Goal: Obtain resource: Download file/media

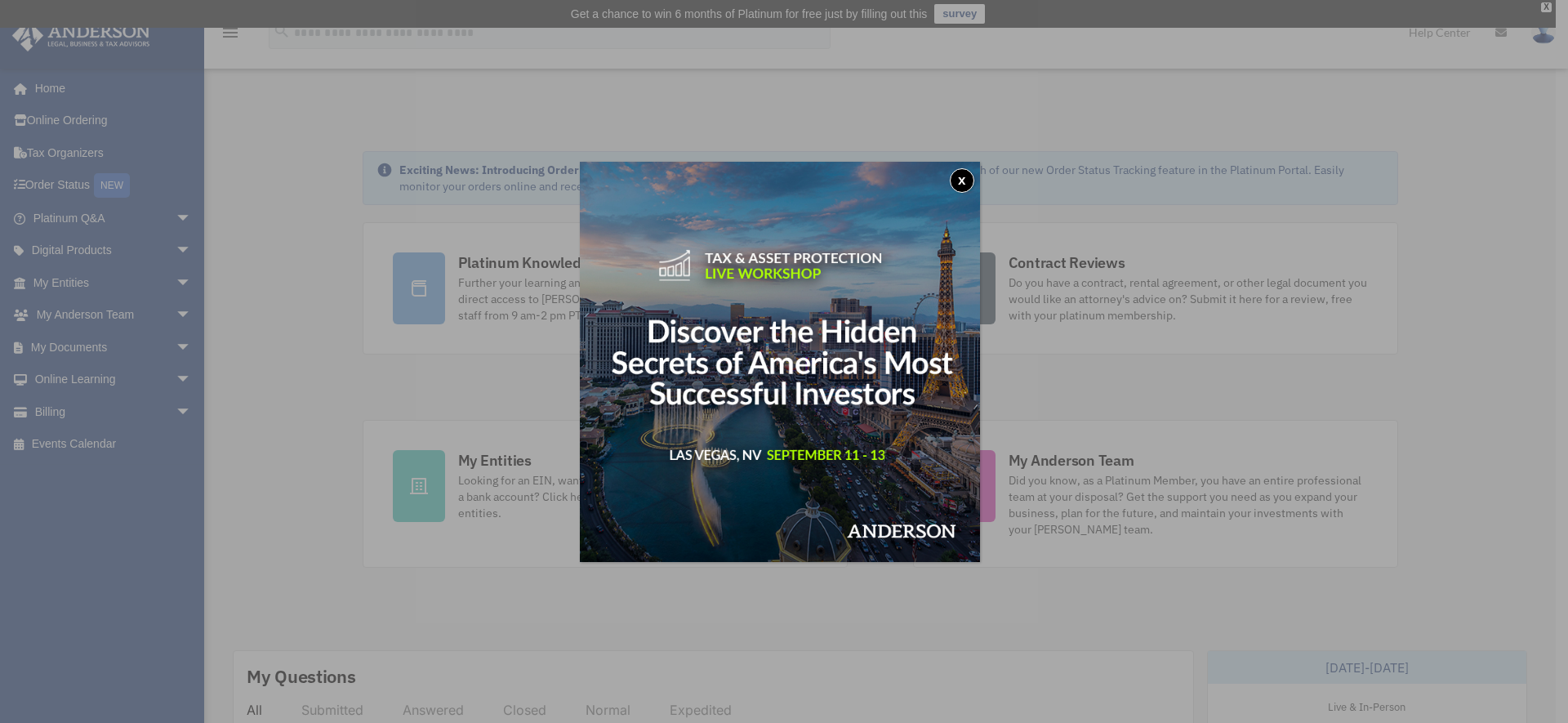
click at [965, 183] on button "x" at bounding box center [962, 181] width 25 height 25
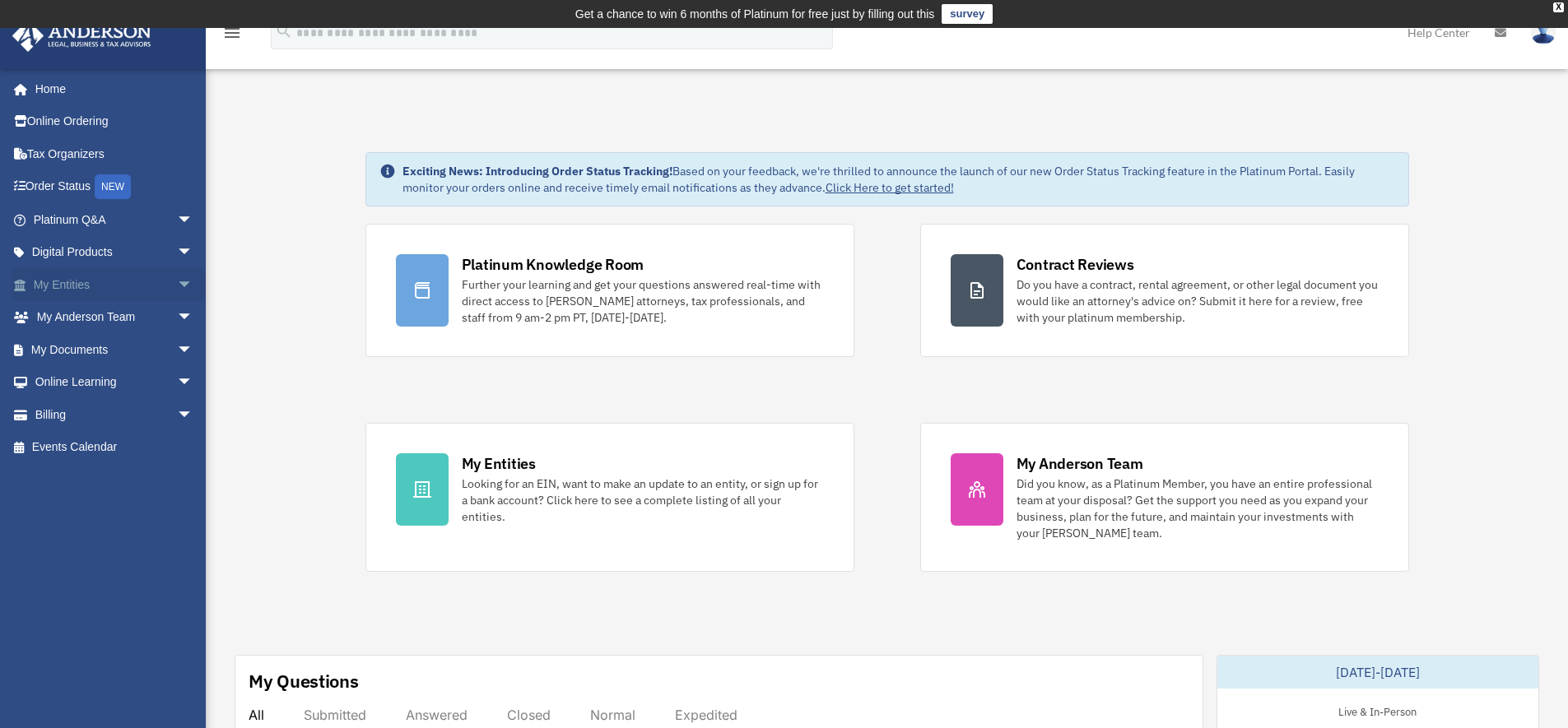
click at [177, 287] on span "arrow_drop_down" at bounding box center [193, 285] width 33 height 33
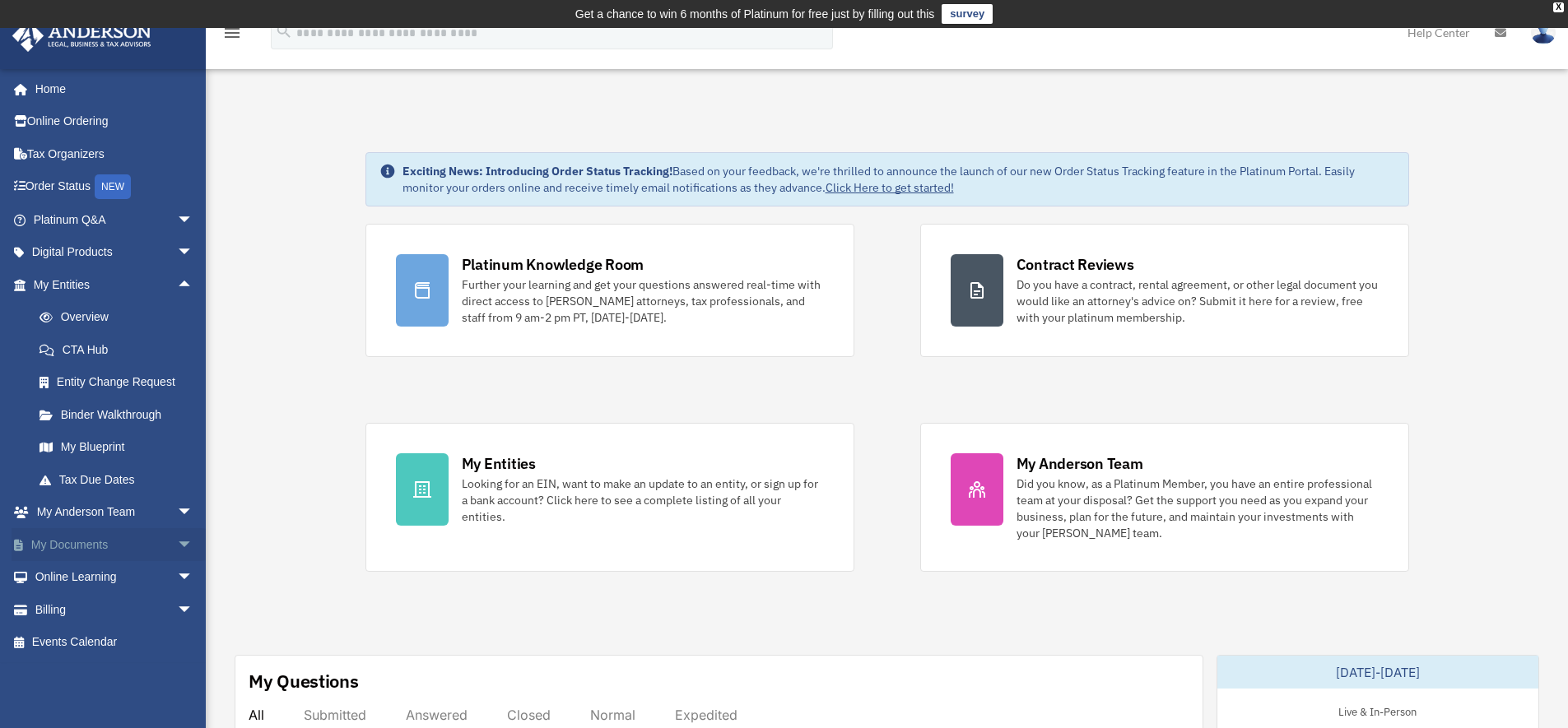
click at [177, 540] on span "arrow_drop_down" at bounding box center [193, 544] width 33 height 33
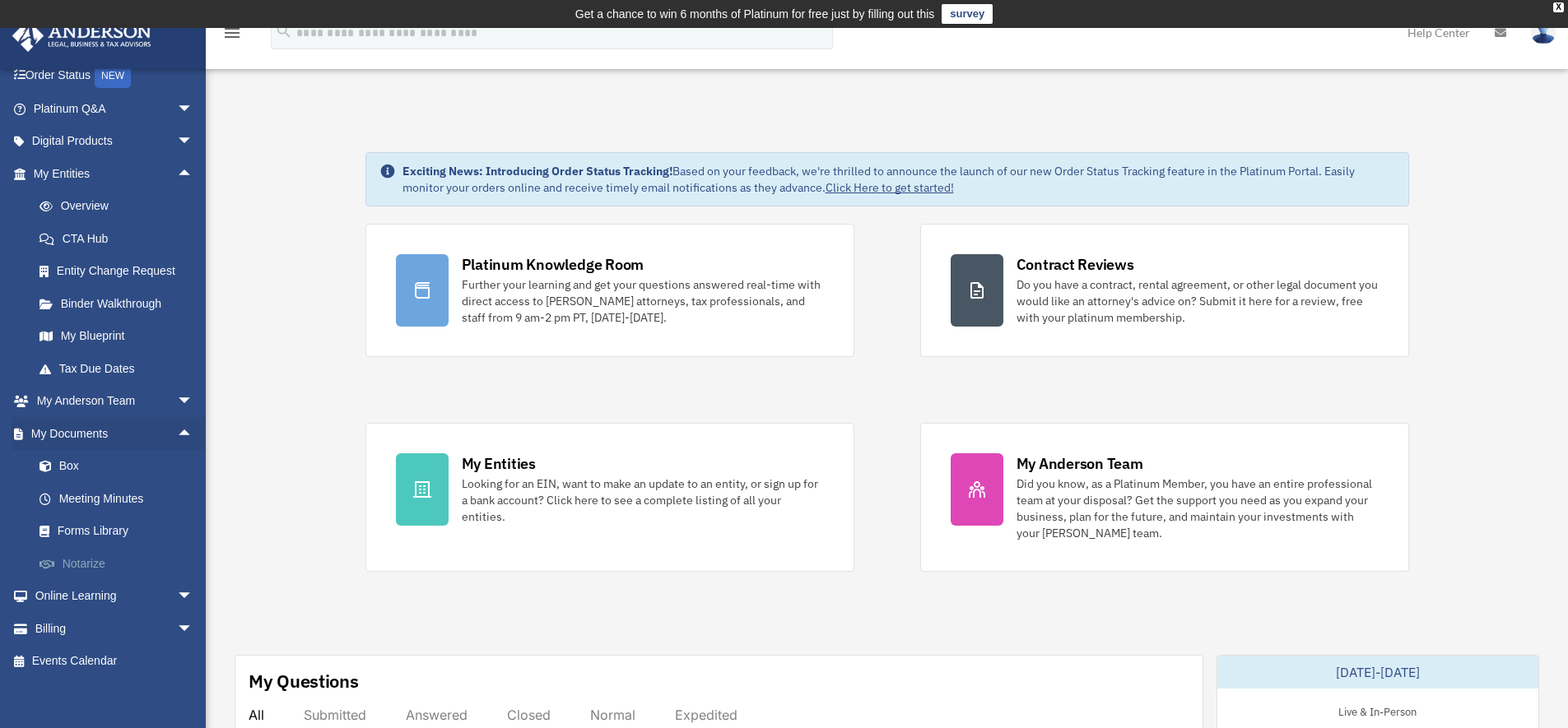
scroll to position [111, 0]
click at [177, 619] on span "arrow_drop_down" at bounding box center [193, 629] width 33 height 33
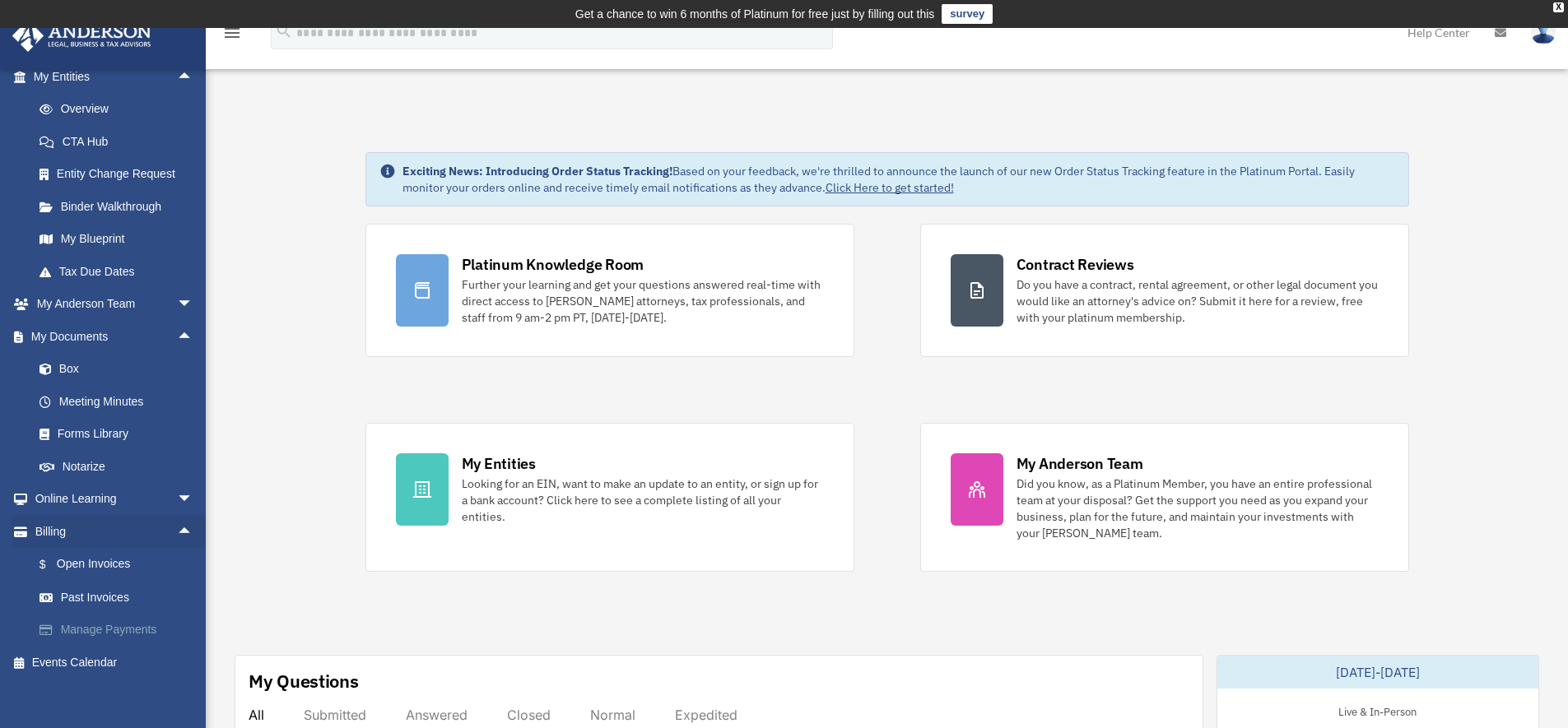
scroll to position [208, 0]
click at [77, 587] on link "Past Invoices" at bounding box center [120, 598] width 195 height 33
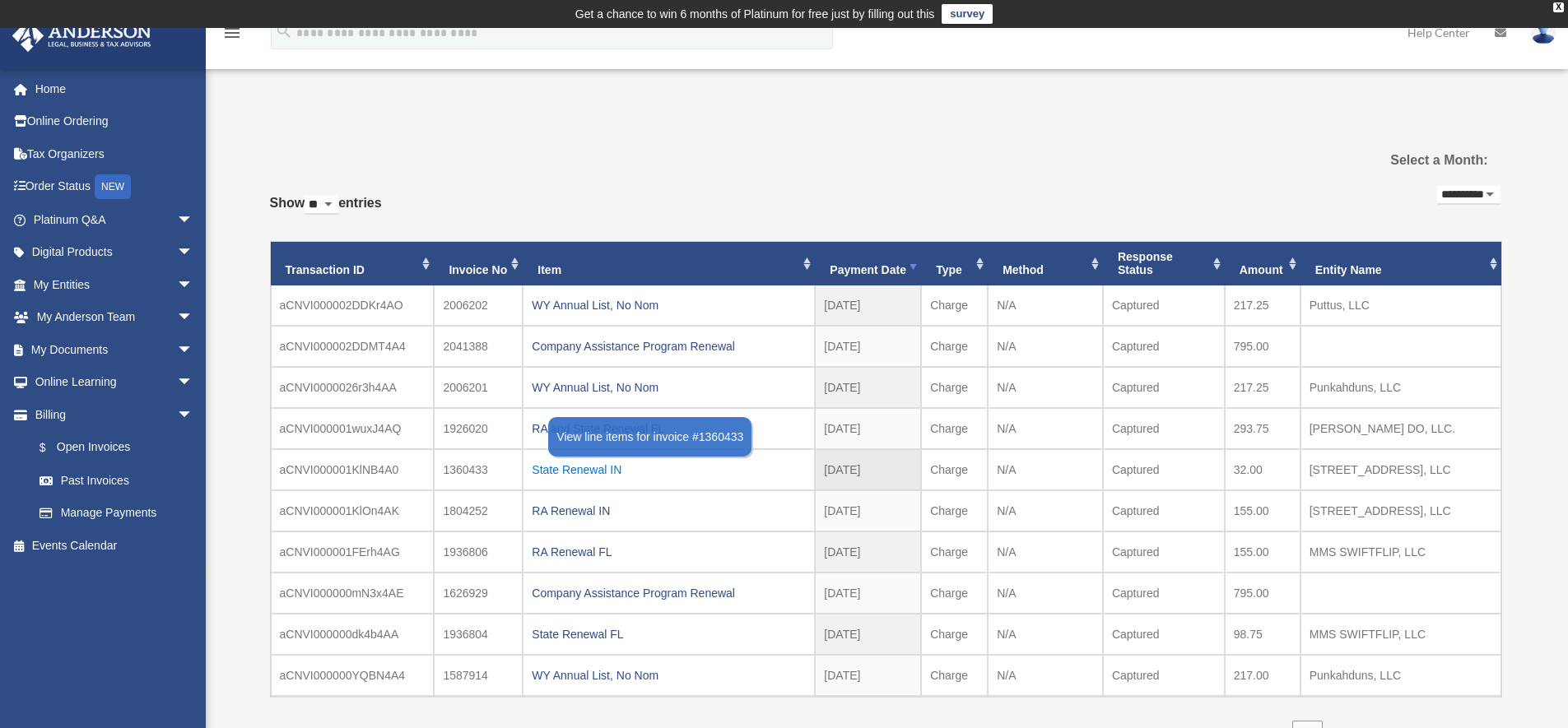
click at [600, 472] on div "State Renewal IN" at bounding box center [668, 469] width 274 height 23
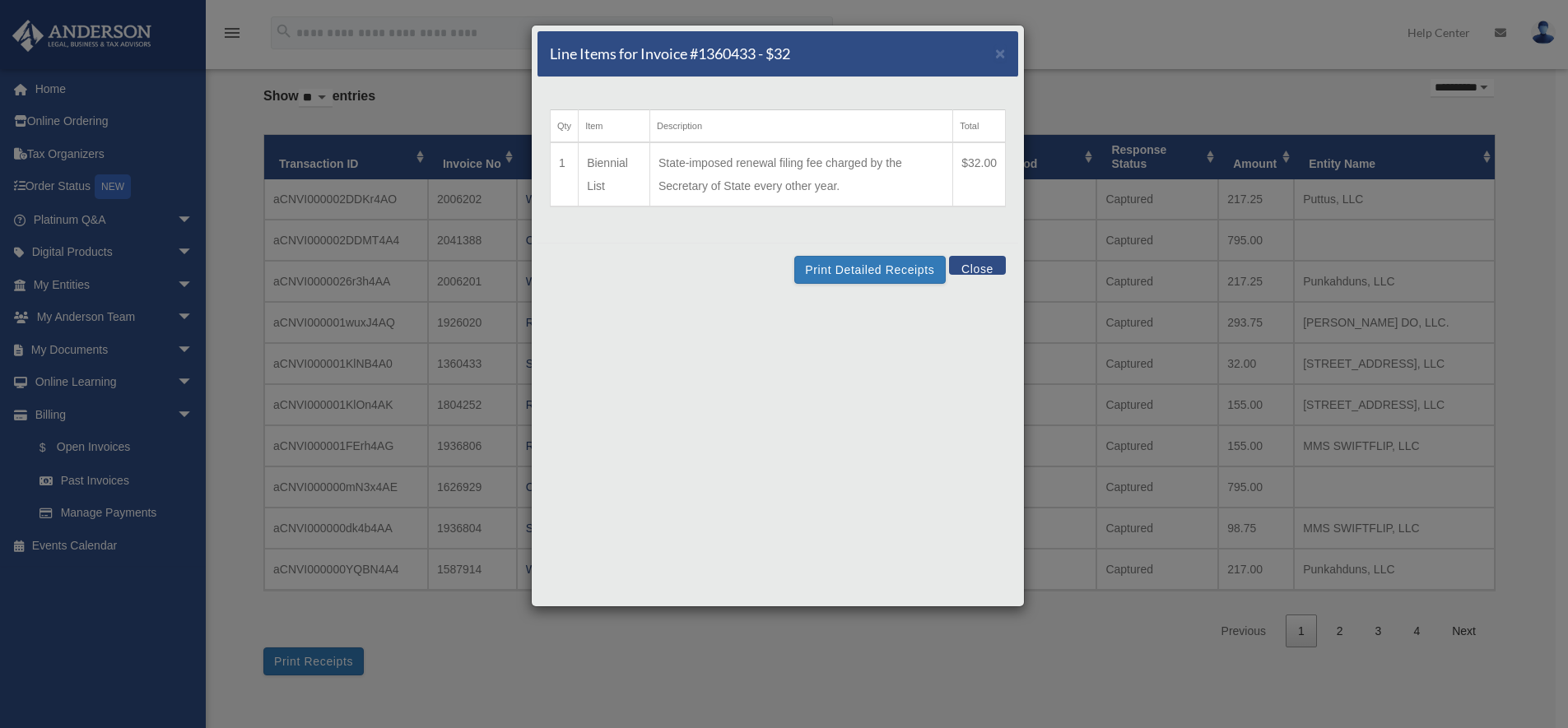
scroll to position [107, 0]
click at [932, 270] on button "Print Detailed Receipts" at bounding box center [870, 269] width 151 height 28
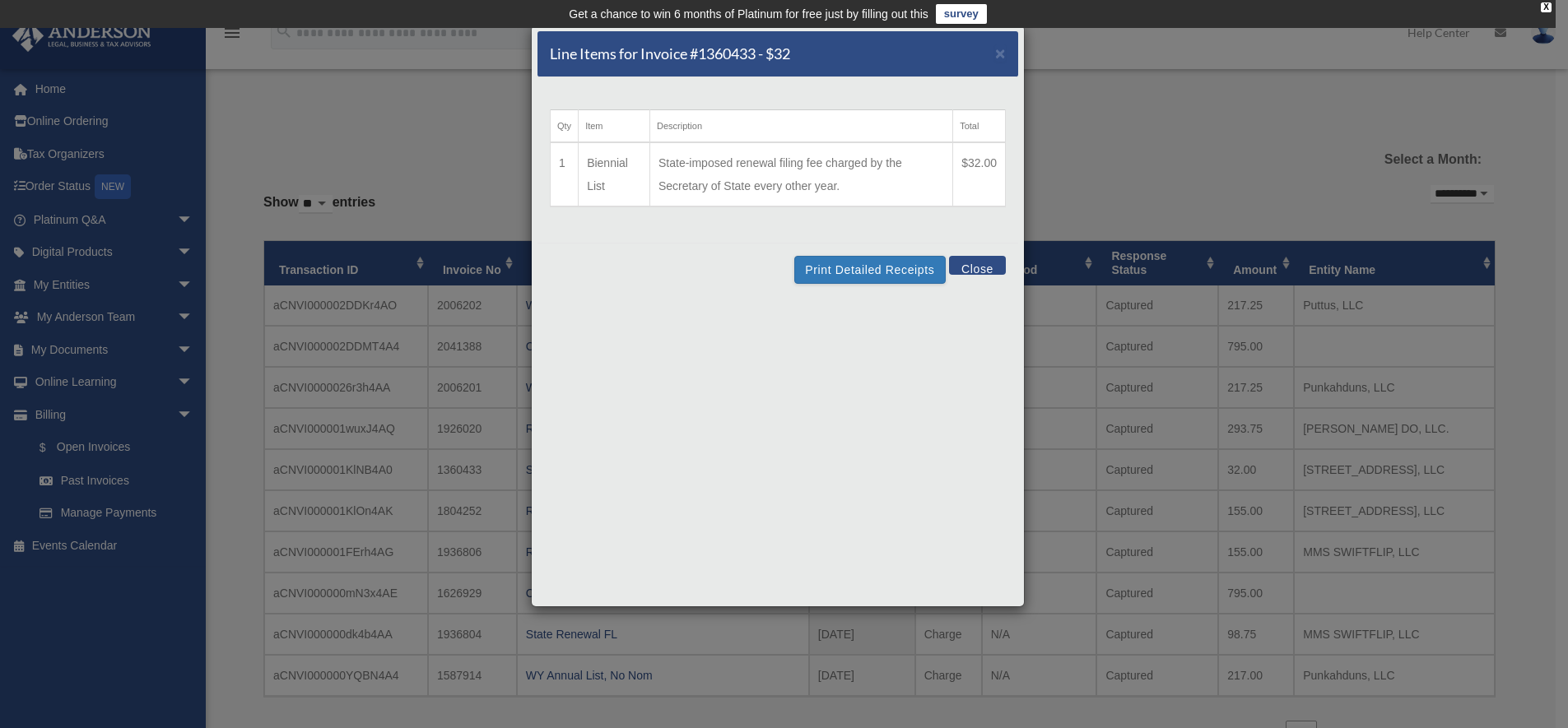
click at [1231, 516] on div "Line Items for Invoice #1360433 - $32 × Qty Item Description Total 1 Biennial L…" at bounding box center [784, 364] width 1568 height 728
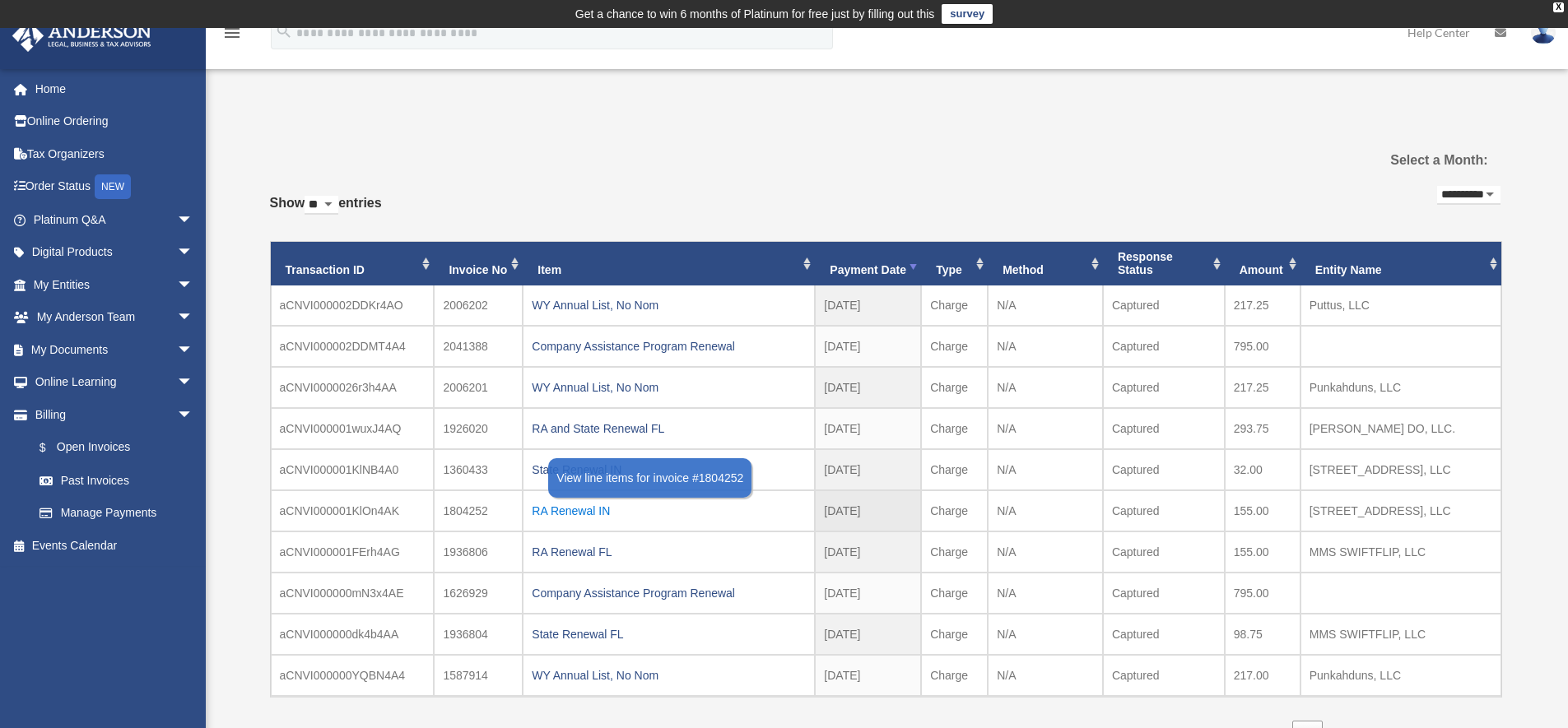
click at [553, 510] on div "RA Renewal IN" at bounding box center [668, 510] width 274 height 23
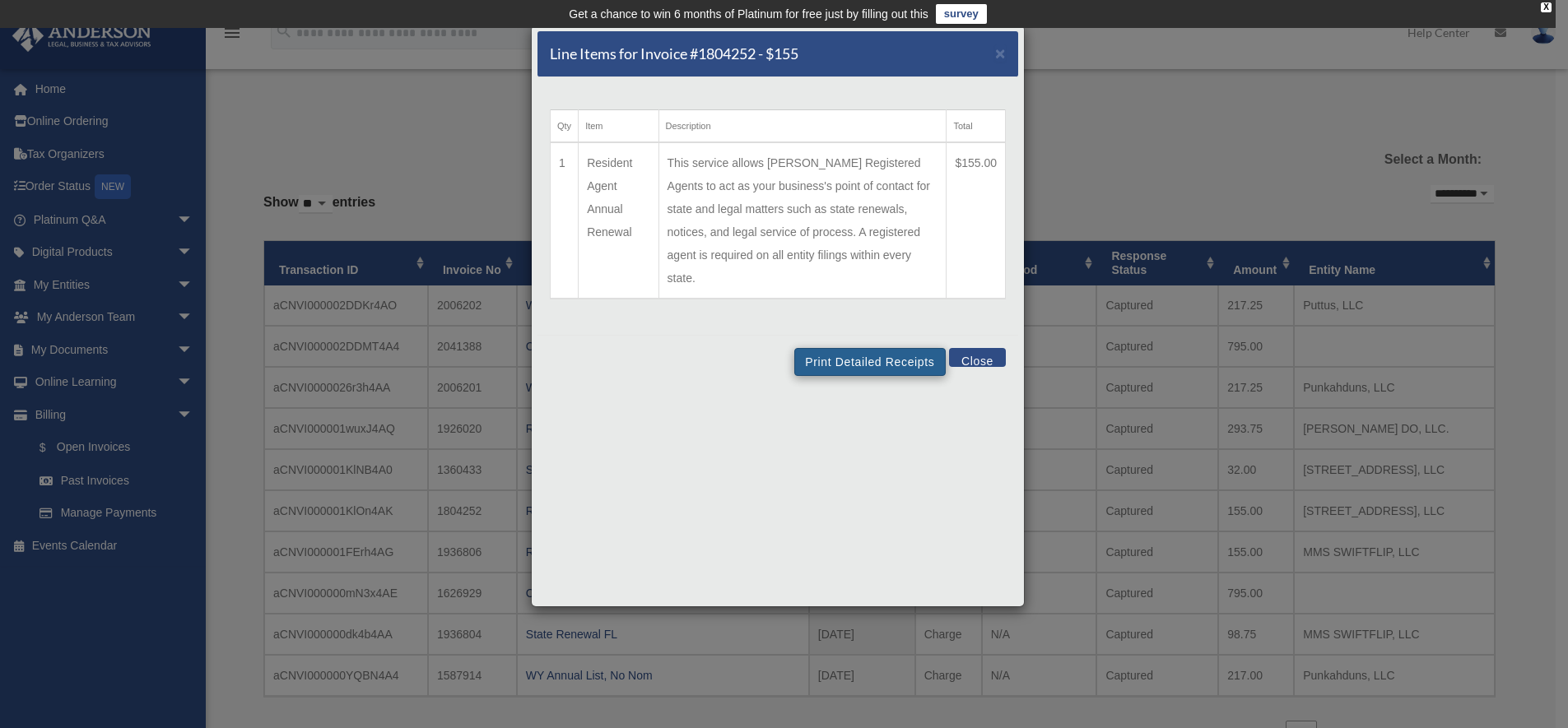
click at [877, 348] on button "Print Detailed Receipts" at bounding box center [870, 362] width 151 height 28
click at [1002, 54] on span "×" at bounding box center [1000, 53] width 10 height 19
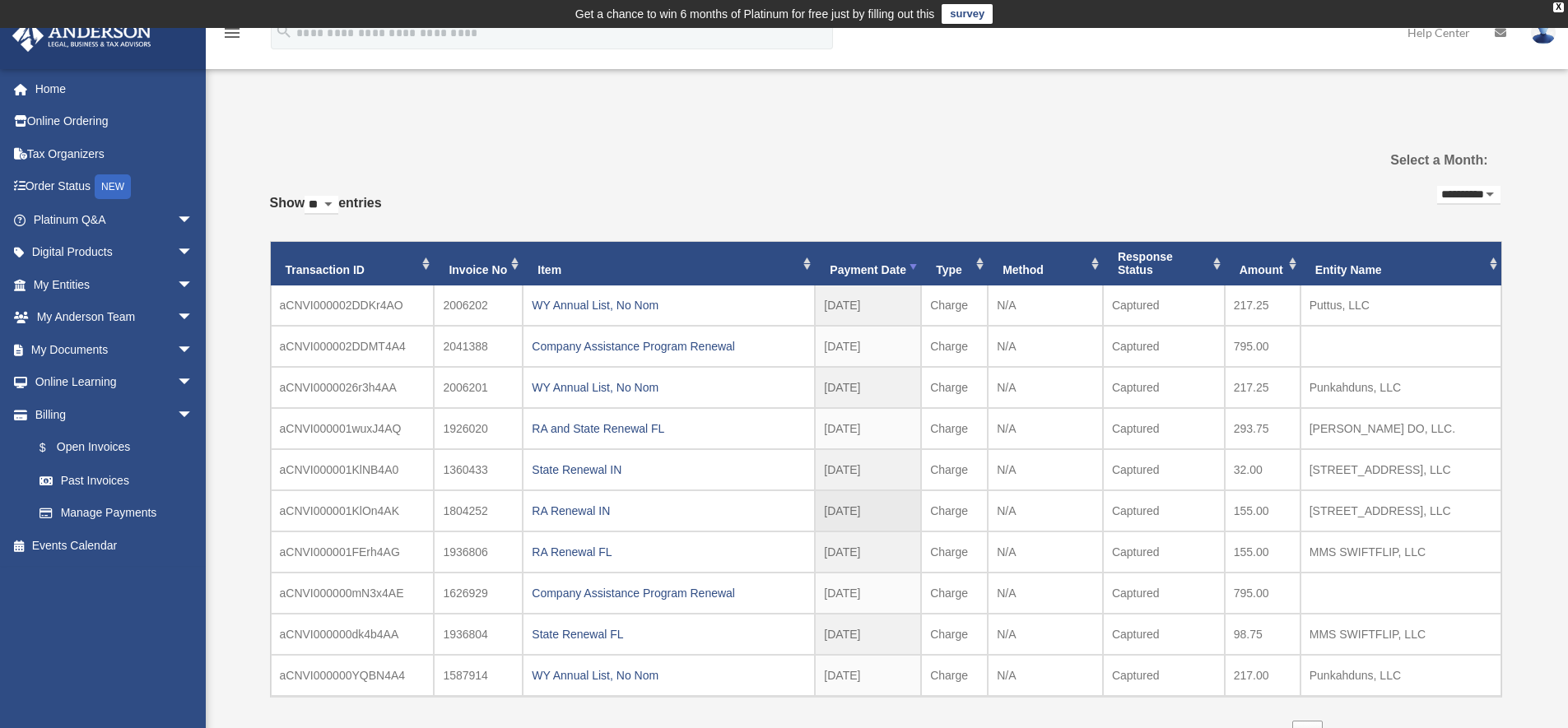
drag, startPoint x: 1302, startPoint y: 460, endPoint x: 1476, endPoint y: 520, distance: 184.1
click at [1476, 520] on tbody at bounding box center [886, 490] width 1230 height 411
click at [1444, 516] on td "[STREET_ADDRESS], LLC" at bounding box center [1401, 511] width 201 height 41
drag, startPoint x: 85, startPoint y: 452, endPoint x: 98, endPoint y: 430, distance: 25.6
click at [85, 452] on link "$ Open Invoices" at bounding box center [120, 448] width 195 height 33
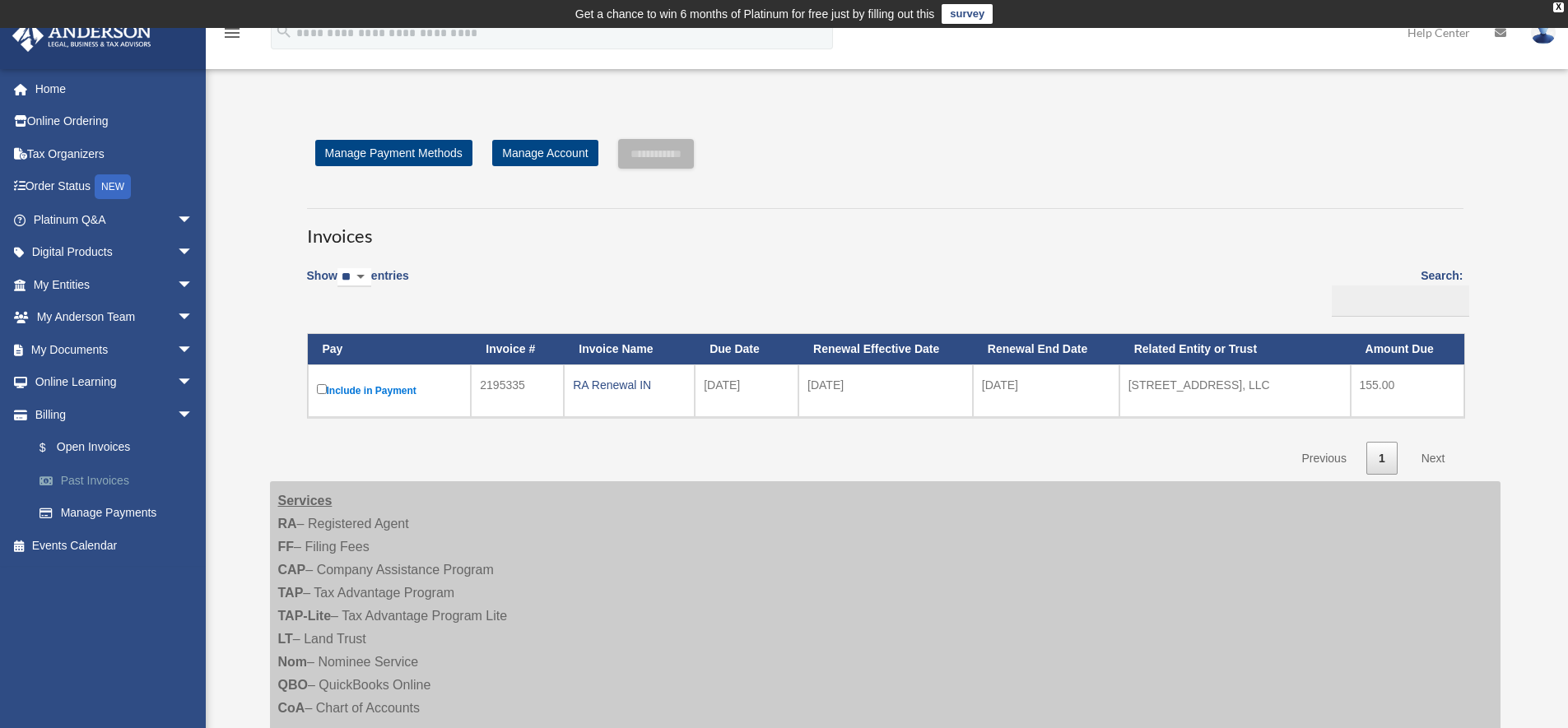
click at [86, 483] on link "Past Invoices" at bounding box center [120, 480] width 195 height 33
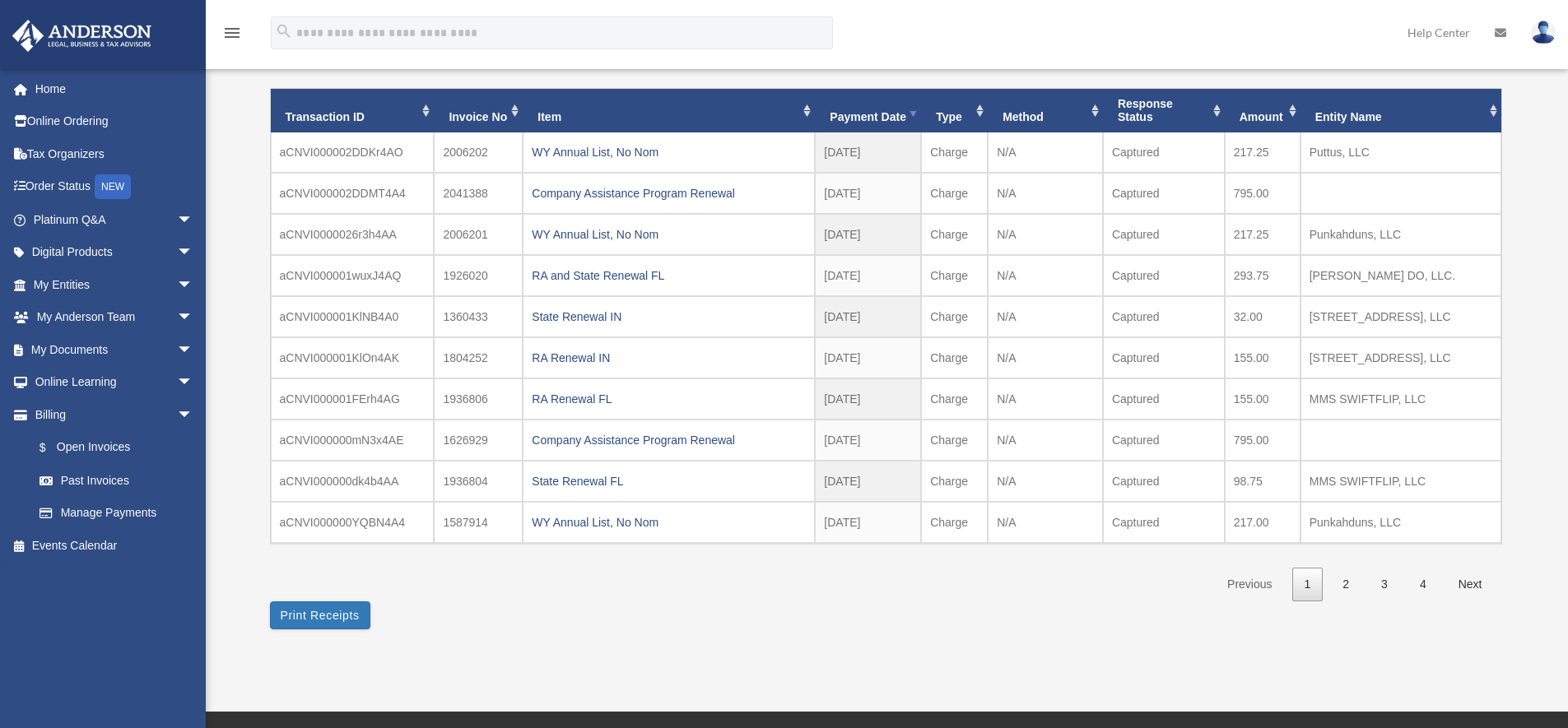
scroll to position [154, 0]
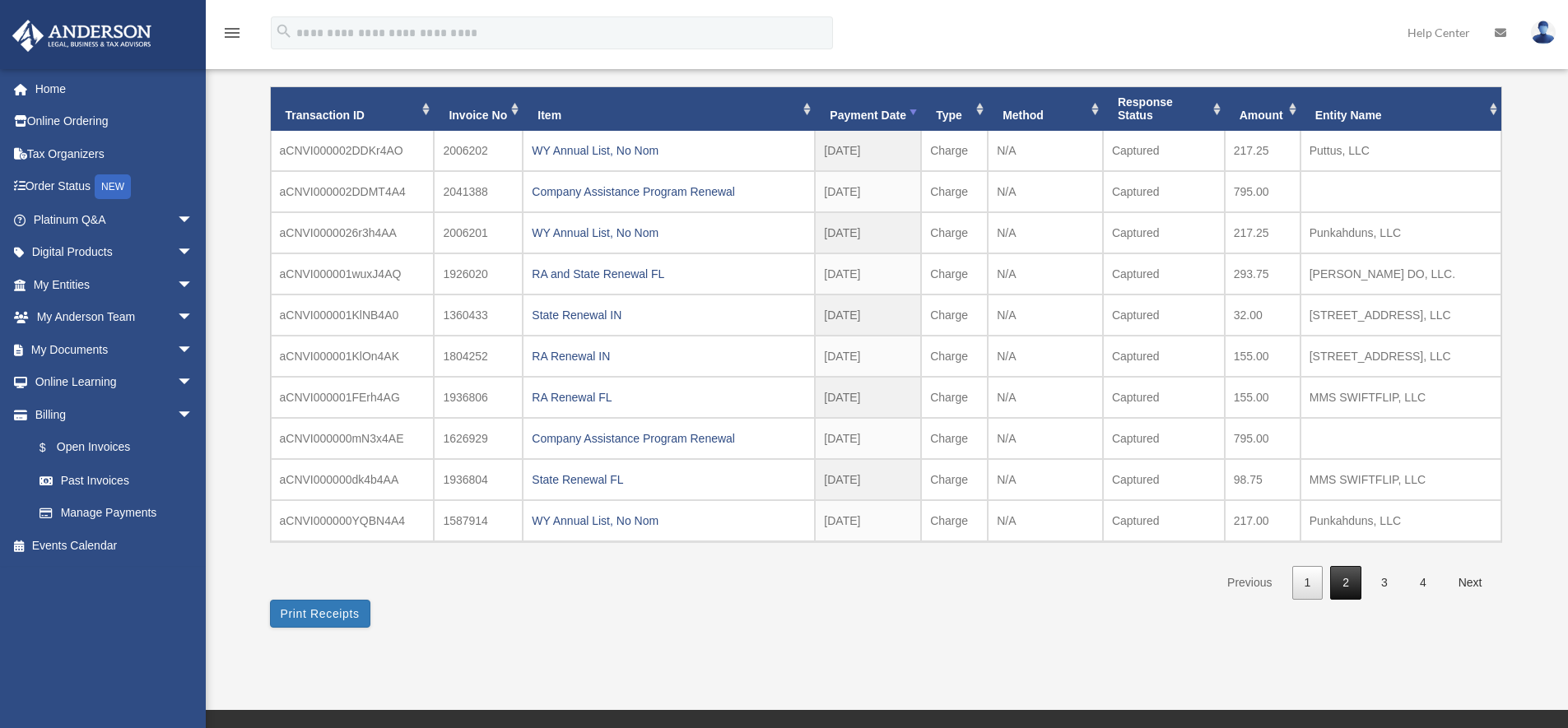
click at [1337, 580] on link "2" at bounding box center [1345, 582] width 31 height 33
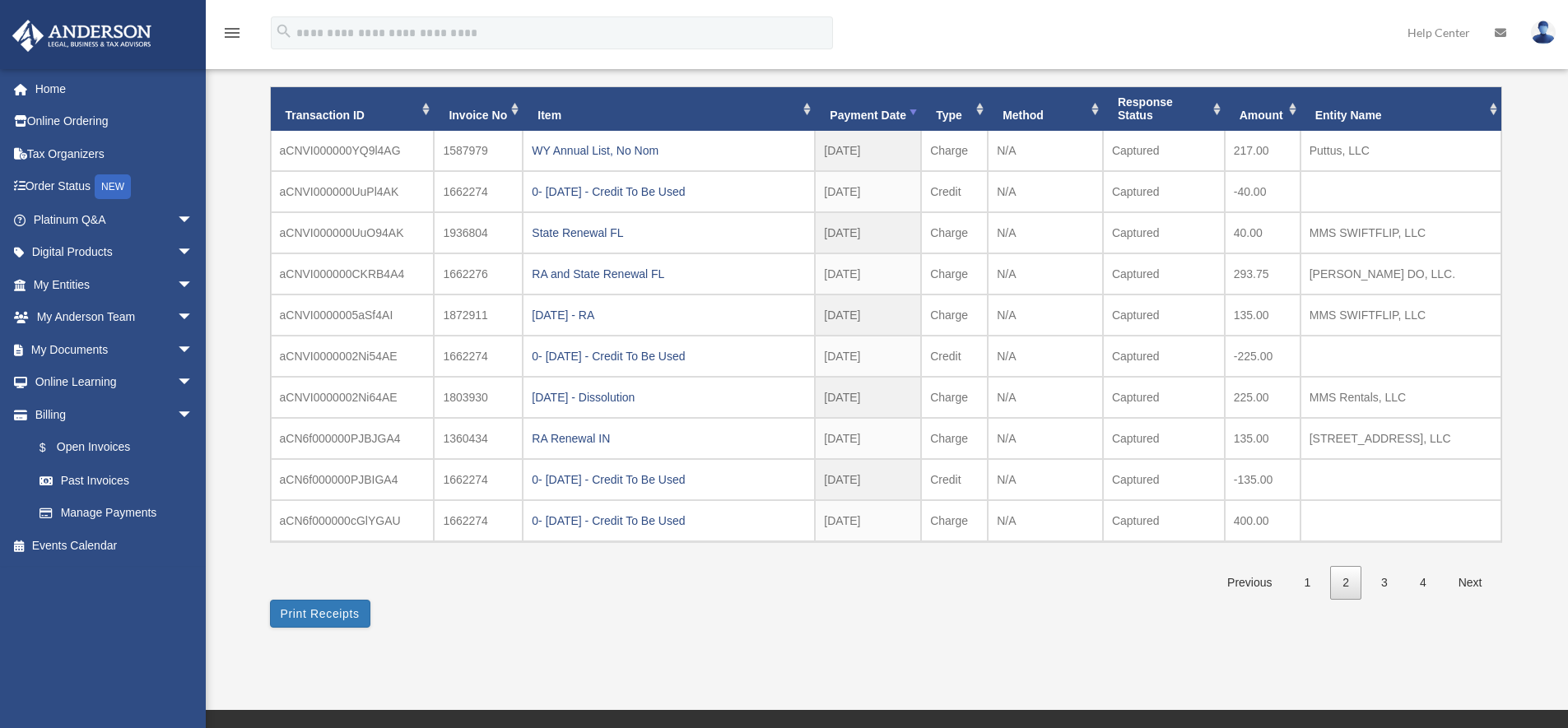
click at [557, 435] on div "RA Renewal IN" at bounding box center [668, 438] width 274 height 23
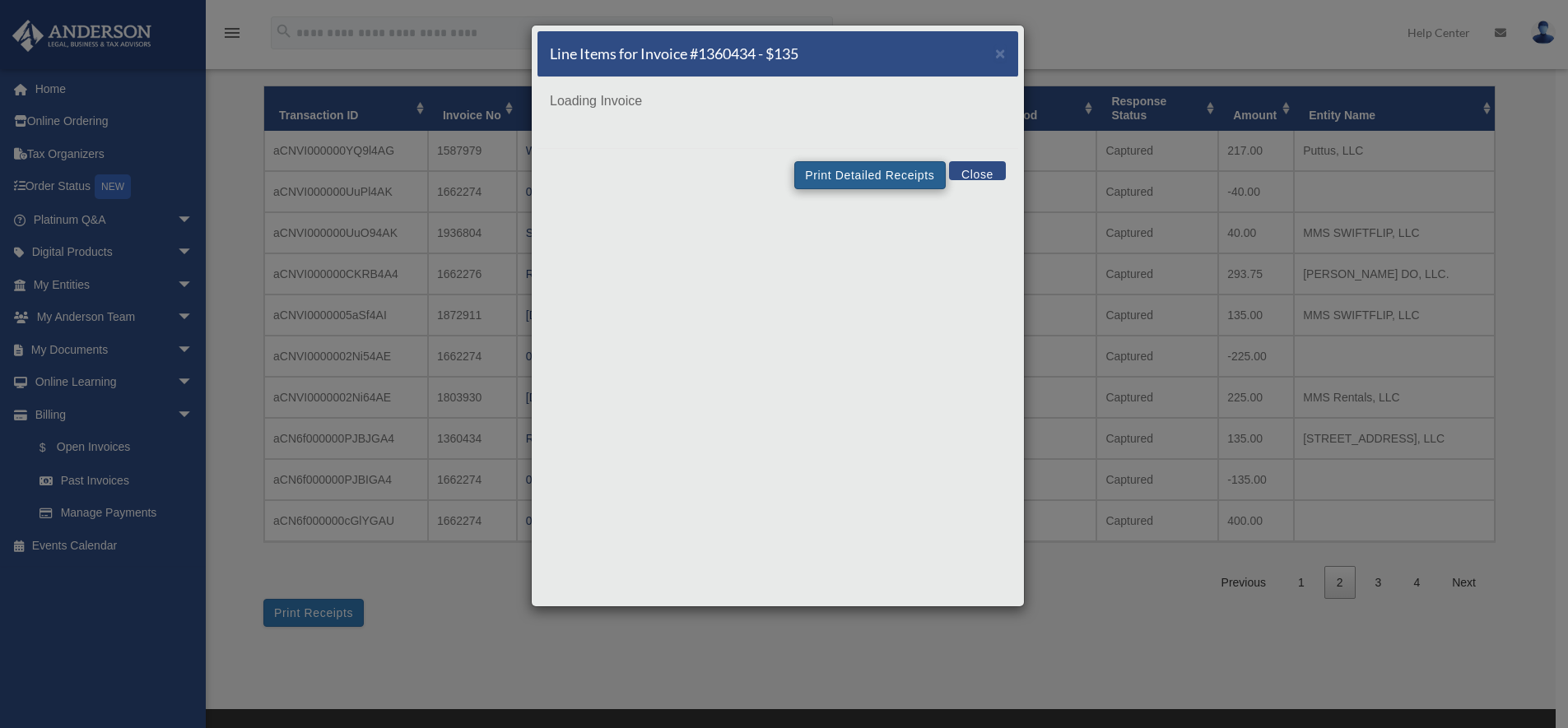
click at [853, 174] on div "Line Items for Invoice #1360434 - $135 × Loading Invoice Print Detailed Receipt…" at bounding box center [778, 316] width 494 height 582
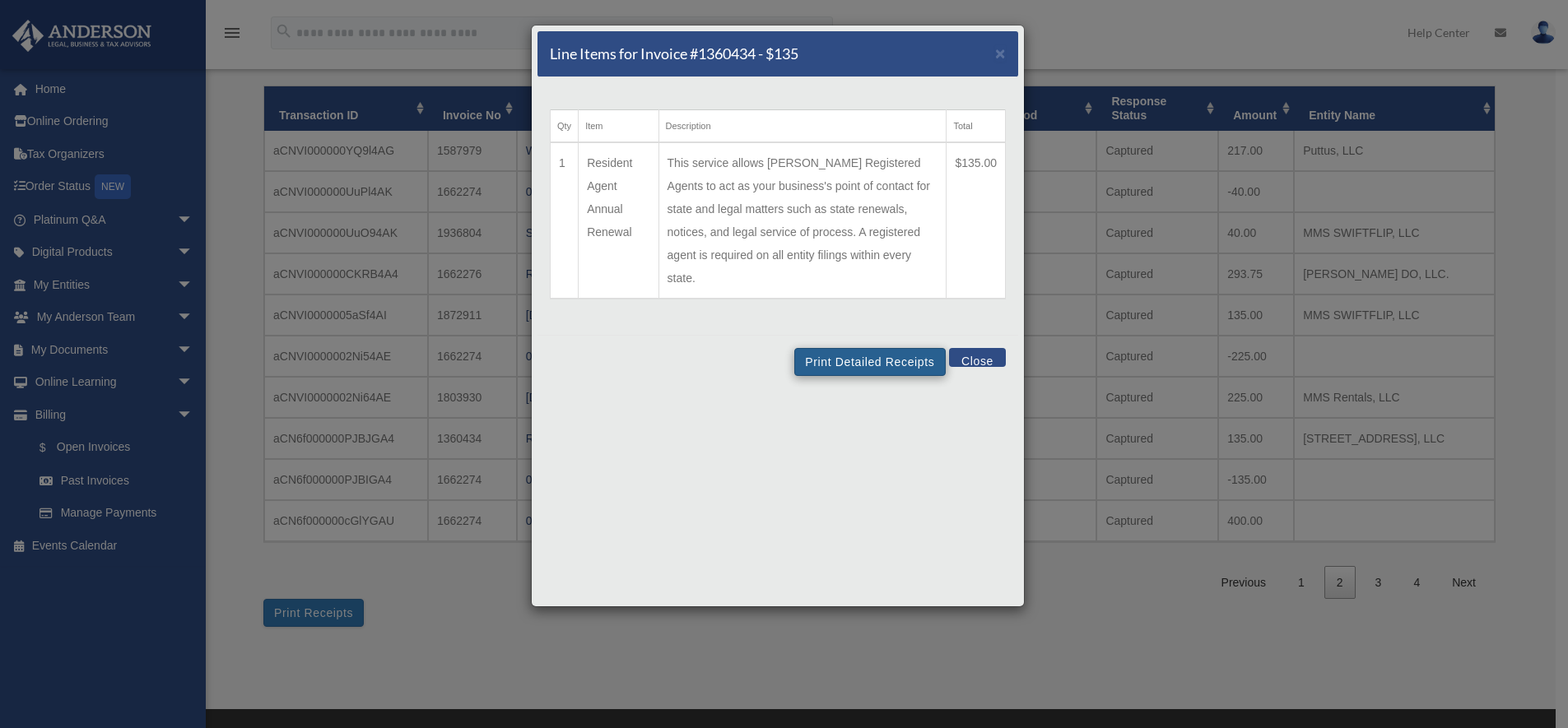
click at [896, 348] on button "Print Detailed Receipts" at bounding box center [870, 362] width 151 height 28
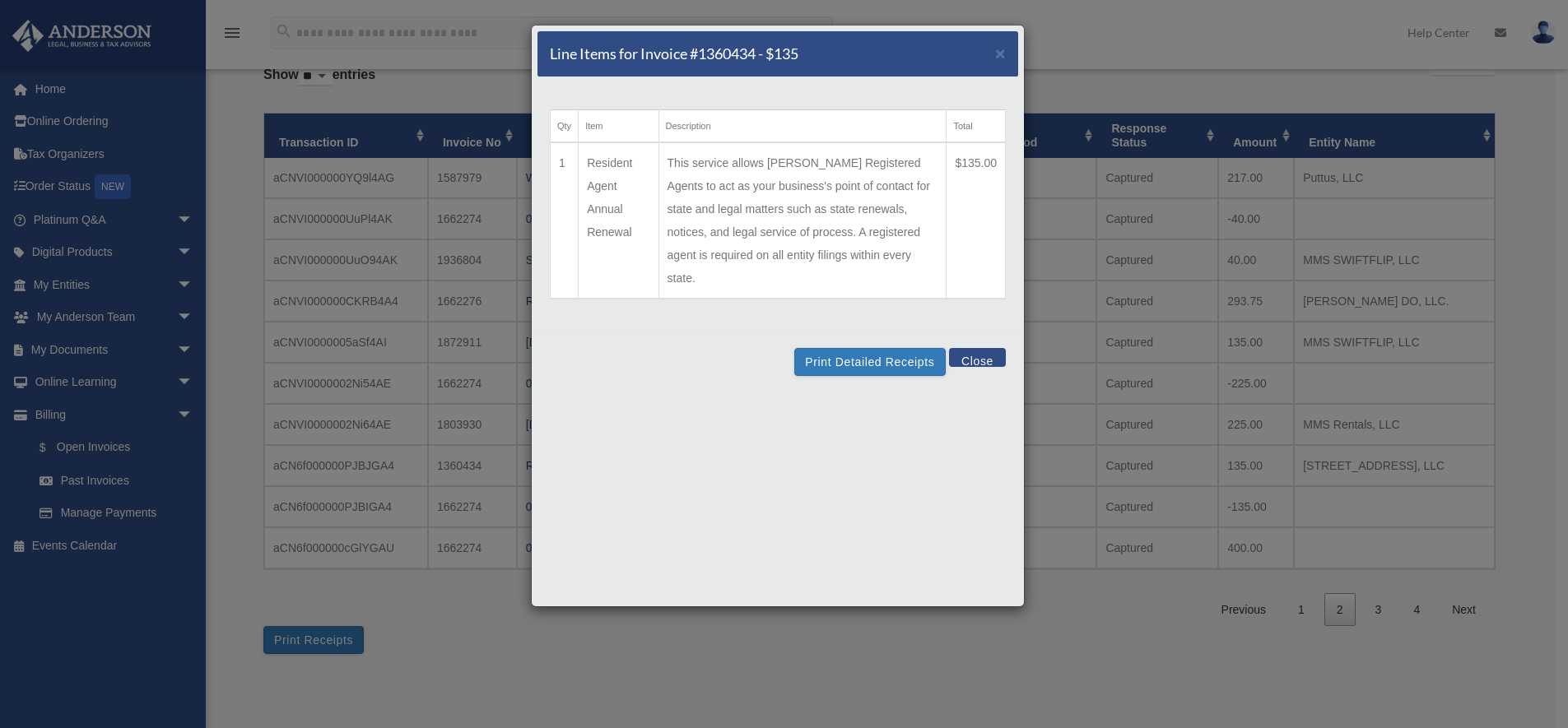
click at [974, 348] on button "Close" at bounding box center [977, 358] width 57 height 19
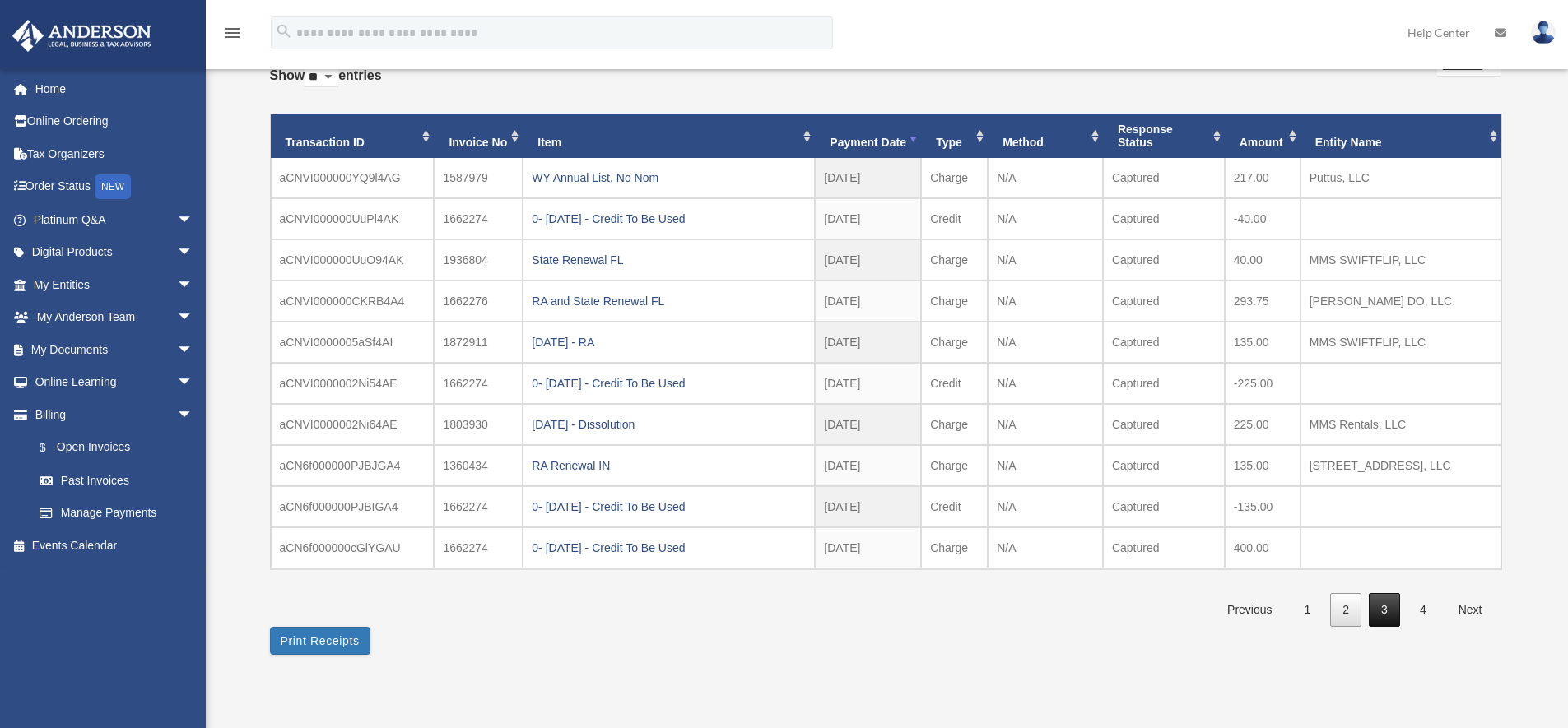
click at [1384, 608] on link "3" at bounding box center [1384, 610] width 31 height 33
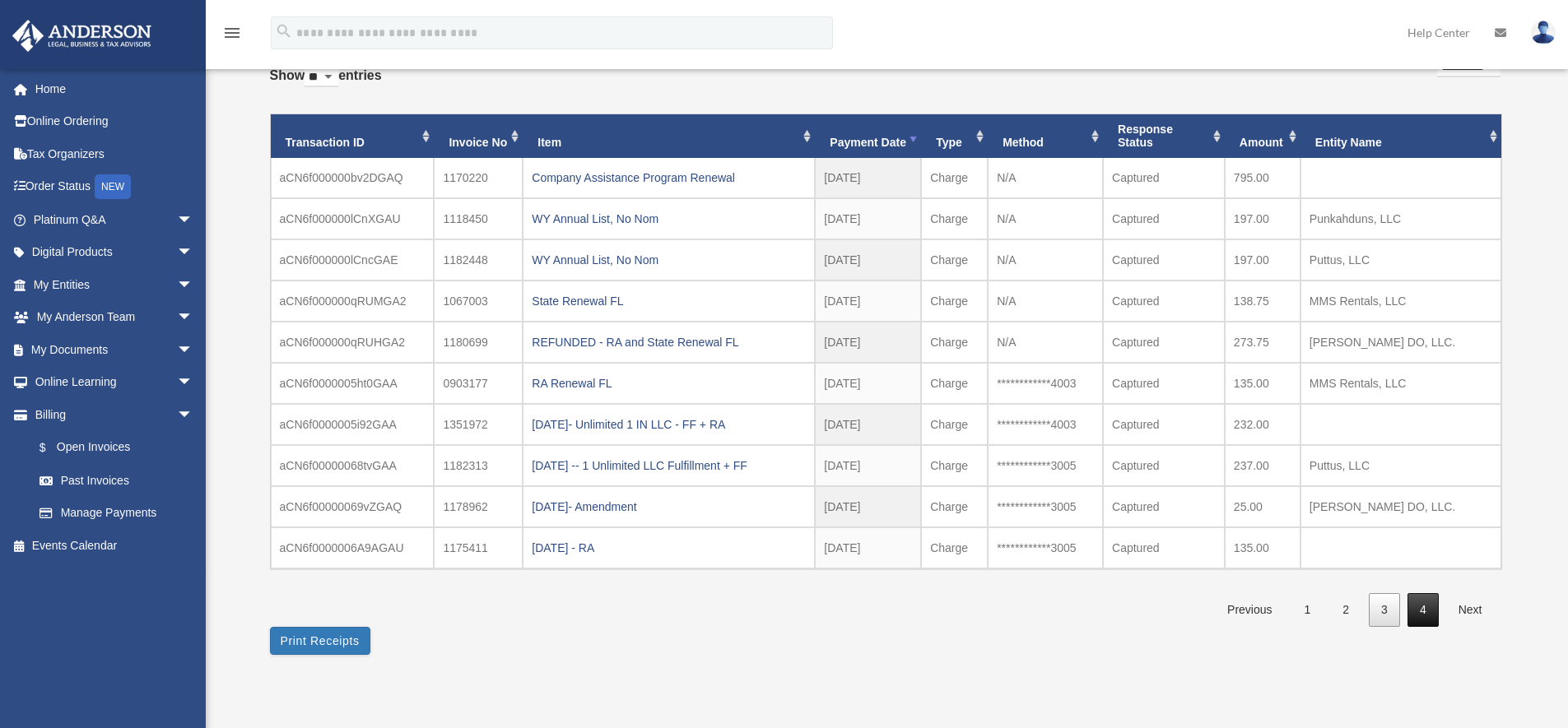
click at [1417, 606] on link "4" at bounding box center [1422, 610] width 31 height 33
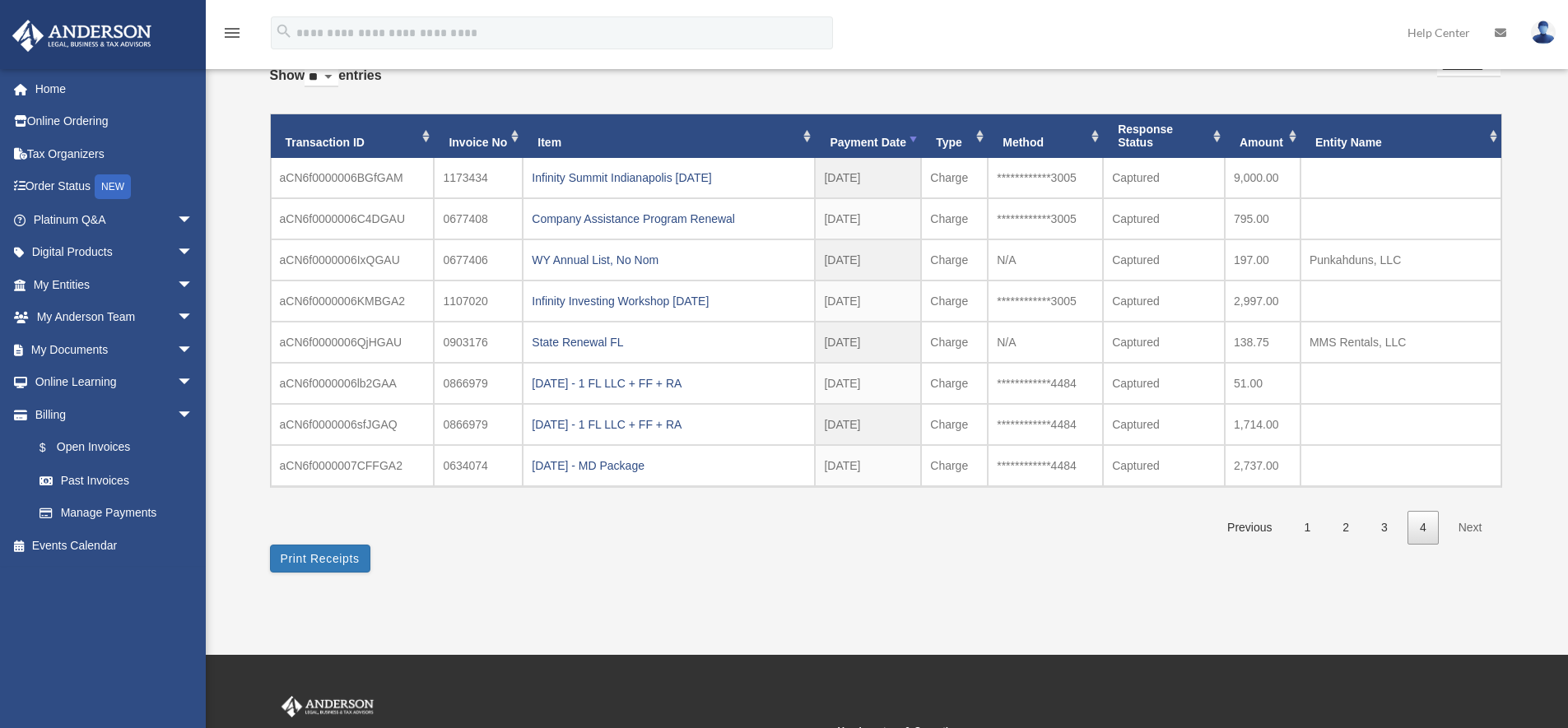
click at [1472, 526] on link "Next" at bounding box center [1470, 527] width 49 height 33
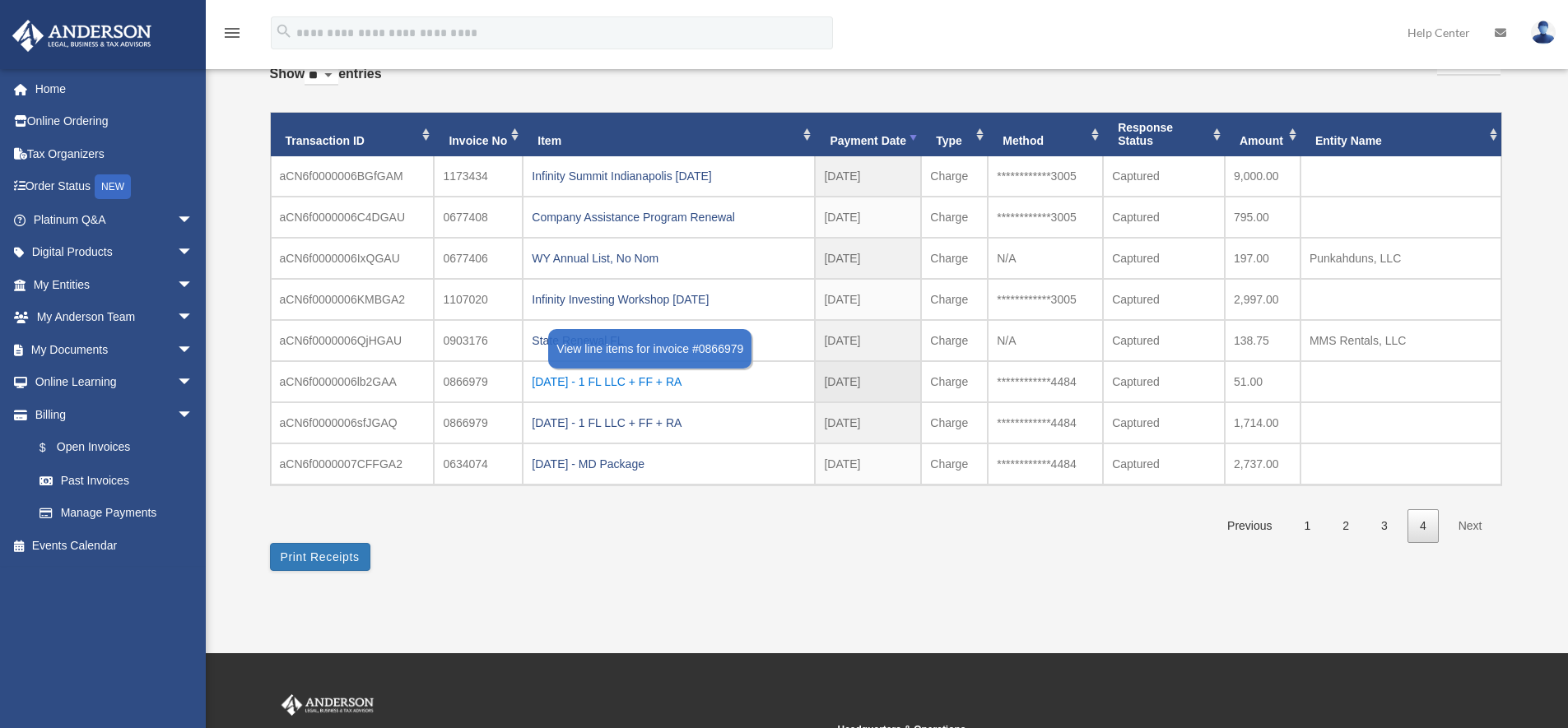
click at [691, 383] on div "2021.11.08 - 1 FL LLC + FF + RA" at bounding box center [668, 382] width 274 height 23
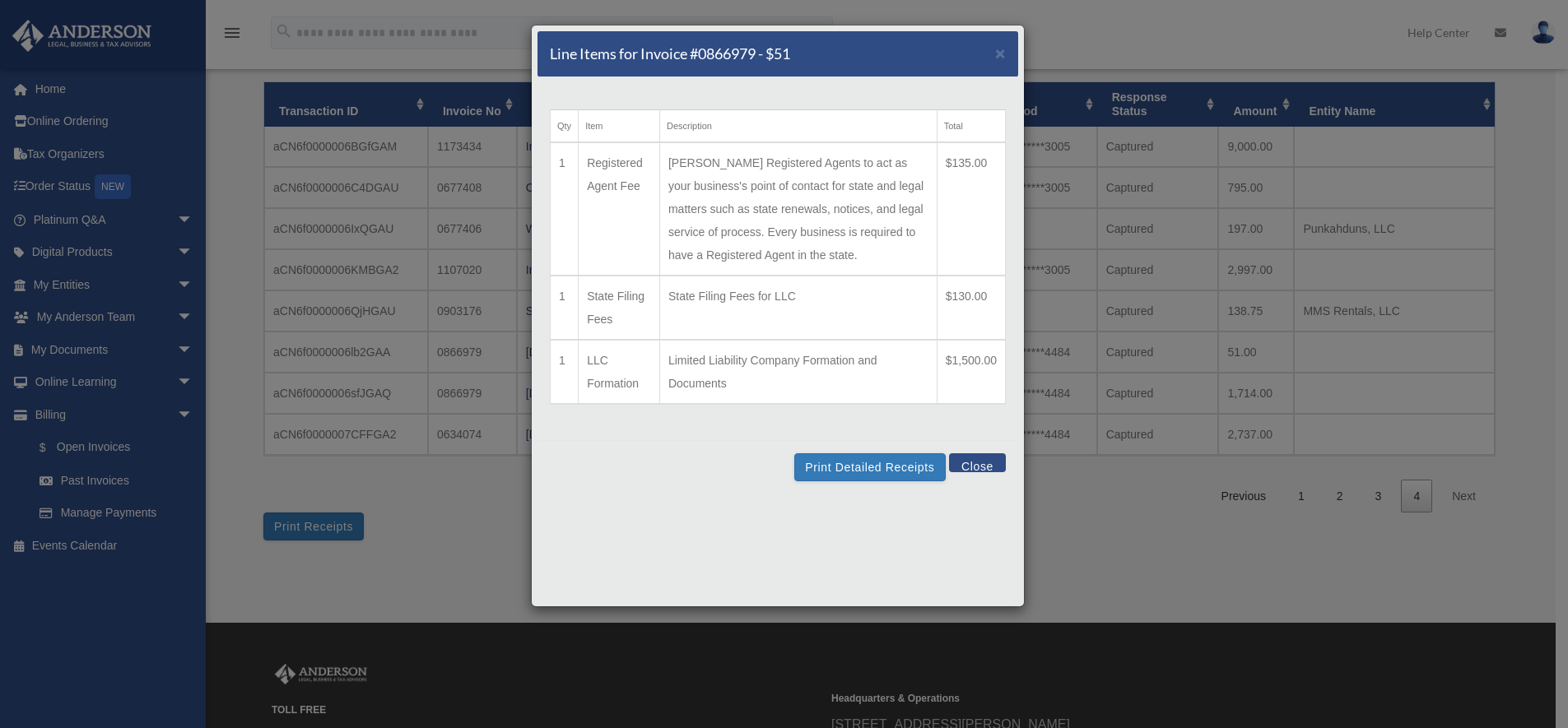
scroll to position [157, 0]
click at [850, 481] on button "Print Detailed Receipts" at bounding box center [870, 467] width 151 height 28
click at [980, 472] on button "Close" at bounding box center [977, 463] width 57 height 19
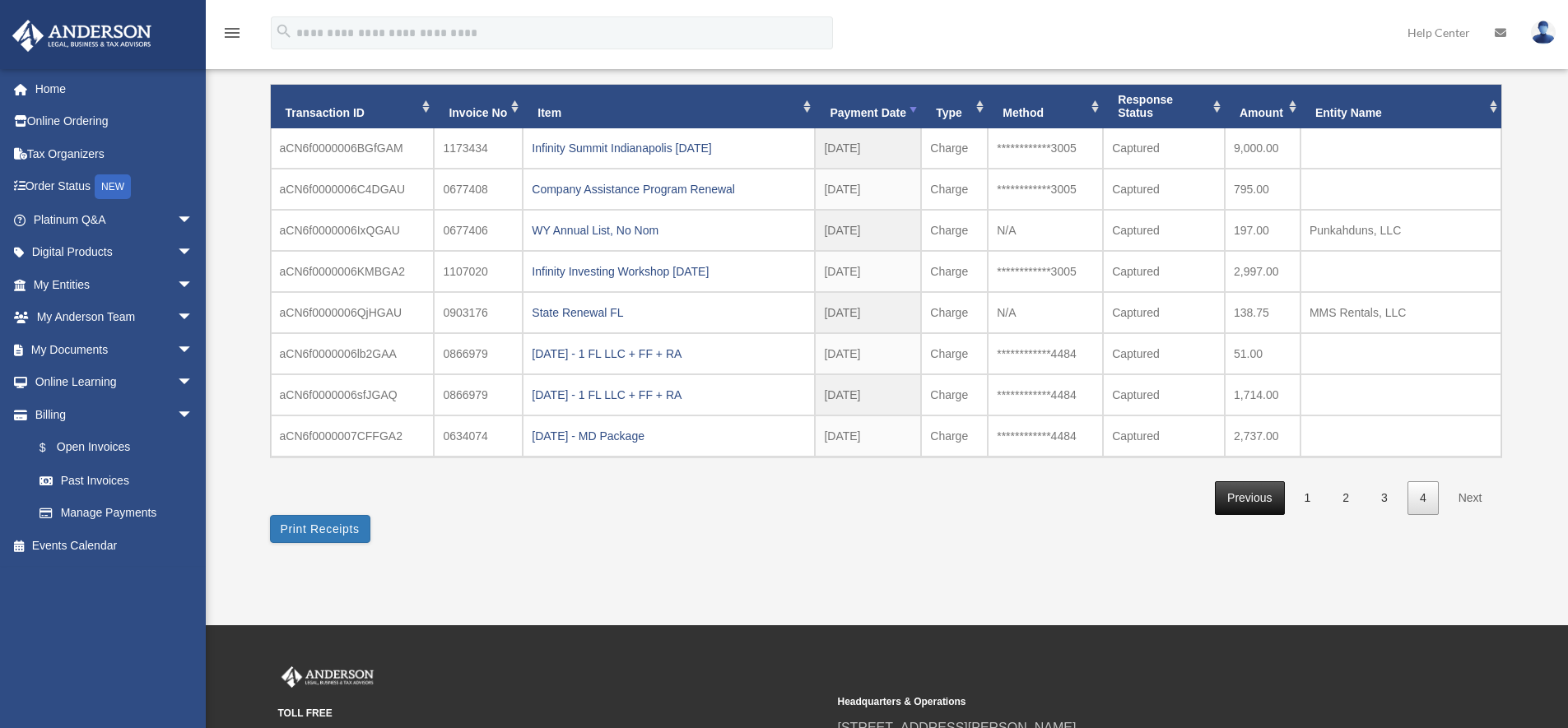
click at [1263, 496] on link "Previous" at bounding box center [1249, 497] width 69 height 33
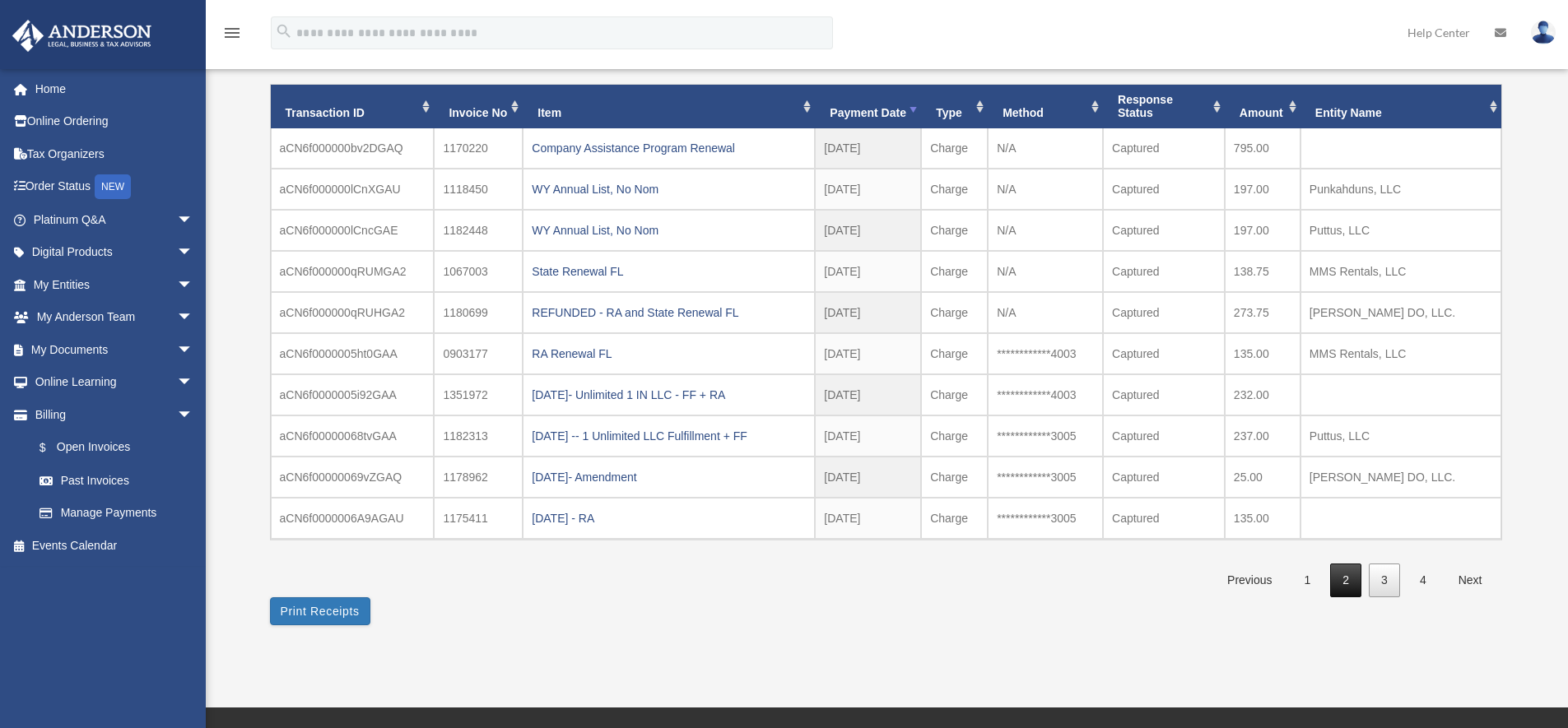
click at [1343, 582] on link "2" at bounding box center [1345, 580] width 31 height 33
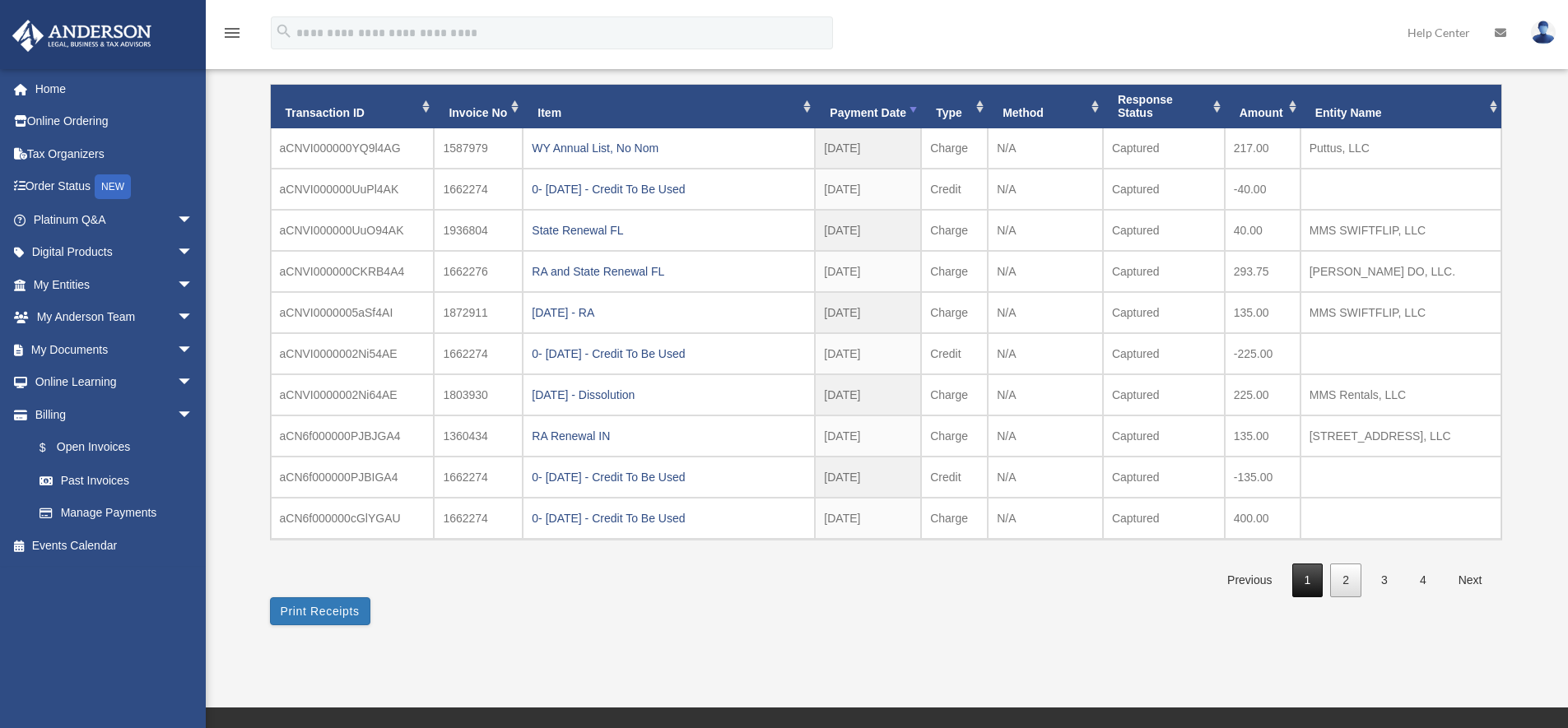
click at [1306, 582] on link "1" at bounding box center [1307, 580] width 31 height 33
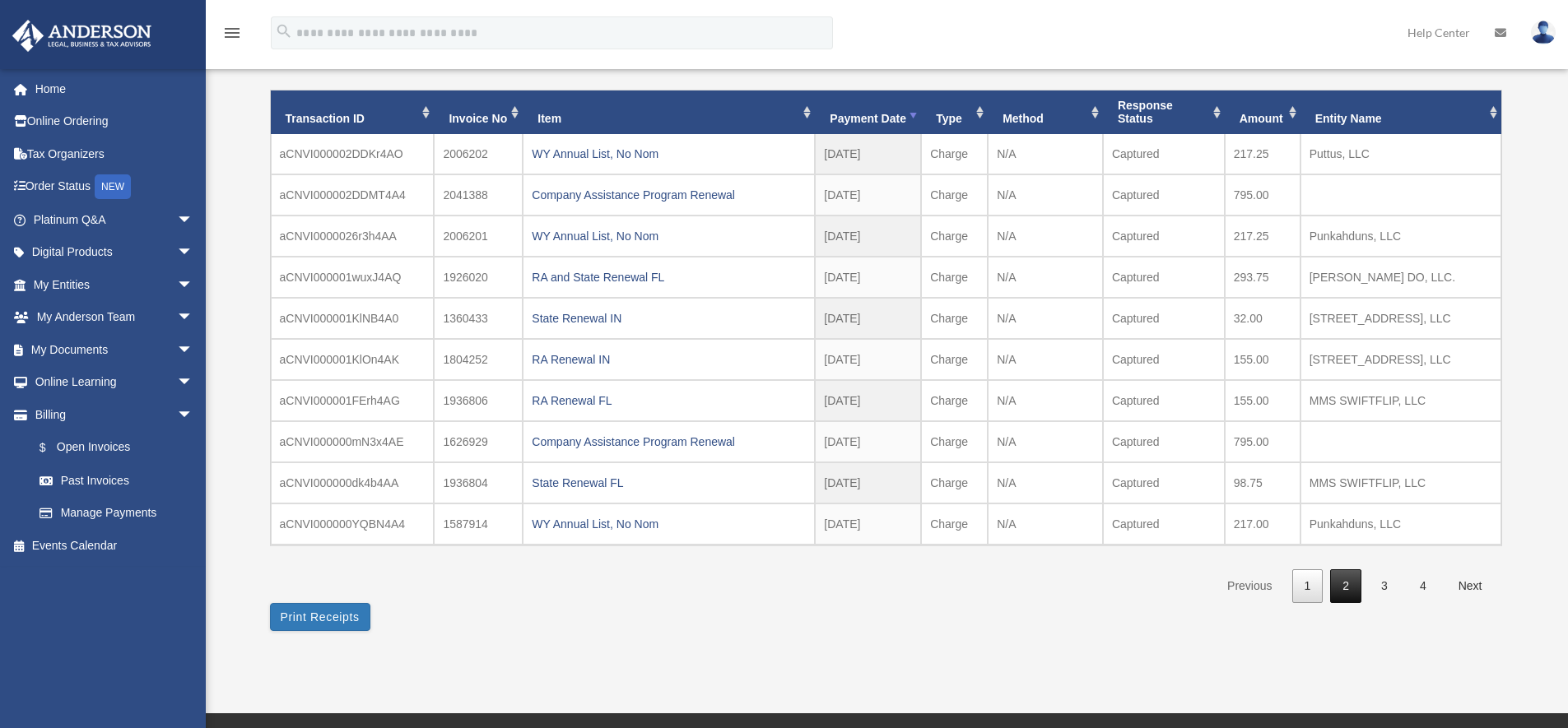
scroll to position [148, 0]
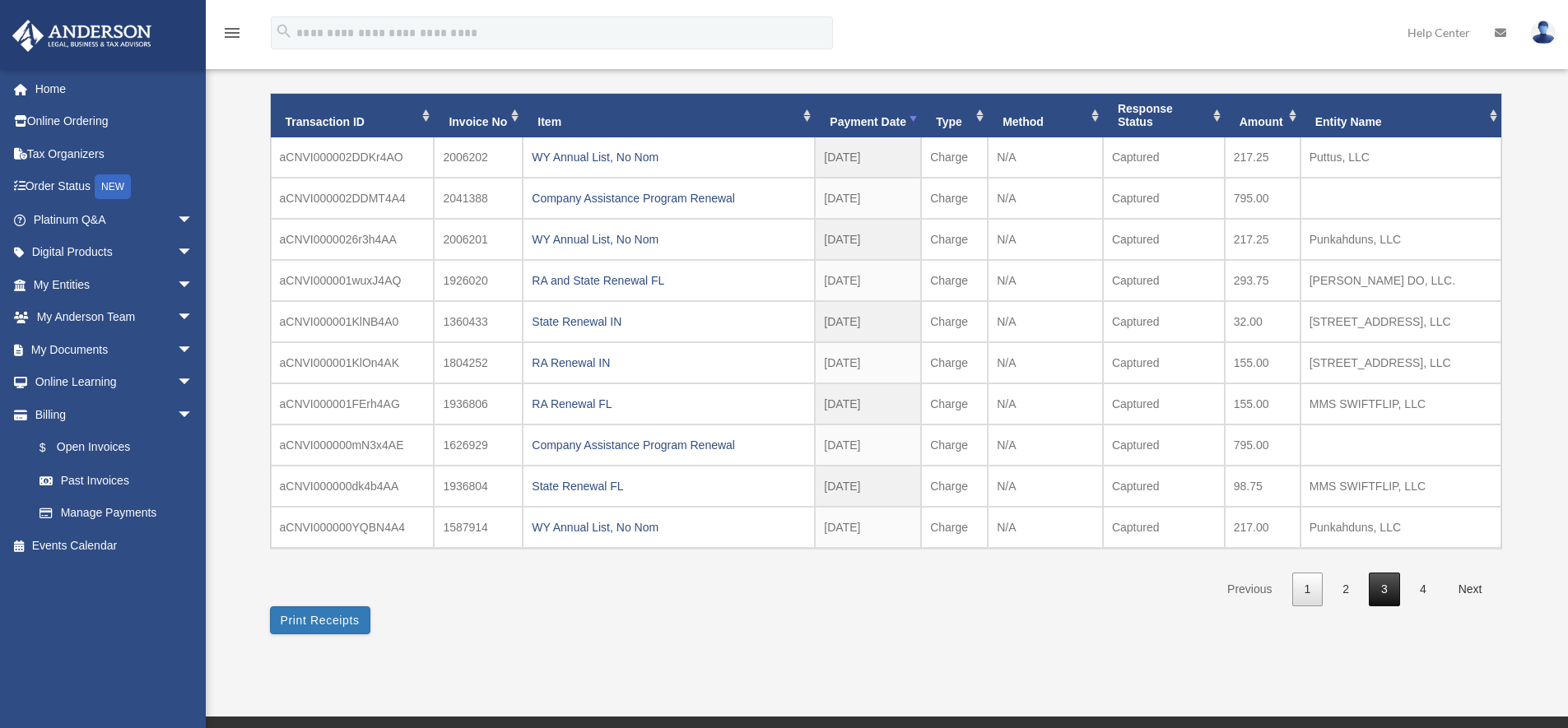
click at [1390, 589] on link "3" at bounding box center [1384, 589] width 31 height 33
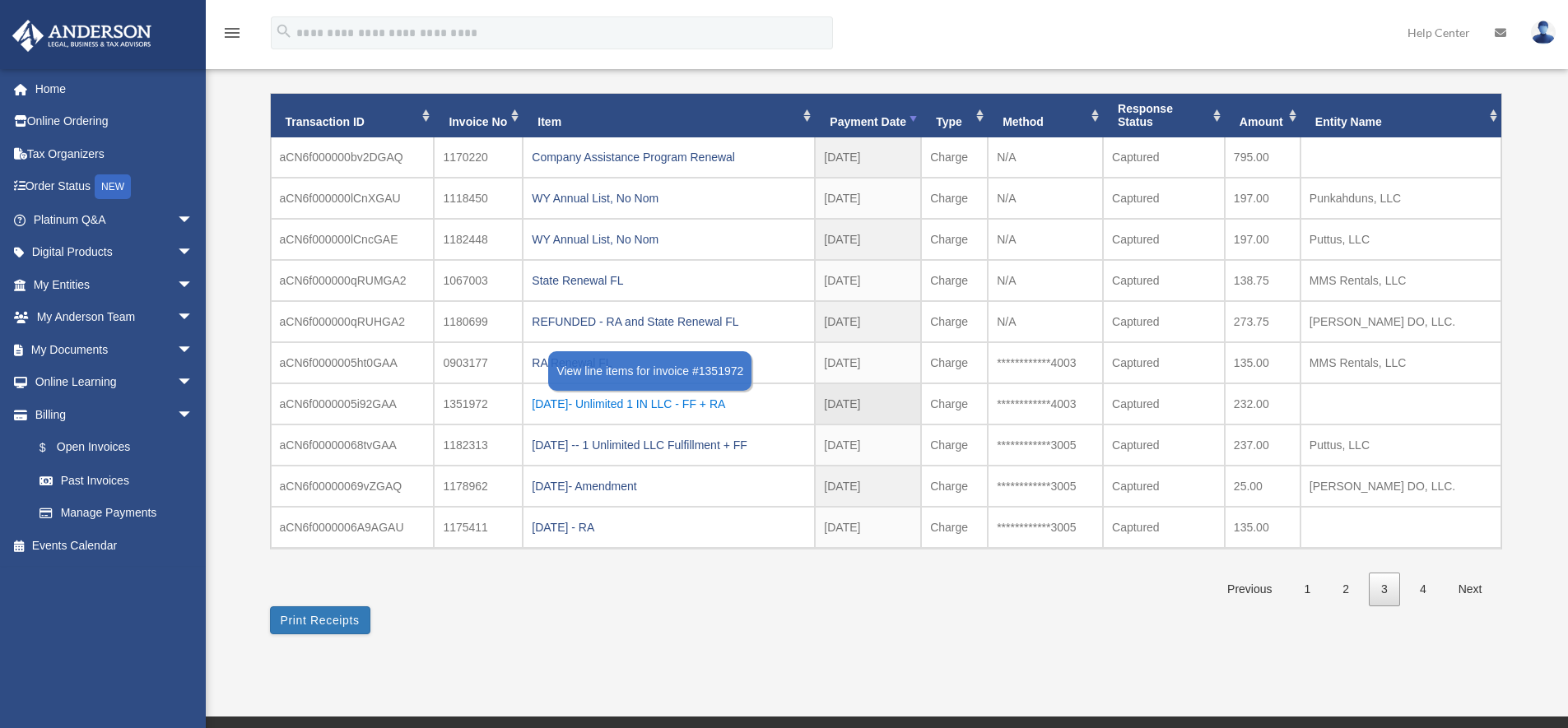
click at [736, 404] on div "2022.11.07- Unlimited 1 IN LLC - FF + RA" at bounding box center [668, 404] width 274 height 23
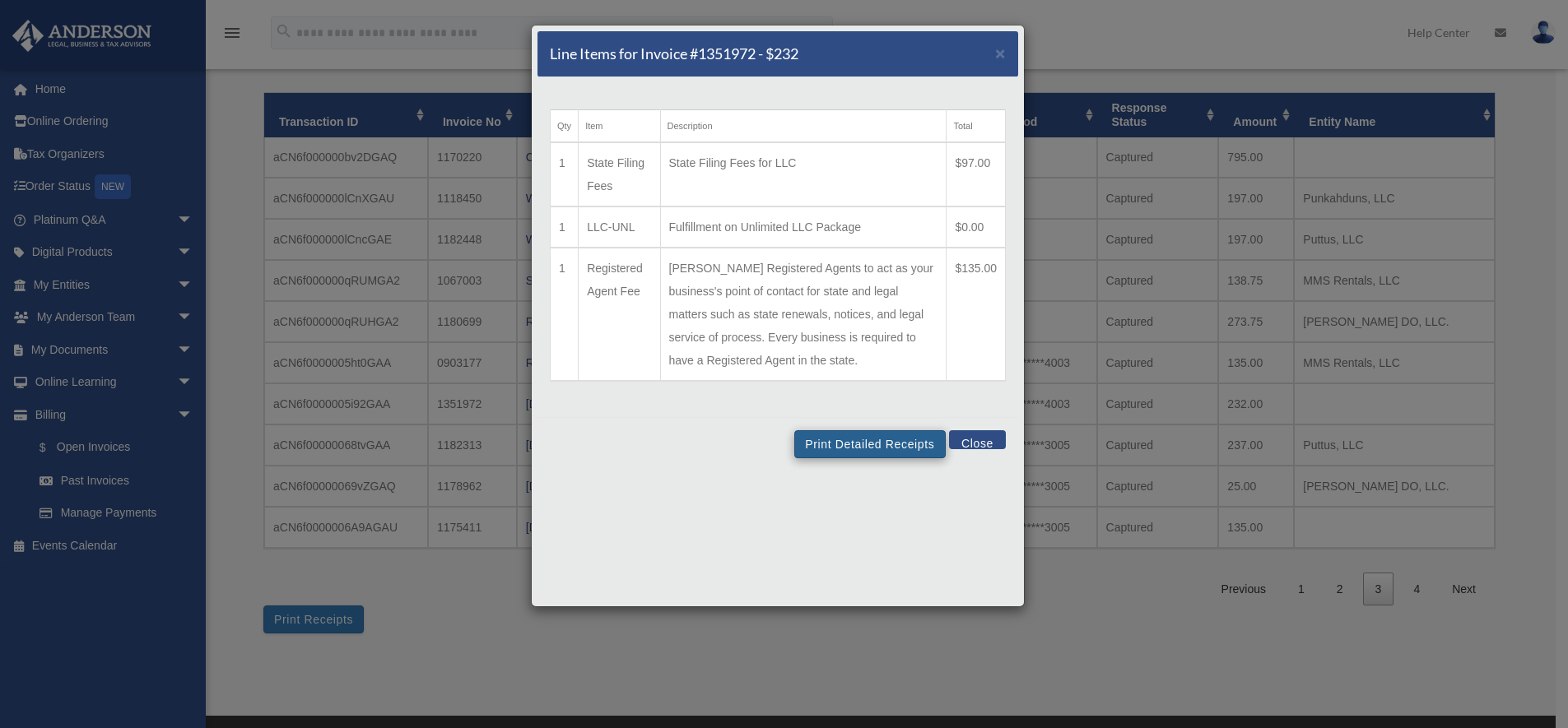
click at [825, 458] on button "Print Detailed Receipts" at bounding box center [870, 444] width 151 height 28
click at [968, 449] on button "Close" at bounding box center [977, 440] width 57 height 19
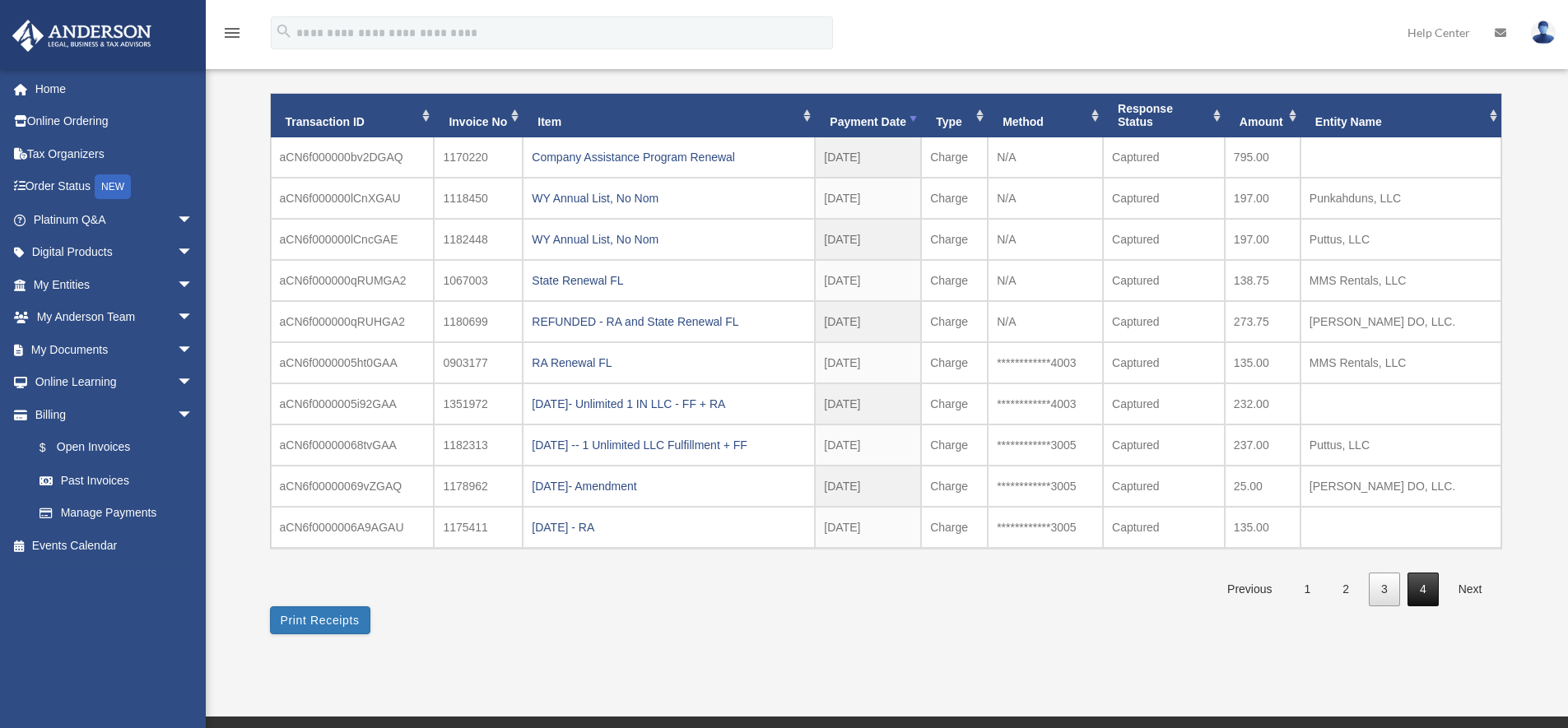
click at [1417, 584] on link "4" at bounding box center [1422, 589] width 31 height 33
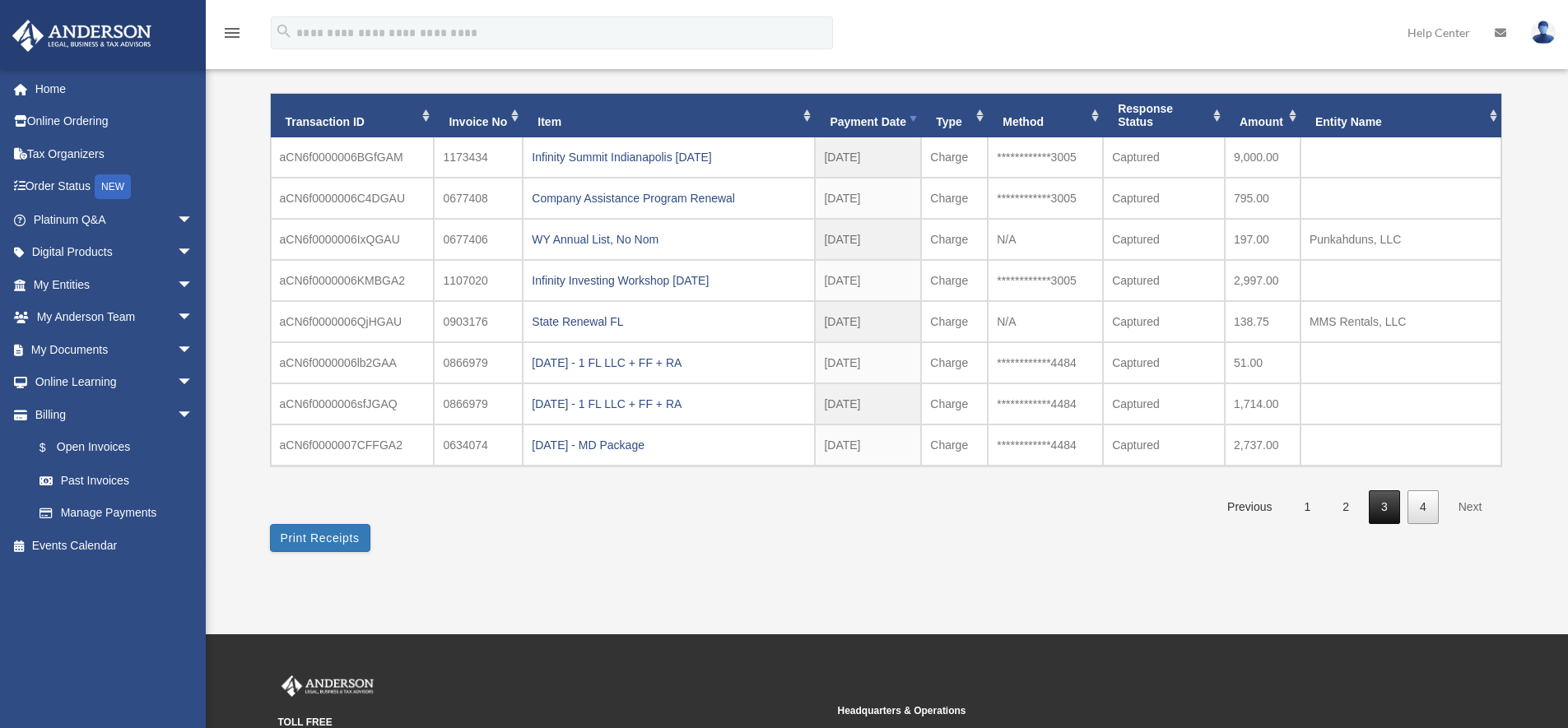
click at [1379, 507] on link "3" at bounding box center [1384, 507] width 31 height 33
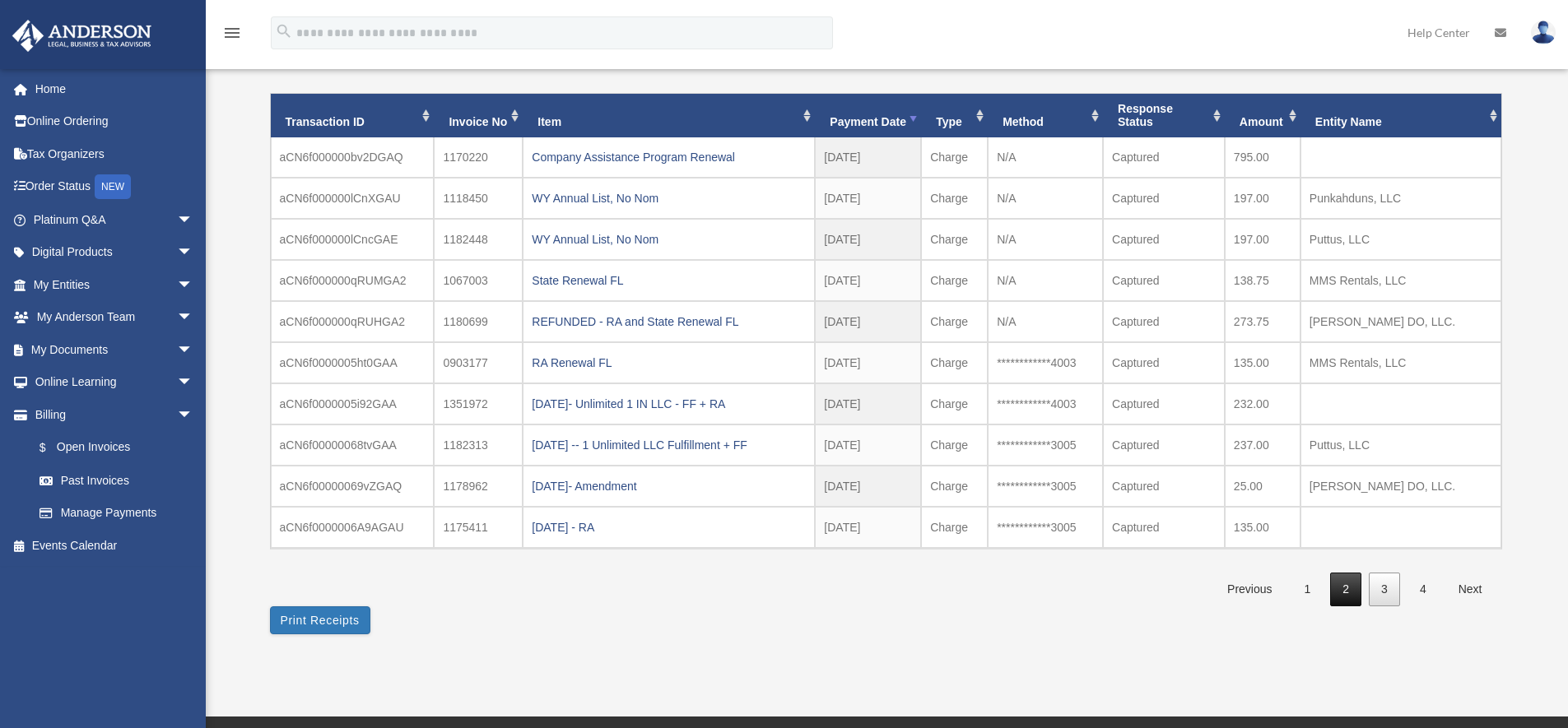
click at [1348, 579] on link "2" at bounding box center [1345, 589] width 31 height 33
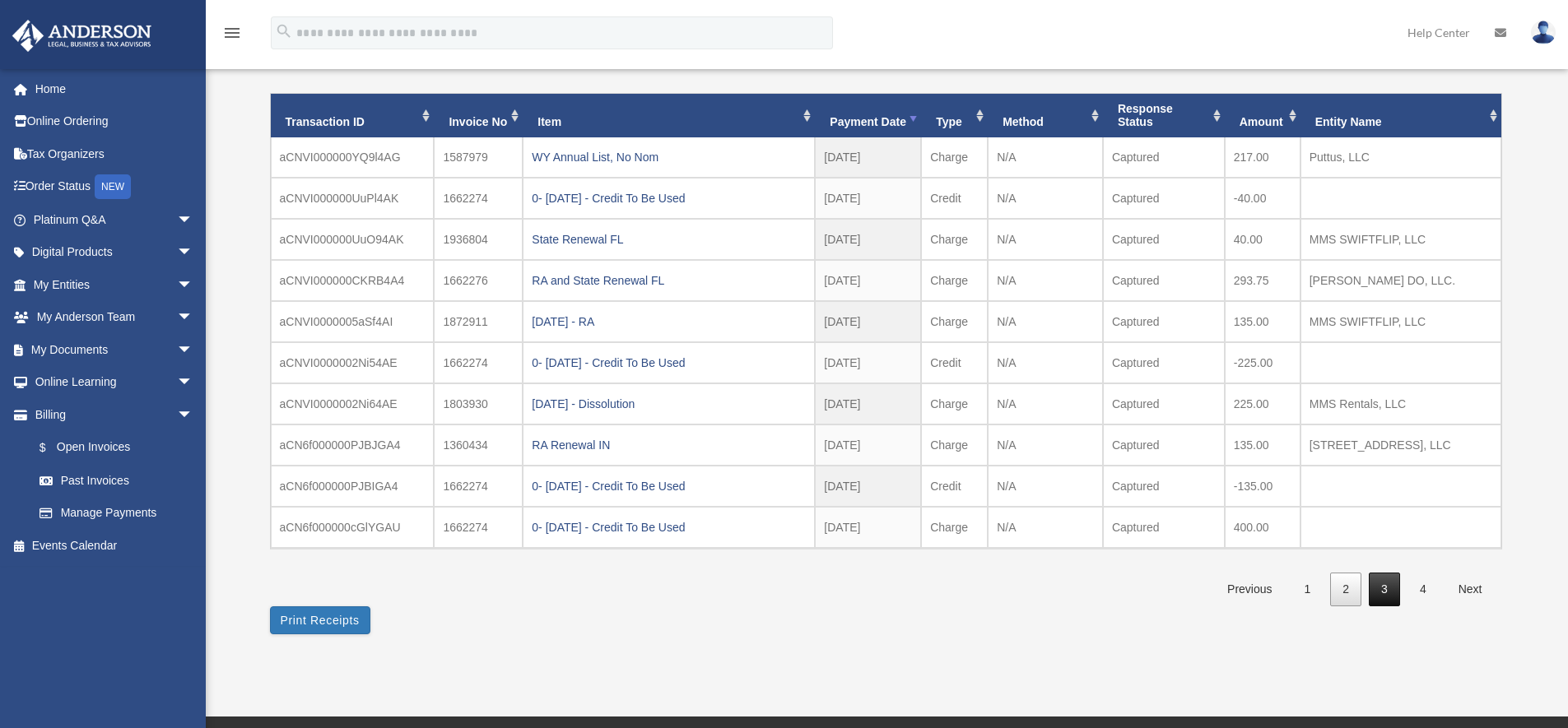
click at [1378, 581] on link "3" at bounding box center [1384, 589] width 31 height 33
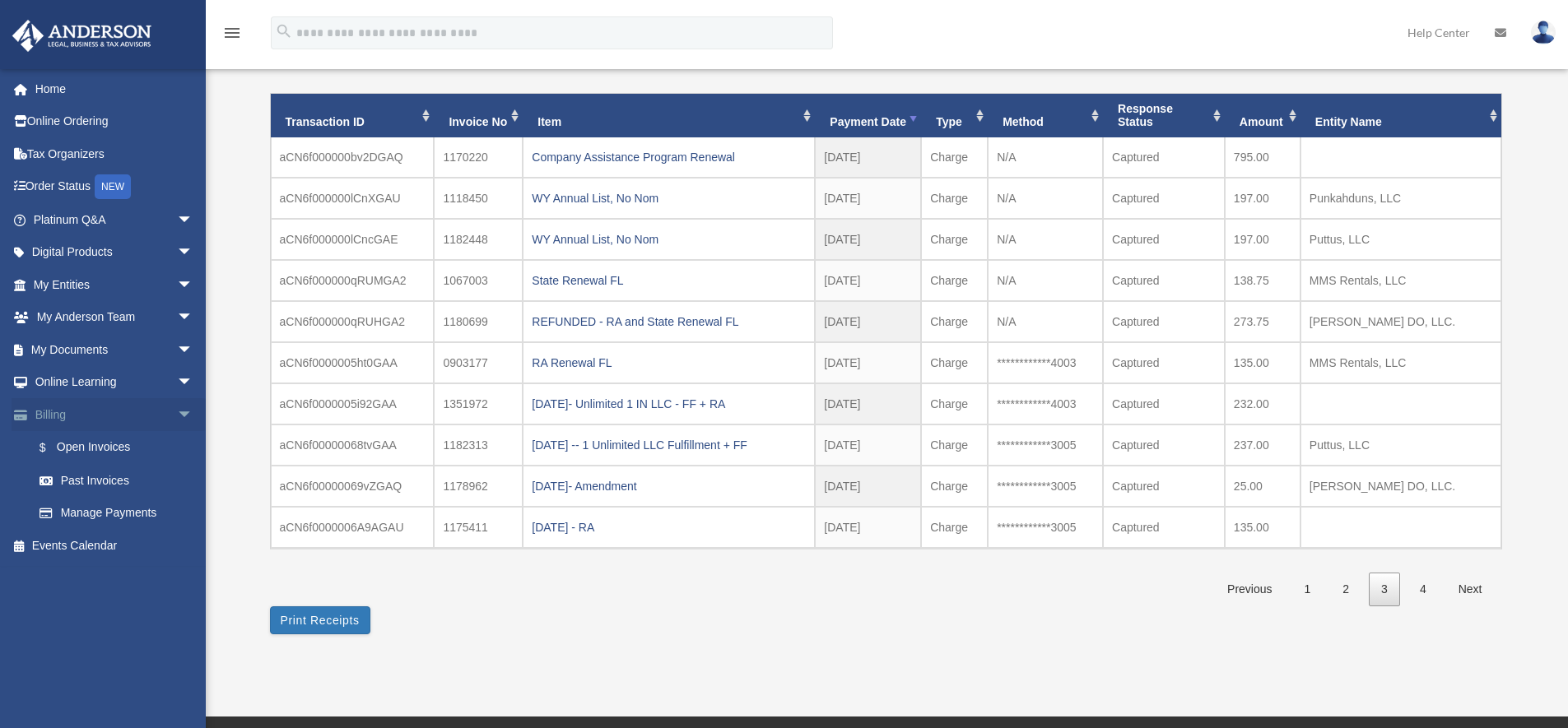
click at [69, 411] on link "Billing arrow_drop_down" at bounding box center [114, 414] width 207 height 33
click at [177, 412] on span "arrow_drop_down" at bounding box center [193, 414] width 33 height 33
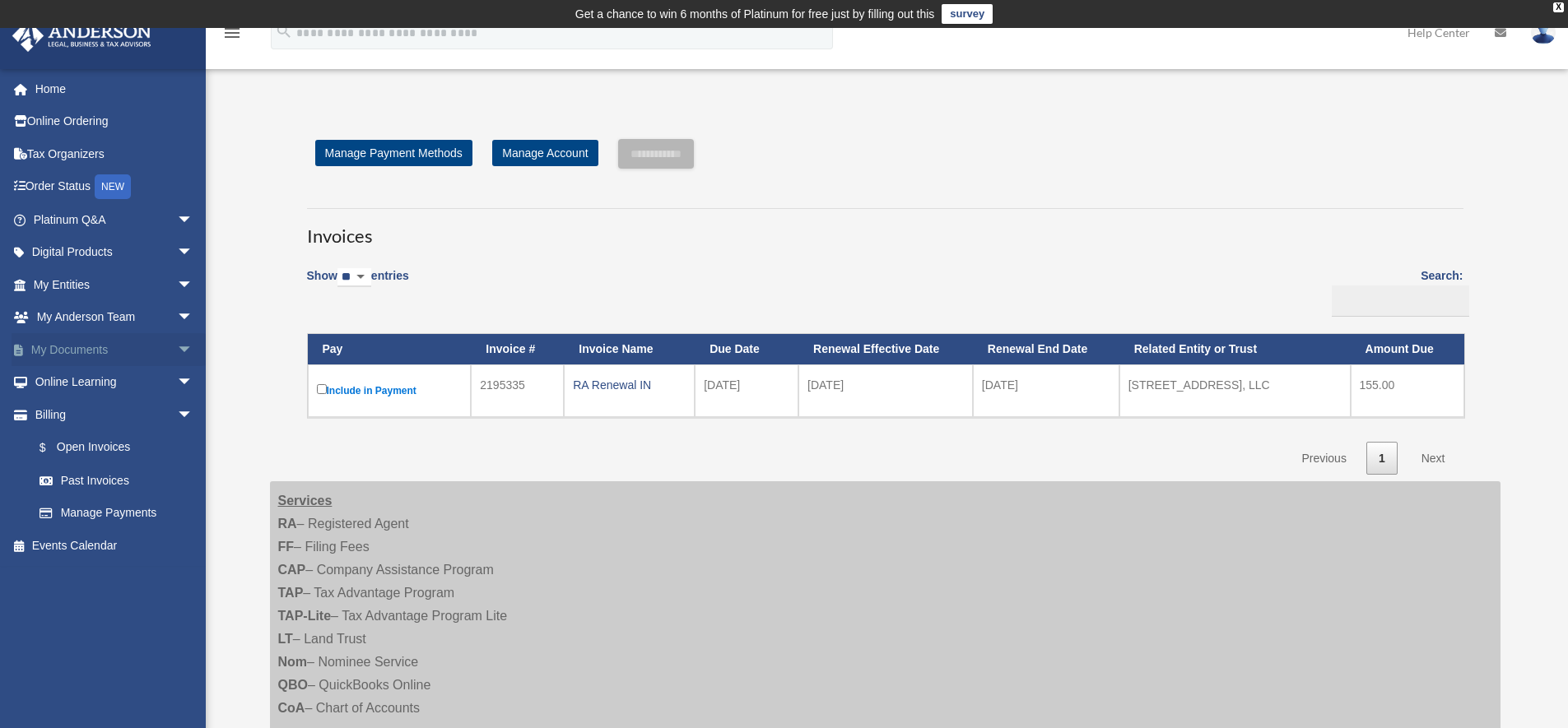
click at [177, 346] on span "arrow_drop_down" at bounding box center [193, 350] width 33 height 33
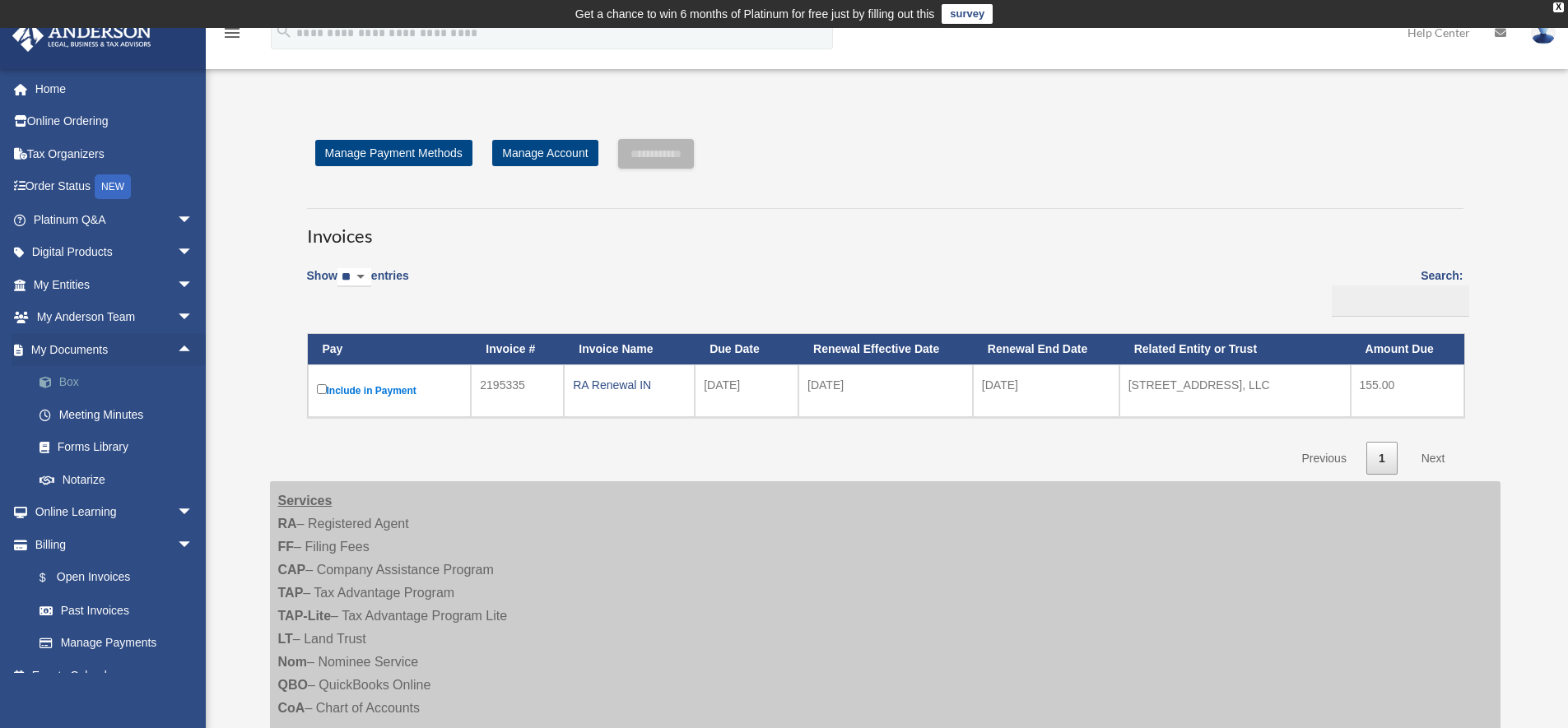
click at [76, 380] on link "Box" at bounding box center [120, 382] width 195 height 33
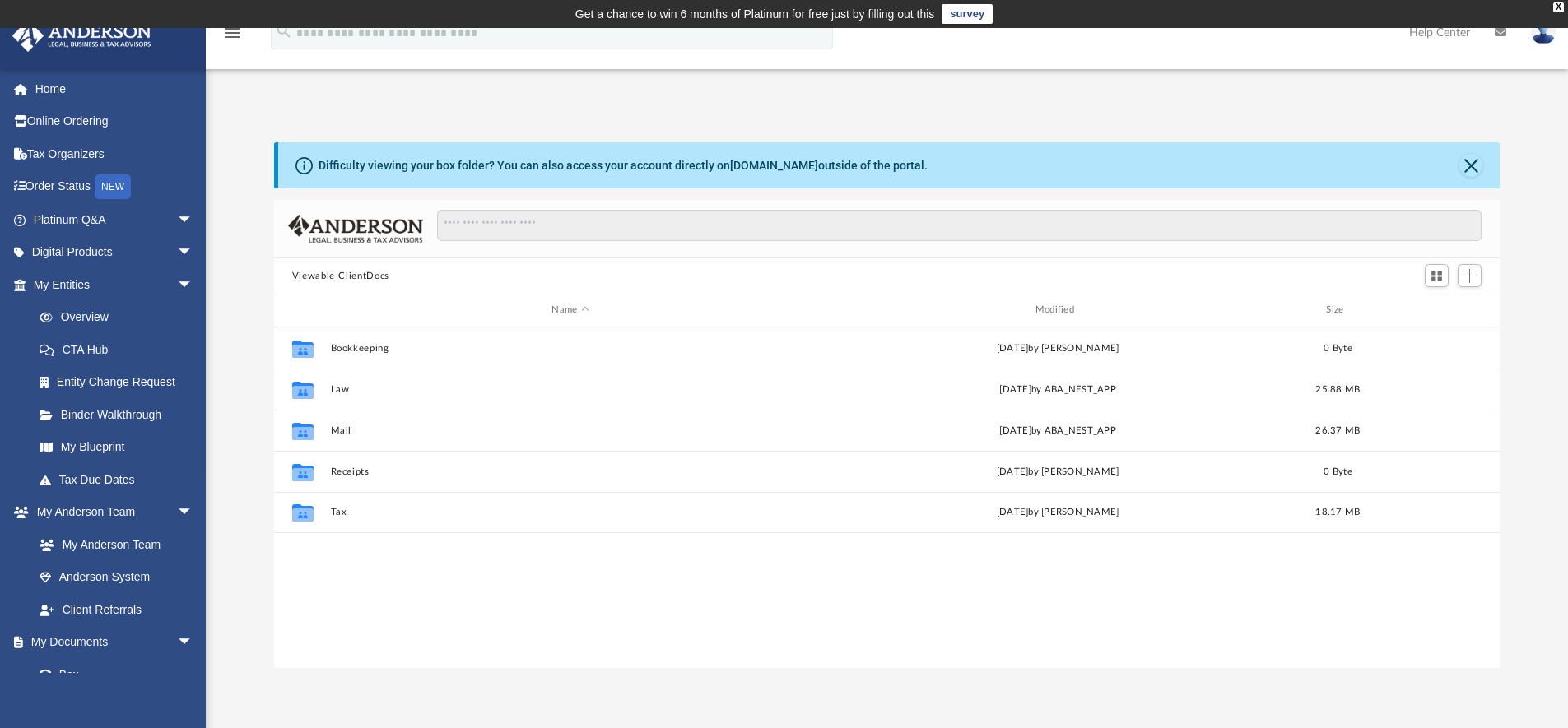
scroll to position [362, 1213]
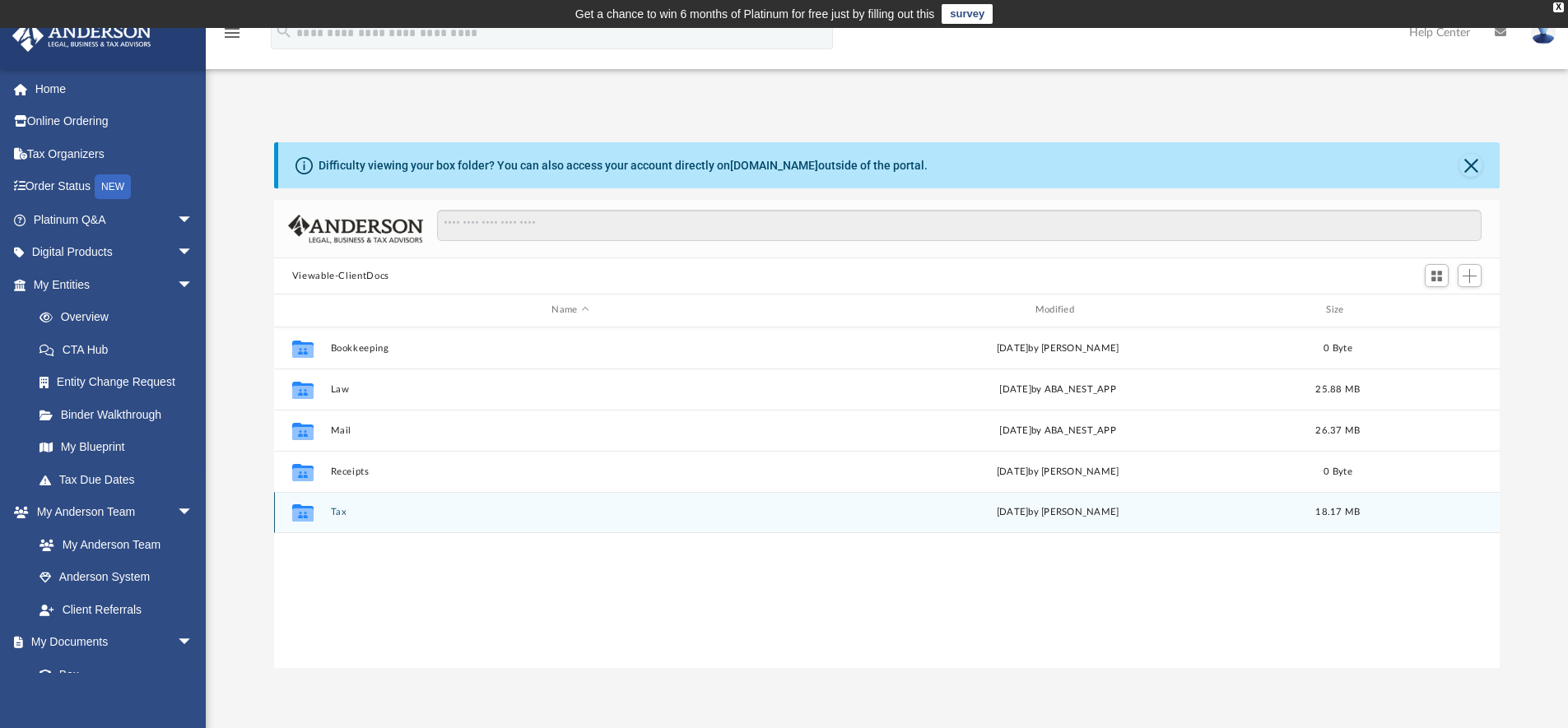
click at [335, 520] on div "Collaborated Folder Tax [DATE] by [PERSON_NAME] 18.17 MB" at bounding box center [886, 513] width 1226 height 41
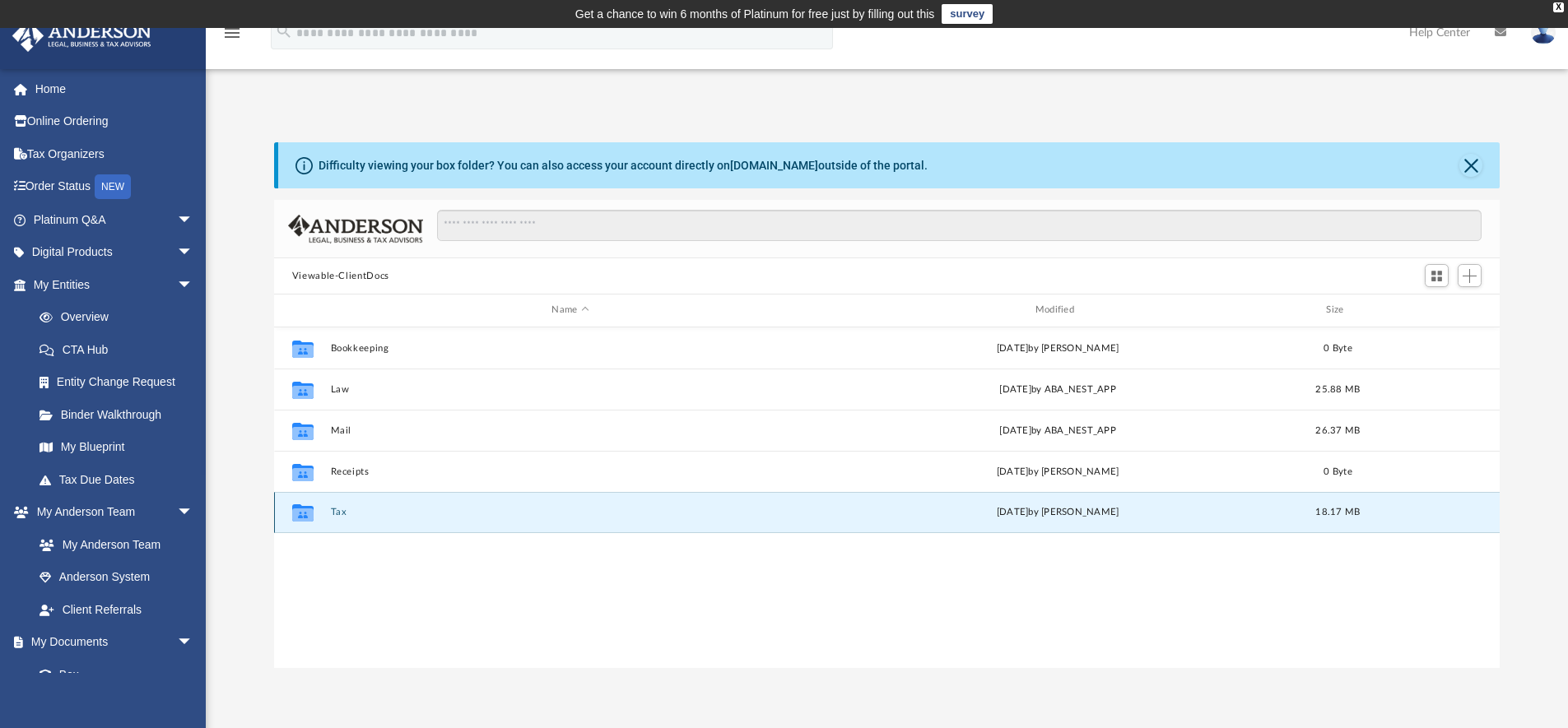
click at [310, 516] on icon "grid" at bounding box center [303, 514] width 21 height 13
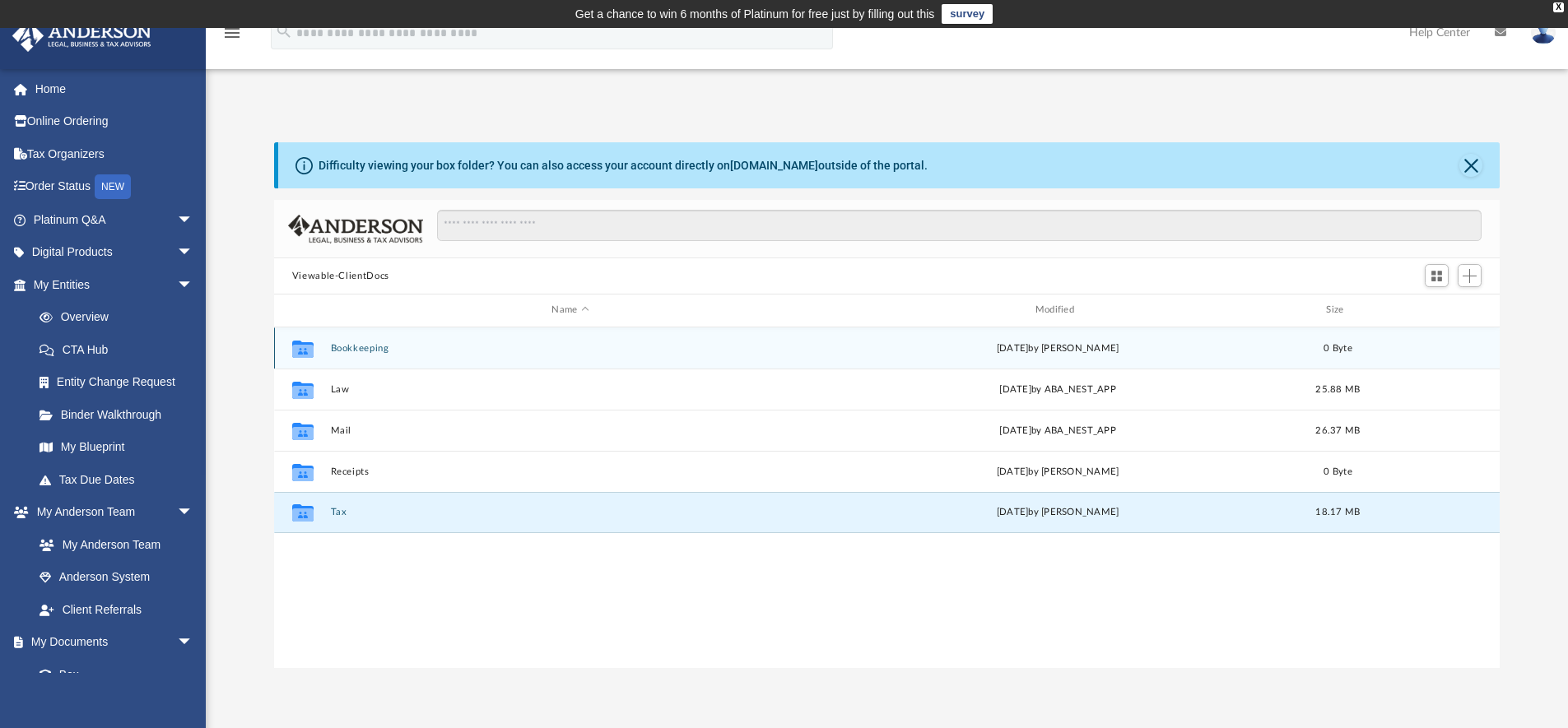
click at [299, 354] on icon "grid" at bounding box center [303, 350] width 21 height 13
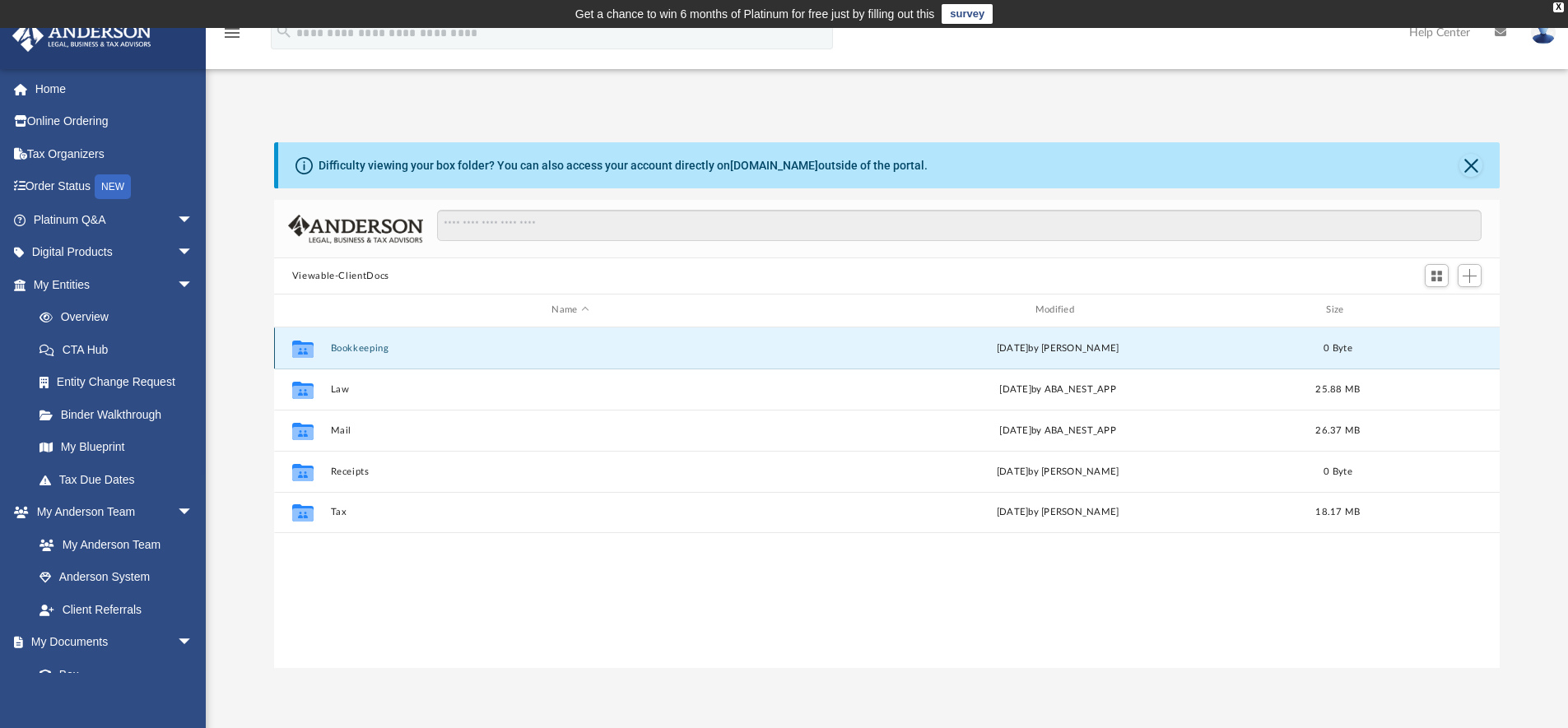
click at [299, 354] on icon "grid" at bounding box center [303, 350] width 21 height 13
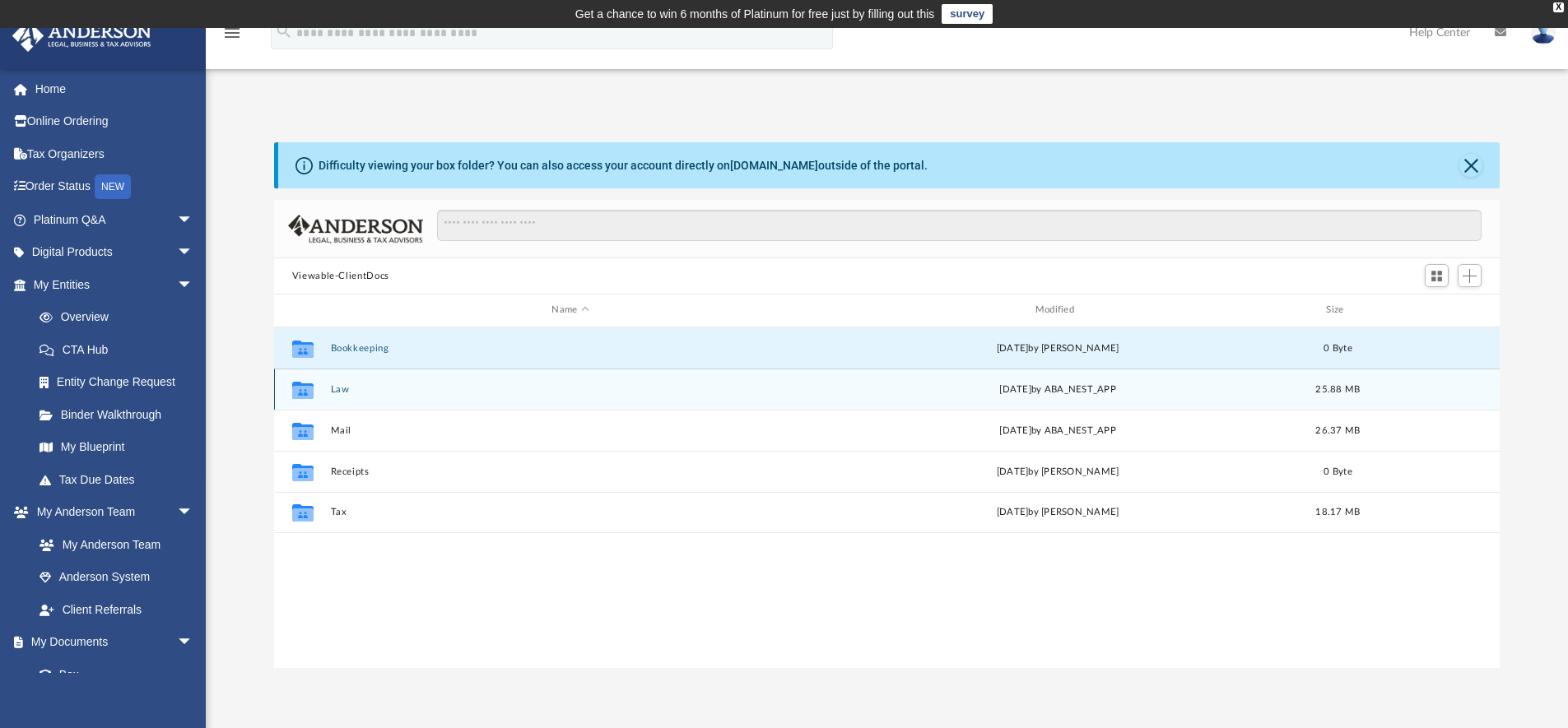
click at [308, 390] on icon "grid" at bounding box center [303, 391] width 21 height 13
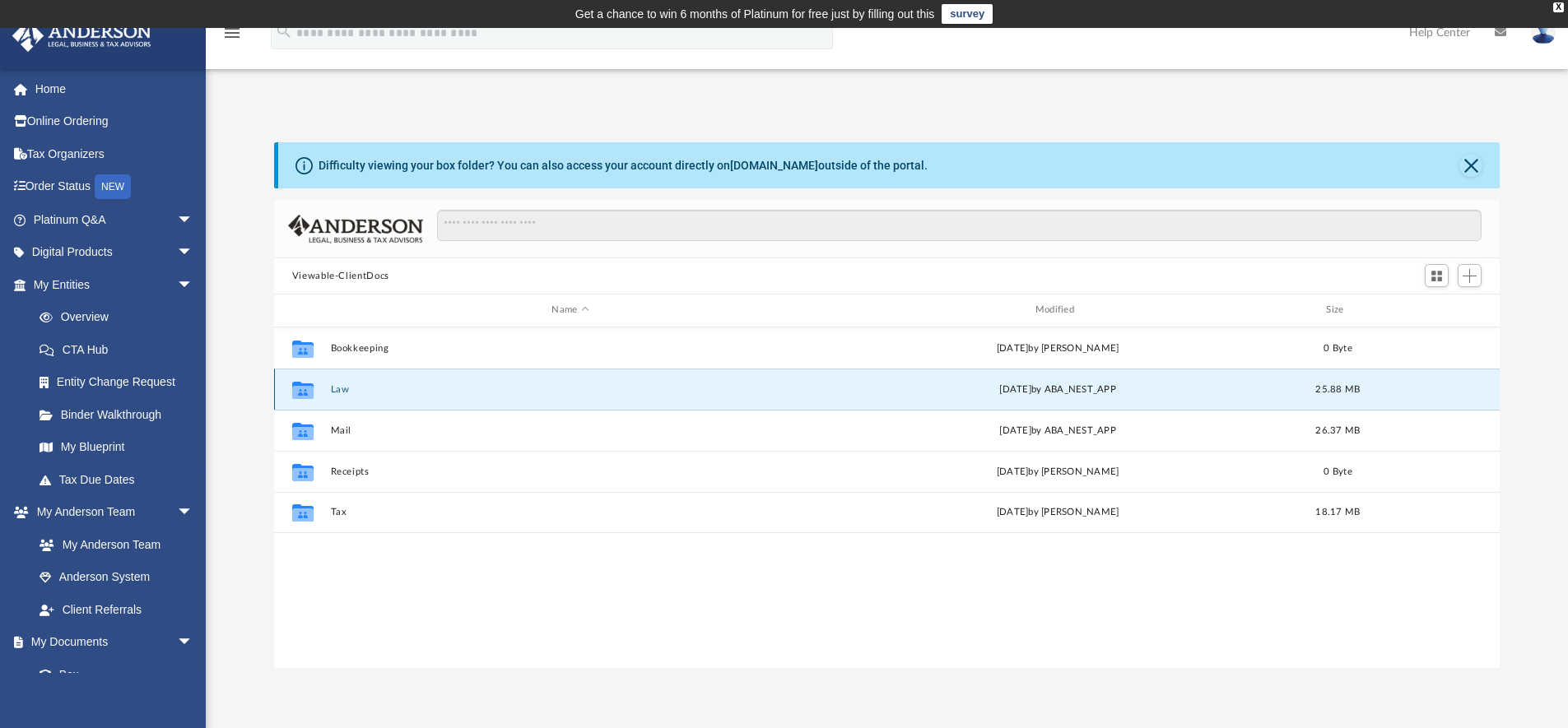
click at [308, 390] on icon "grid" at bounding box center [303, 391] width 21 height 13
click at [338, 390] on button "Law" at bounding box center [570, 389] width 479 height 10
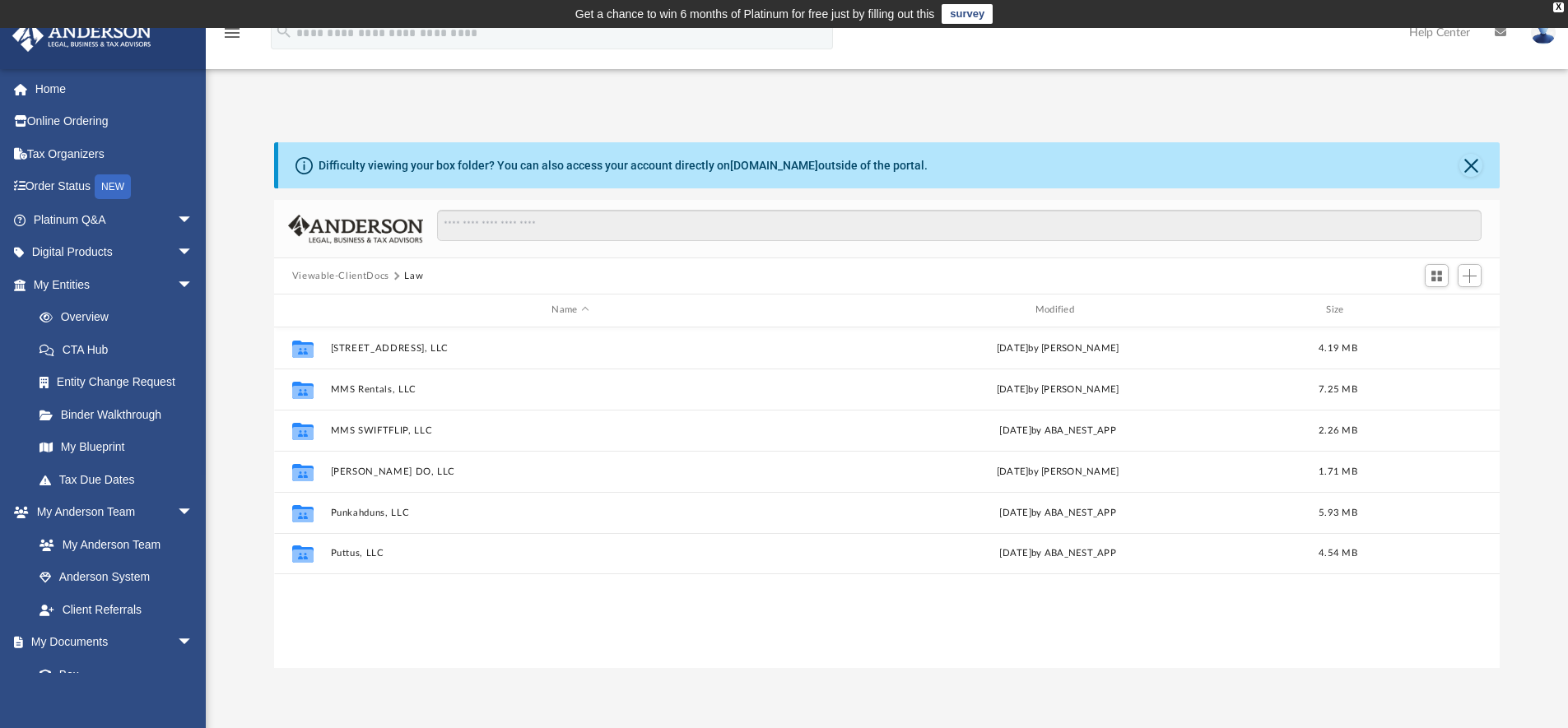
click at [371, 275] on button "Viewable-ClientDocs" at bounding box center [341, 276] width 97 height 15
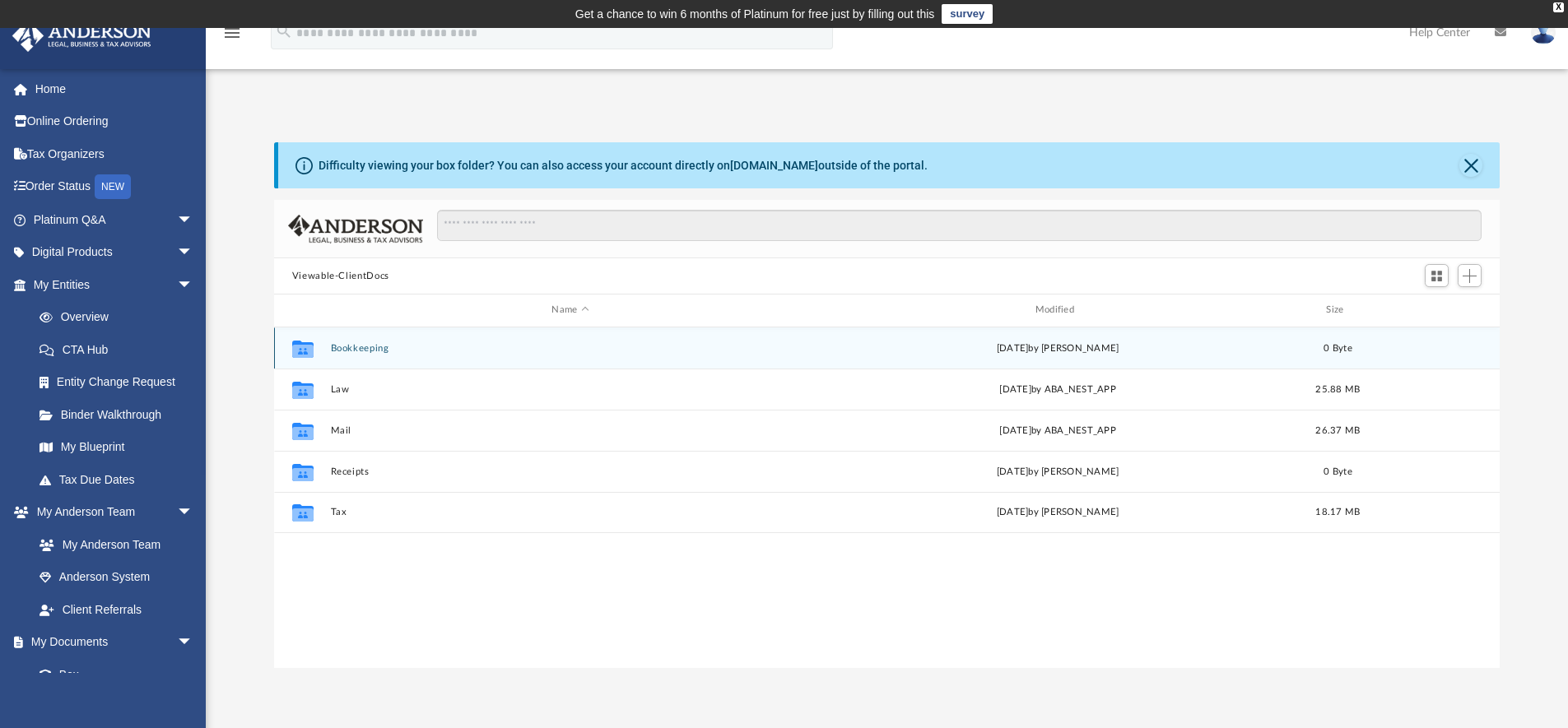
click at [350, 346] on button "Bookkeeping" at bounding box center [570, 348] width 479 height 10
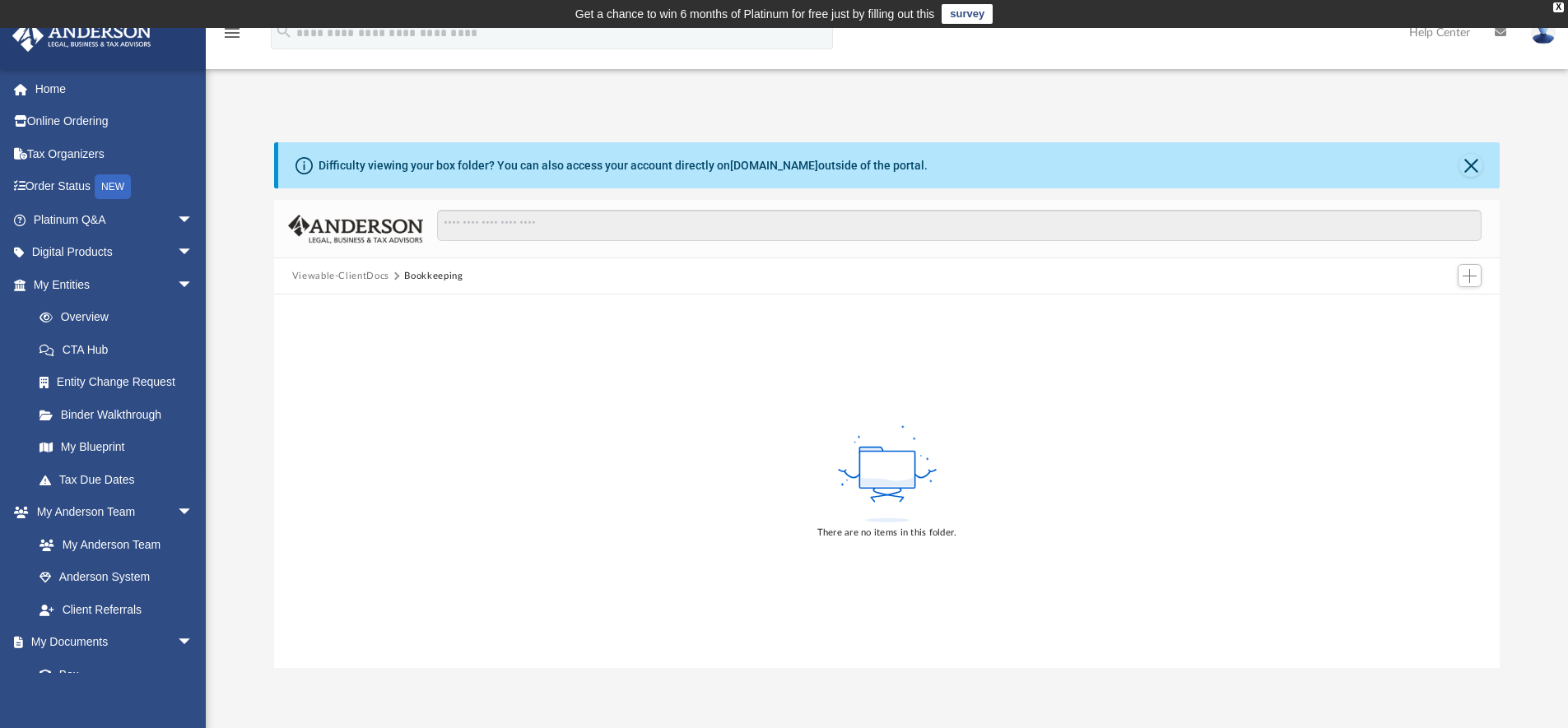
click at [360, 272] on button "Viewable-ClientDocs" at bounding box center [341, 276] width 97 height 15
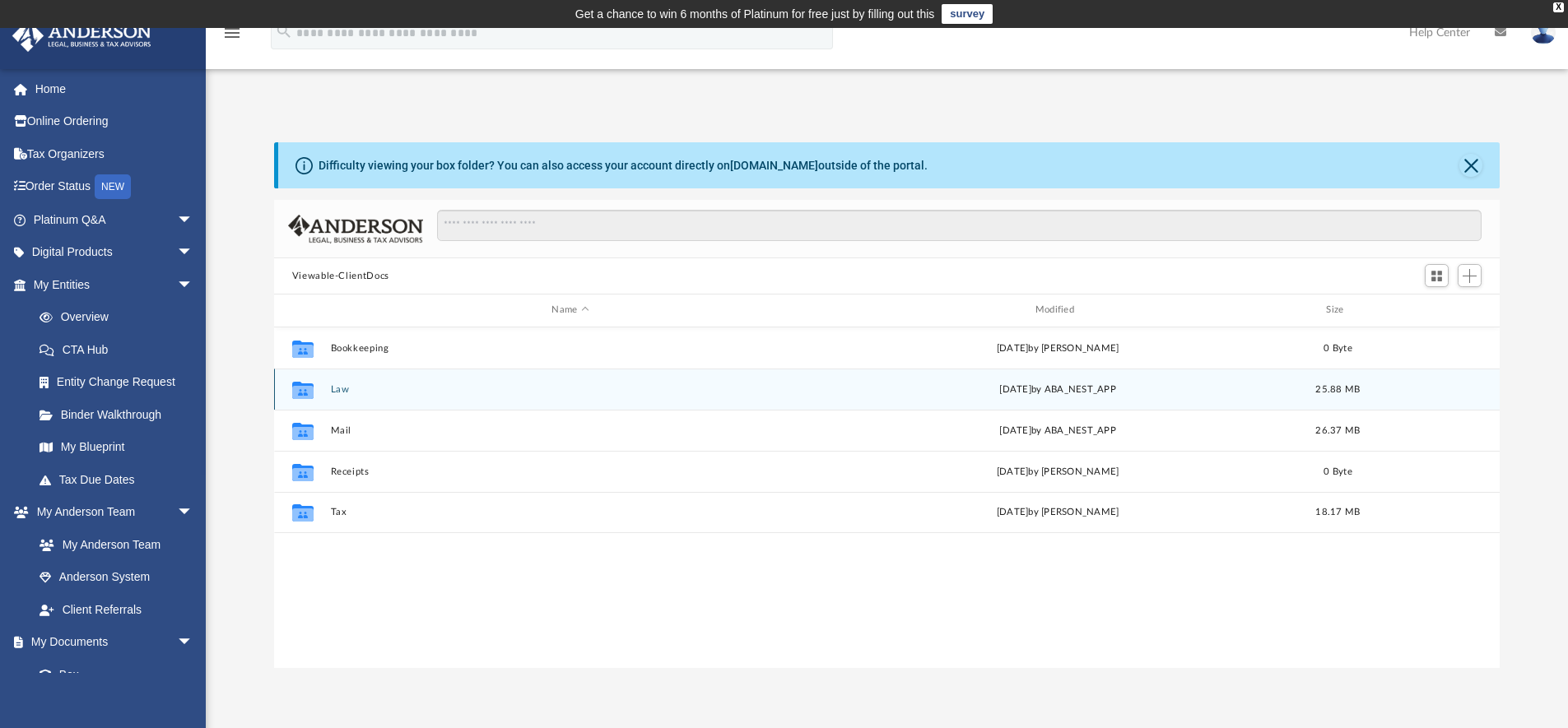
click at [346, 392] on button "Law" at bounding box center [570, 389] width 479 height 10
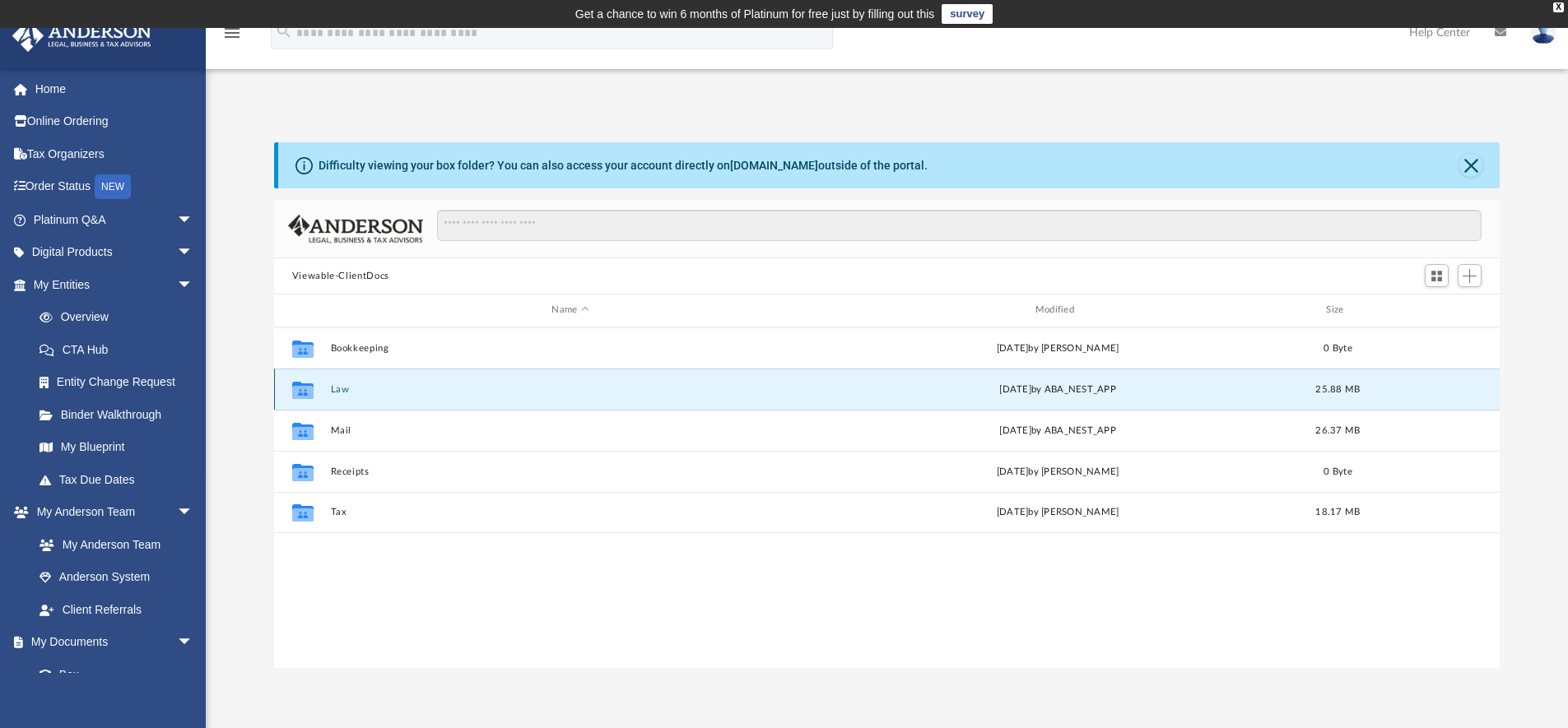
scroll to position [18, 0]
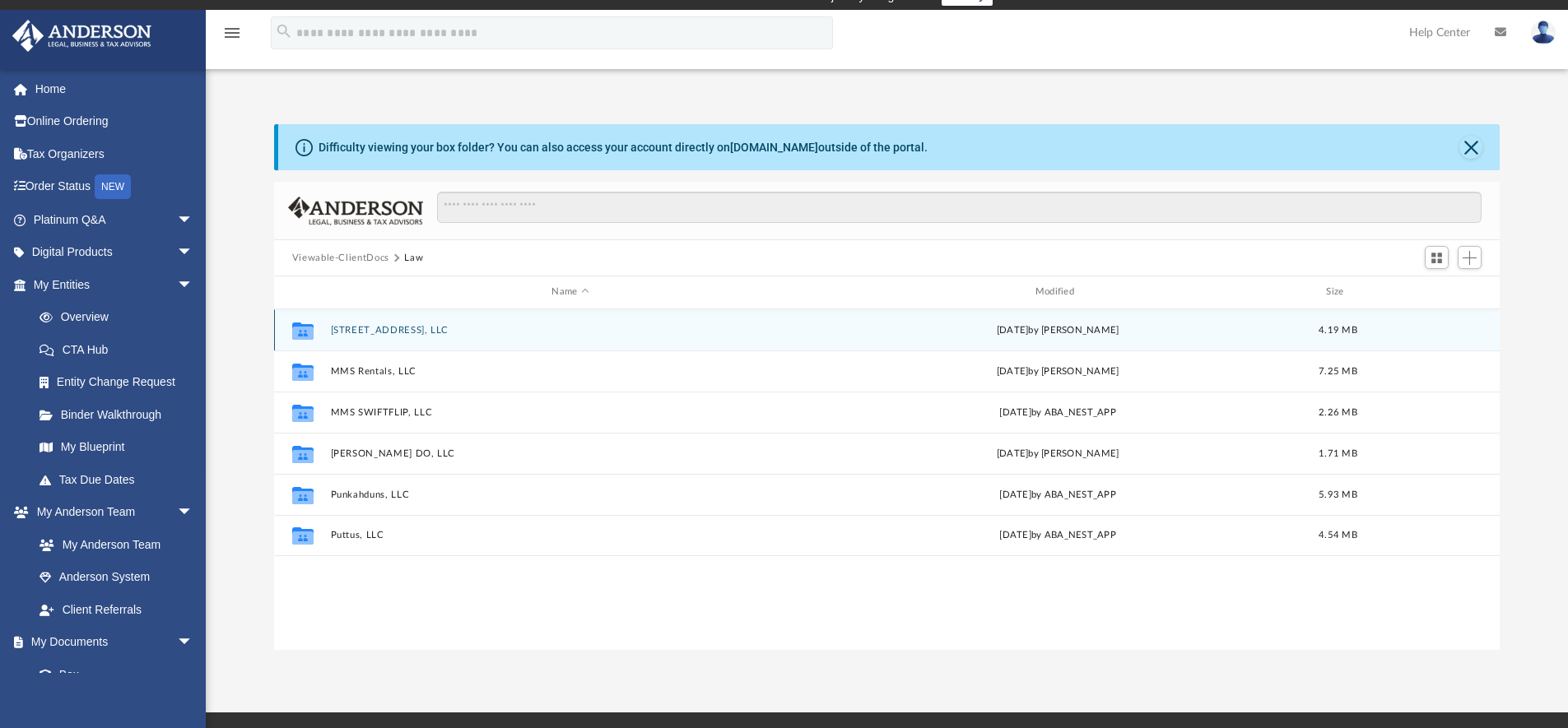
click at [382, 342] on div "Collaborated Folder 1512 E Andover Avenue, LLC Thu Nov 14 2024 by Cat Hernandez…" at bounding box center [886, 330] width 1226 height 41
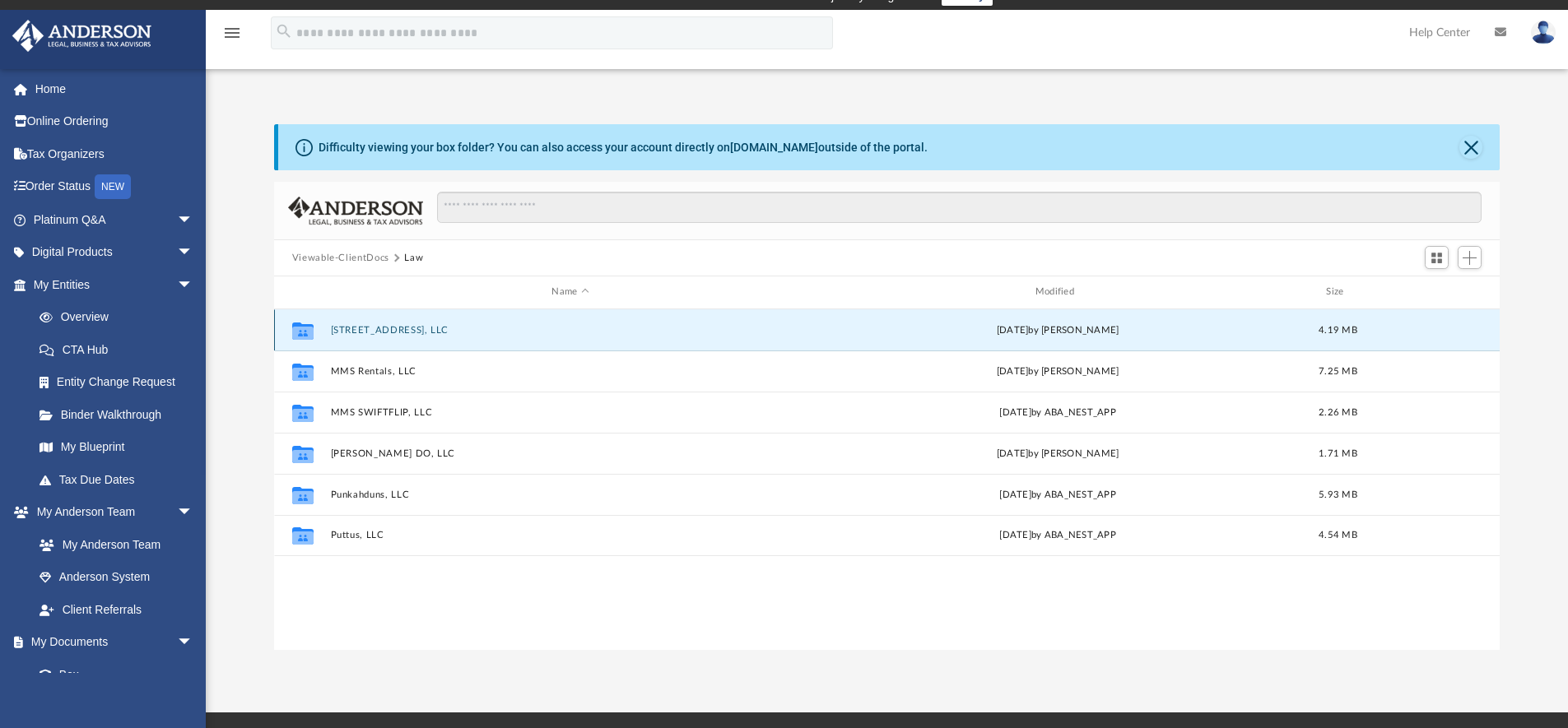
click at [392, 326] on button "[STREET_ADDRESS], LLC" at bounding box center [570, 330] width 479 height 10
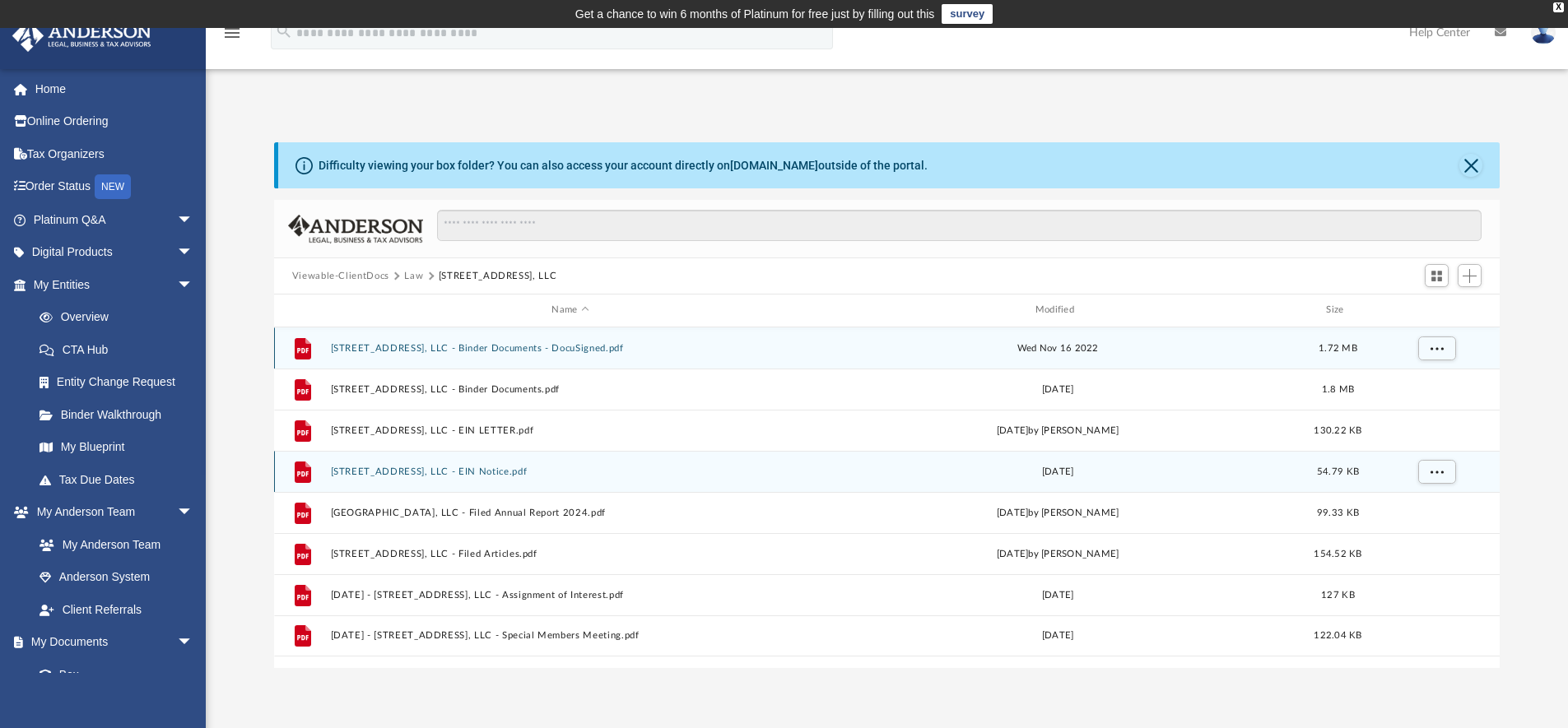
scroll to position [0, 0]
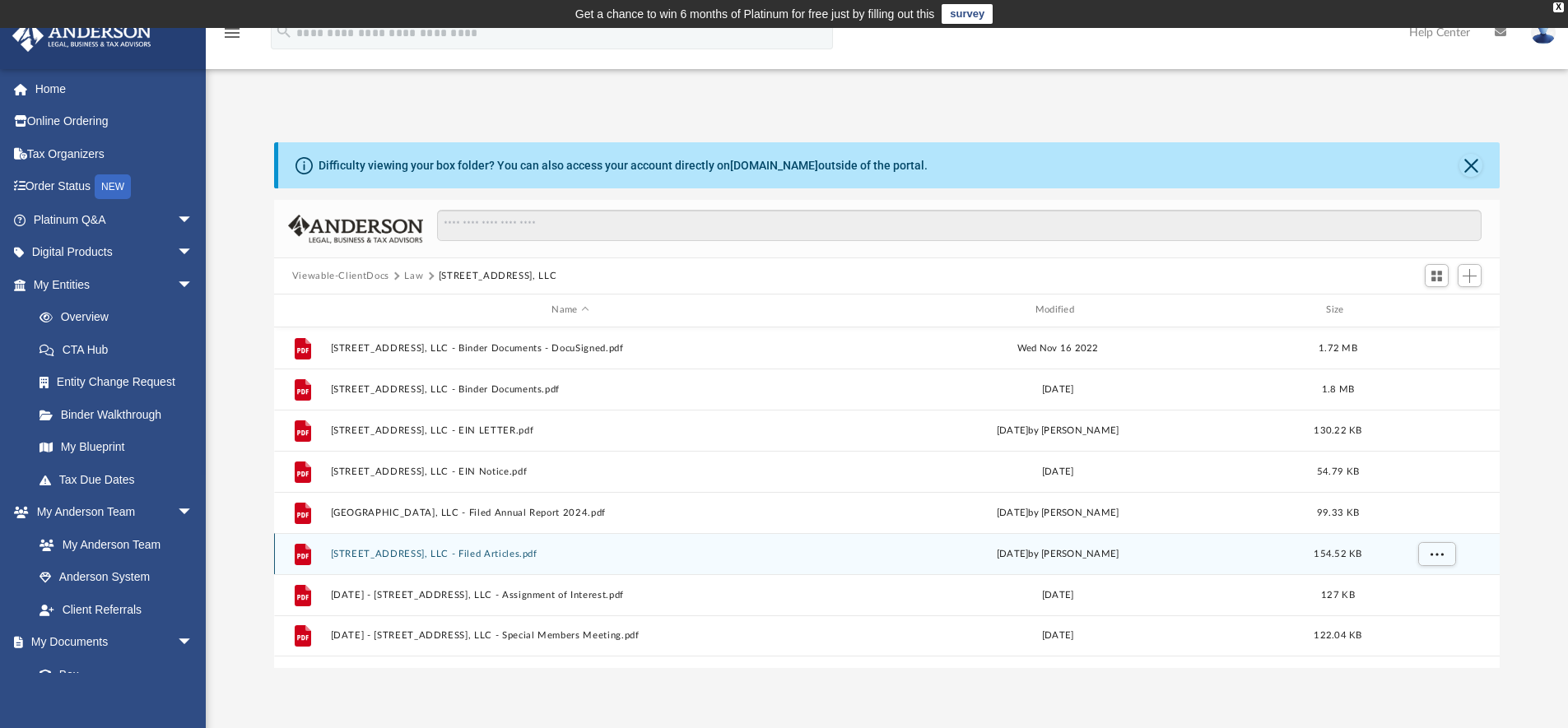
click at [491, 550] on button "1512 E Andover Avenue, LLC - Filed Articles.pdf" at bounding box center [570, 554] width 479 height 10
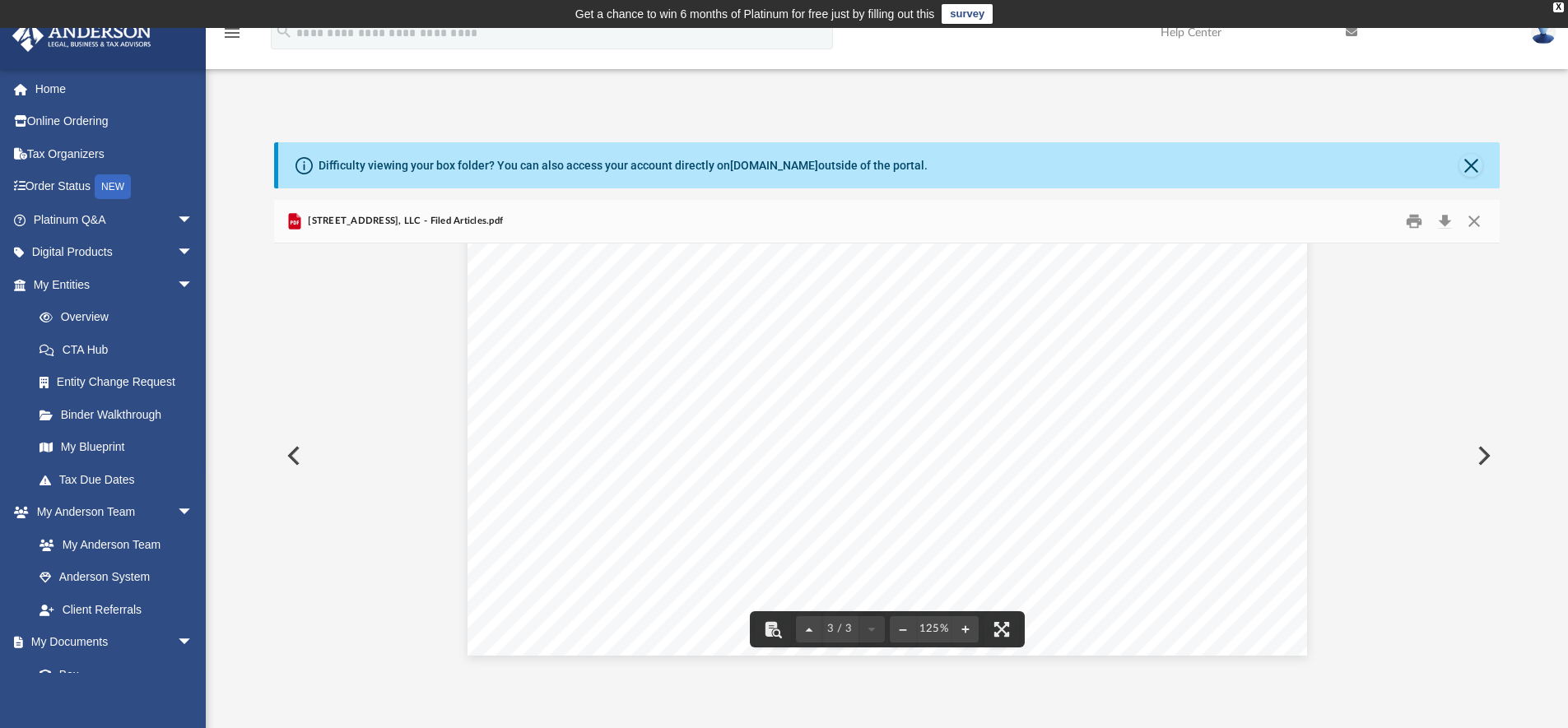
click at [367, 226] on span "1512 E Andover Avenue, LLC - Filed Articles.pdf" at bounding box center [403, 220] width 198 height 15
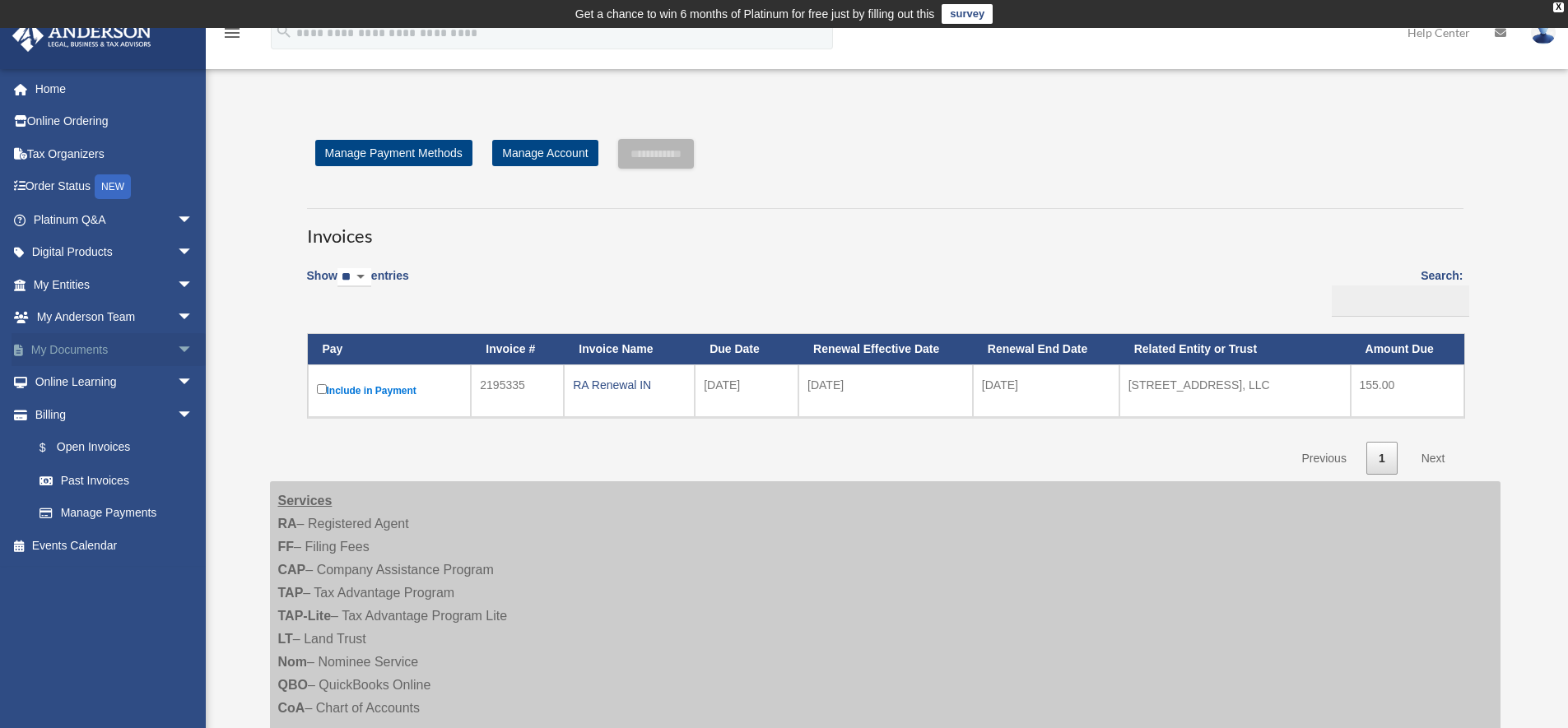
click at [177, 346] on span "arrow_drop_down" at bounding box center [193, 350] width 33 height 33
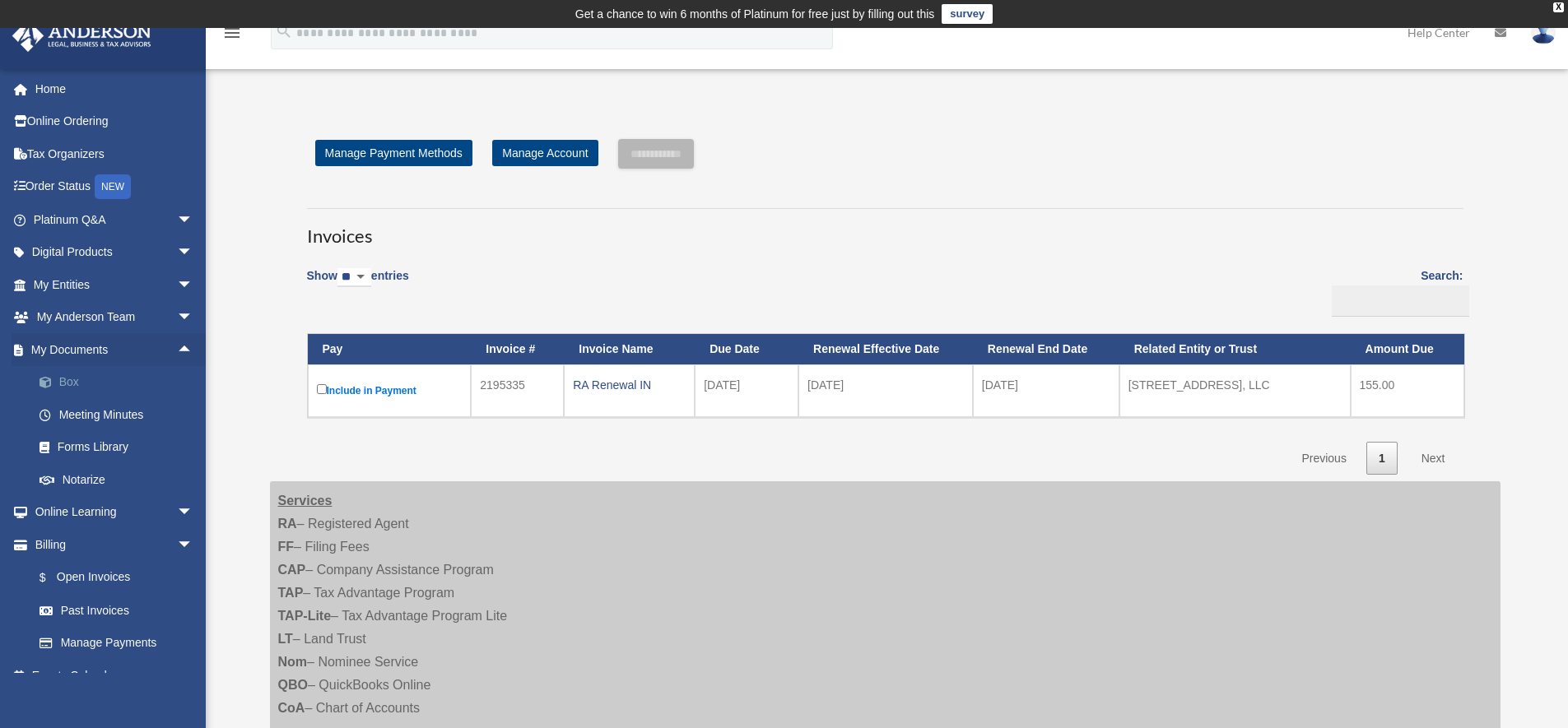
click at [65, 377] on link "Box" at bounding box center [120, 382] width 195 height 33
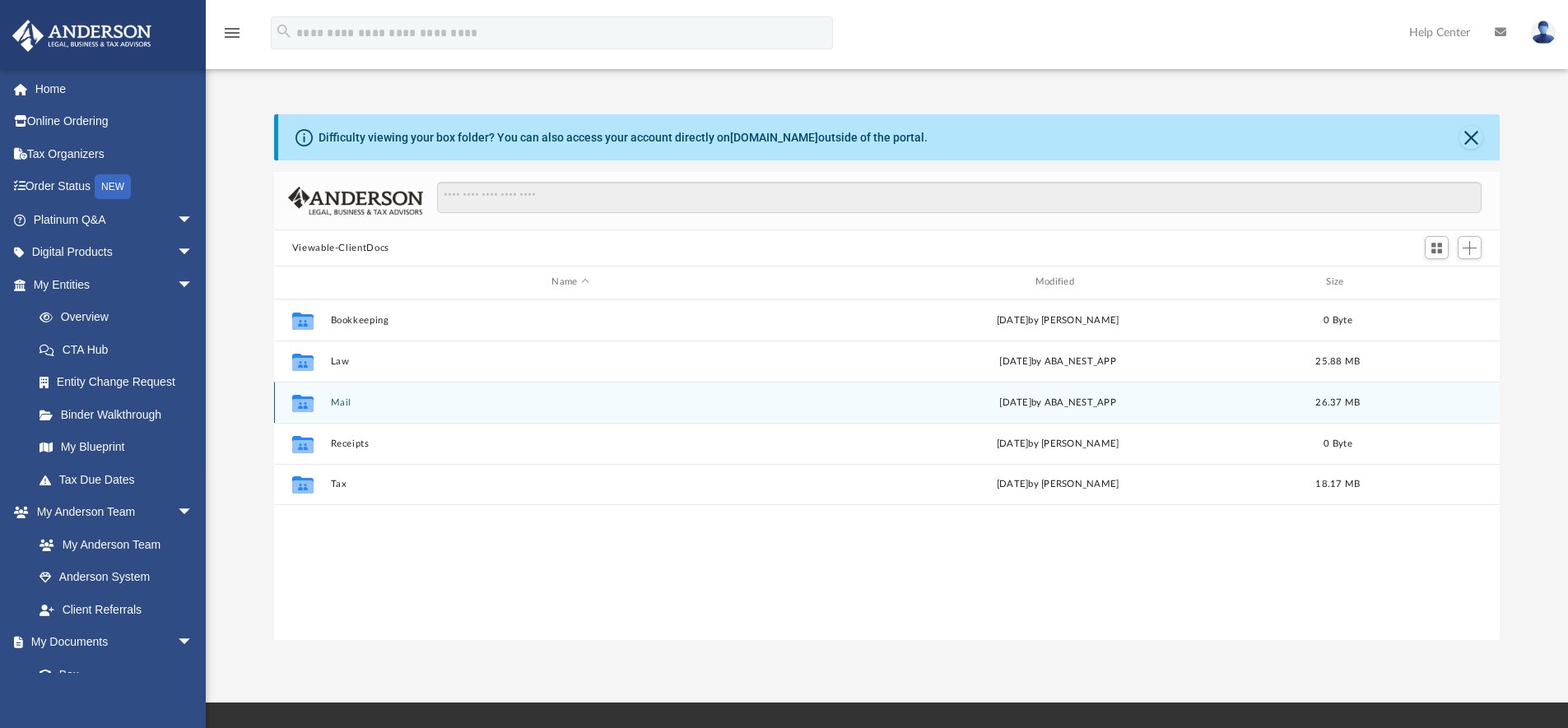
scroll to position [362, 1213]
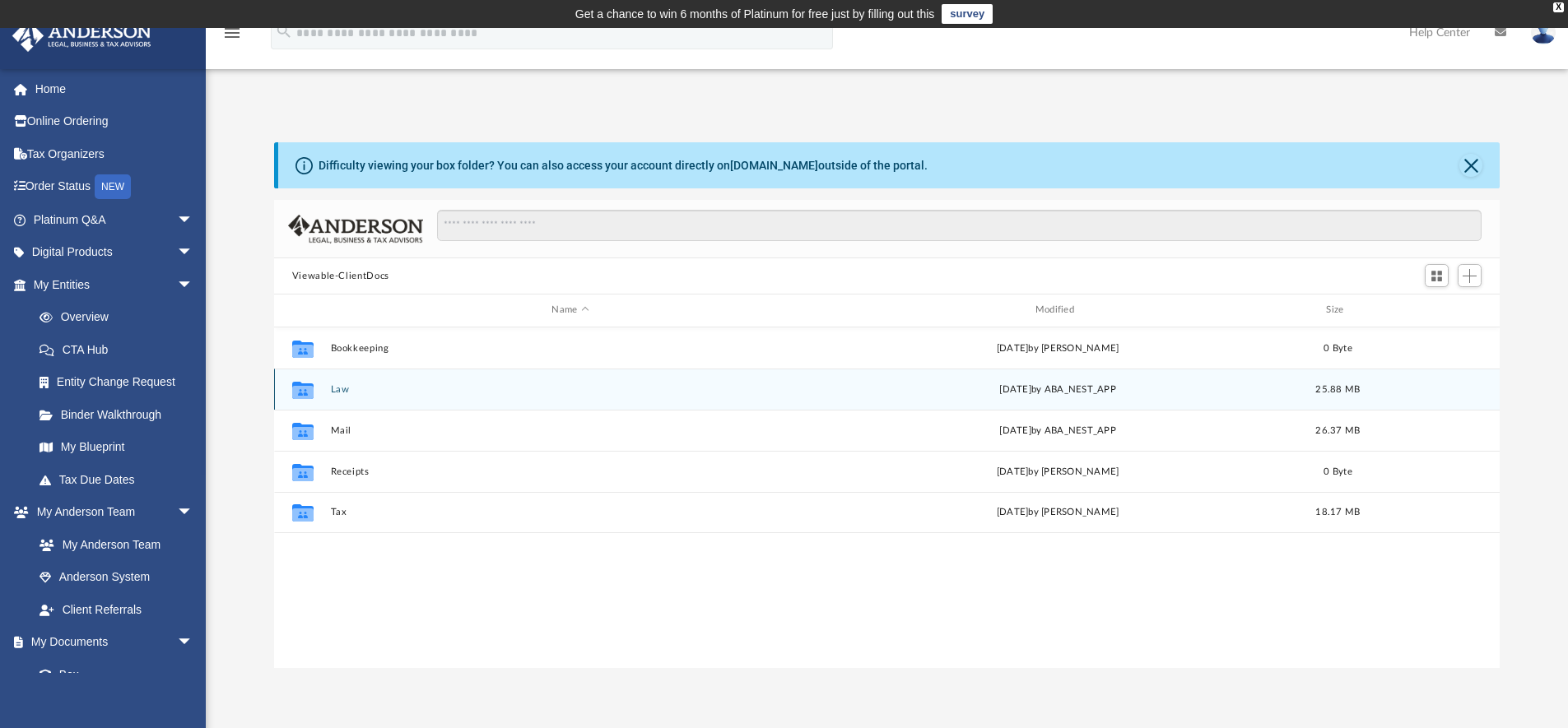
click at [342, 391] on button "Law" at bounding box center [570, 389] width 479 height 10
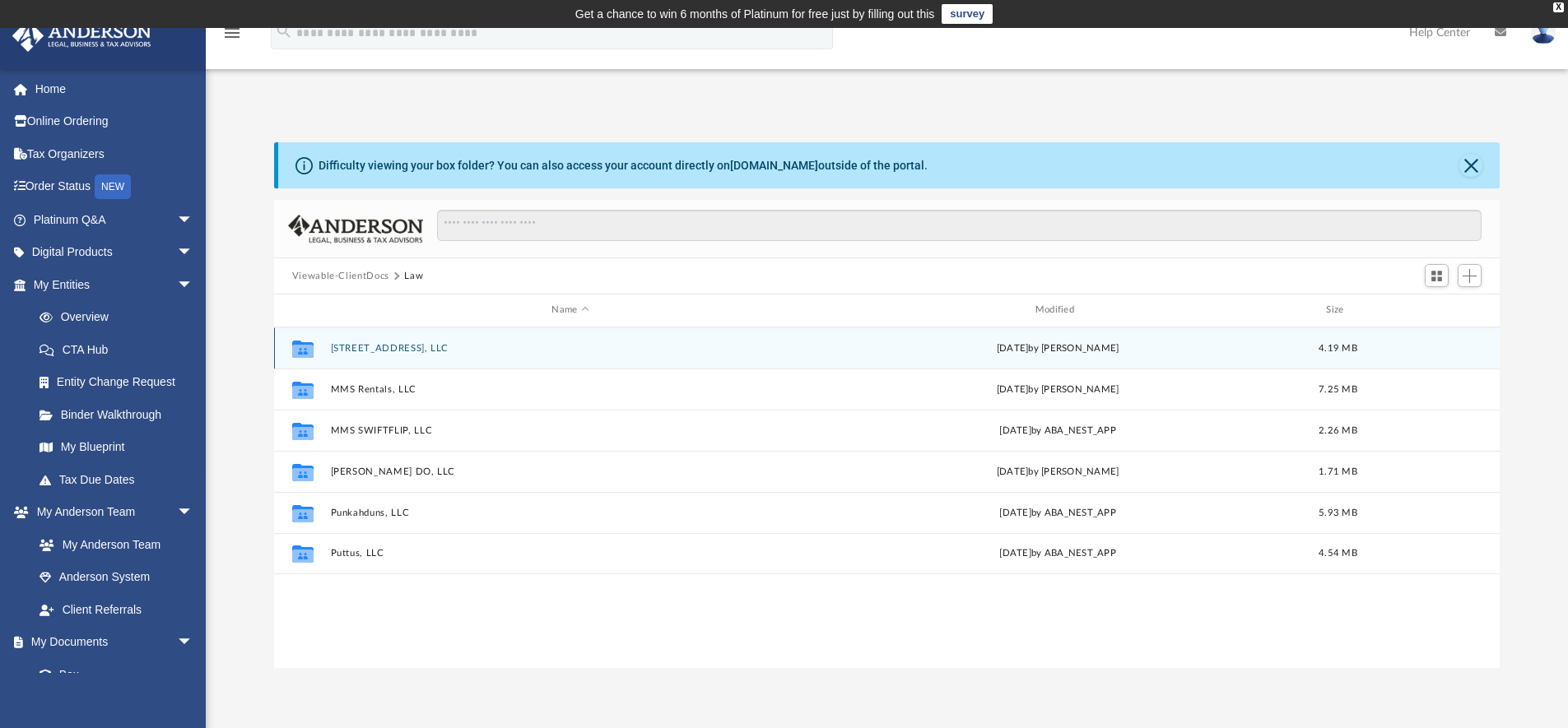
click at [369, 346] on button "[STREET_ADDRESS], LLC" at bounding box center [570, 348] width 479 height 10
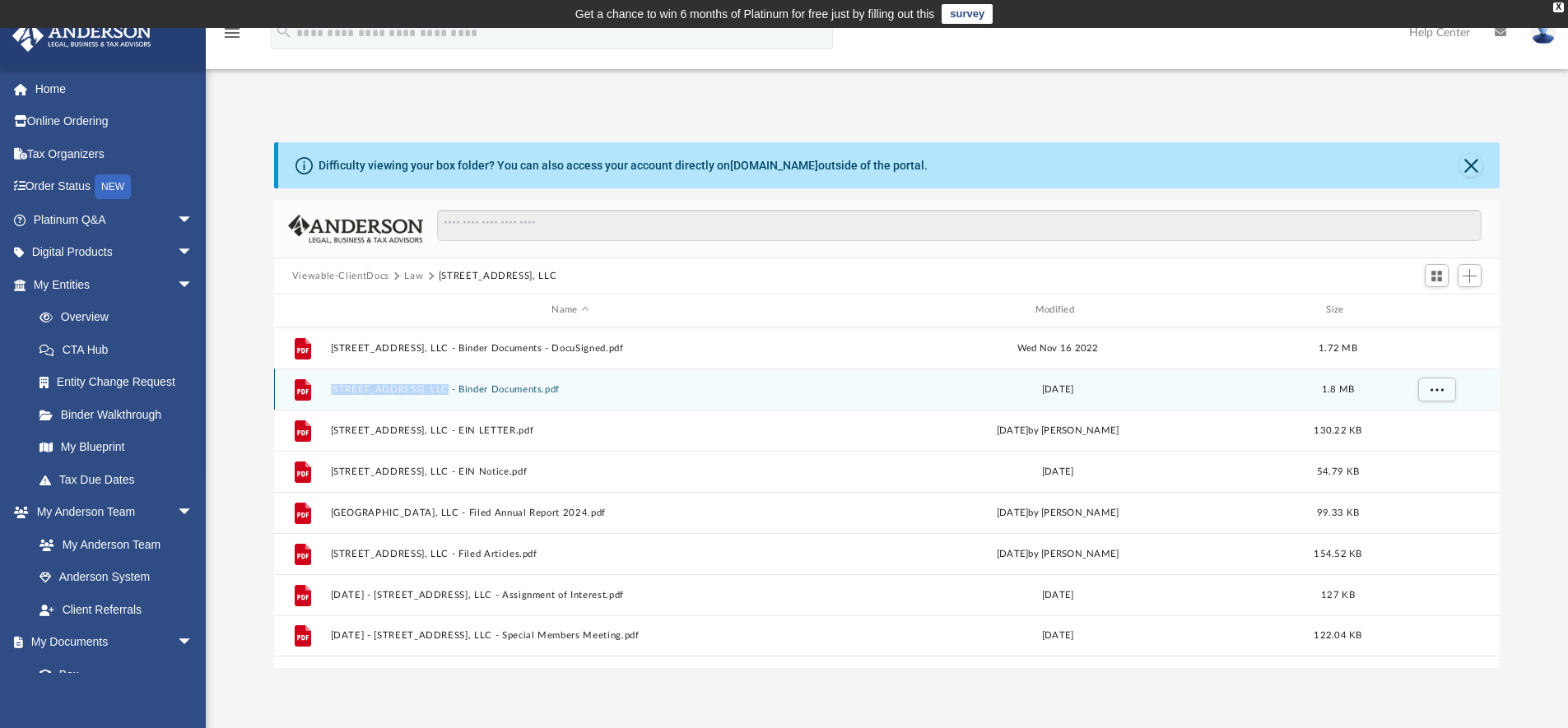
click at [461, 392] on button "1512 E Andover Avenue, LLC - Binder Documents.pdf" at bounding box center [570, 389] width 479 height 10
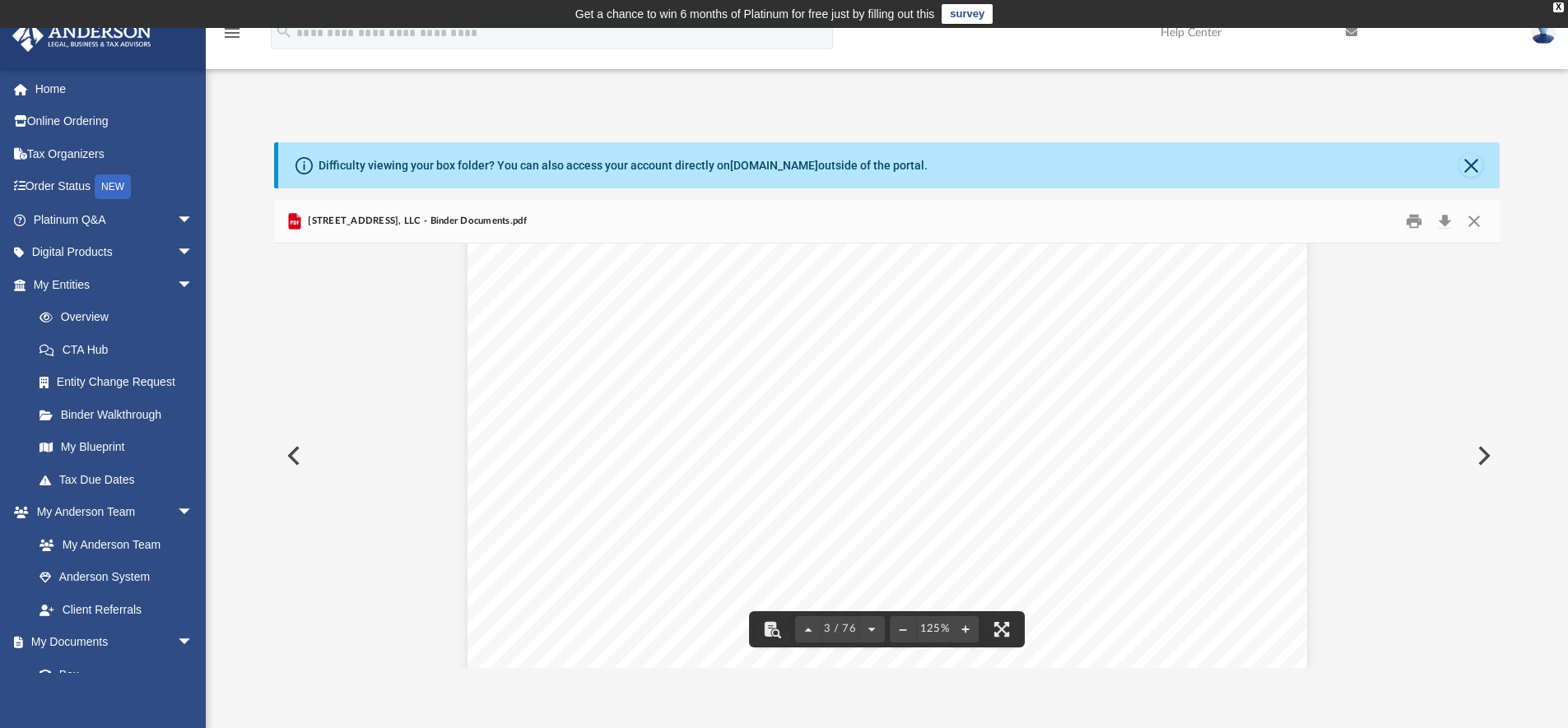
scroll to position [2609, 0]
click at [1472, 220] on button "Close" at bounding box center [1474, 222] width 30 height 26
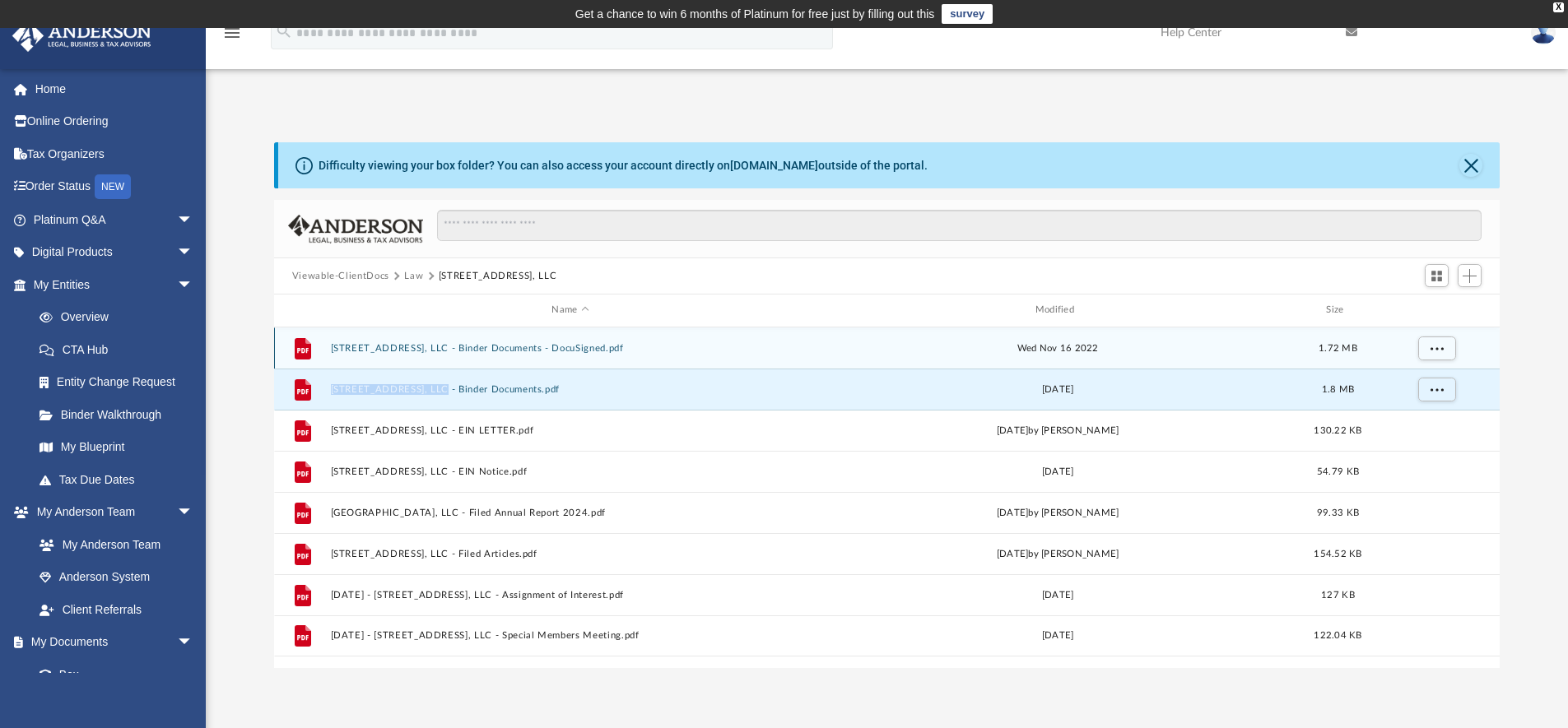
click at [532, 351] on button "1512 E Andover Avenue, LLC - Binder Documents - DocuSigned.pdf" at bounding box center [570, 348] width 479 height 10
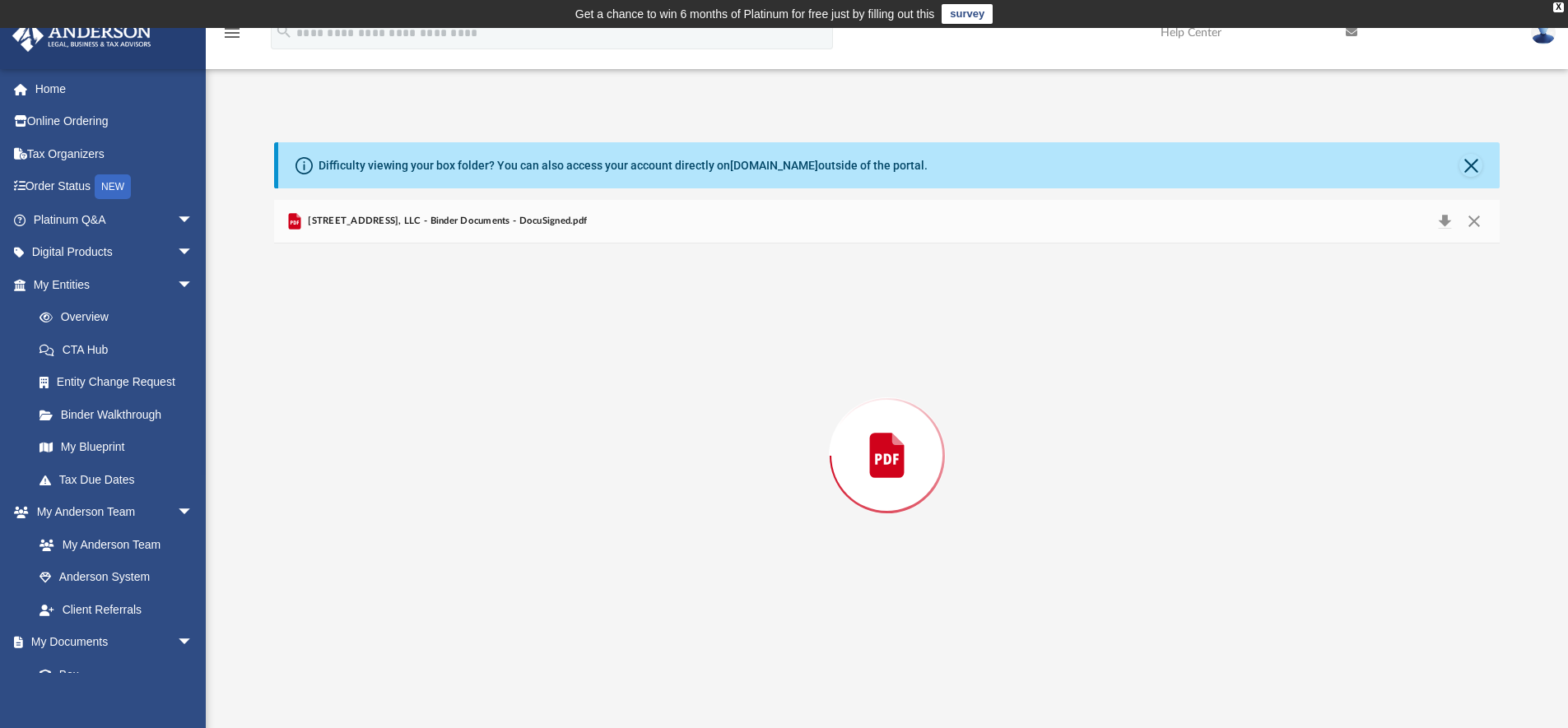
click at [532, 351] on div "Preview" at bounding box center [886, 455] width 1226 height 424
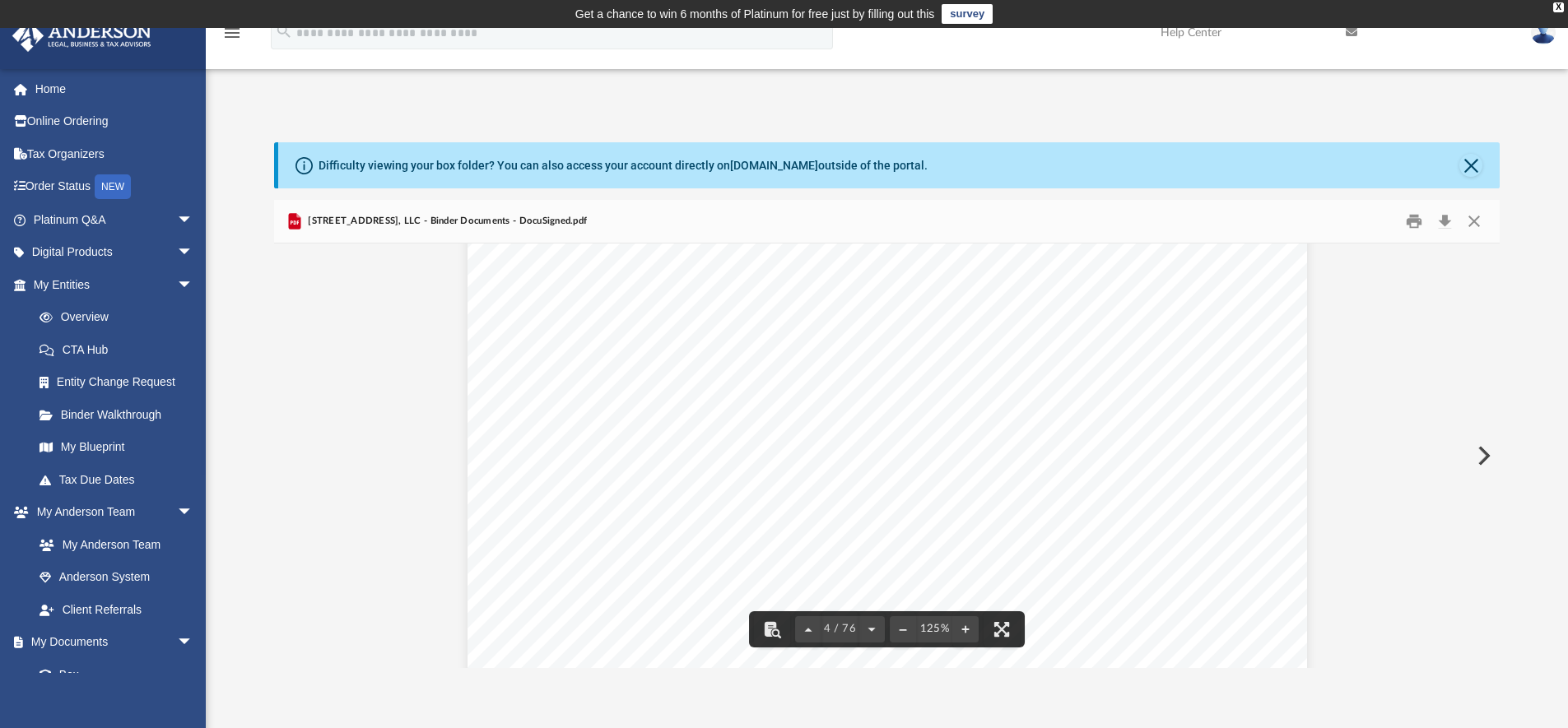
scroll to position [3992, 0]
click at [1475, 223] on button "Close" at bounding box center [1474, 222] width 30 height 26
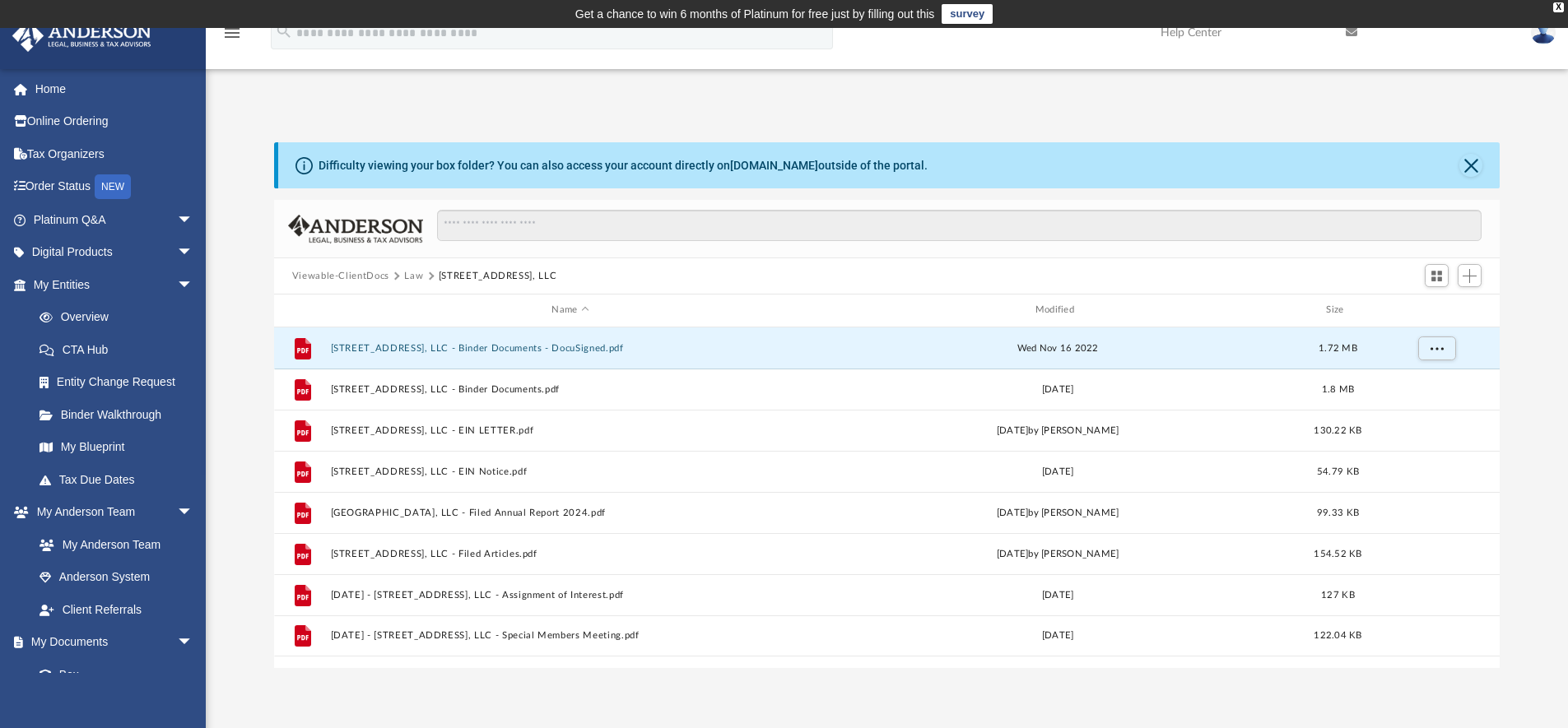
click at [414, 277] on button "Law" at bounding box center [413, 276] width 19 height 15
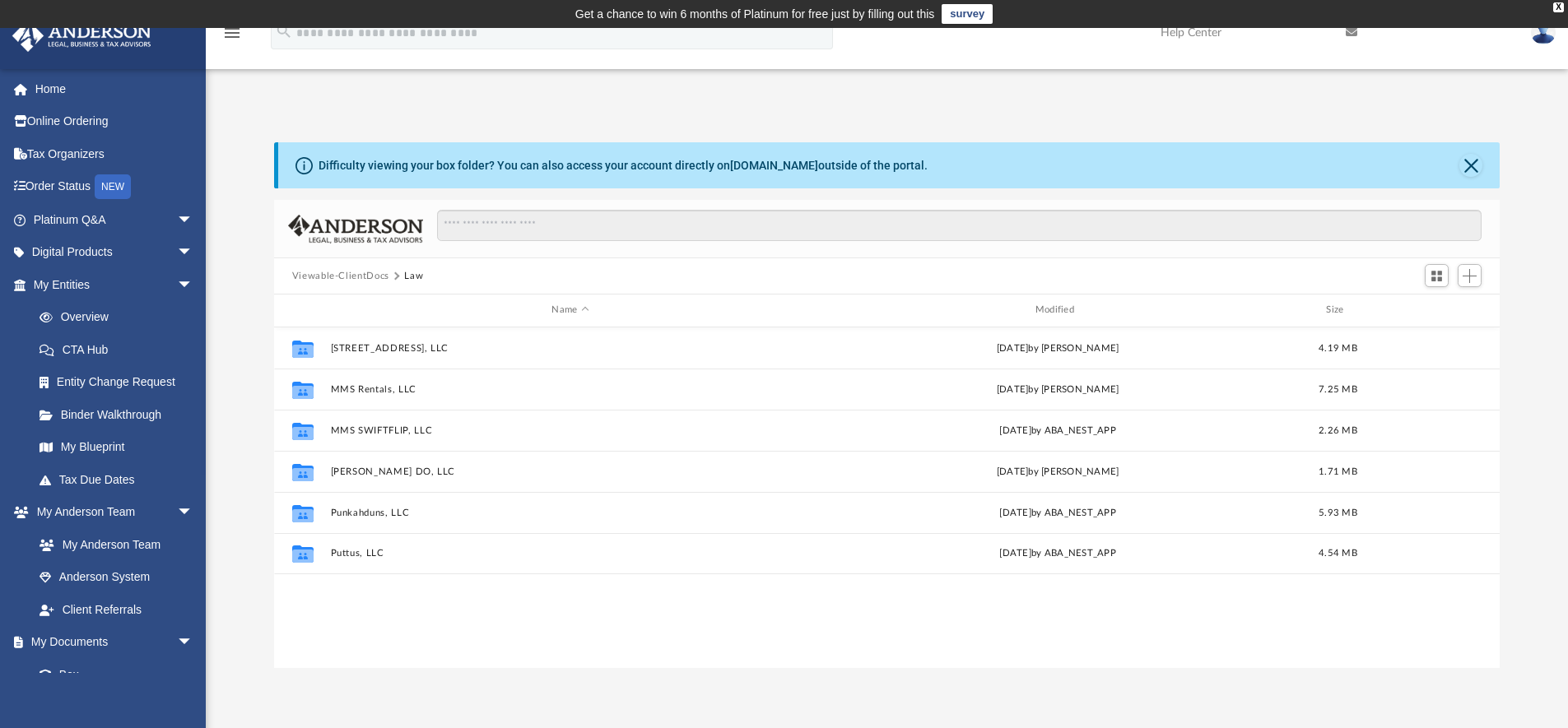
click at [379, 276] on button "Viewable-ClientDocs" at bounding box center [341, 276] width 97 height 15
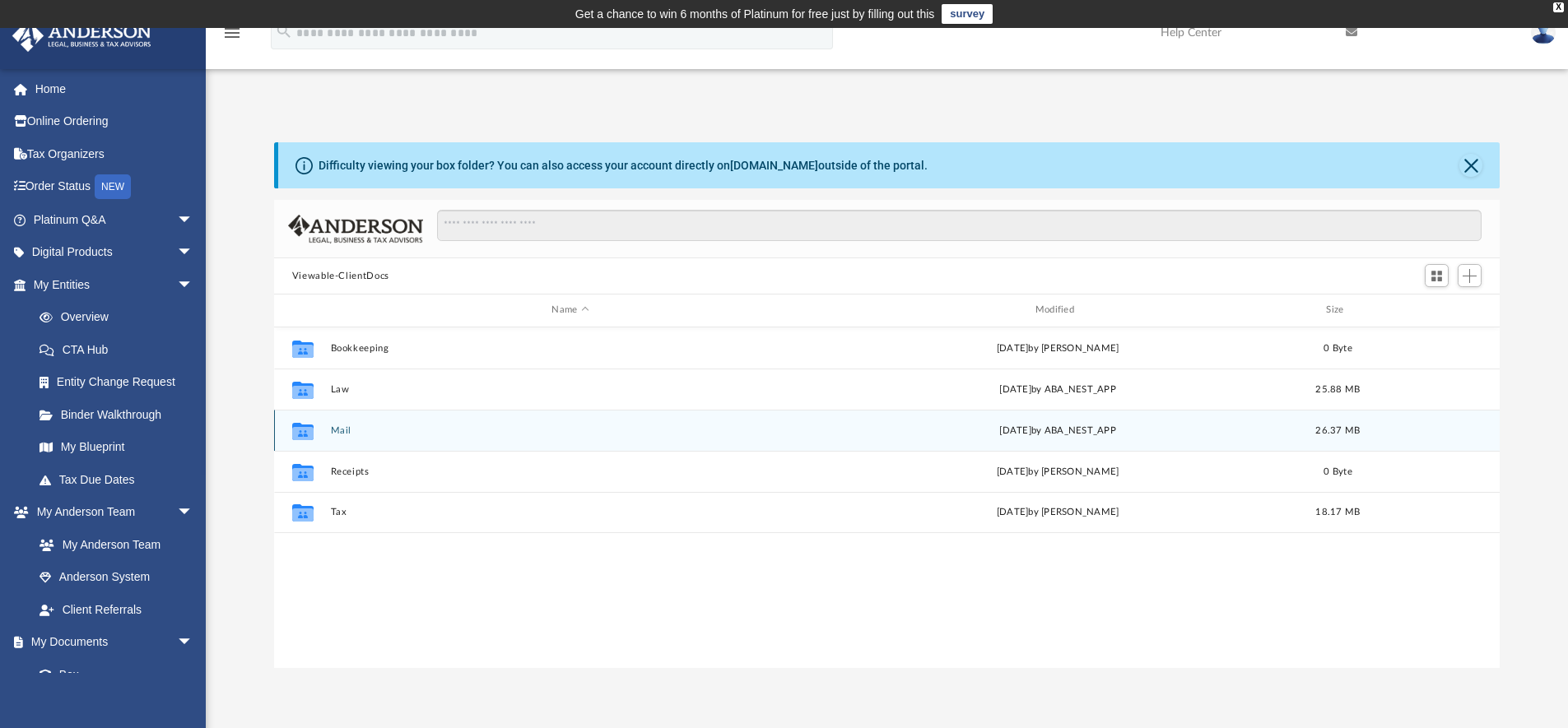
click at [344, 430] on button "Mail" at bounding box center [570, 430] width 479 height 10
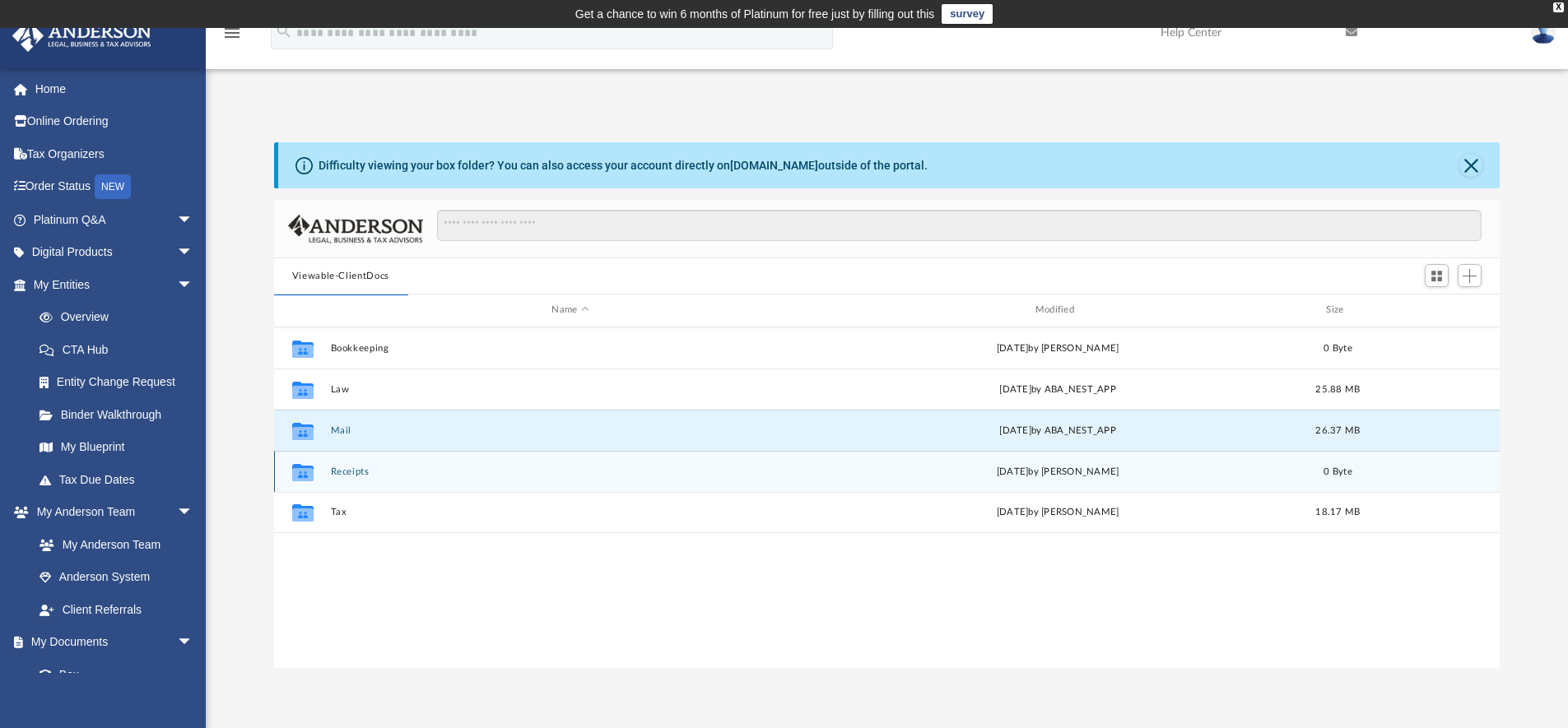
click at [341, 475] on button "Receipts" at bounding box center [570, 472] width 479 height 10
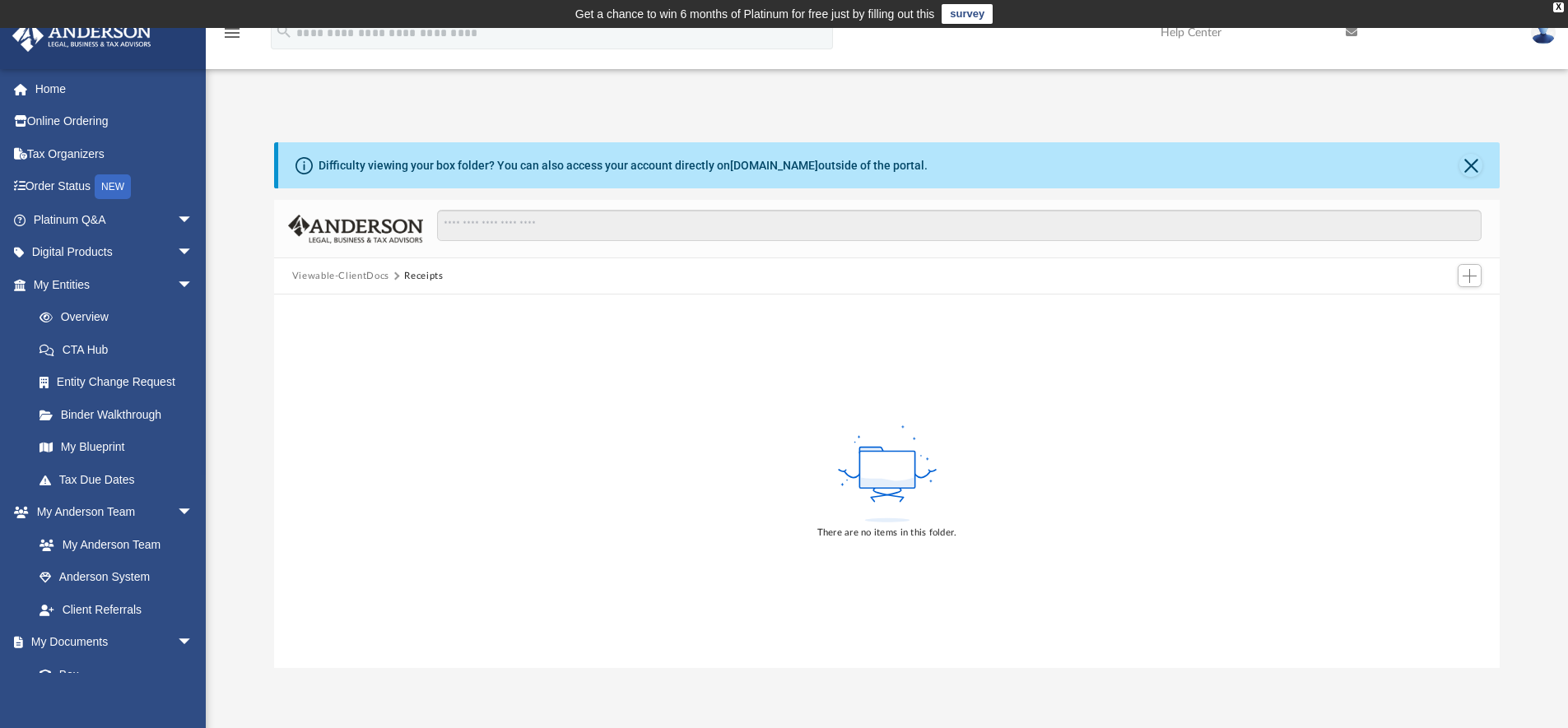
click at [371, 280] on button "Viewable-ClientDocs" at bounding box center [341, 276] width 97 height 15
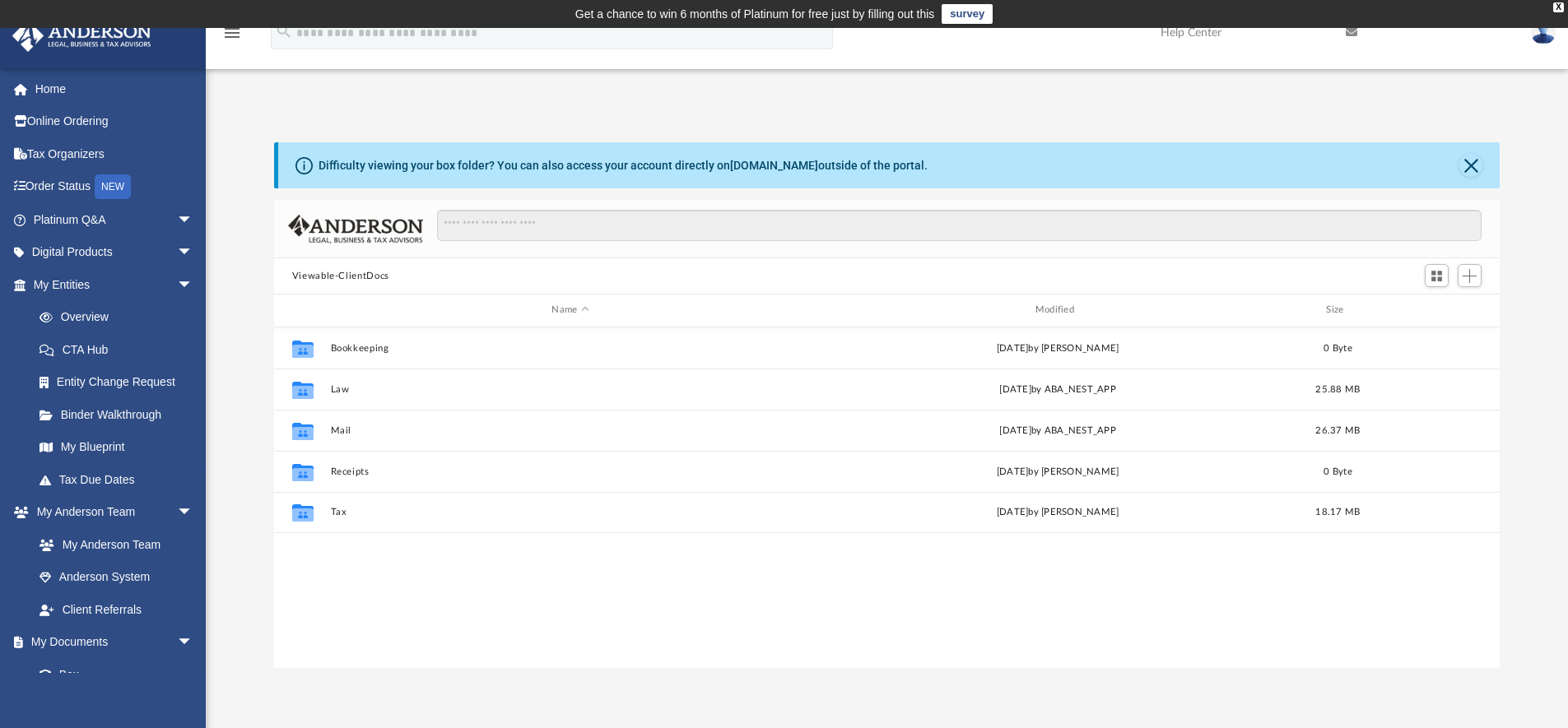
scroll to position [362, 1213]
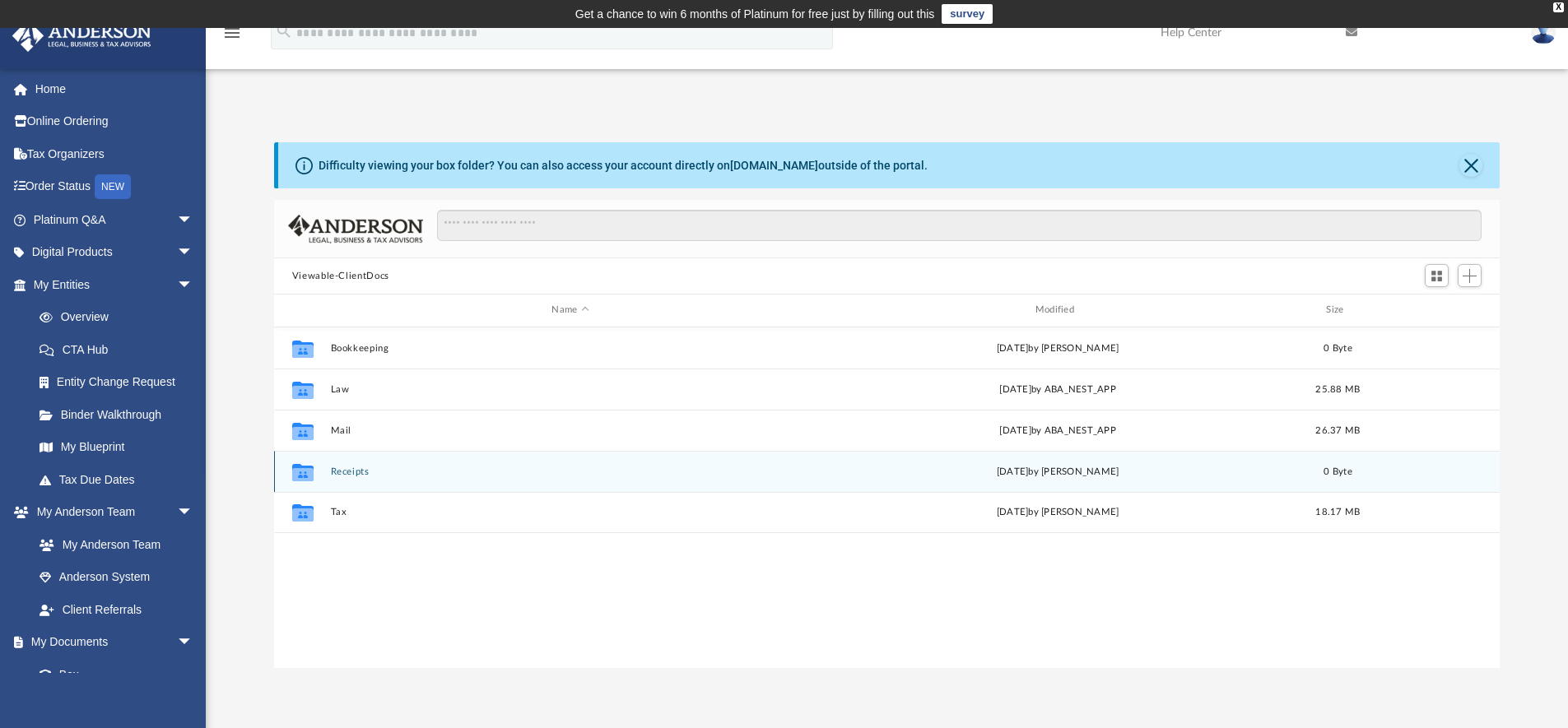
click at [348, 473] on button "Receipts" at bounding box center [570, 472] width 479 height 10
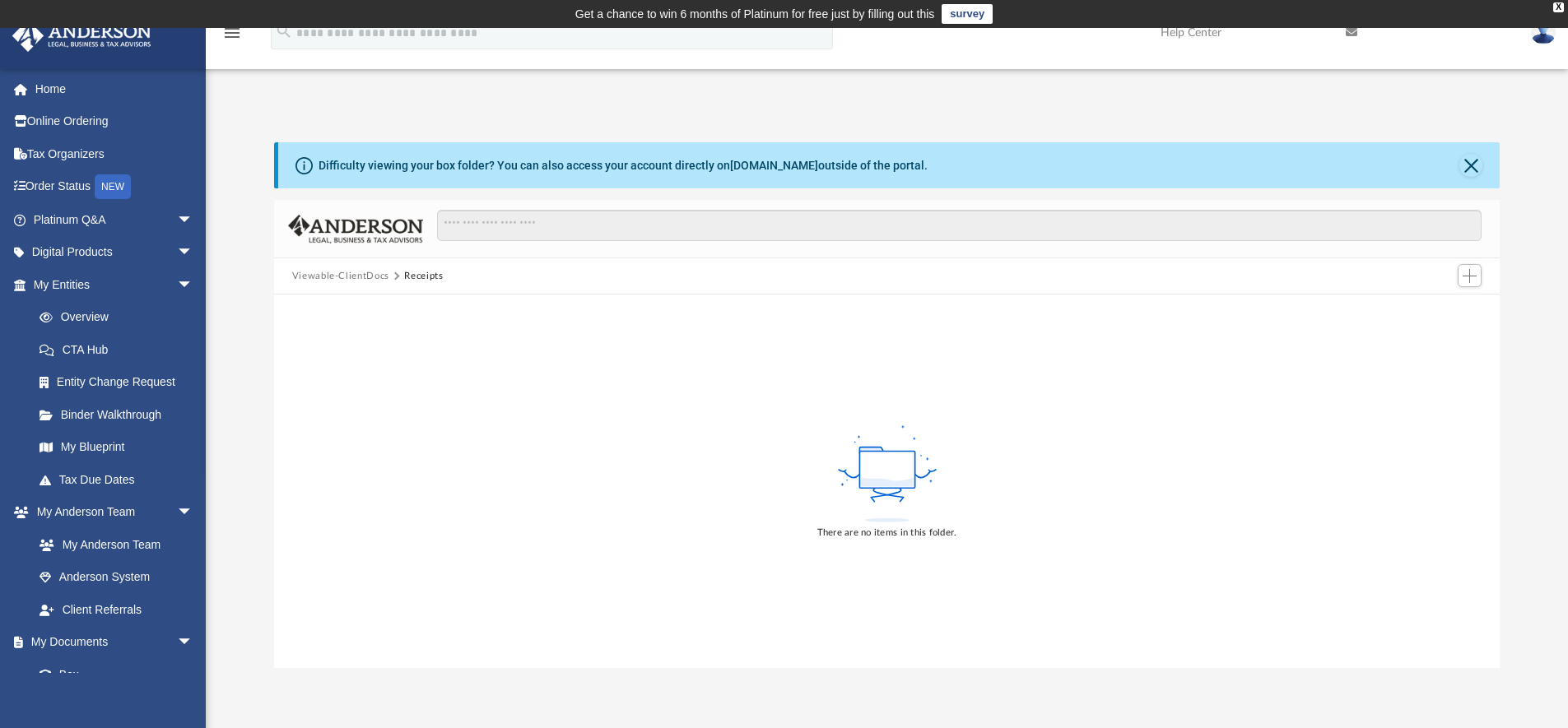
click at [346, 273] on button "Viewable-ClientDocs" at bounding box center [341, 276] width 97 height 15
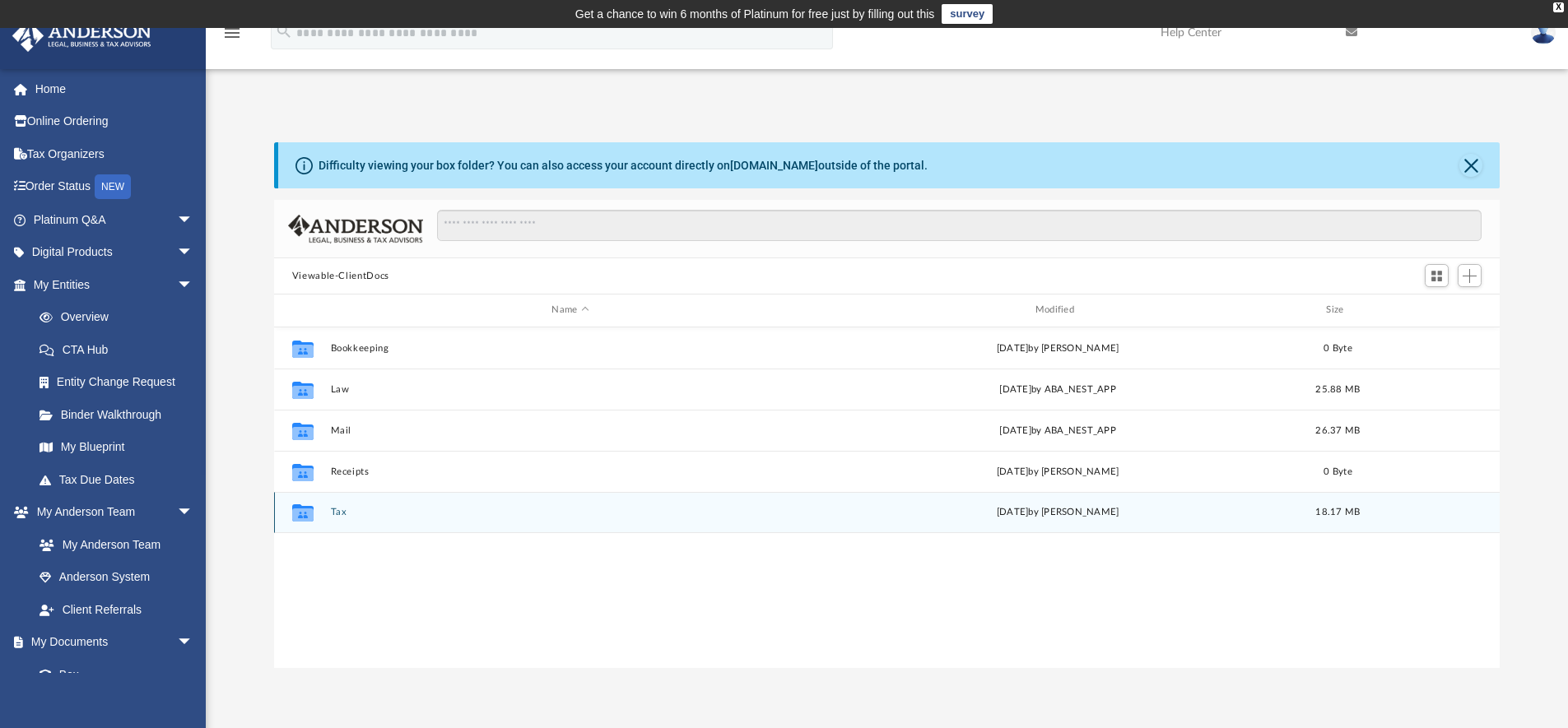
click at [336, 512] on button "Tax" at bounding box center [570, 512] width 479 height 10
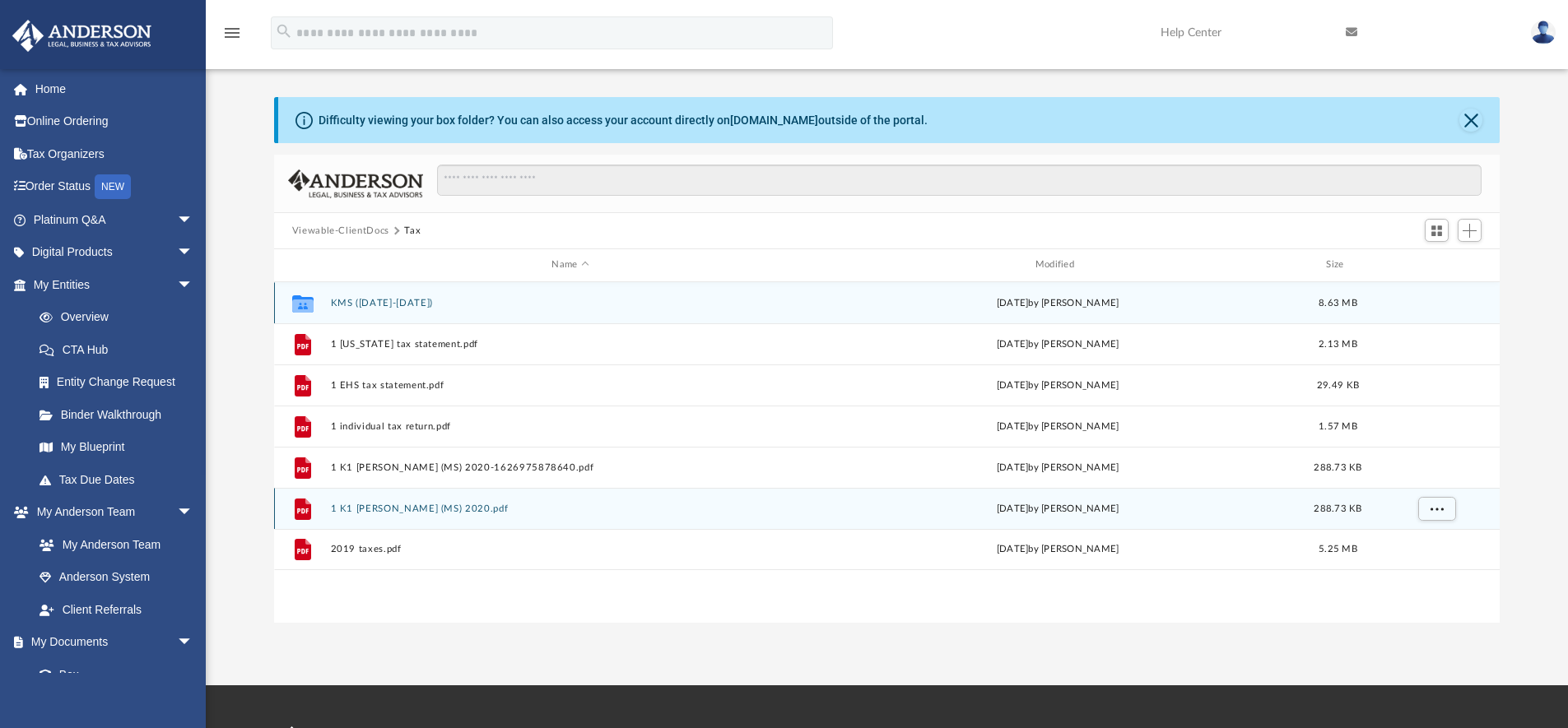
scroll to position [41, 0]
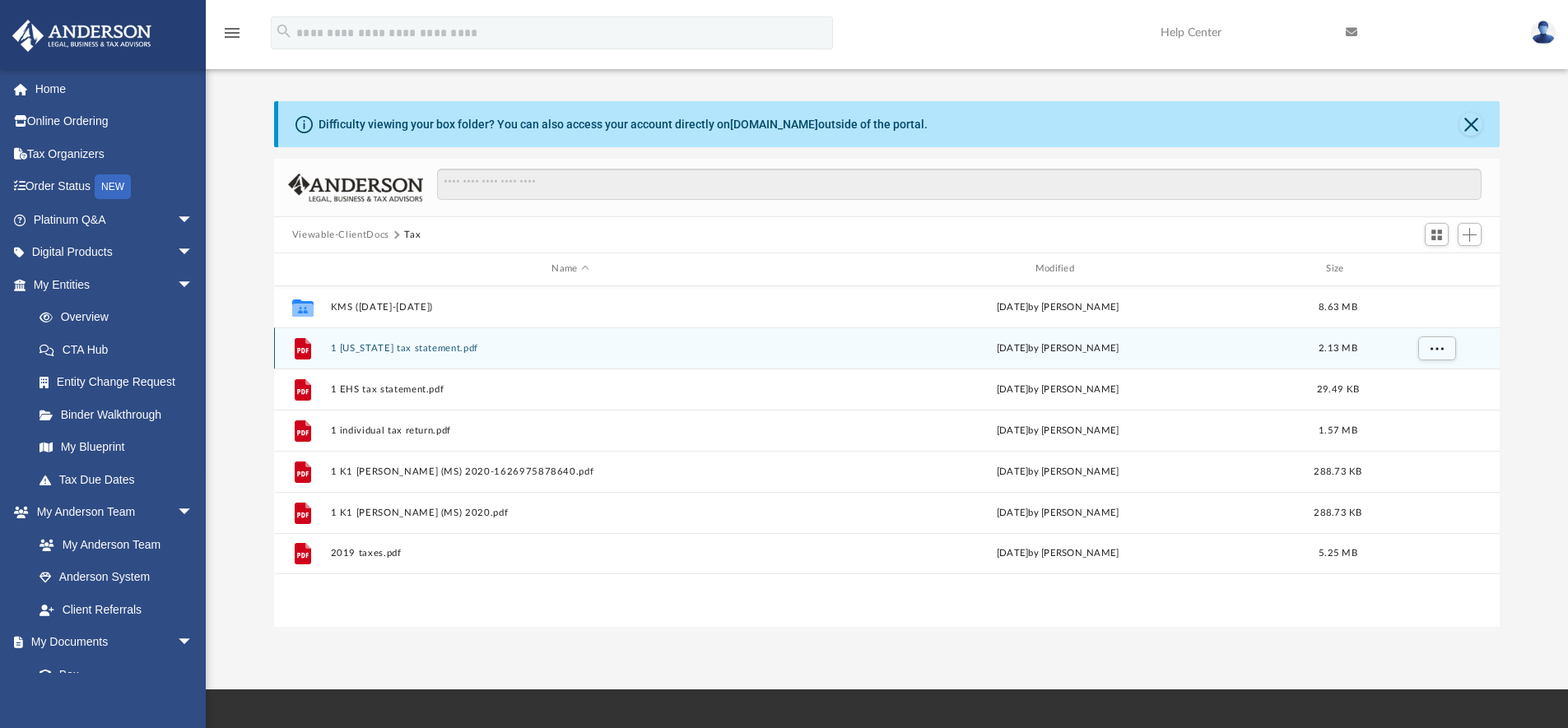
click at [354, 353] on button "1 alabama tax statement.pdf" at bounding box center [570, 348] width 479 height 10
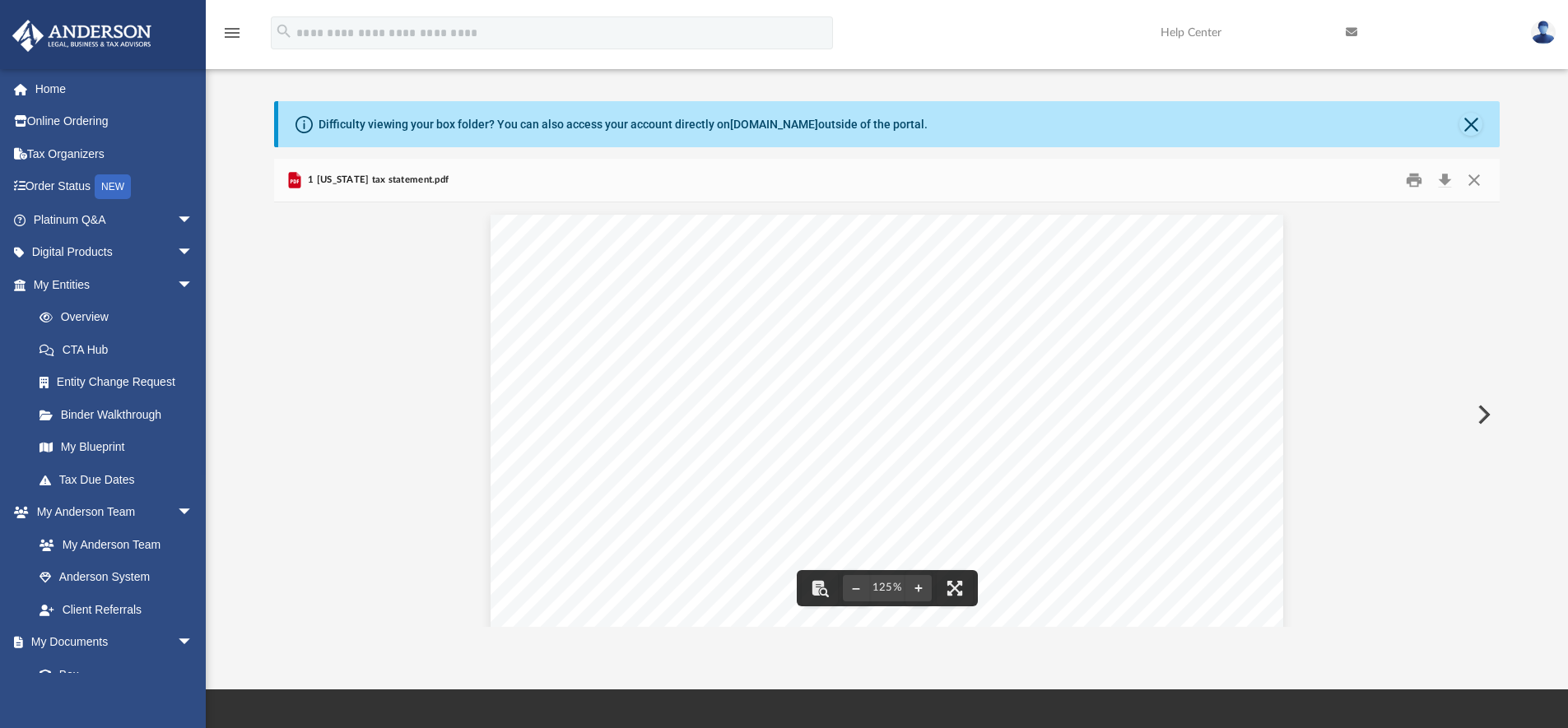
drag, startPoint x: 1469, startPoint y: 179, endPoint x: 1435, endPoint y: 192, distance: 36.4
click at [1469, 179] on button "Close" at bounding box center [1474, 181] width 30 height 26
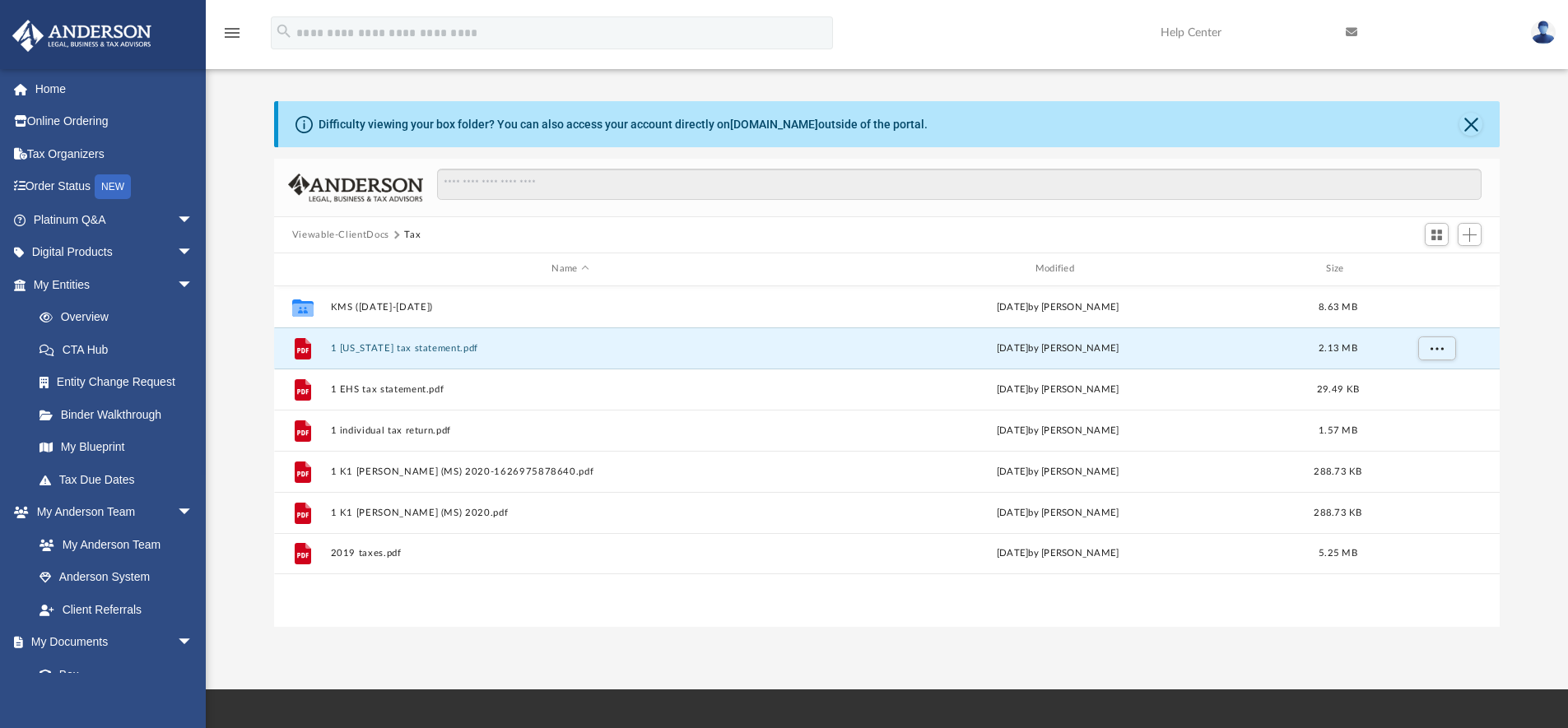
click at [355, 236] on button "Viewable-ClientDocs" at bounding box center [341, 235] width 97 height 15
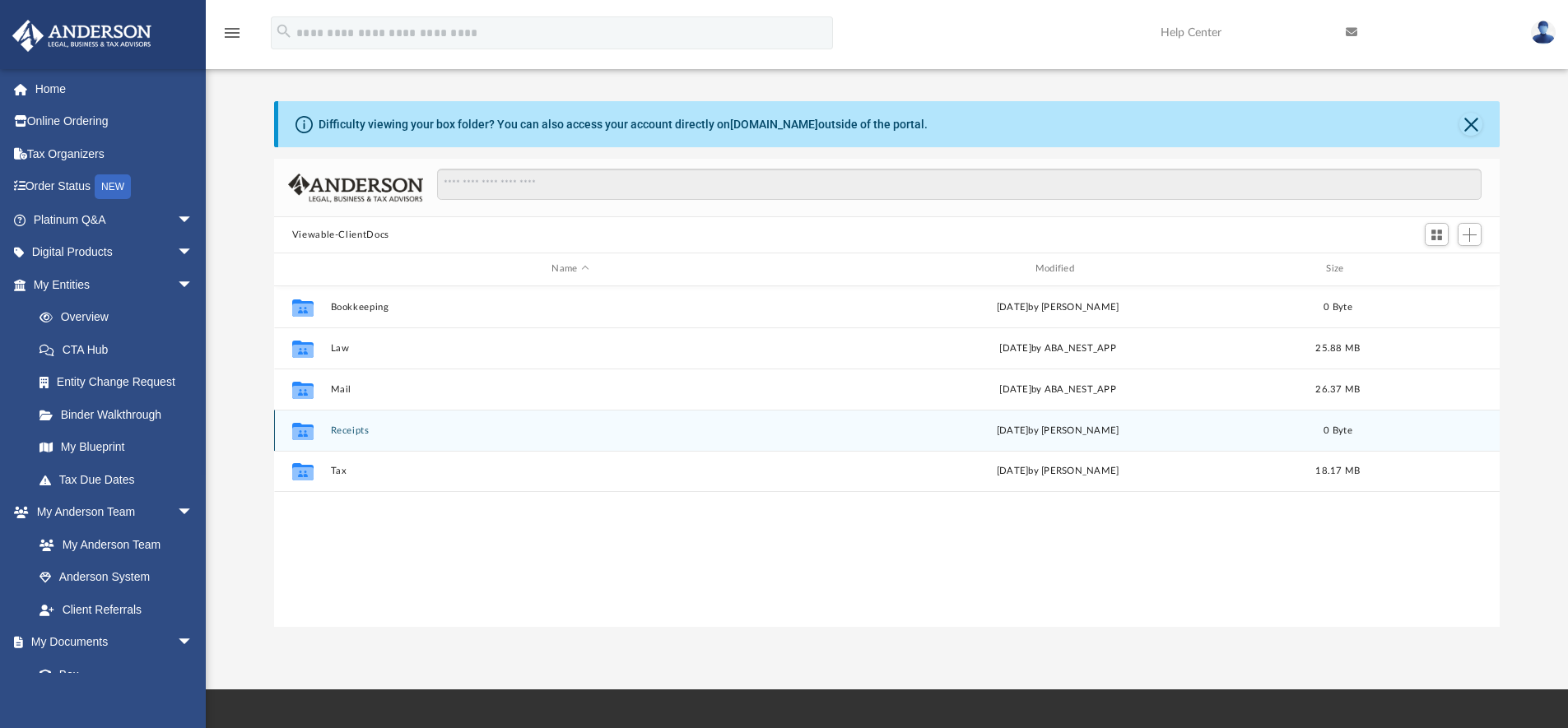
click at [351, 436] on div "Collaborated Folder Receipts Fri May 14 2021 by Kendall Oleary 0 Byte" at bounding box center [886, 430] width 1226 height 41
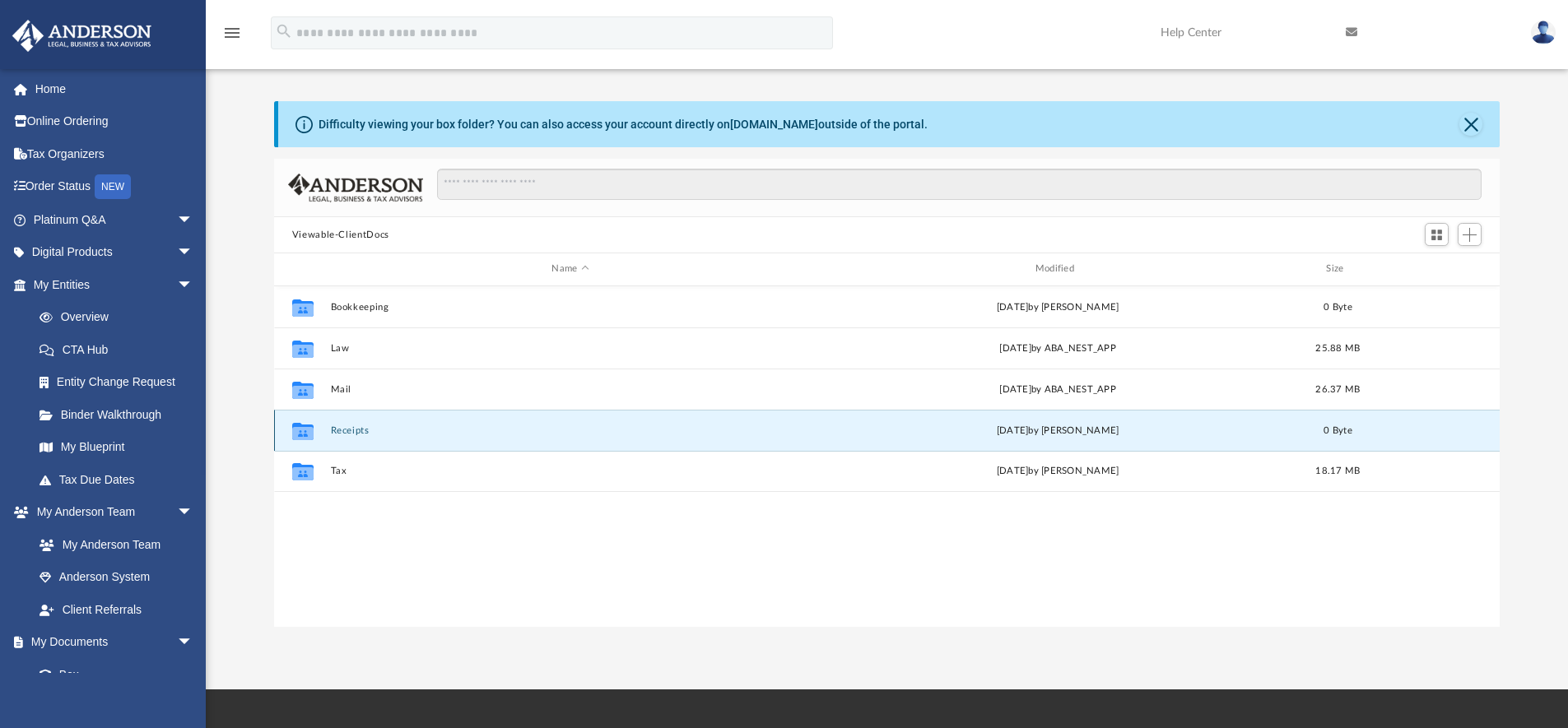
click at [354, 433] on button "Receipts" at bounding box center [570, 430] width 479 height 10
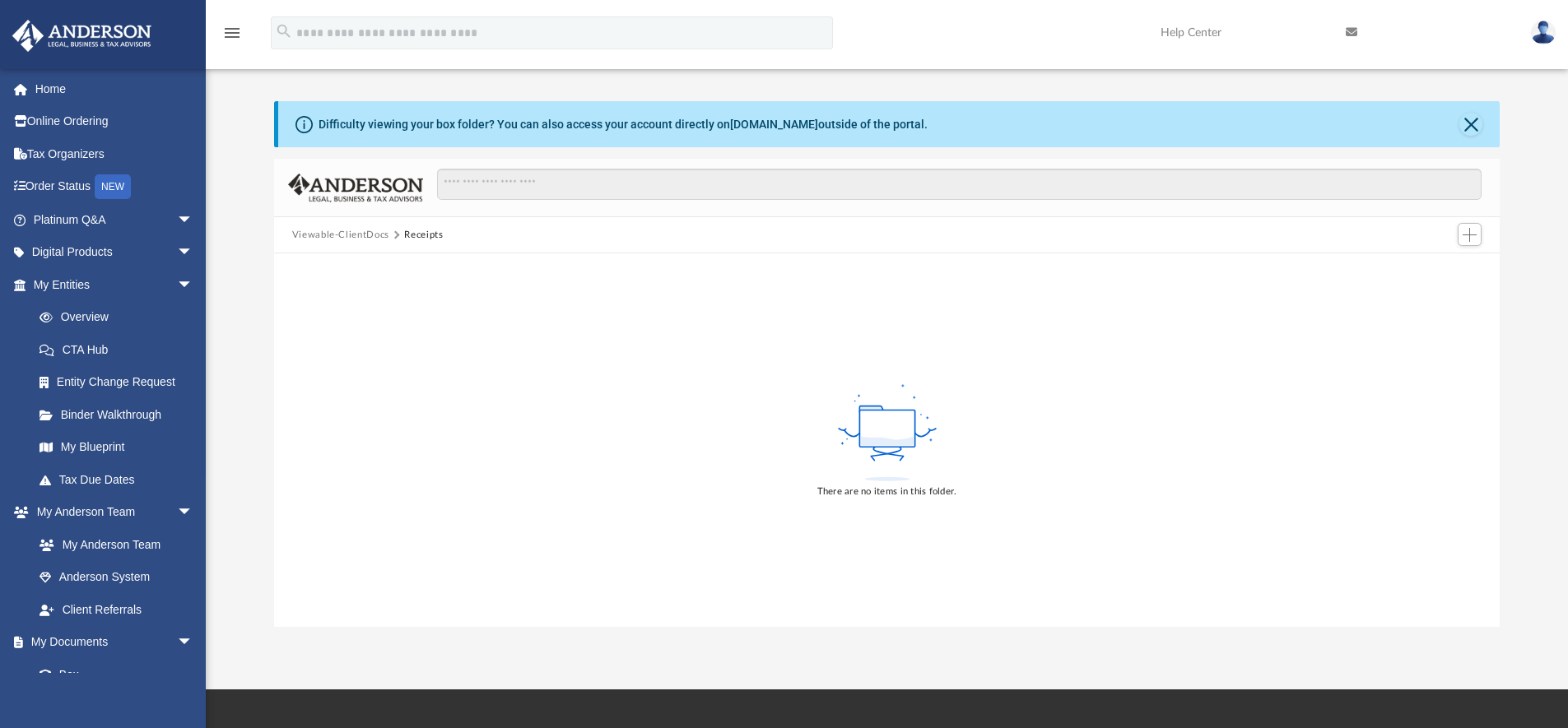
click at [346, 234] on button "Viewable-ClientDocs" at bounding box center [341, 235] width 97 height 15
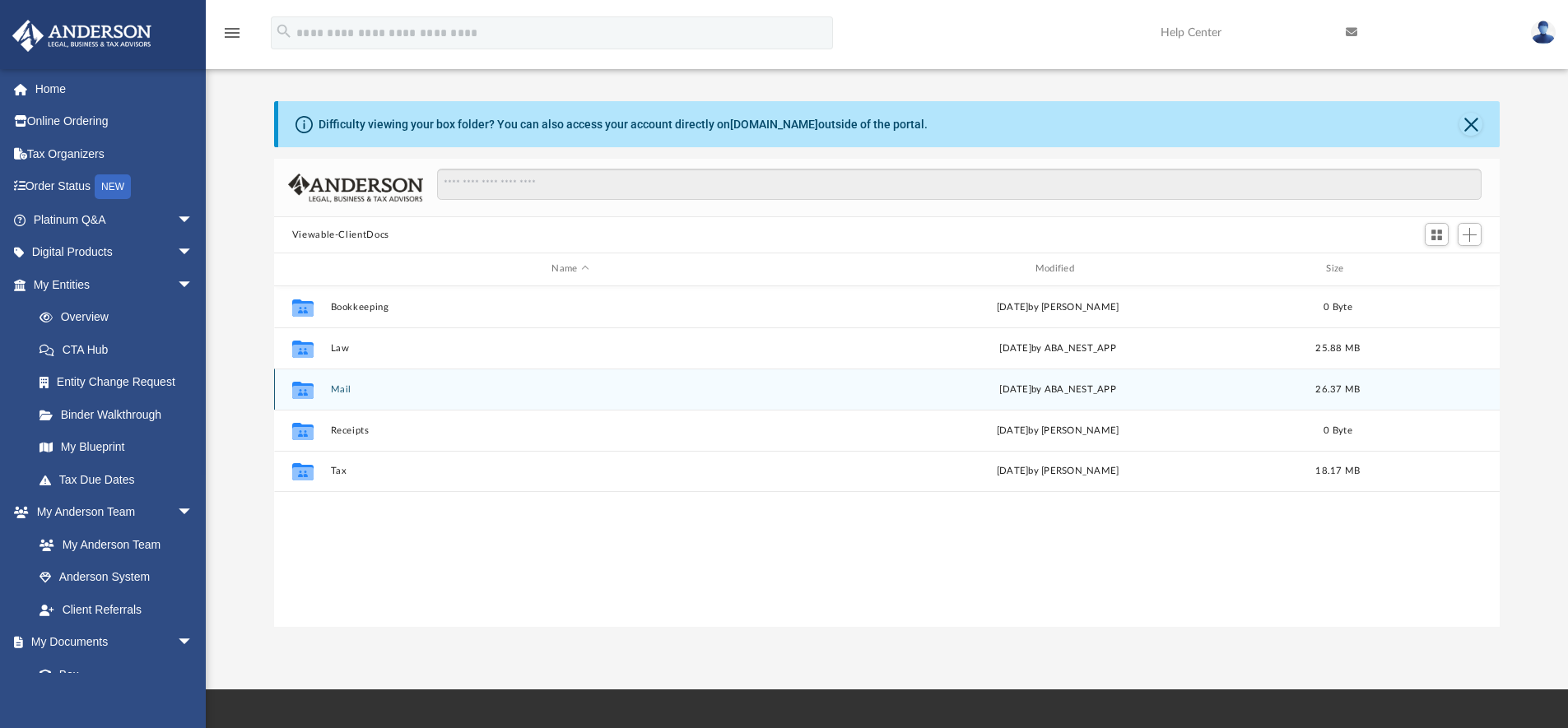
scroll to position [362, 1213]
click at [343, 390] on button "Mail" at bounding box center [570, 389] width 479 height 10
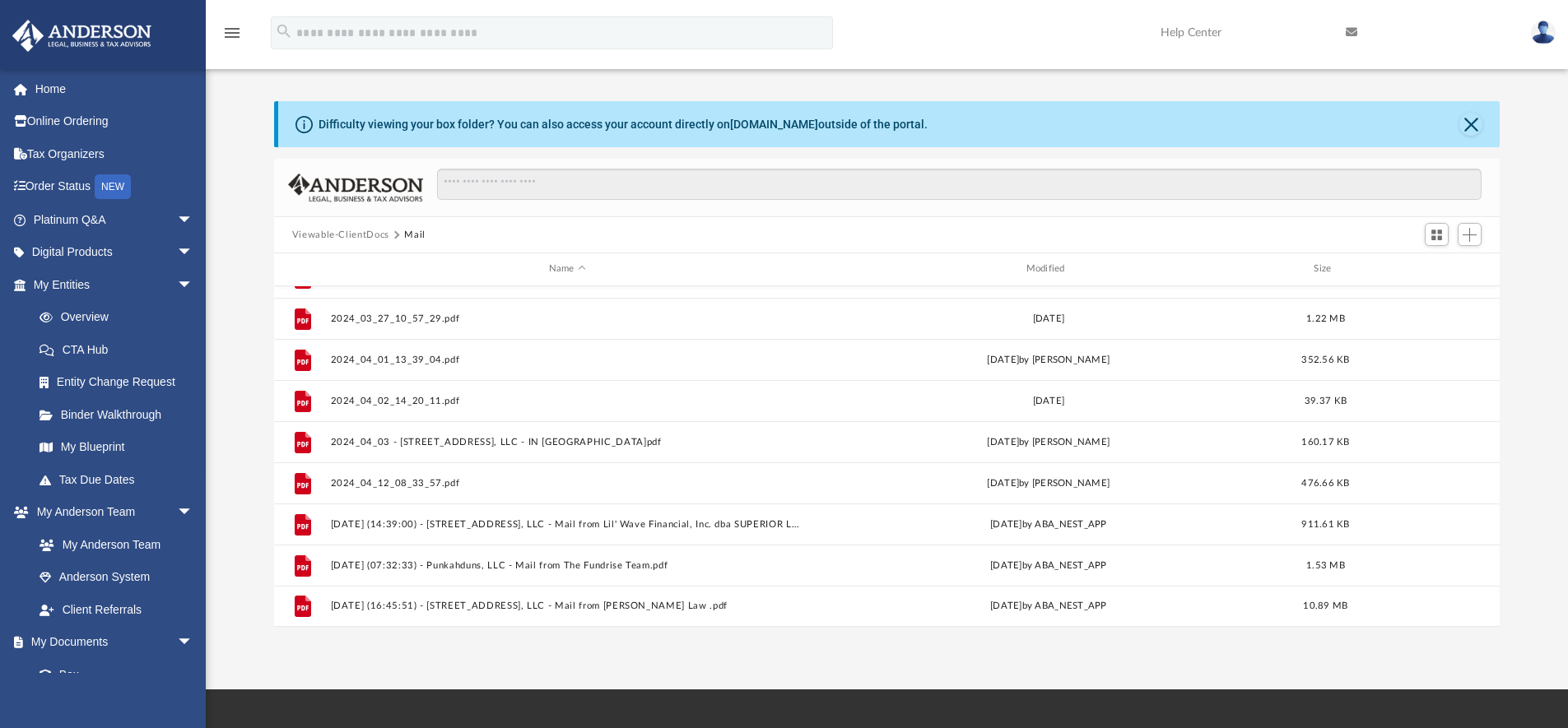
scroll to position [1140, 0]
click at [1063, 268] on div "Modified" at bounding box center [1047, 268] width 474 height 15
click at [1053, 268] on div "Modified" at bounding box center [1047, 268] width 474 height 15
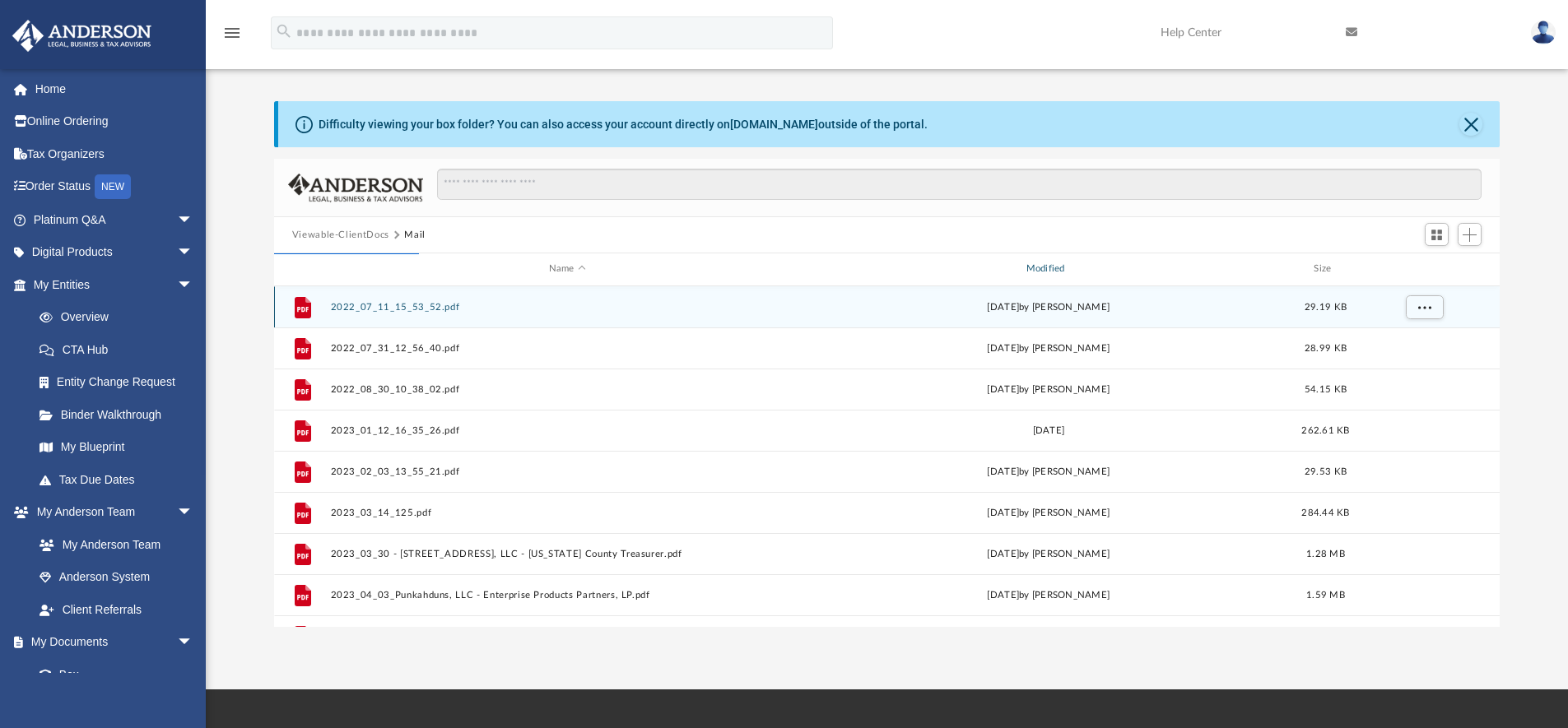
scroll to position [0, 0]
click at [383, 304] on button "2022_07_11_15_53_52.pdf" at bounding box center [567, 307] width 474 height 10
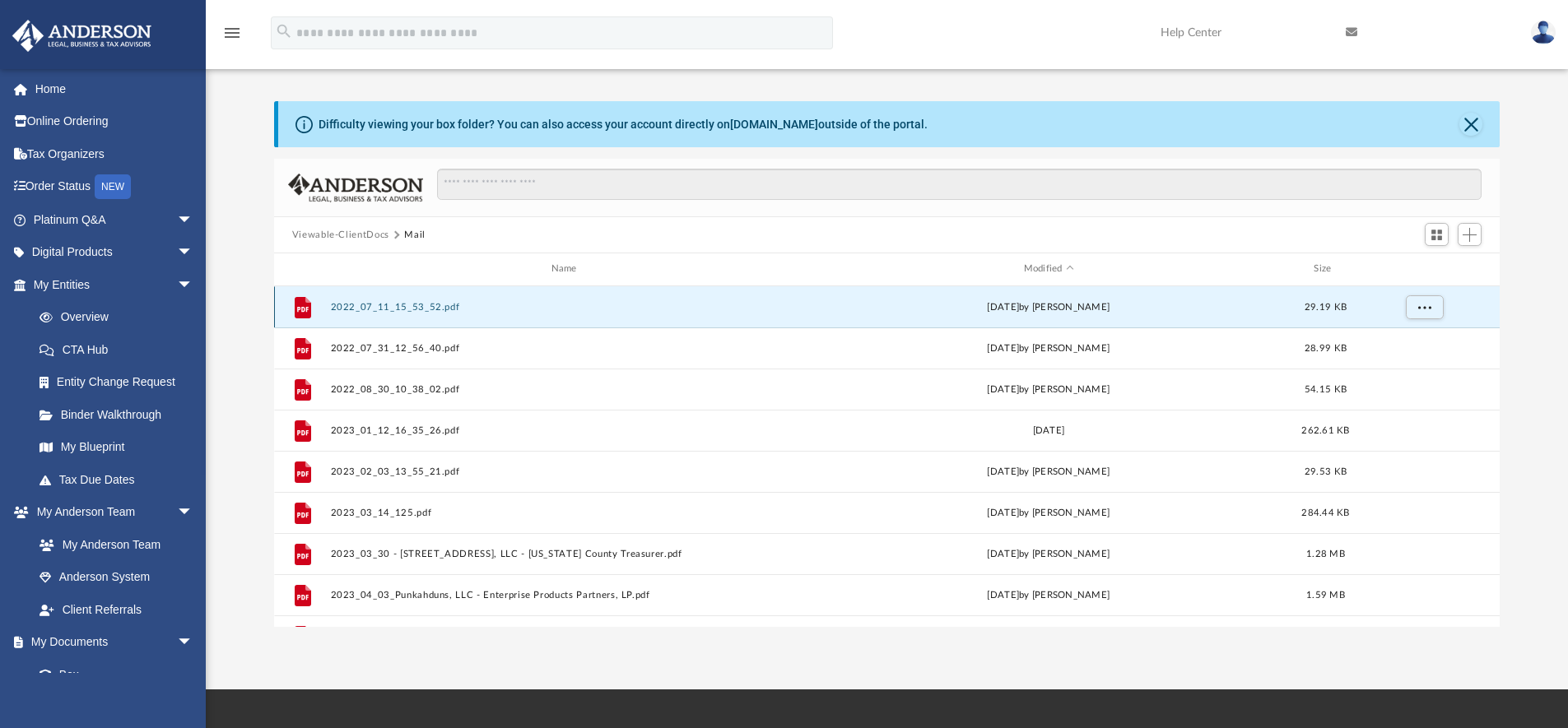
click at [409, 307] on button "2022_07_11_15_53_52.pdf" at bounding box center [567, 307] width 474 height 10
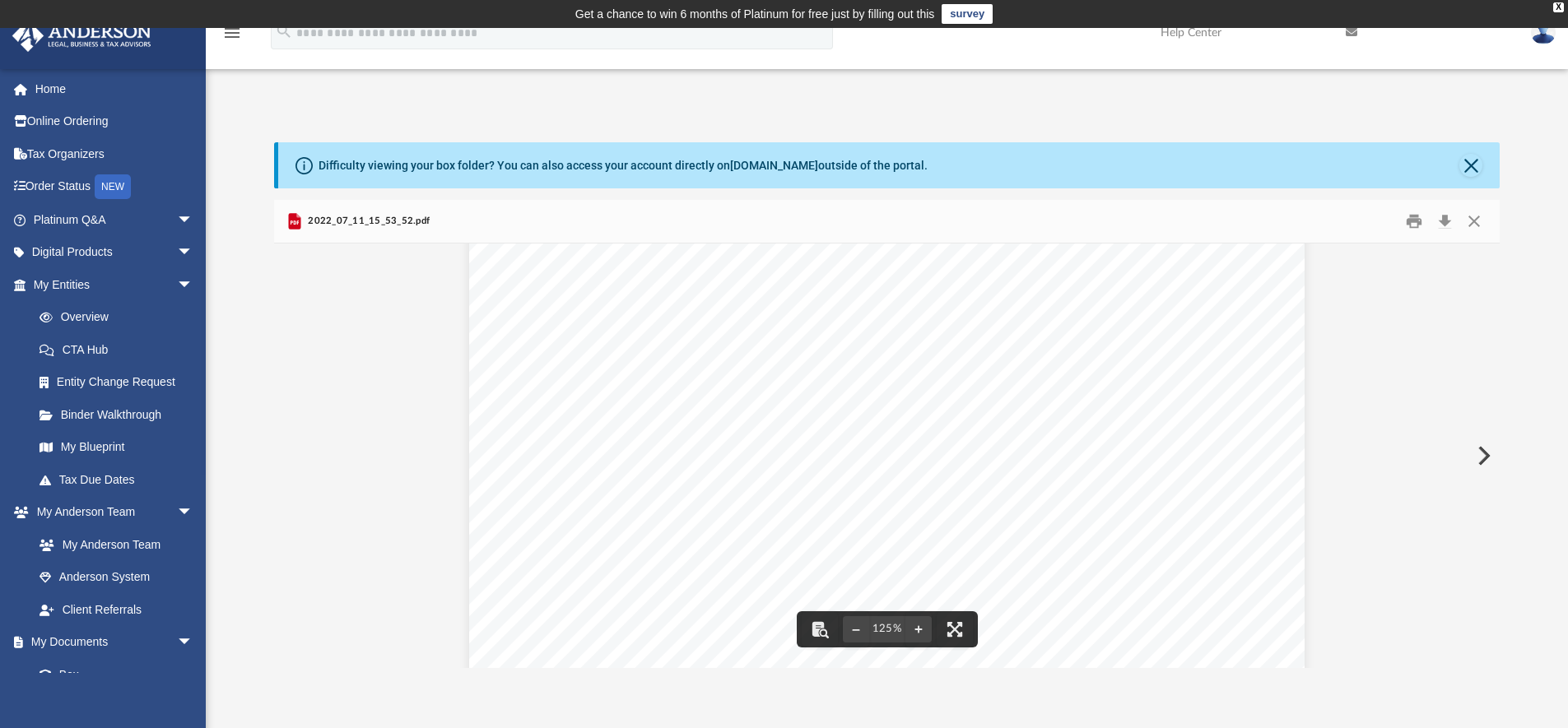
scroll to position [288, 0]
click at [1484, 456] on button "Preview" at bounding box center [1482, 456] width 36 height 46
click at [1484, 458] on button "Preview" at bounding box center [1482, 456] width 36 height 46
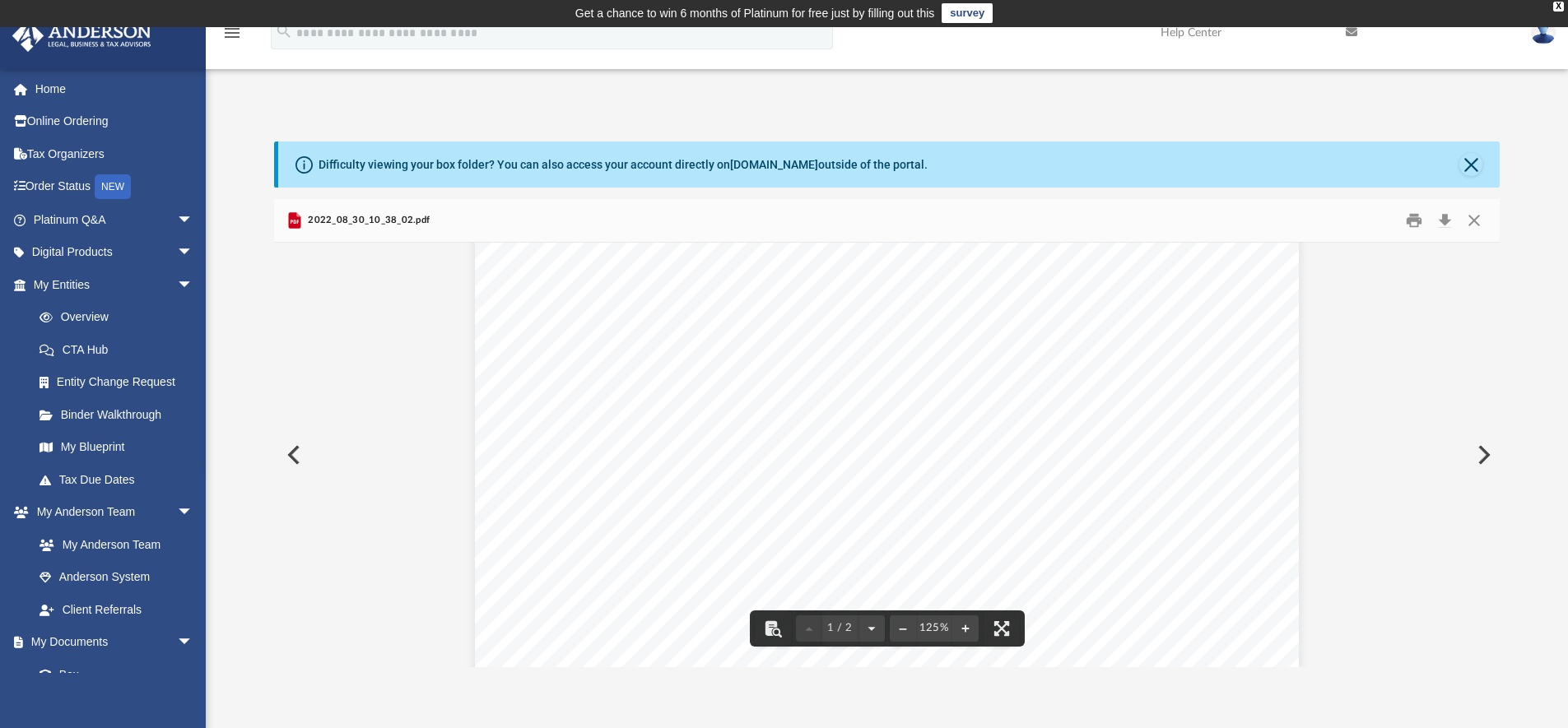
click at [1480, 462] on button "Preview" at bounding box center [1482, 455] width 36 height 46
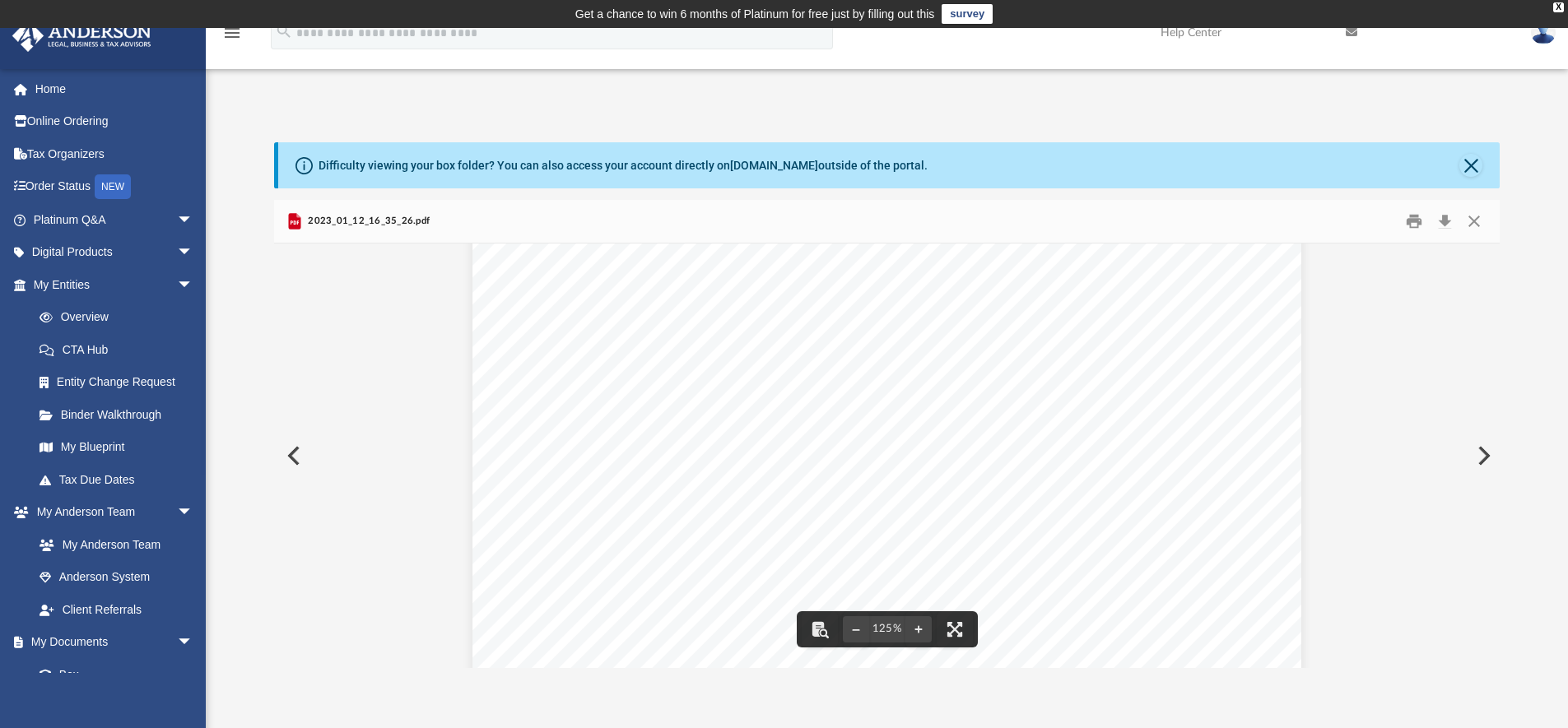
scroll to position [32, 0]
click at [1414, 224] on button "Print" at bounding box center [1414, 222] width 33 height 26
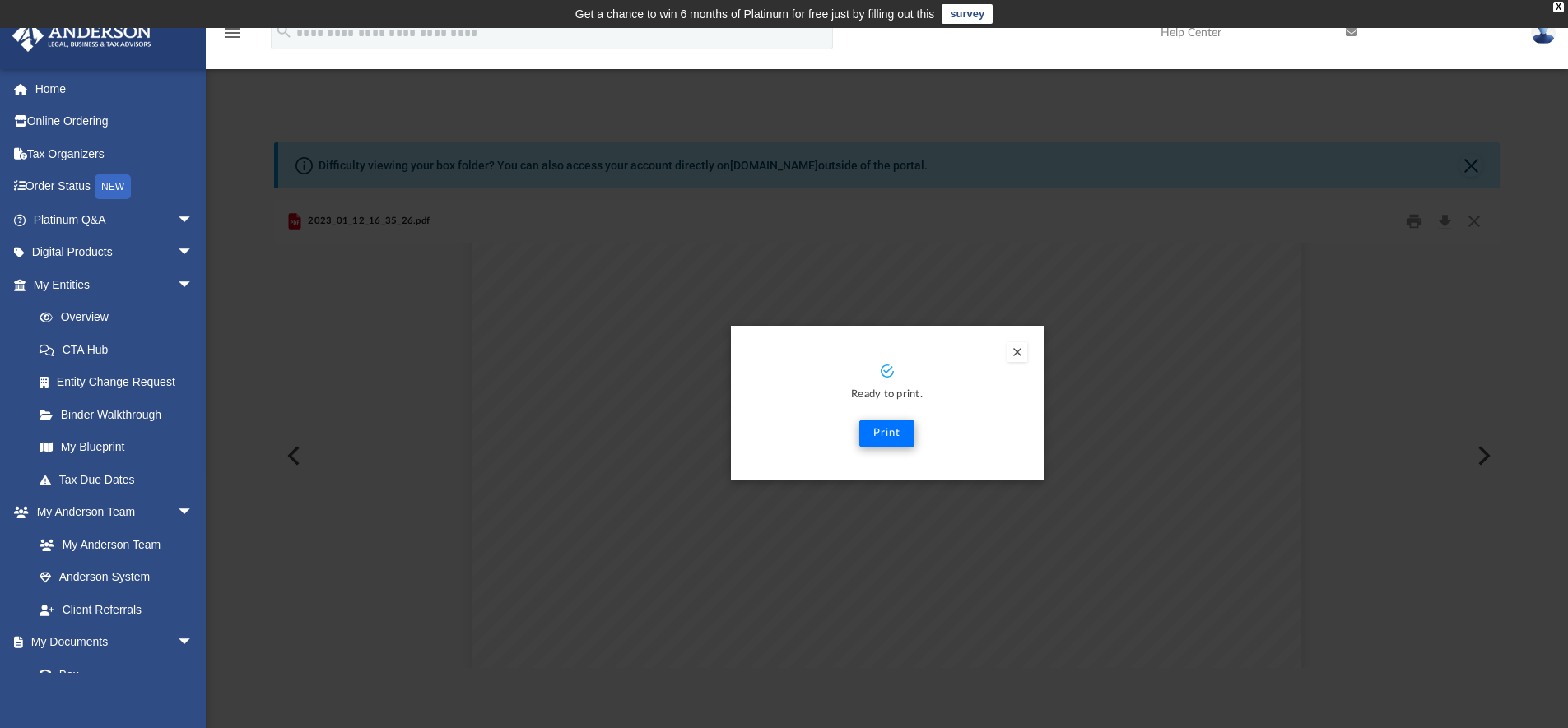
click at [883, 435] on button "Print" at bounding box center [887, 433] width 55 height 27
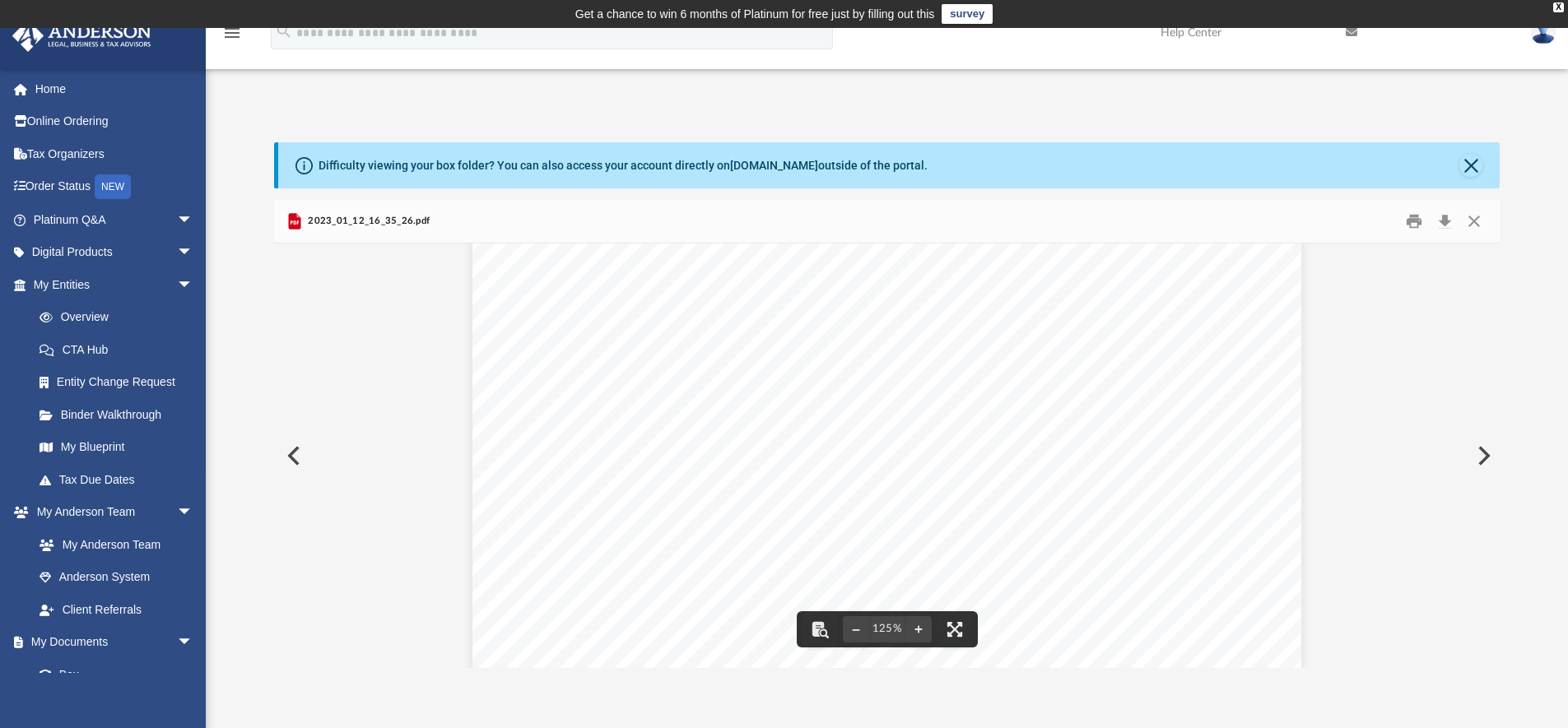
click at [1482, 459] on button "Preview" at bounding box center [1482, 456] width 36 height 46
click at [1481, 462] on button "Preview" at bounding box center [1482, 456] width 36 height 46
click at [292, 454] on button "Preview" at bounding box center [292, 456] width 36 height 46
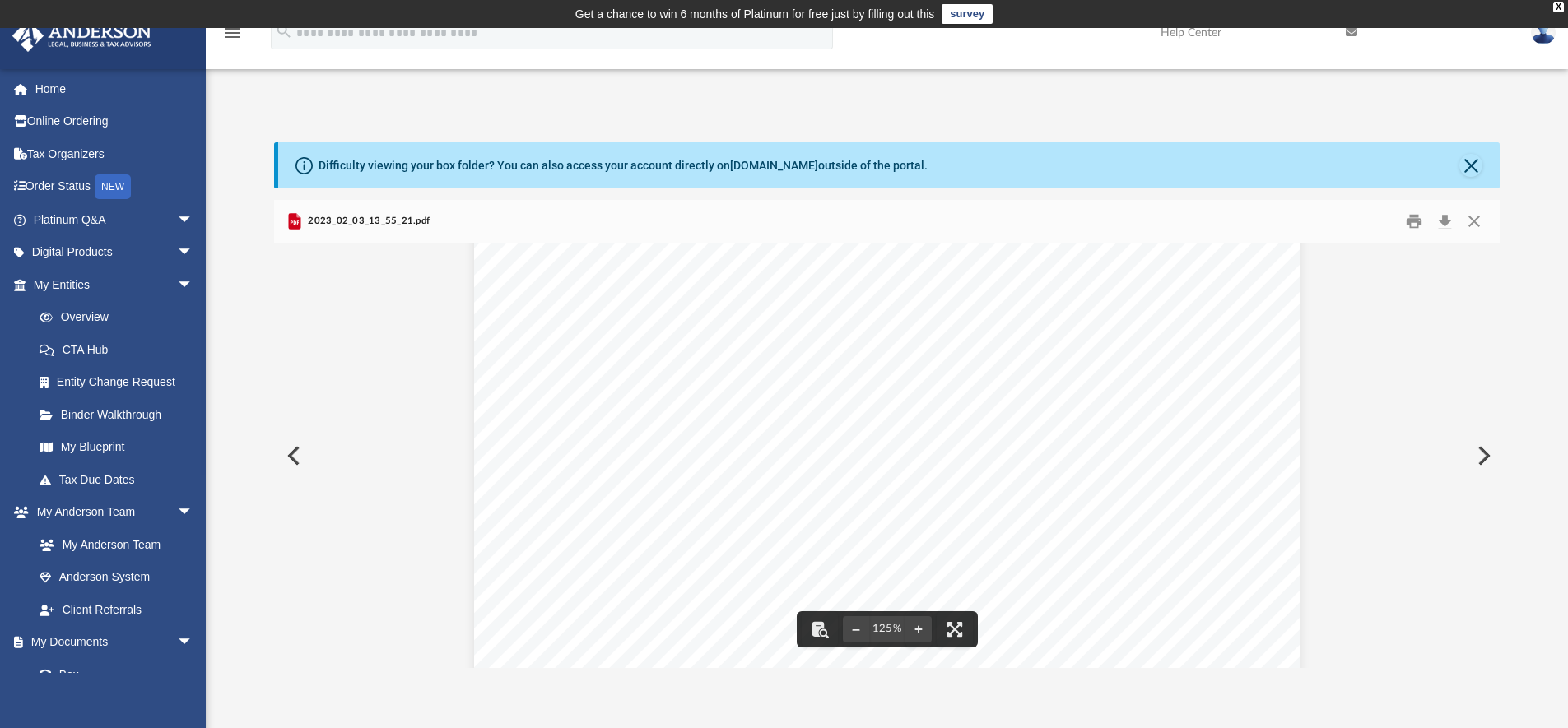
scroll to position [298, 0]
click at [1479, 457] on button "Preview" at bounding box center [1482, 456] width 36 height 46
click at [1414, 214] on button "Print" at bounding box center [1414, 222] width 33 height 26
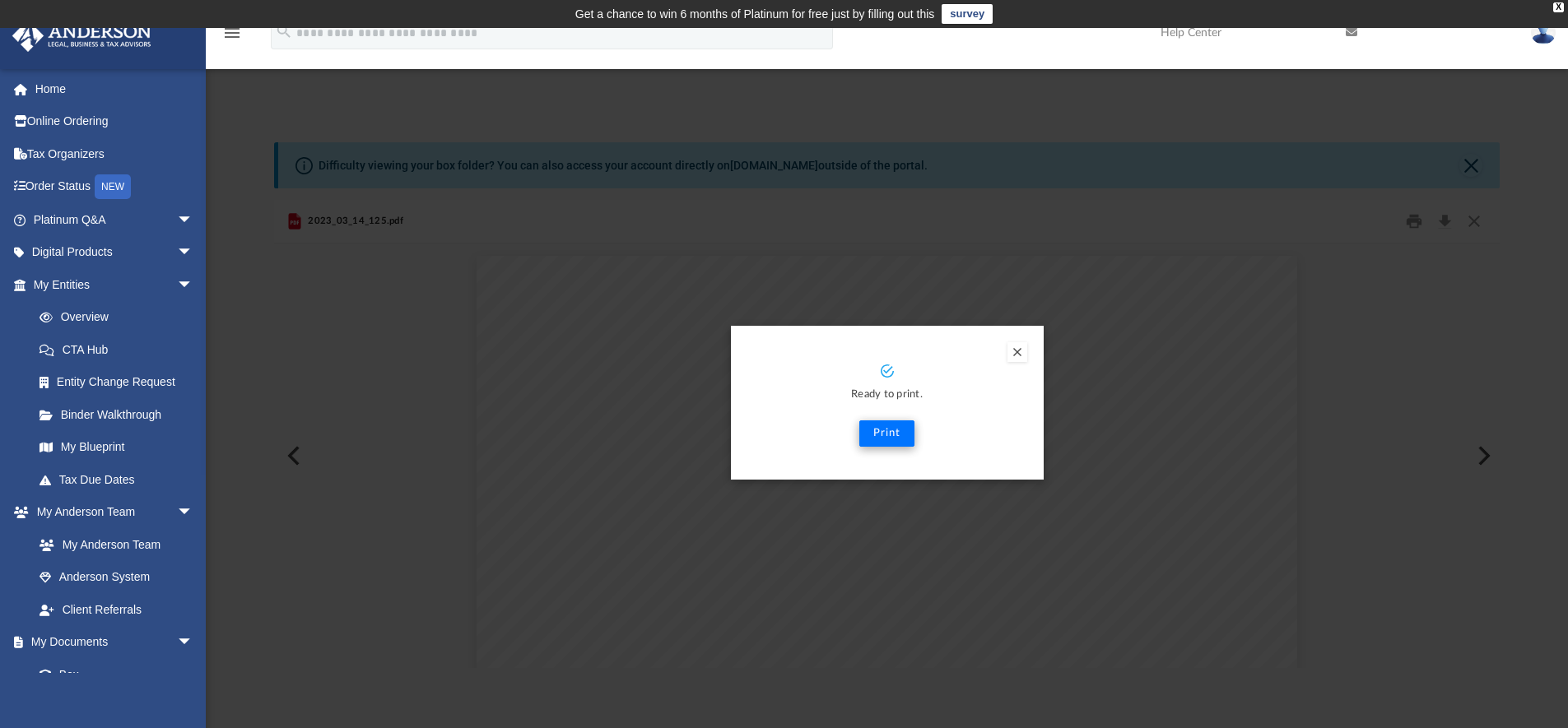
click at [892, 432] on button "Print" at bounding box center [887, 433] width 55 height 27
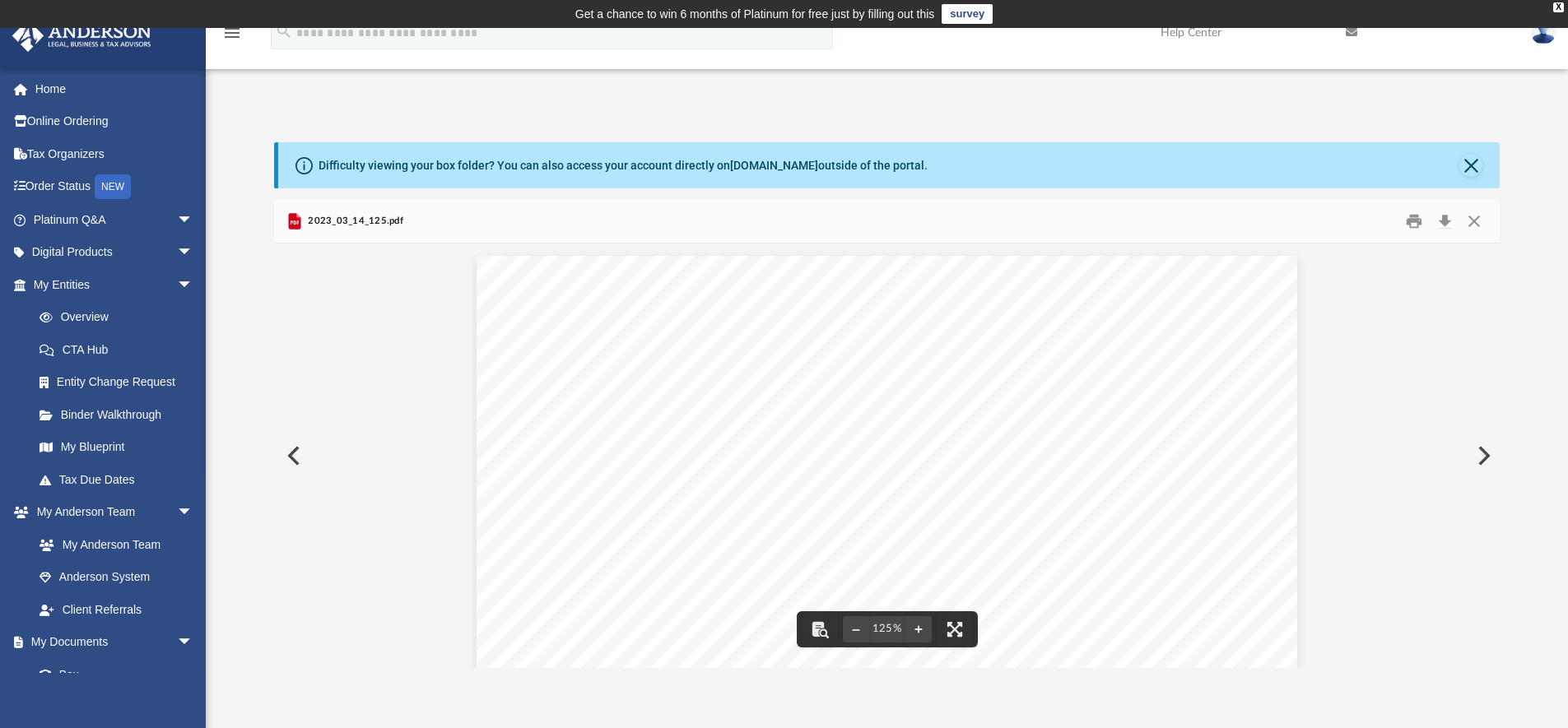
click at [1479, 459] on button "Preview" at bounding box center [1482, 456] width 36 height 46
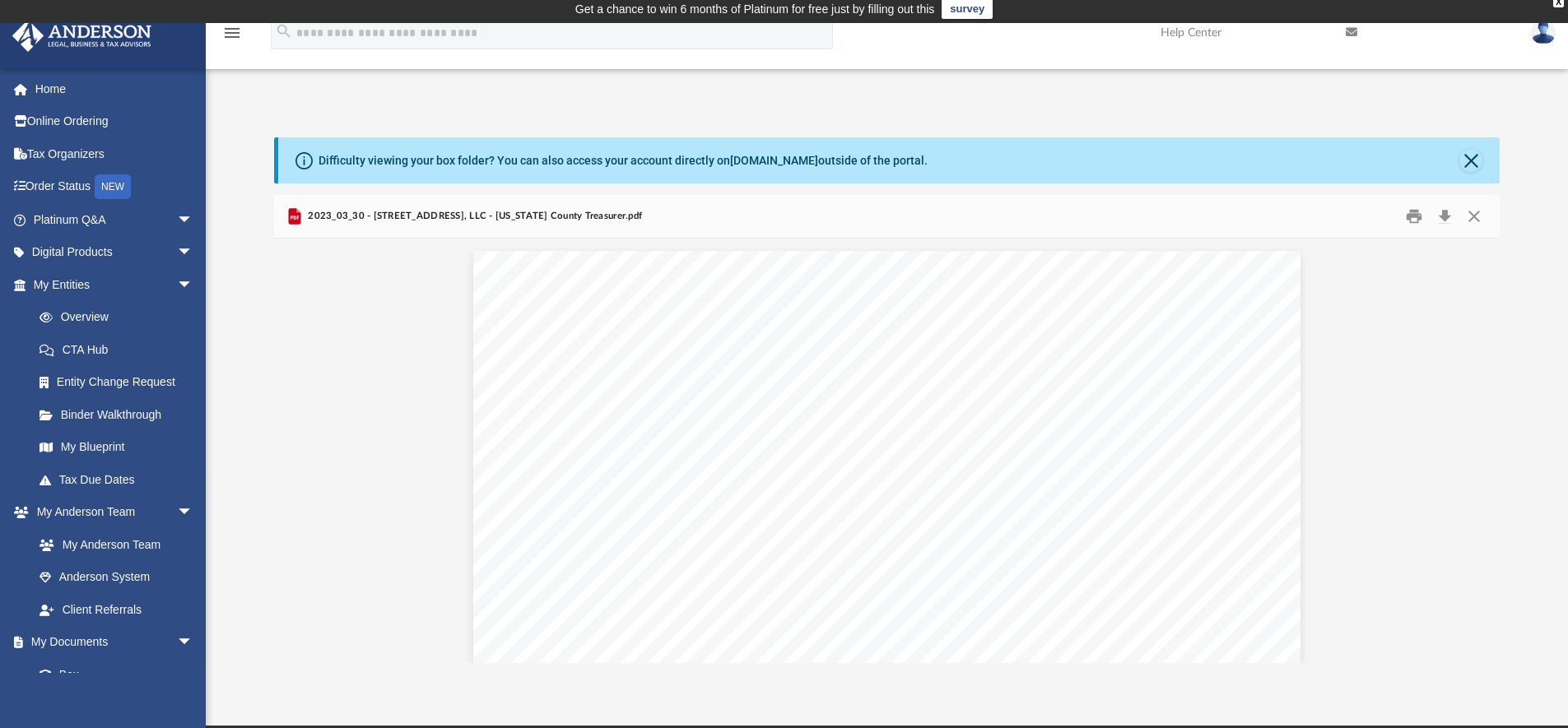
scroll to position [0, 0]
click at [1415, 220] on button "Print" at bounding box center [1414, 217] width 33 height 26
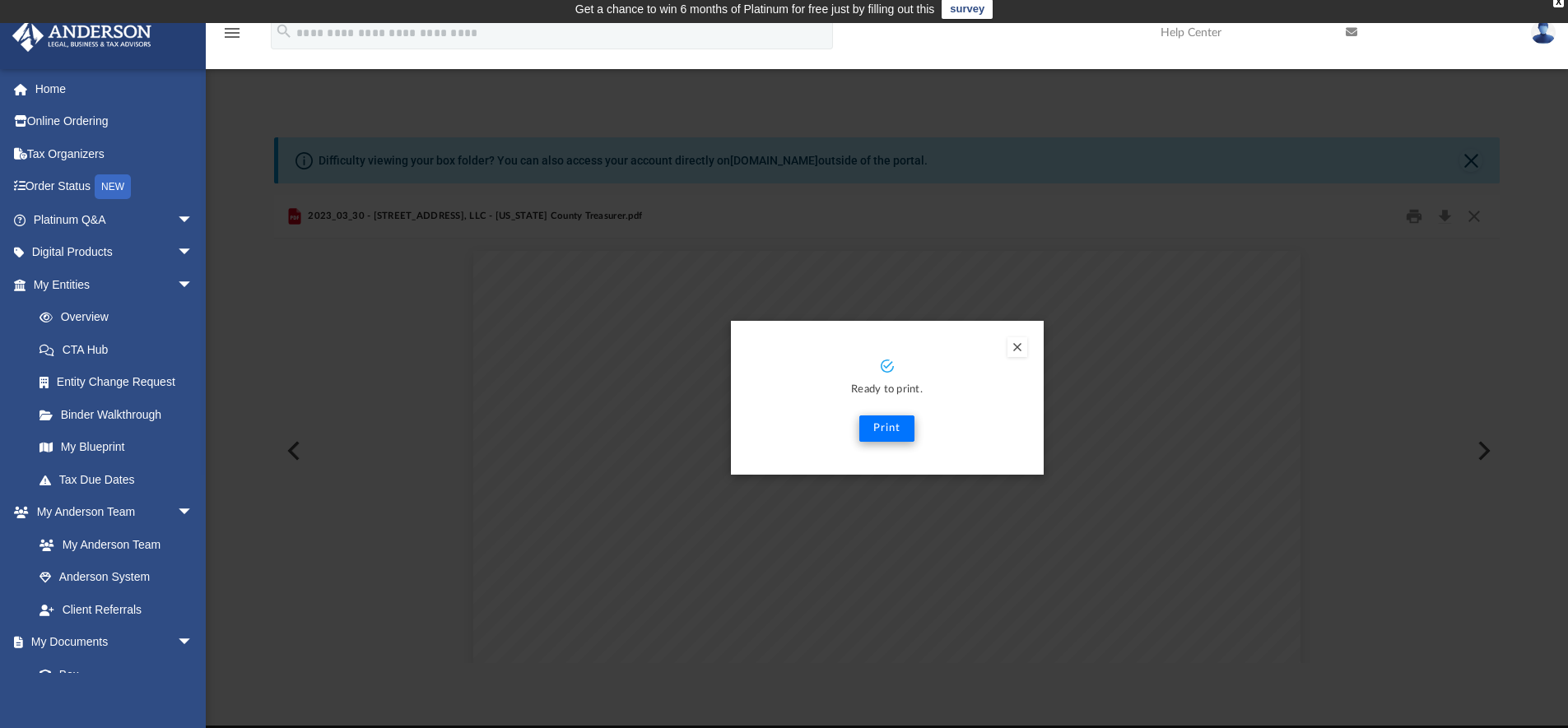
click at [880, 430] on button "Print" at bounding box center [887, 428] width 55 height 27
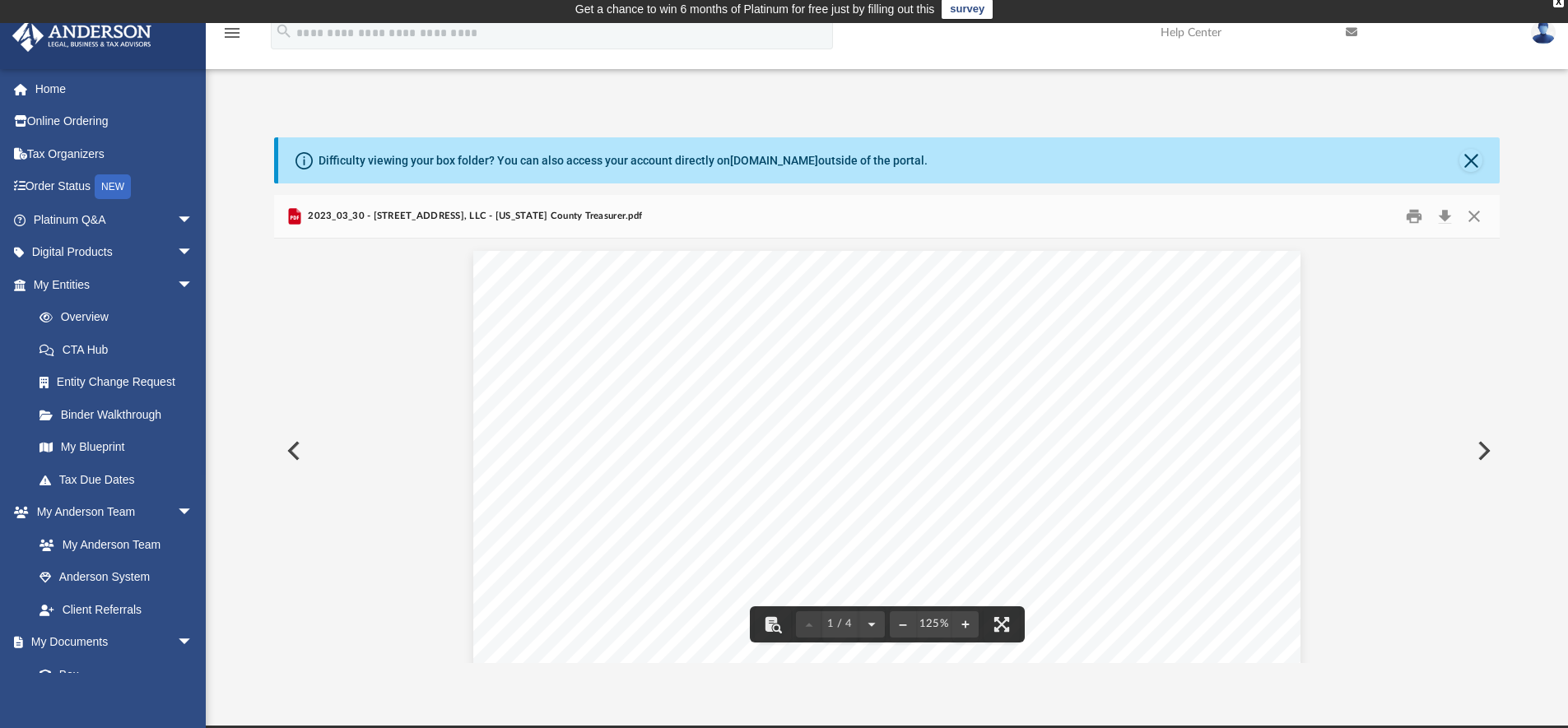
click at [1477, 444] on button "Preview" at bounding box center [1482, 451] width 36 height 46
click at [1475, 454] on button "Preview" at bounding box center [1482, 451] width 36 height 46
click at [1480, 452] on button "Preview" at bounding box center [1482, 451] width 36 height 46
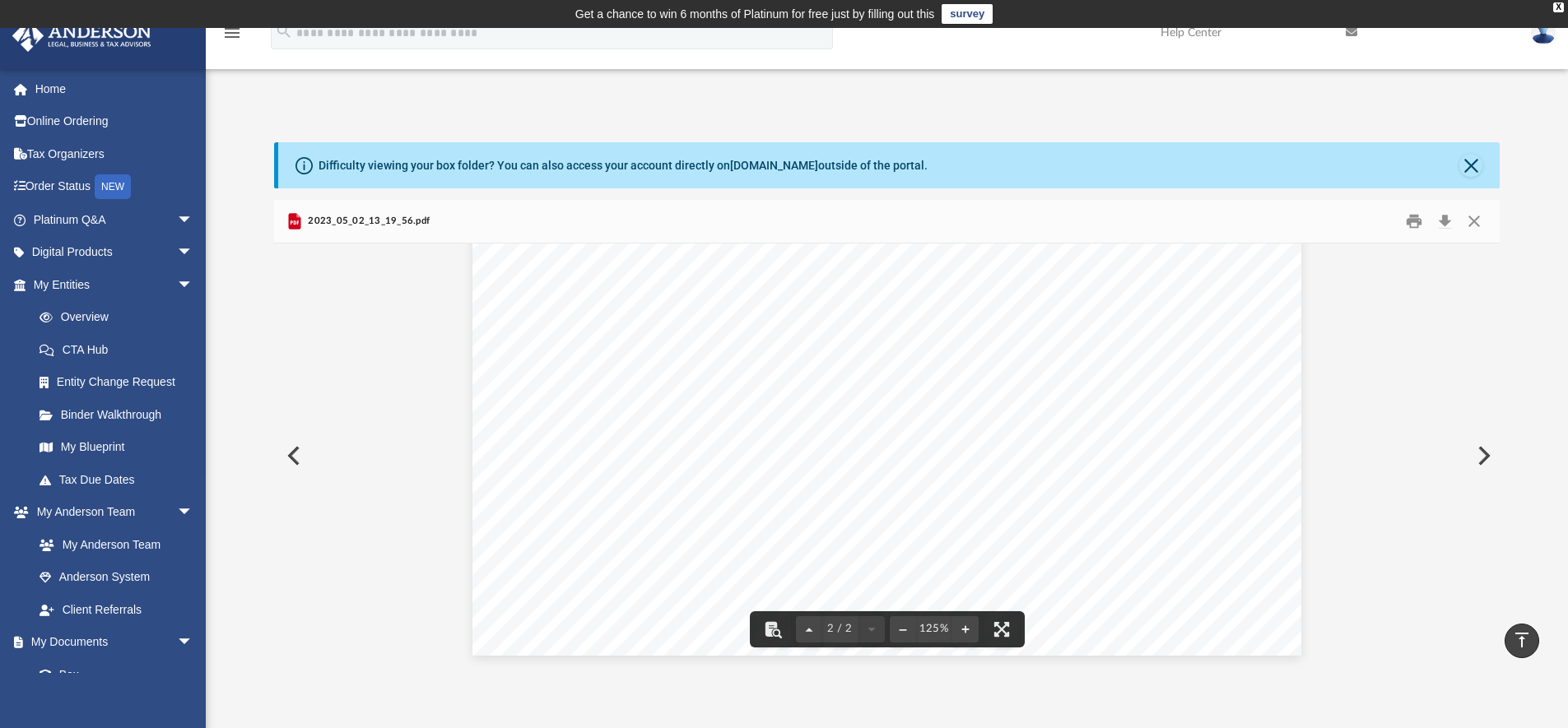
scroll to position [0, 0]
click at [1413, 224] on button "Print" at bounding box center [1414, 222] width 33 height 26
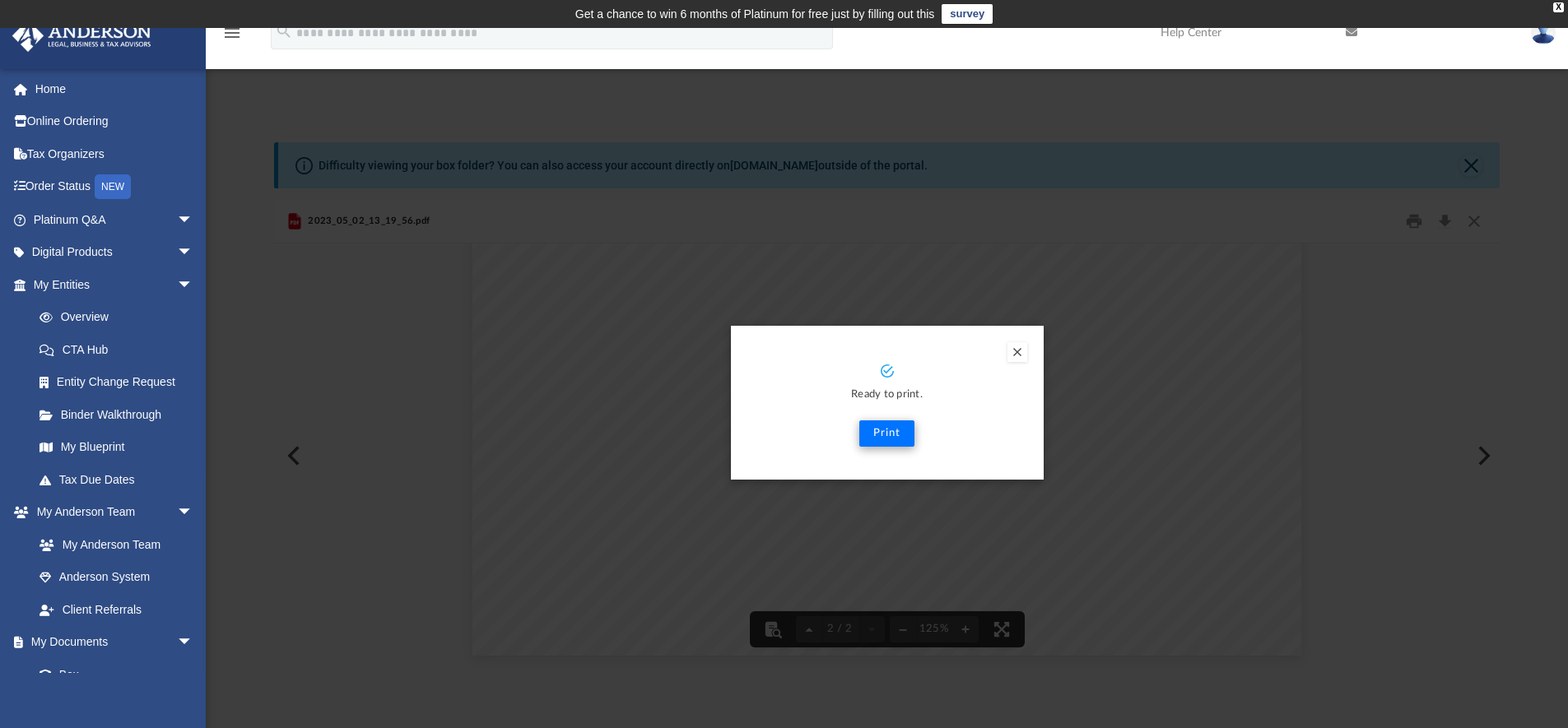
click at [884, 440] on button "Print" at bounding box center [887, 433] width 55 height 27
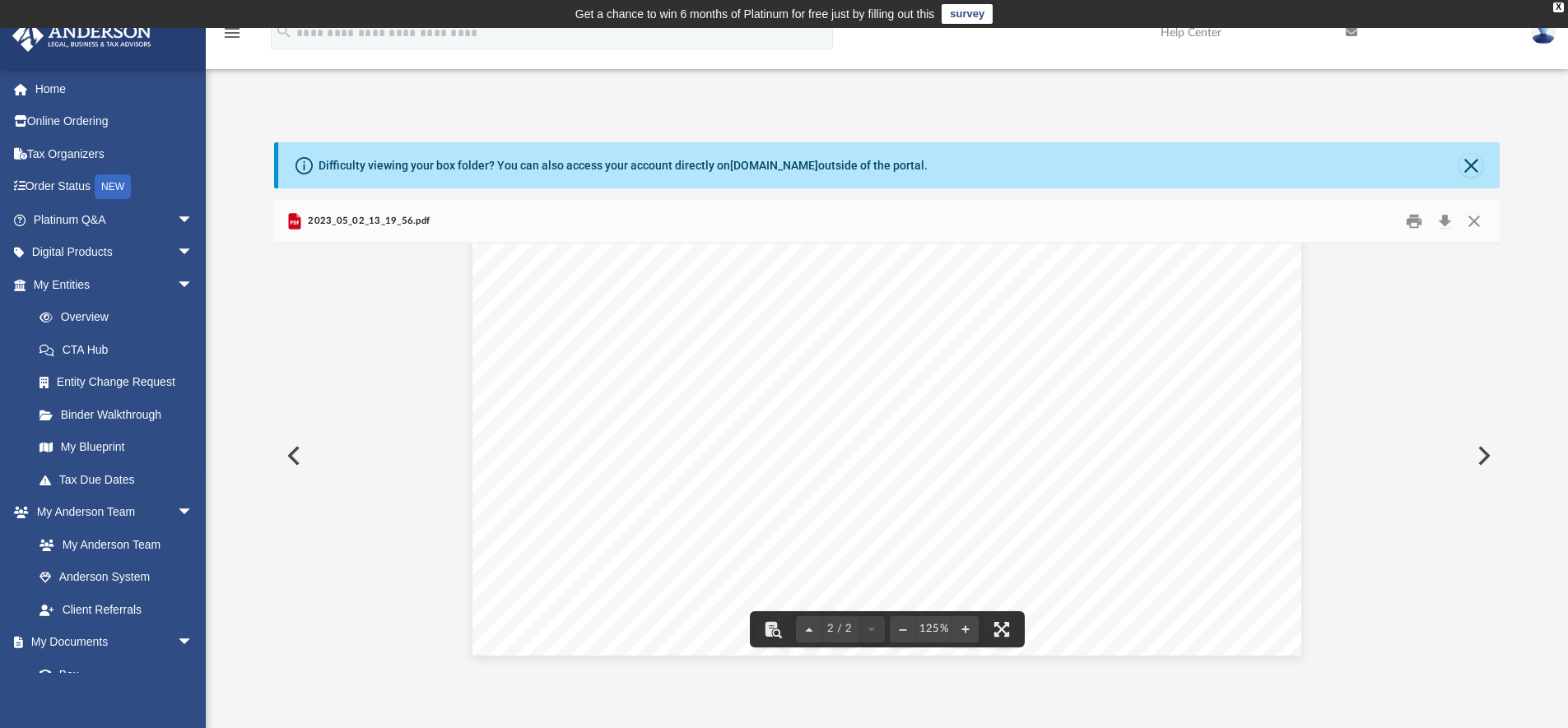
click at [1480, 456] on button "Preview" at bounding box center [1482, 456] width 36 height 46
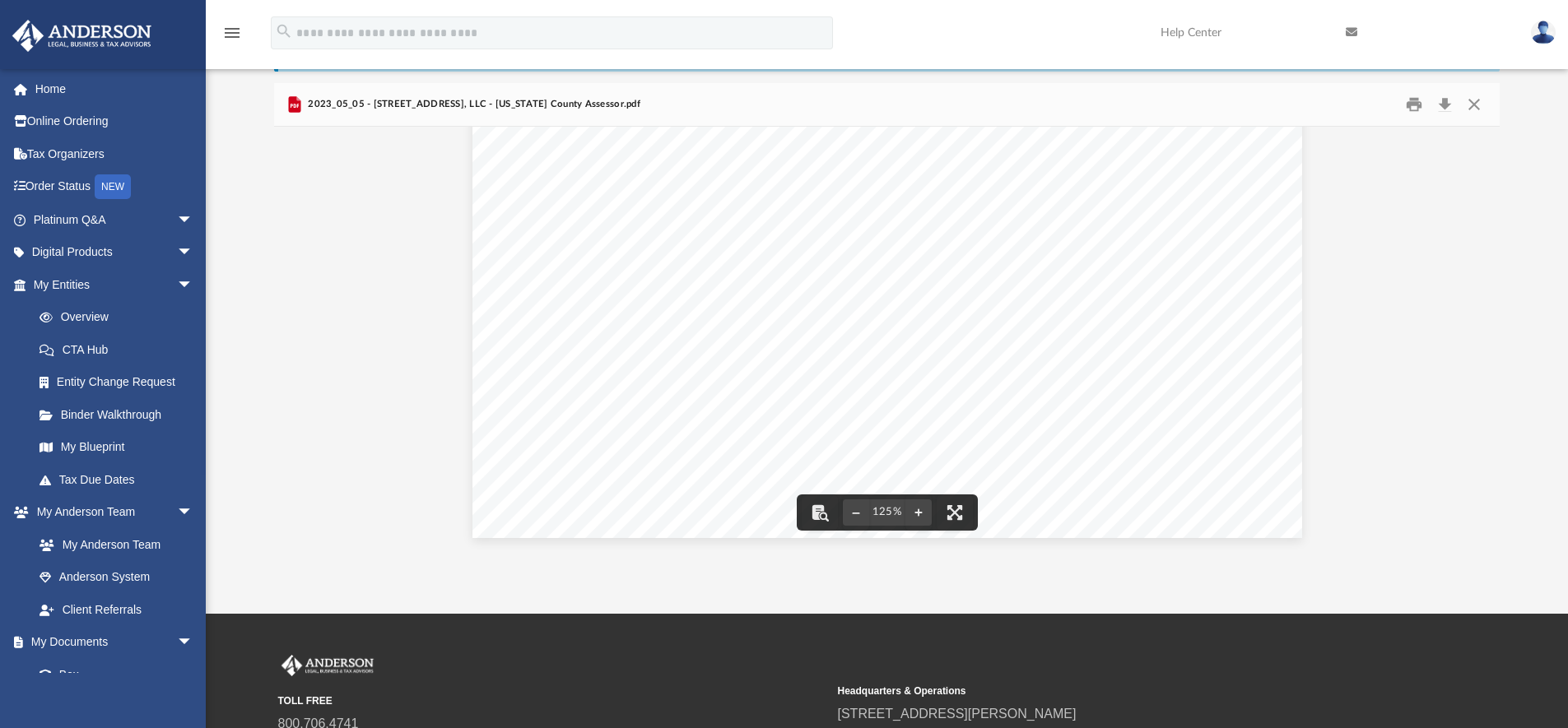
scroll to position [683, 0]
click at [1478, 338] on button "Preview" at bounding box center [1482, 339] width 36 height 46
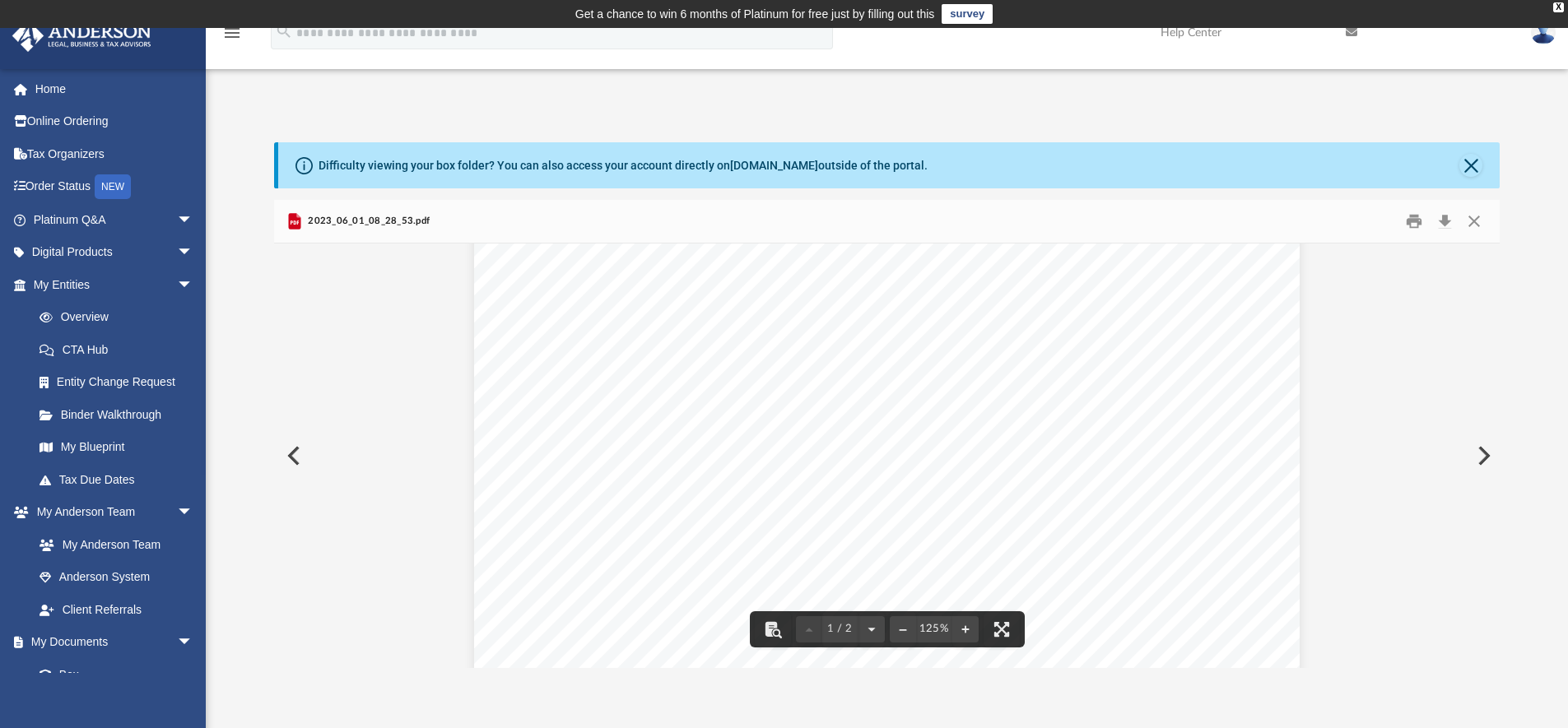
scroll to position [586, 0]
click at [1482, 454] on button "Preview" at bounding box center [1482, 456] width 36 height 46
click at [1484, 459] on button "Preview" at bounding box center [1482, 456] width 36 height 46
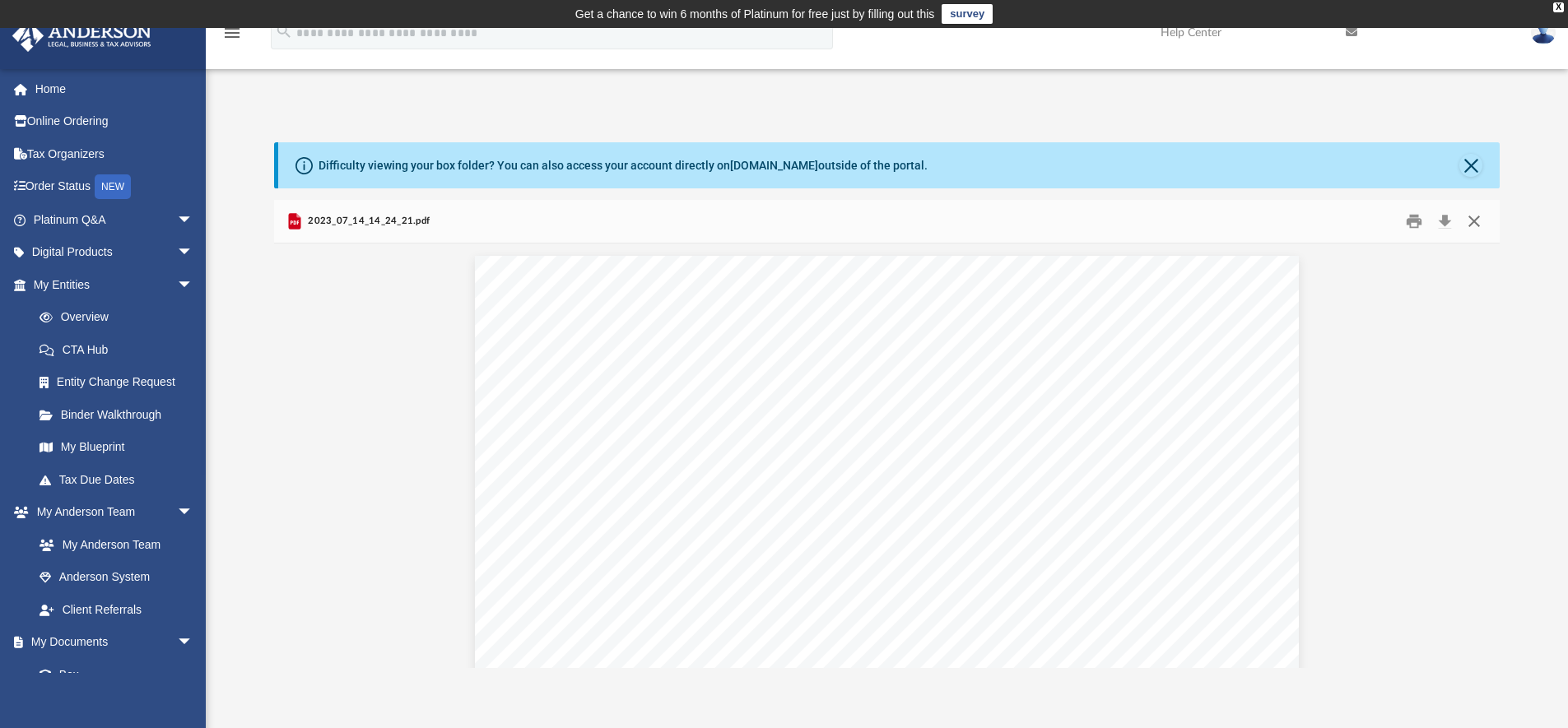
click at [1480, 231] on button "Close" at bounding box center [1474, 222] width 30 height 26
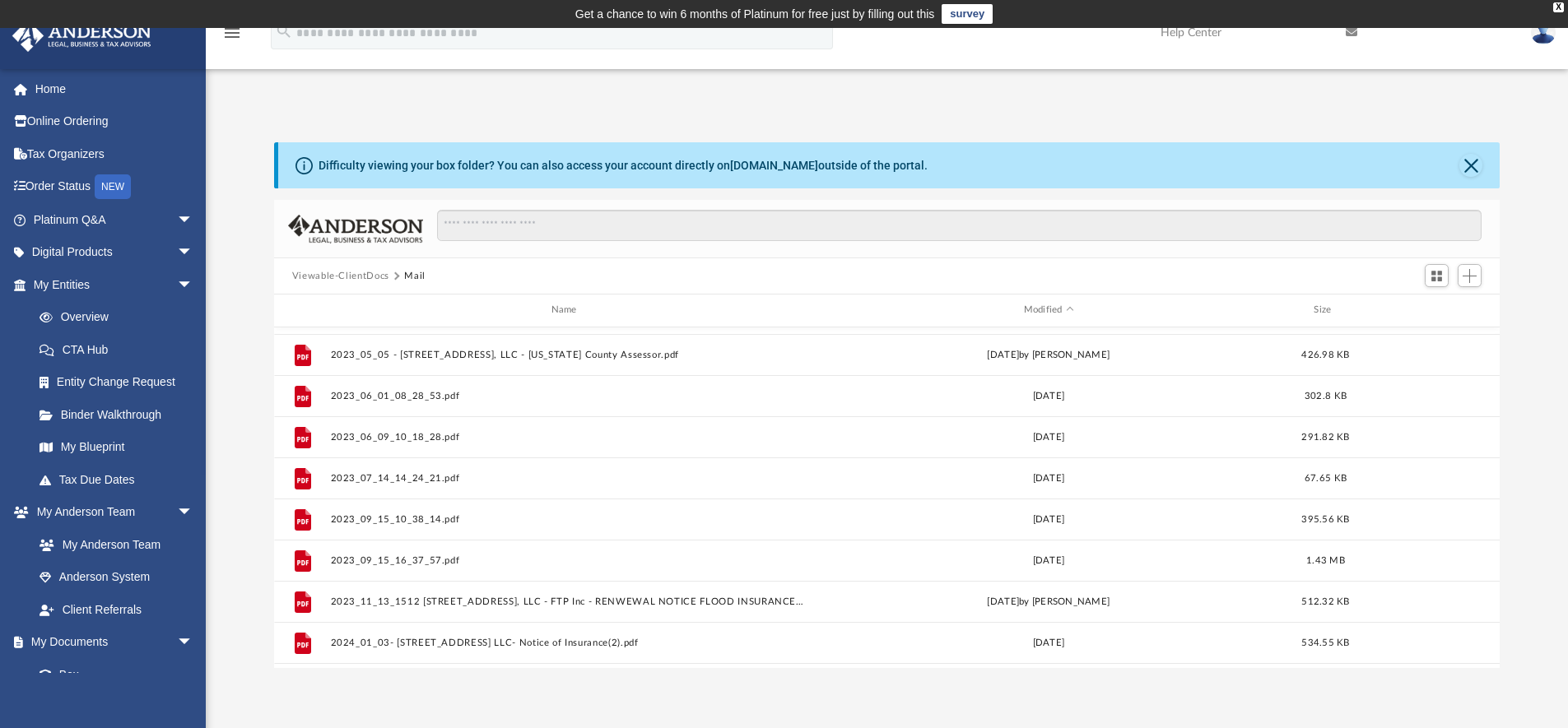
scroll to position [400, 0]
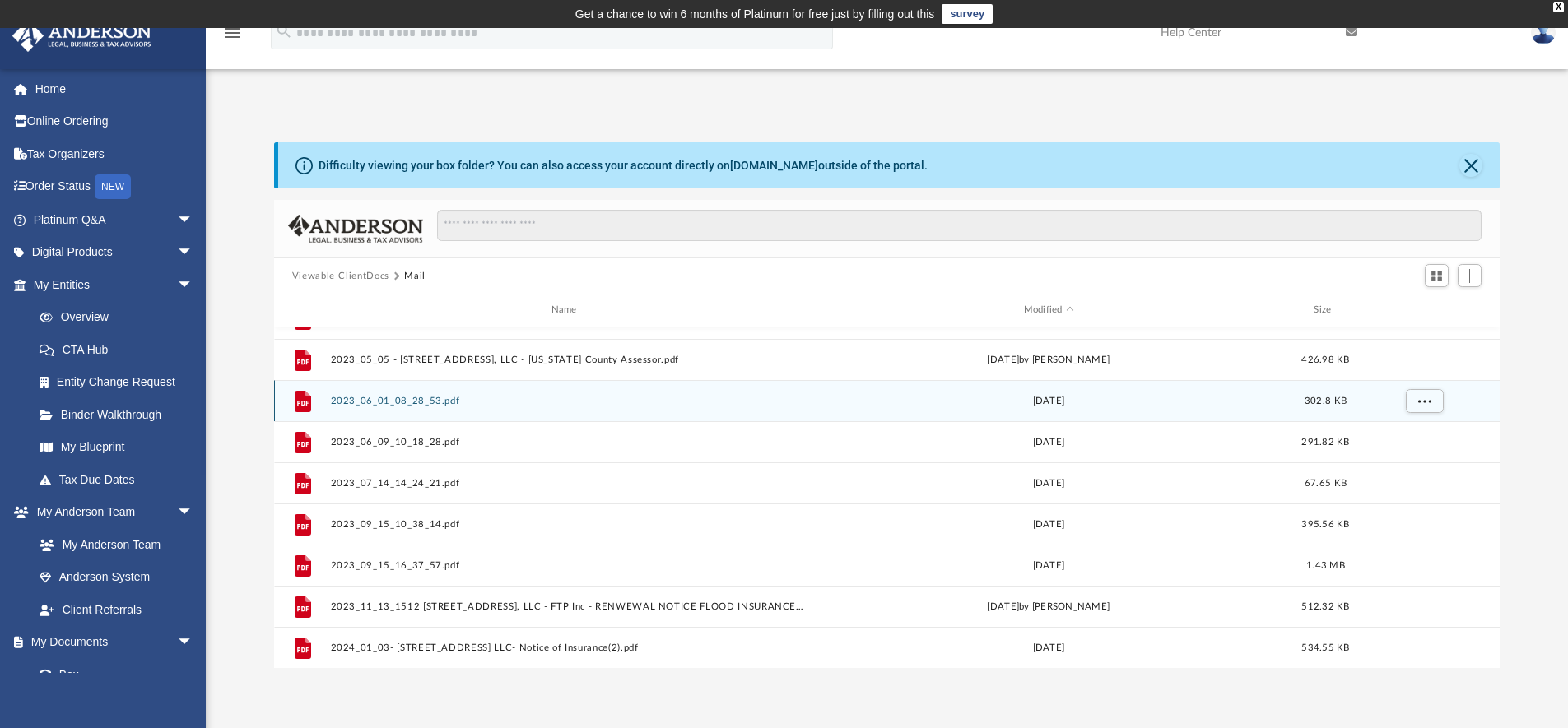
click at [1004, 409] on div "File 2023_06_01_08_28_53.pdf Thu Jun 1 2023 302.8 KB" at bounding box center [886, 400] width 1226 height 41
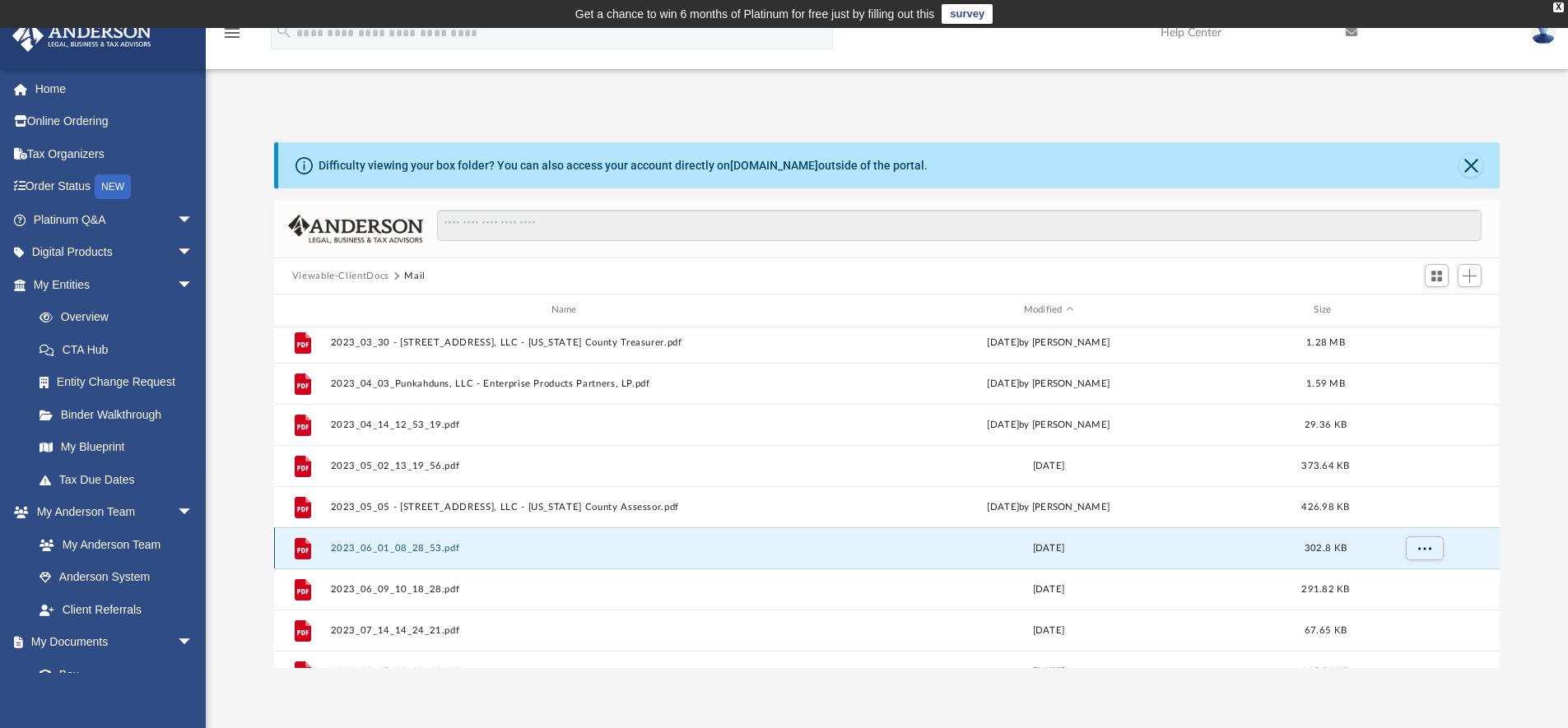
scroll to position [251, 0]
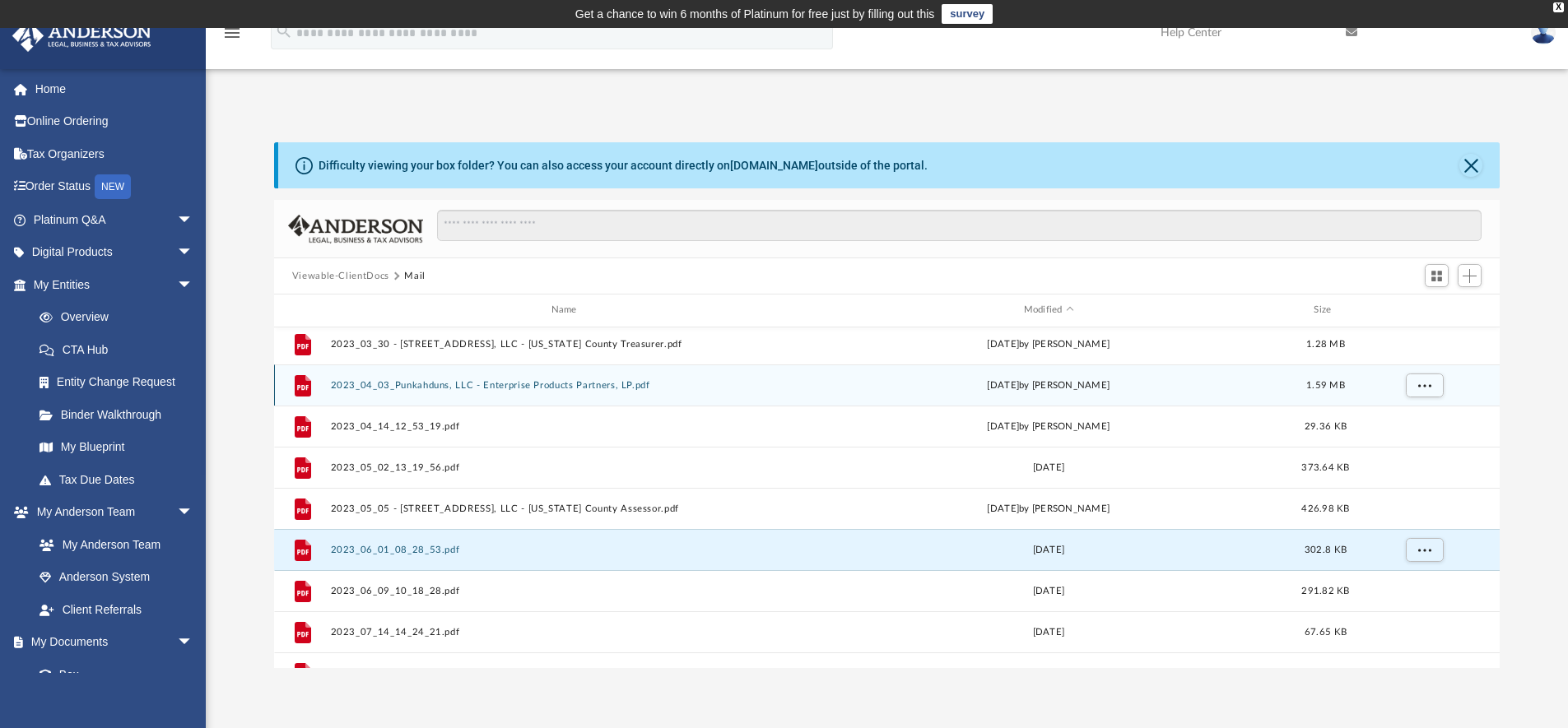
click at [613, 394] on div "File 2023_04_03_Punkahduns, LLC - Enterprise Products Partners, LP.pdf Mon Apr …" at bounding box center [886, 385] width 1226 height 41
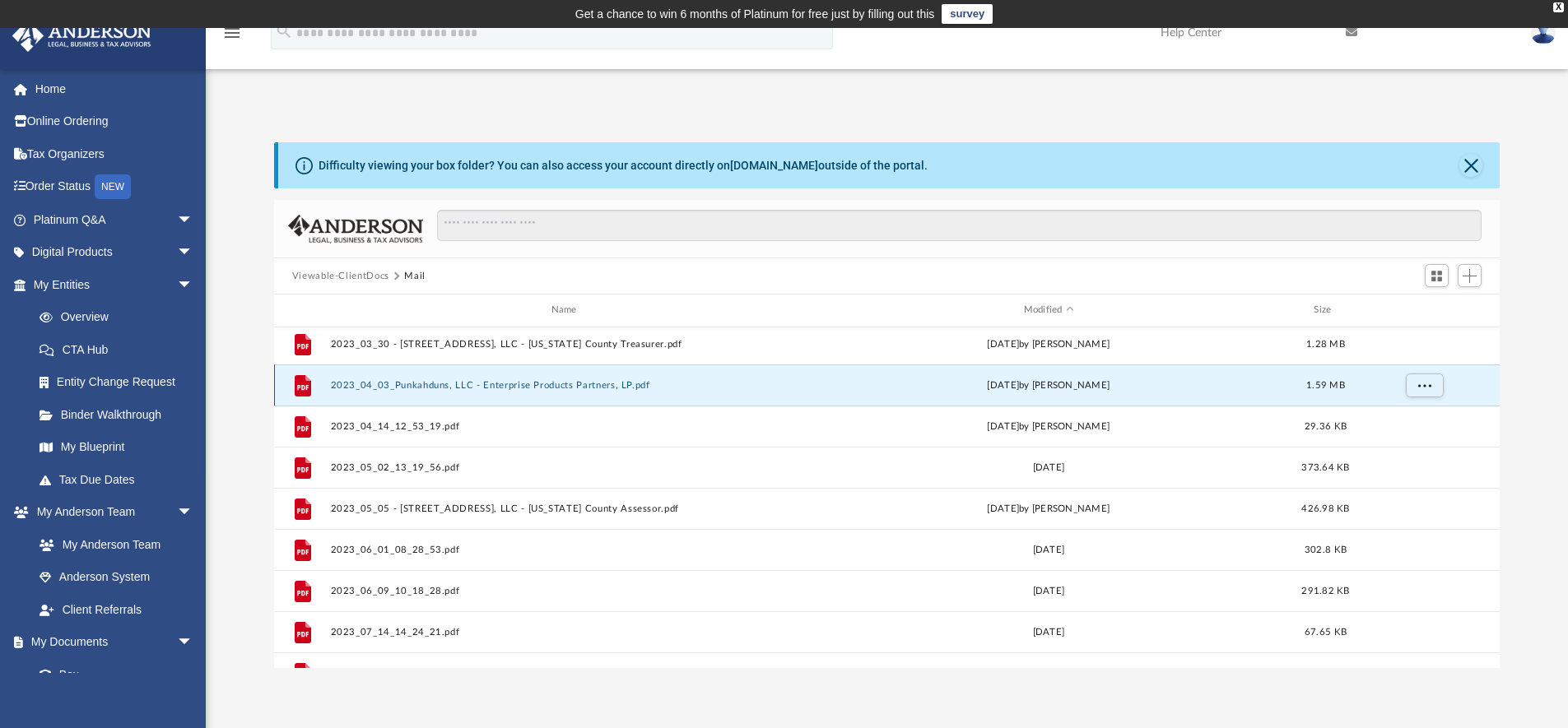
click at [612, 387] on button "2023_04_03_Punkahduns, LLC - Enterprise Products Partners, LP.pdf" at bounding box center [567, 385] width 474 height 10
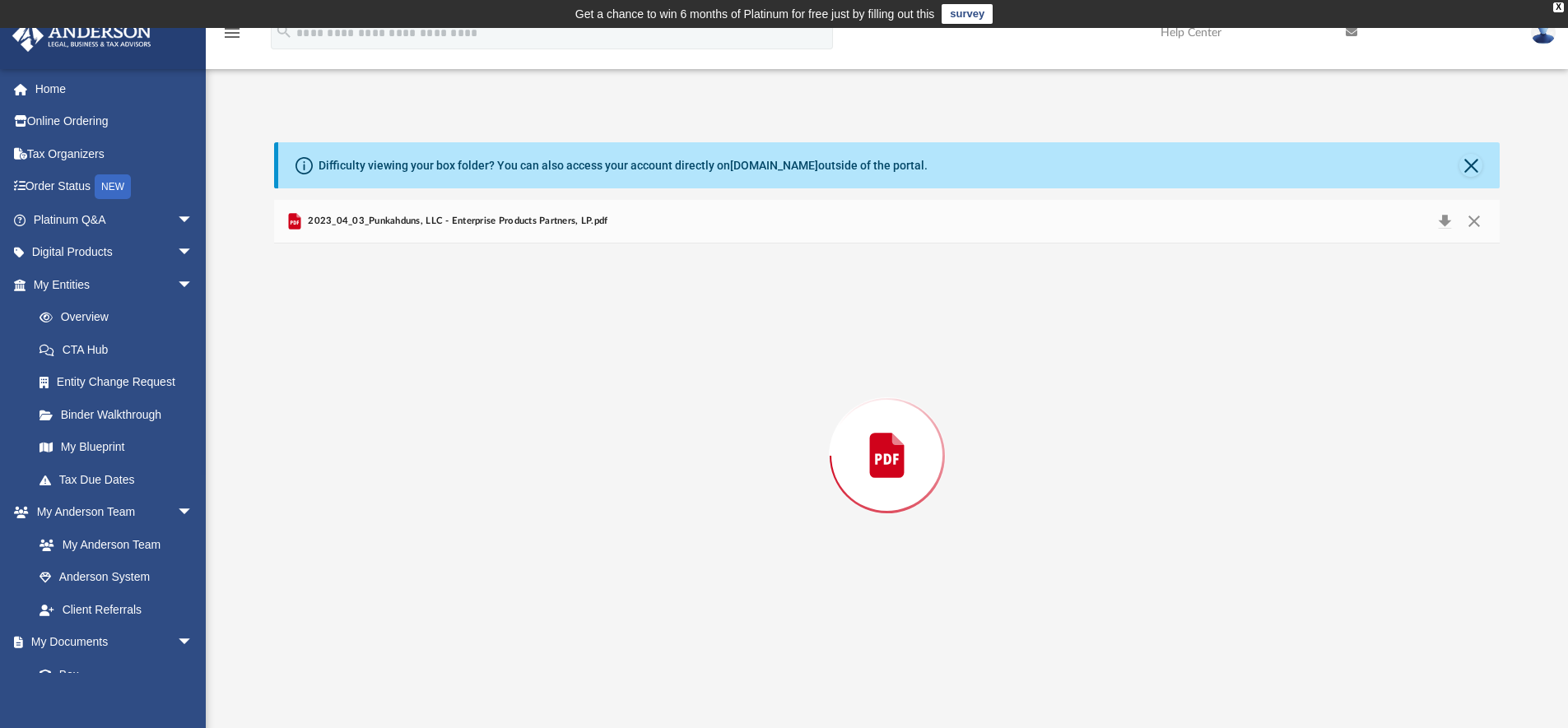
click at [612, 387] on div "Preview" at bounding box center [886, 455] width 1226 height 424
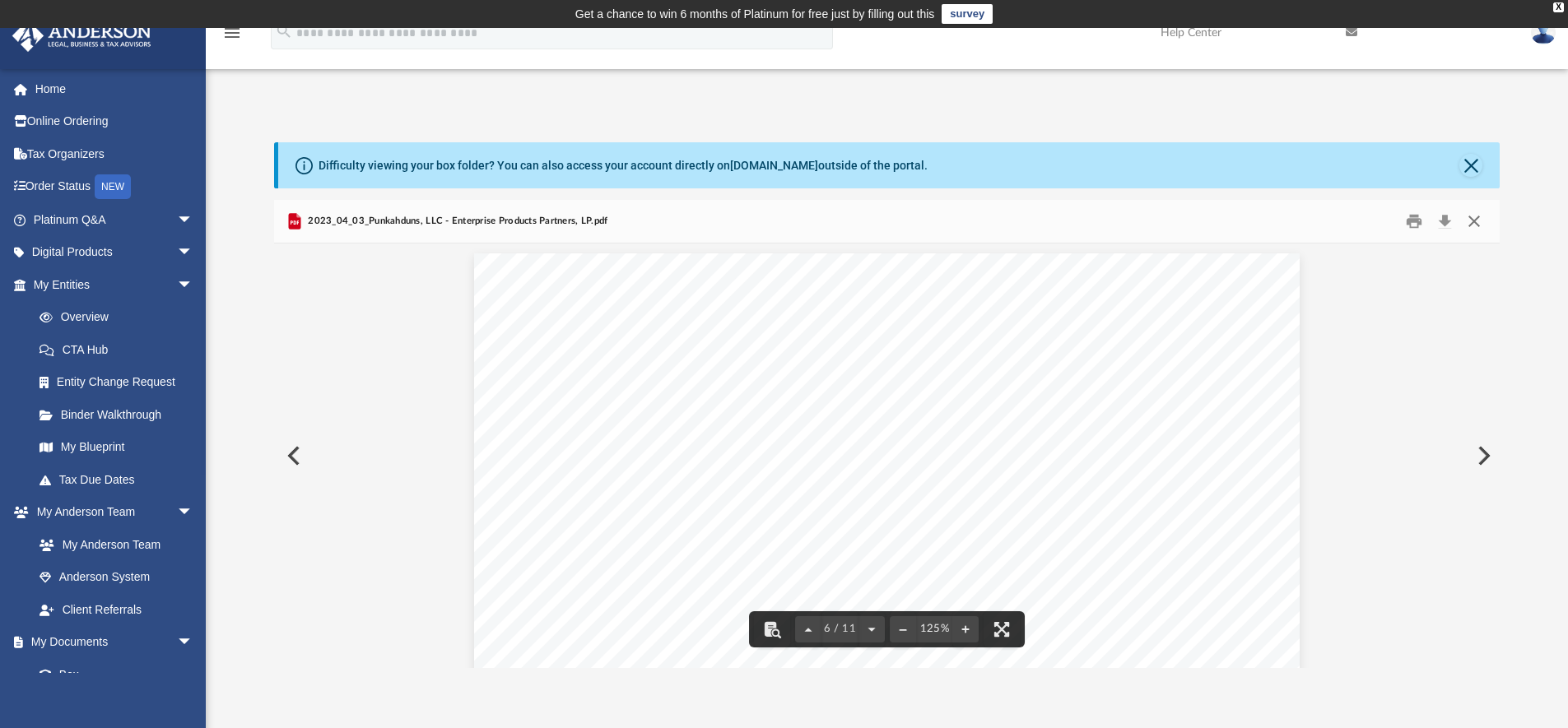
click at [1471, 223] on button "Close" at bounding box center [1474, 222] width 30 height 26
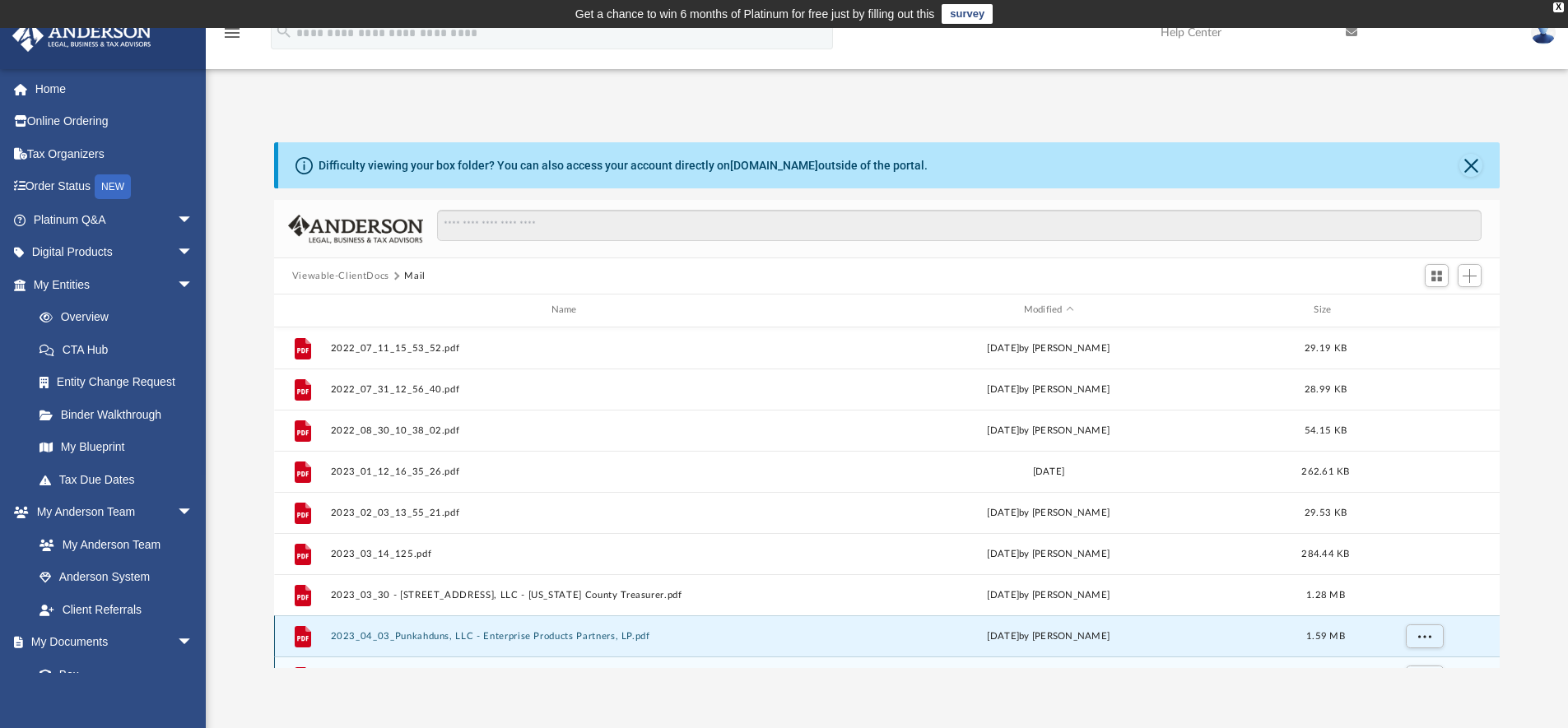
scroll to position [0, 0]
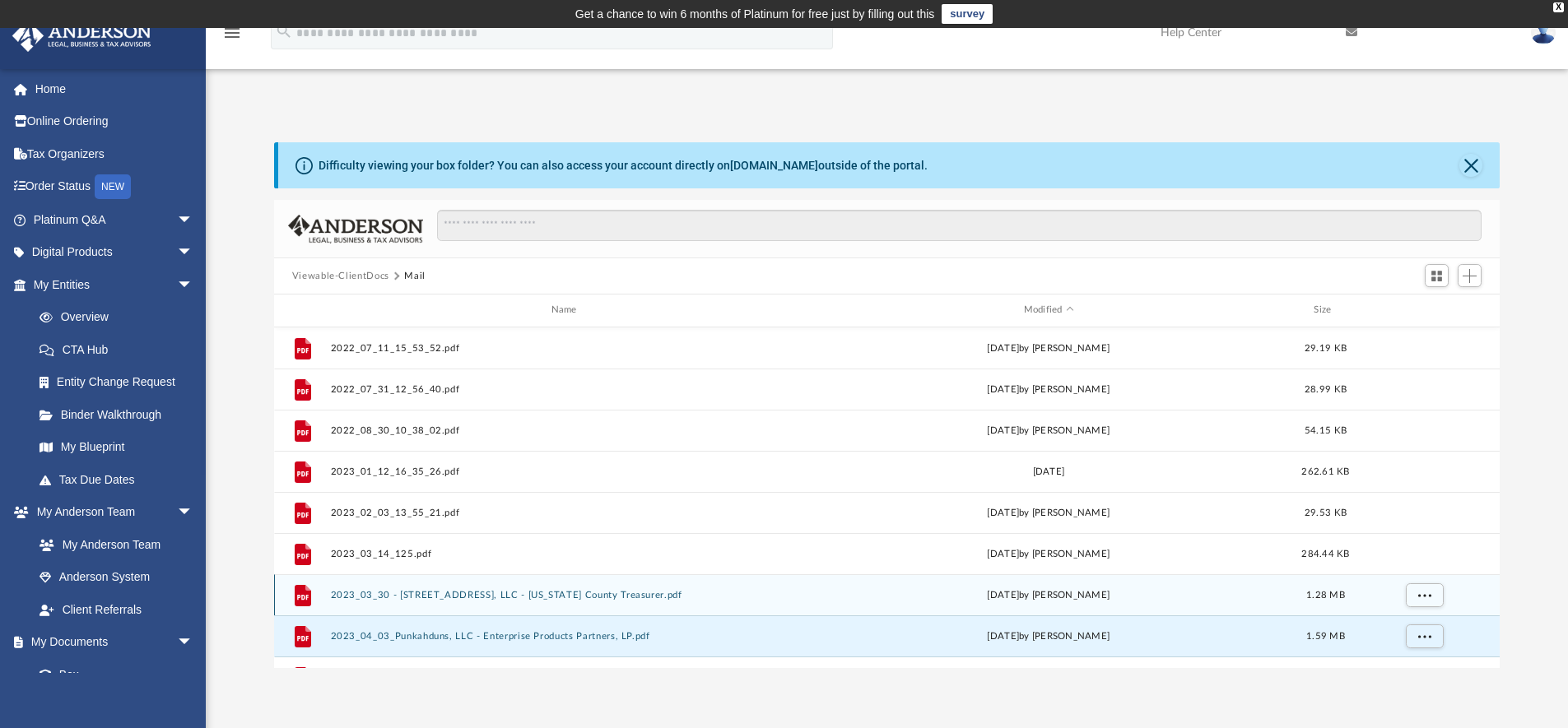
click at [669, 594] on button "2023_03_30 - 1512 E Andover Avenue, LLC - Delaware County Treasurer.pdf" at bounding box center [567, 595] width 474 height 10
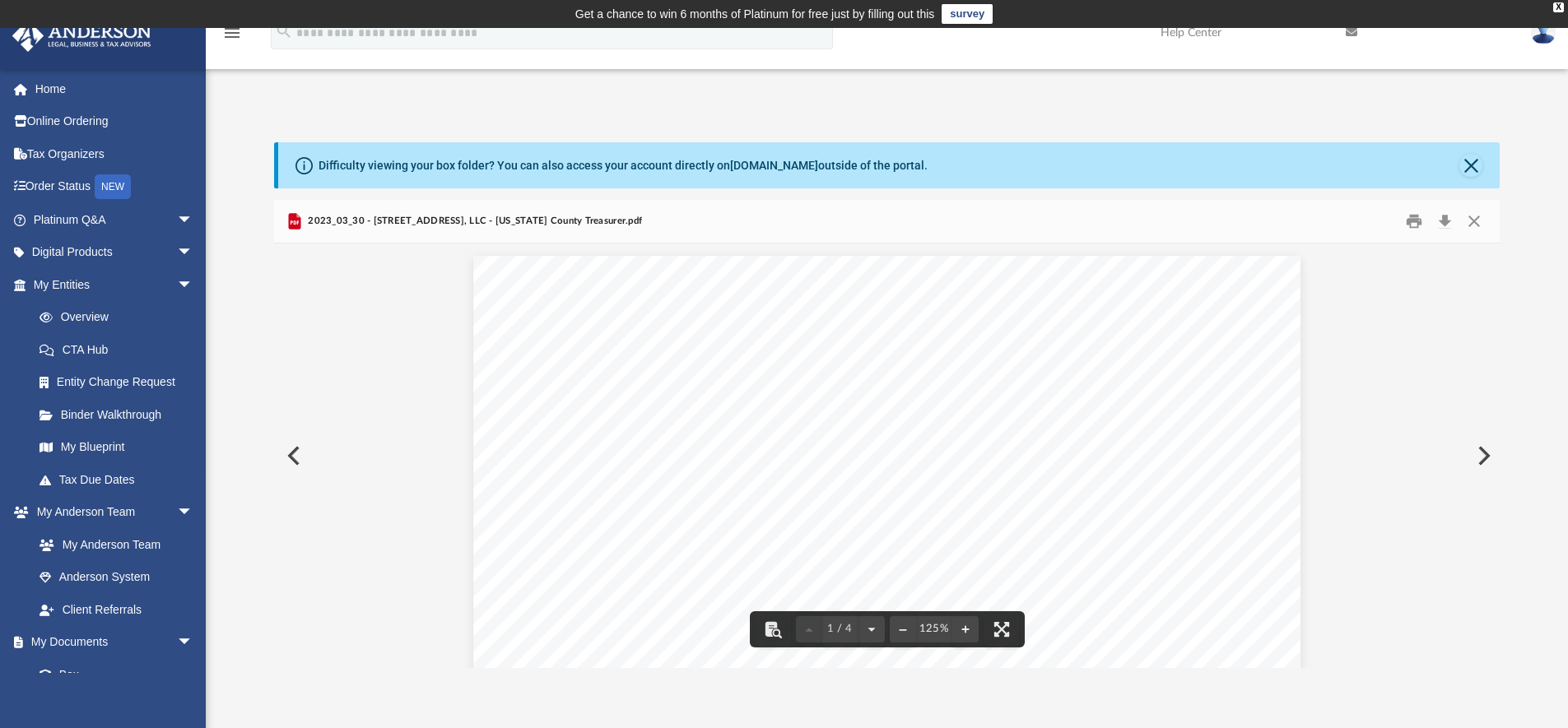
click at [1482, 460] on button "Preview" at bounding box center [1482, 456] width 36 height 46
click at [1483, 456] on button "Preview" at bounding box center [1482, 456] width 36 height 46
click at [1482, 457] on button "Preview" at bounding box center [1482, 456] width 36 height 46
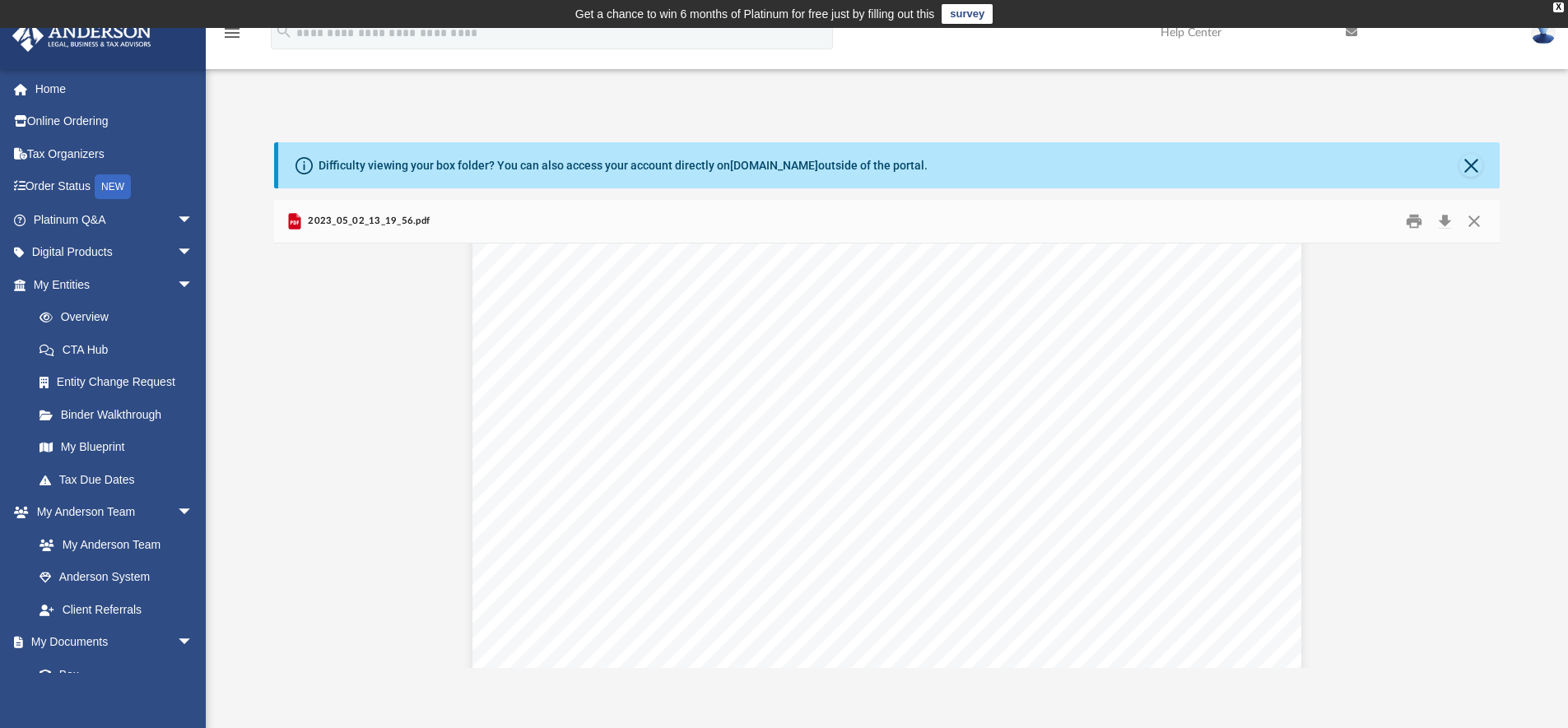
scroll to position [1751, 0]
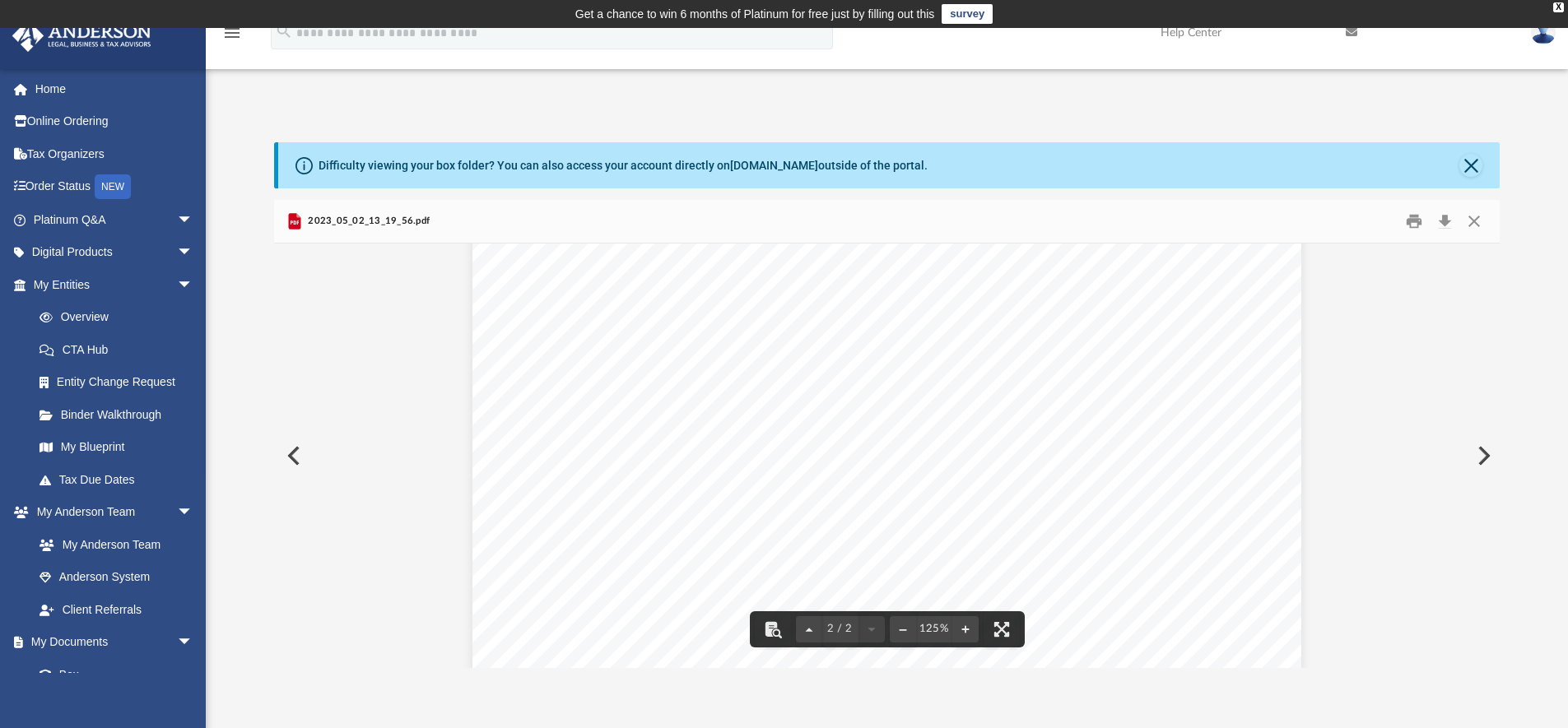
click at [1484, 458] on button "Preview" at bounding box center [1482, 456] width 36 height 46
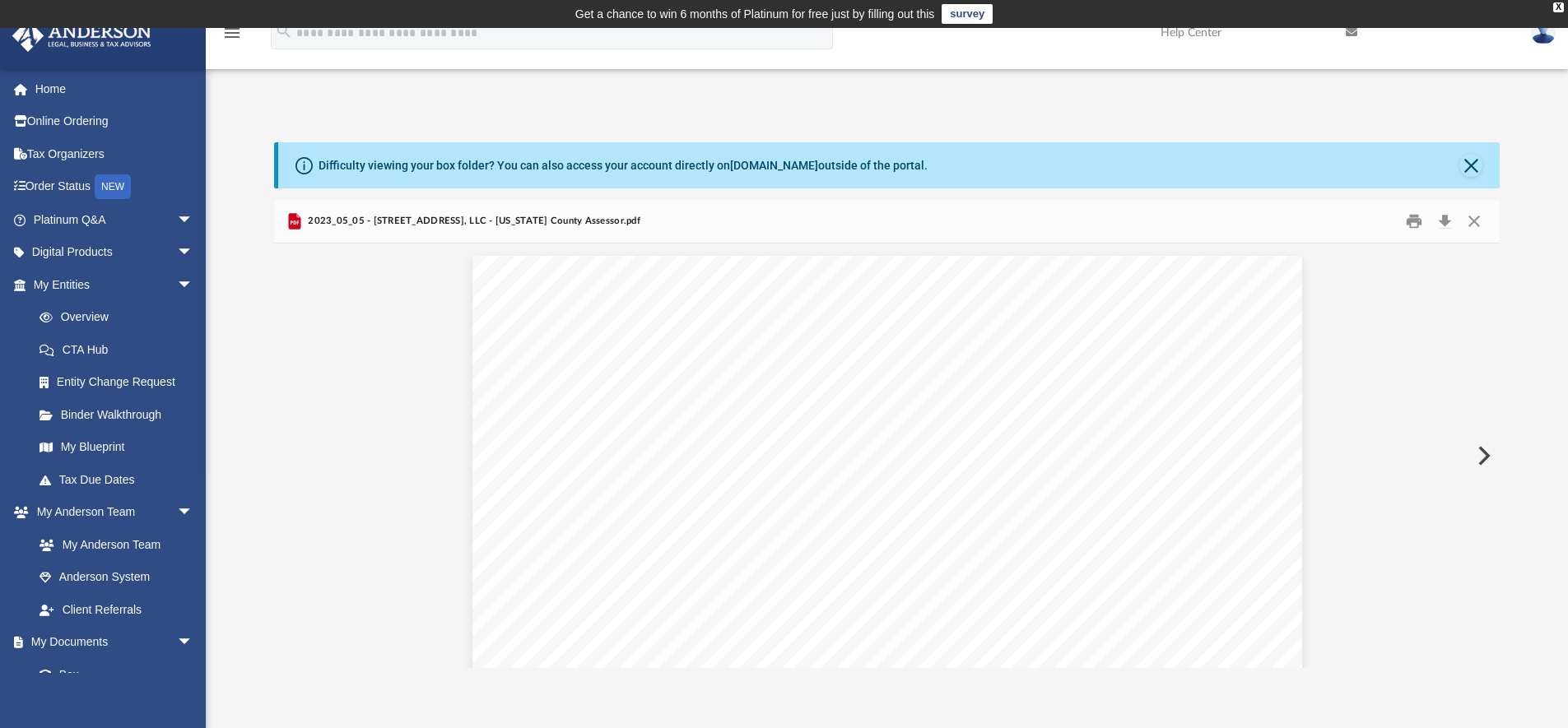
click at [1484, 458] on button "Preview" at bounding box center [1482, 456] width 36 height 46
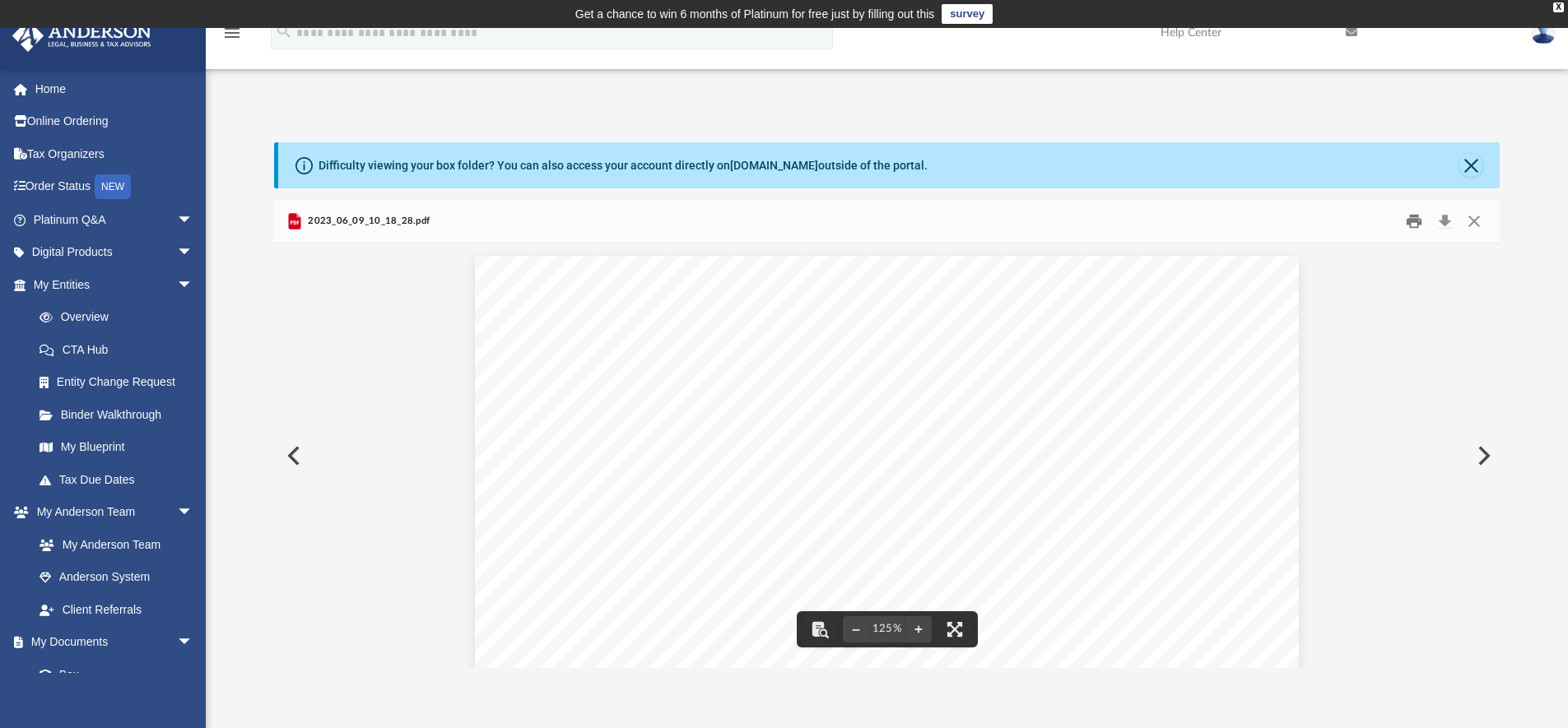
click at [1415, 226] on button "Print" at bounding box center [1414, 222] width 33 height 26
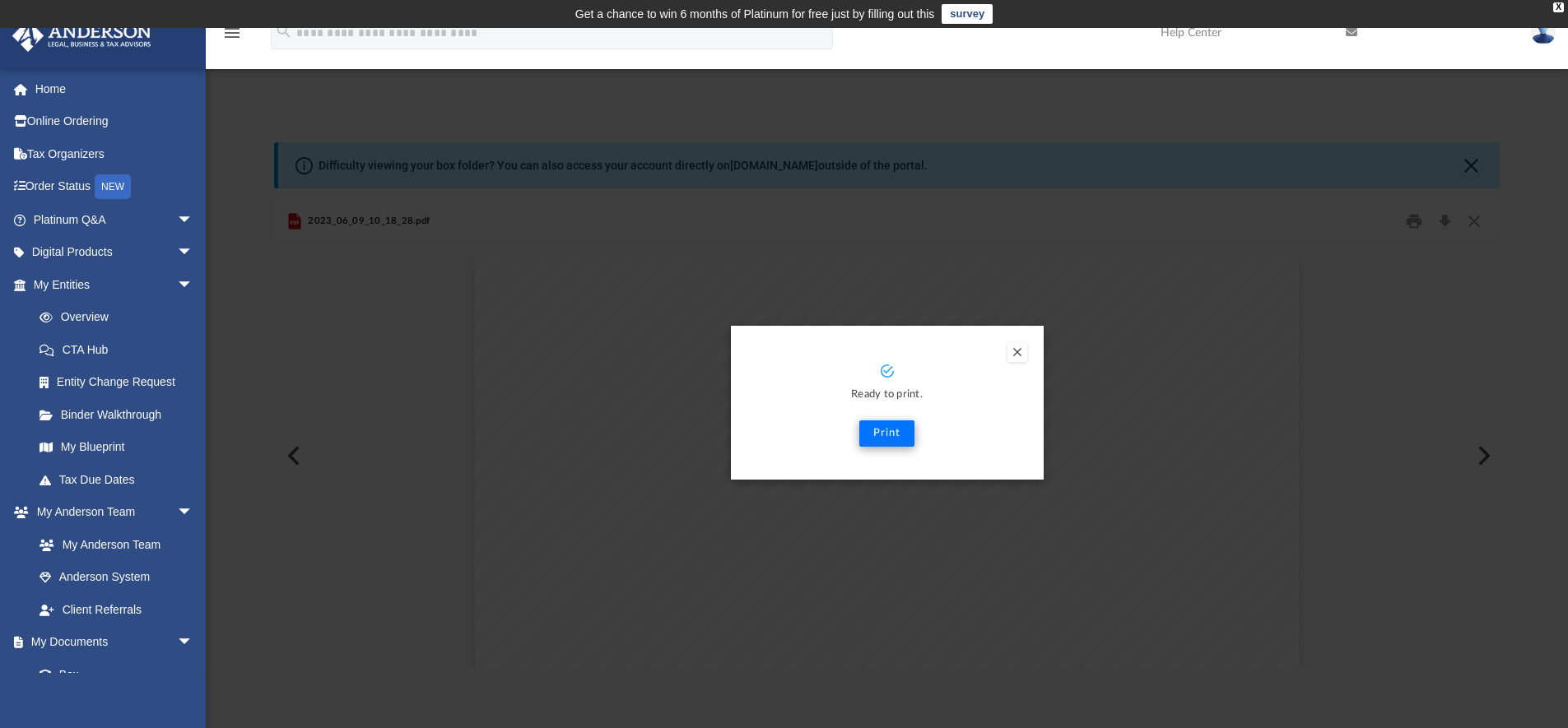
click at [880, 438] on button "Print" at bounding box center [887, 433] width 55 height 27
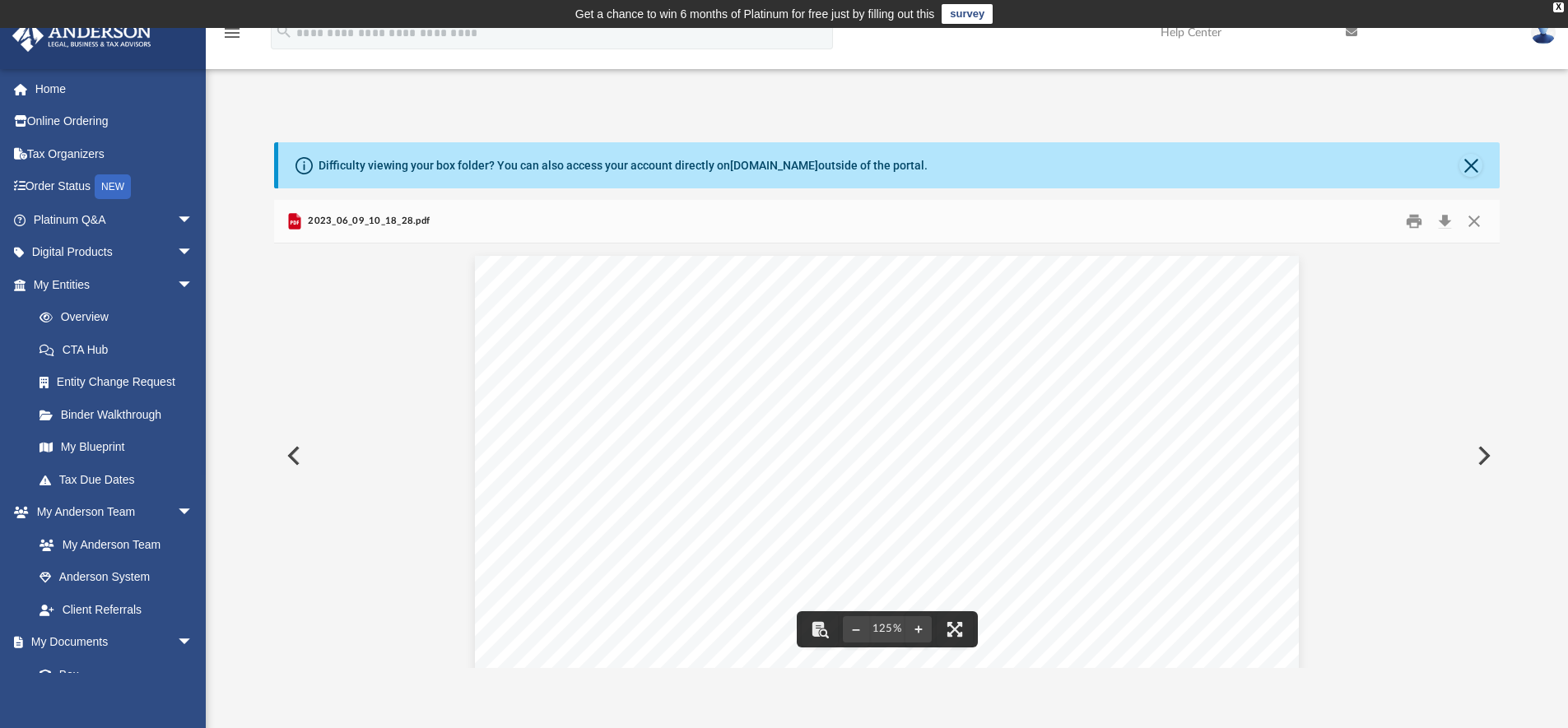
click at [1481, 454] on button "Preview" at bounding box center [1482, 456] width 36 height 46
click at [1414, 226] on button "Print" at bounding box center [1414, 222] width 33 height 26
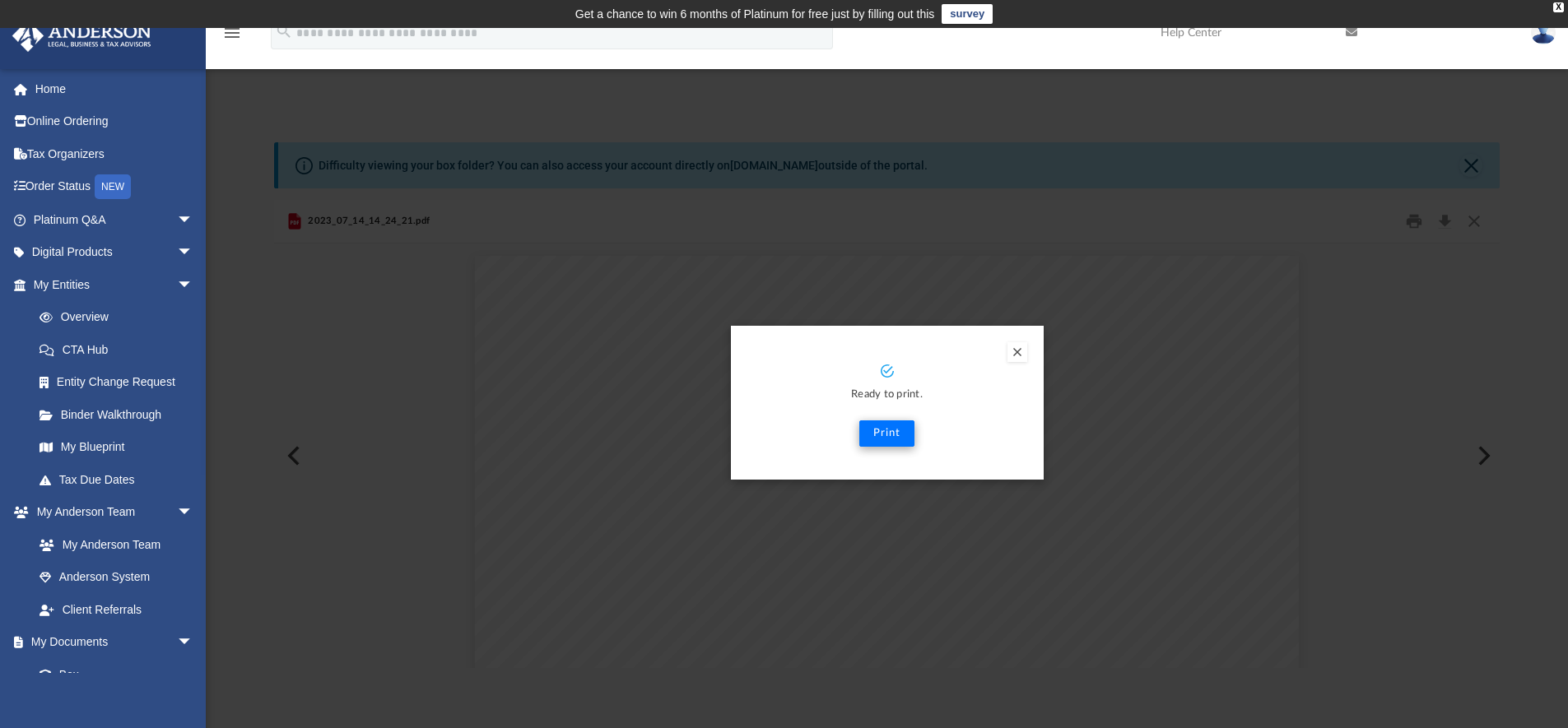
click at [891, 438] on button "Print" at bounding box center [887, 433] width 55 height 27
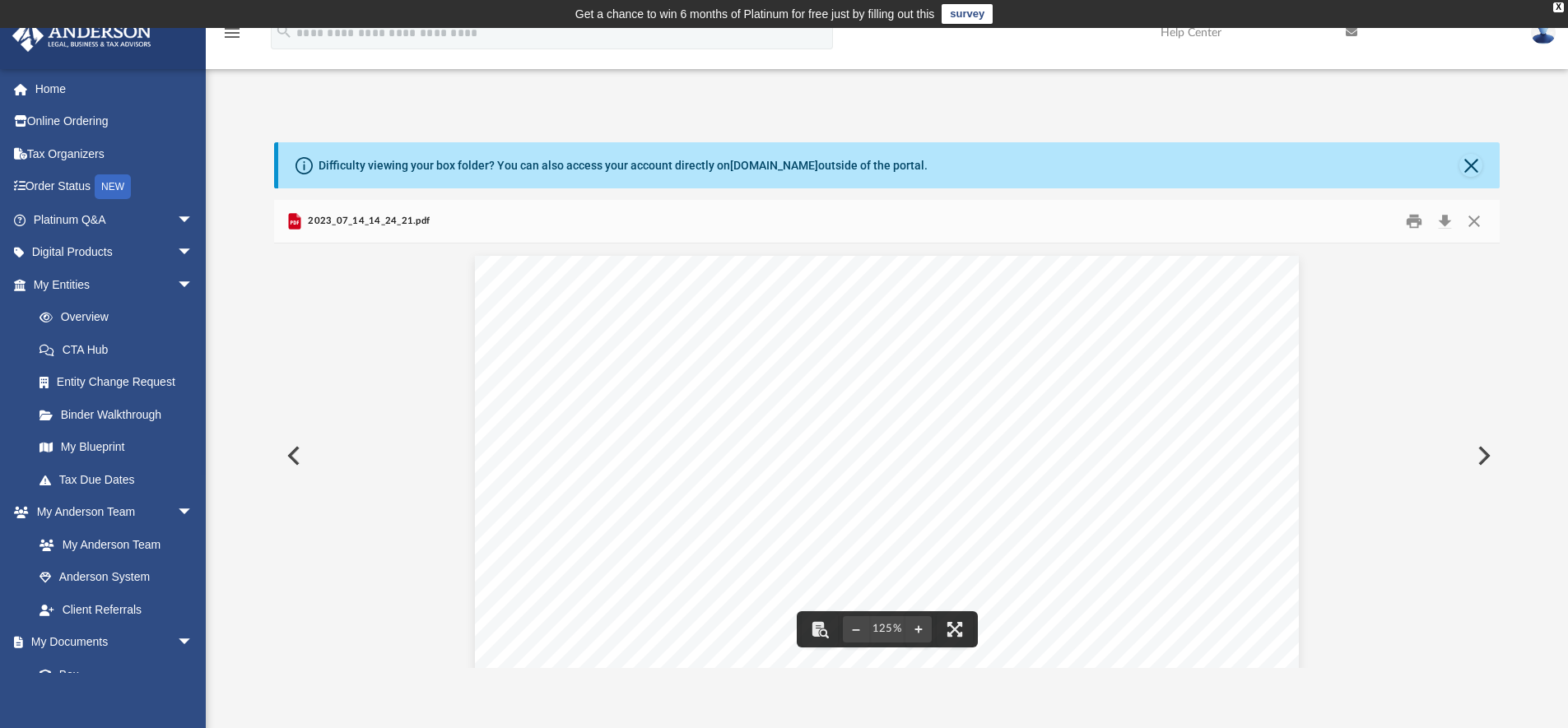
click at [1475, 459] on button "Preview" at bounding box center [1482, 456] width 36 height 46
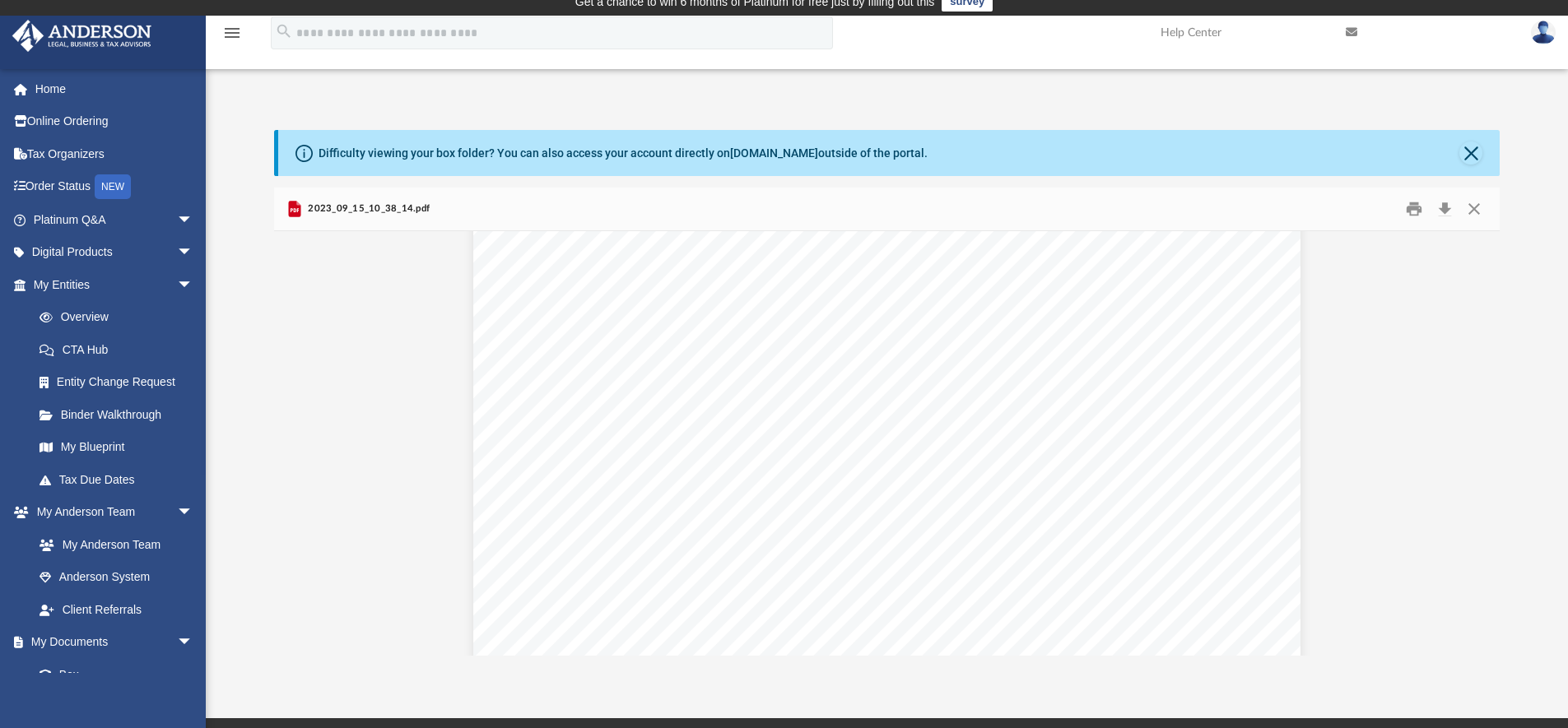
scroll to position [2277, 0]
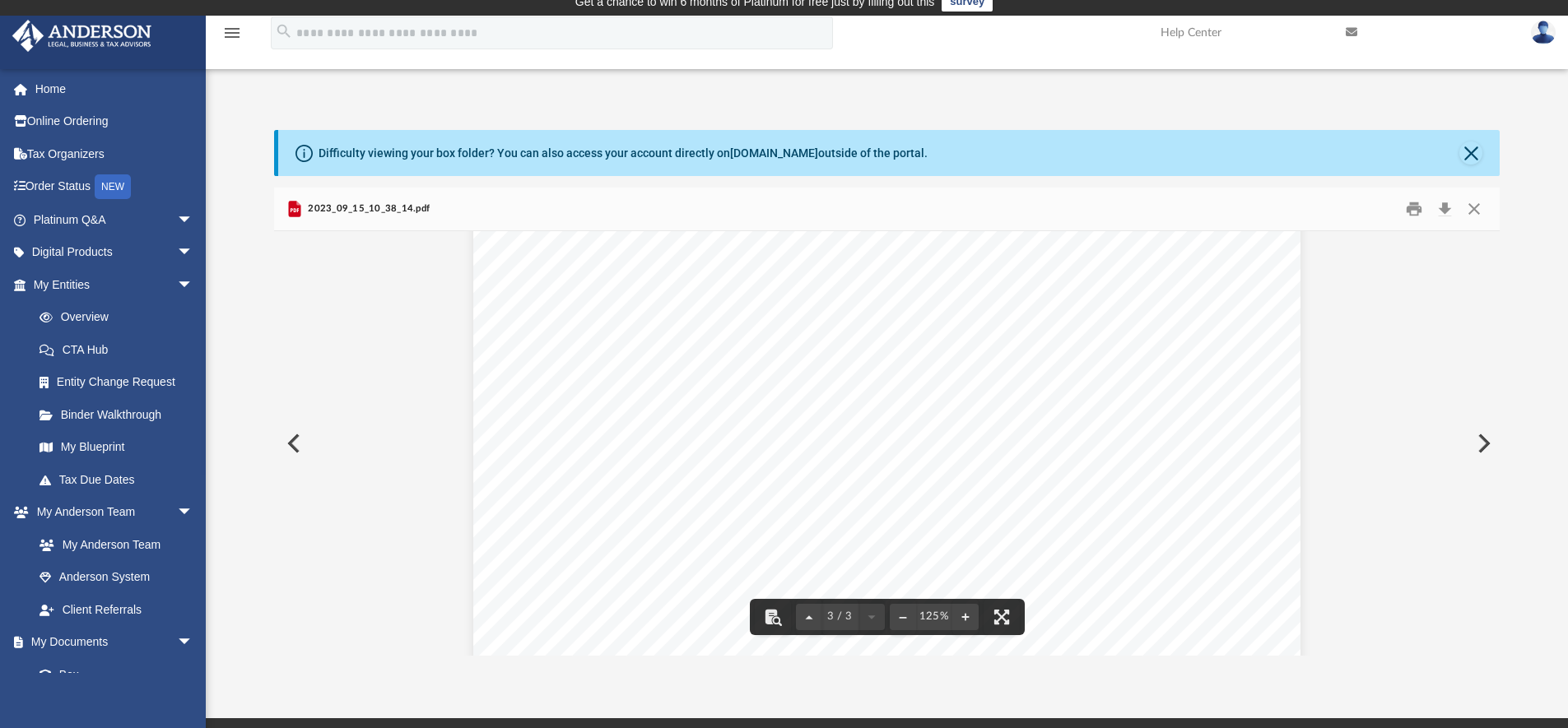
click at [1482, 443] on button "Preview" at bounding box center [1482, 443] width 36 height 46
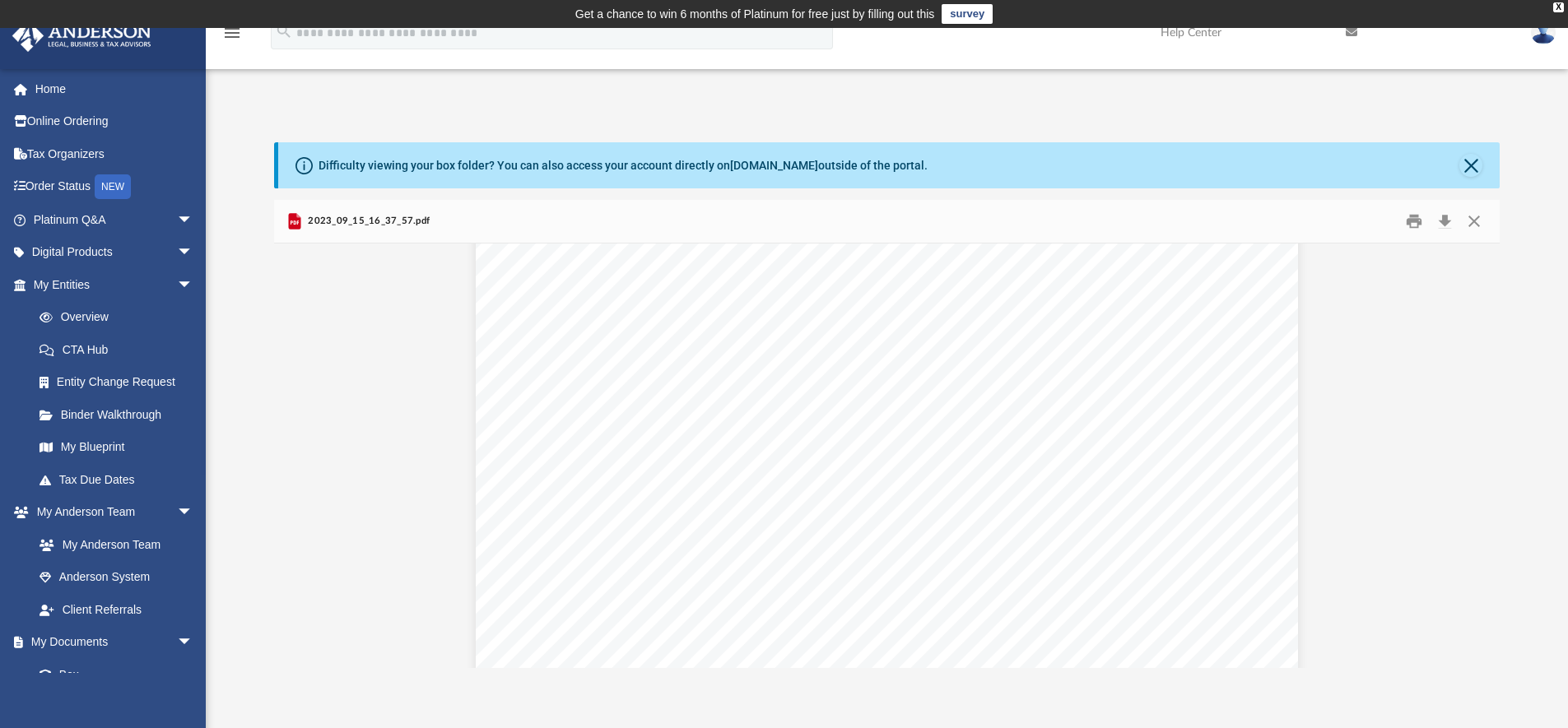
scroll to position [0, 0]
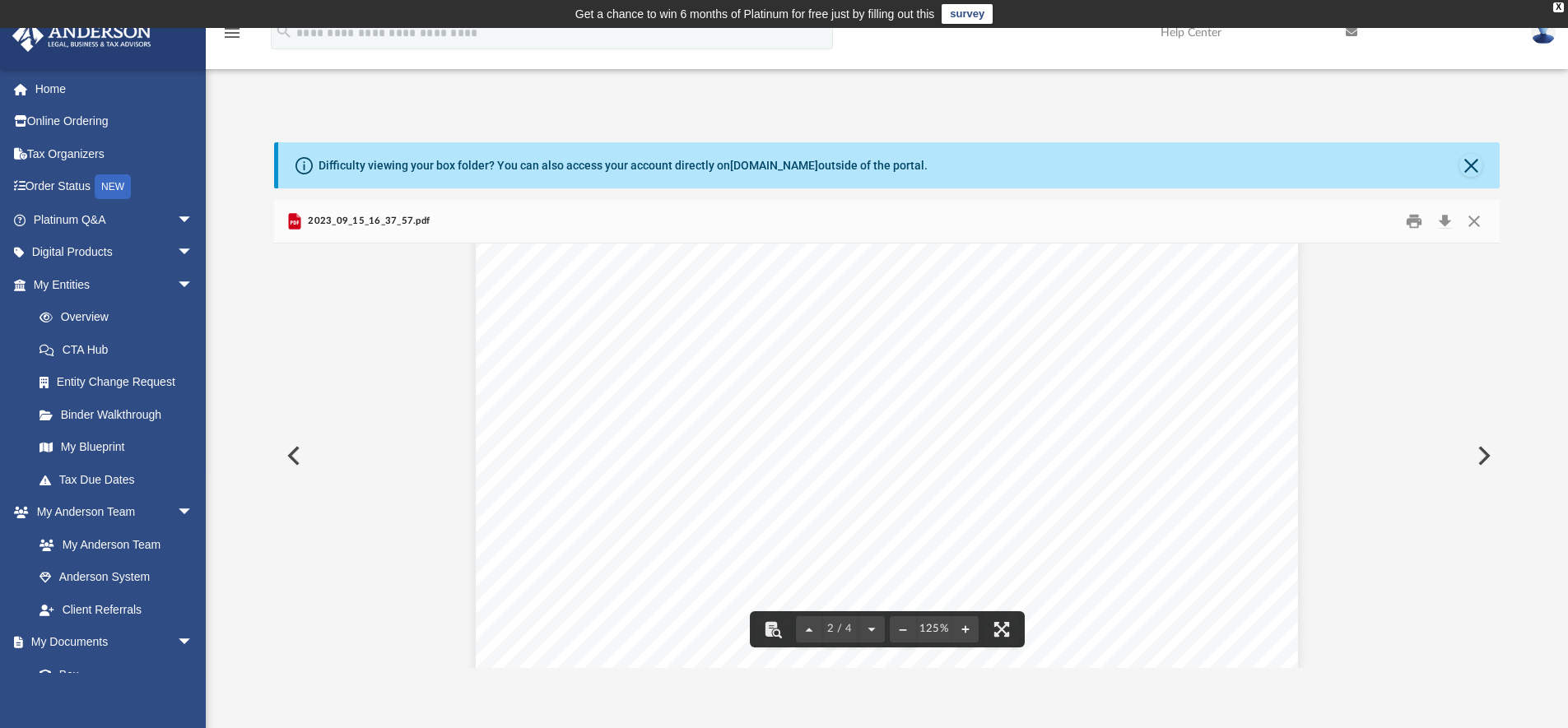
click at [1478, 460] on button "Preview" at bounding box center [1482, 456] width 36 height 46
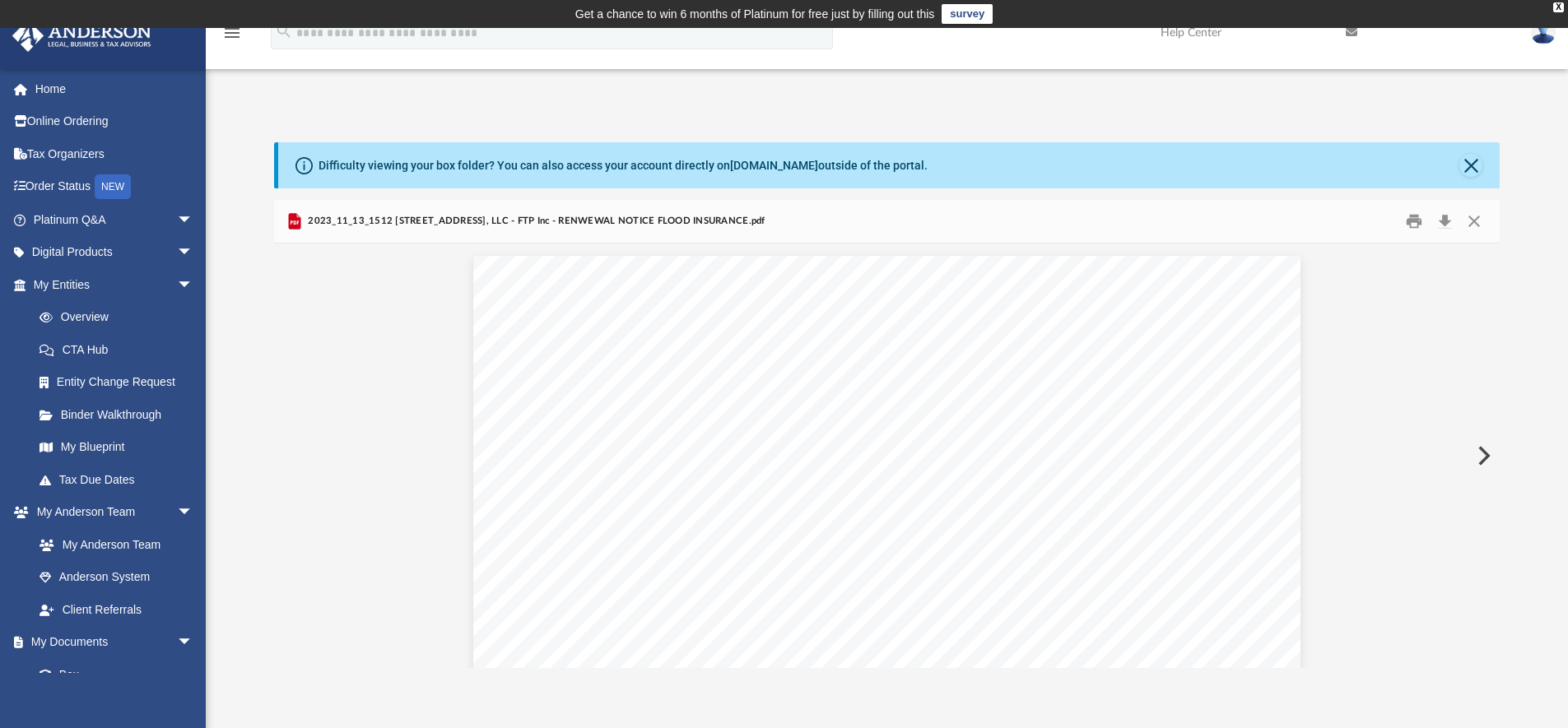
click at [1478, 460] on button "Preview" at bounding box center [1482, 456] width 36 height 46
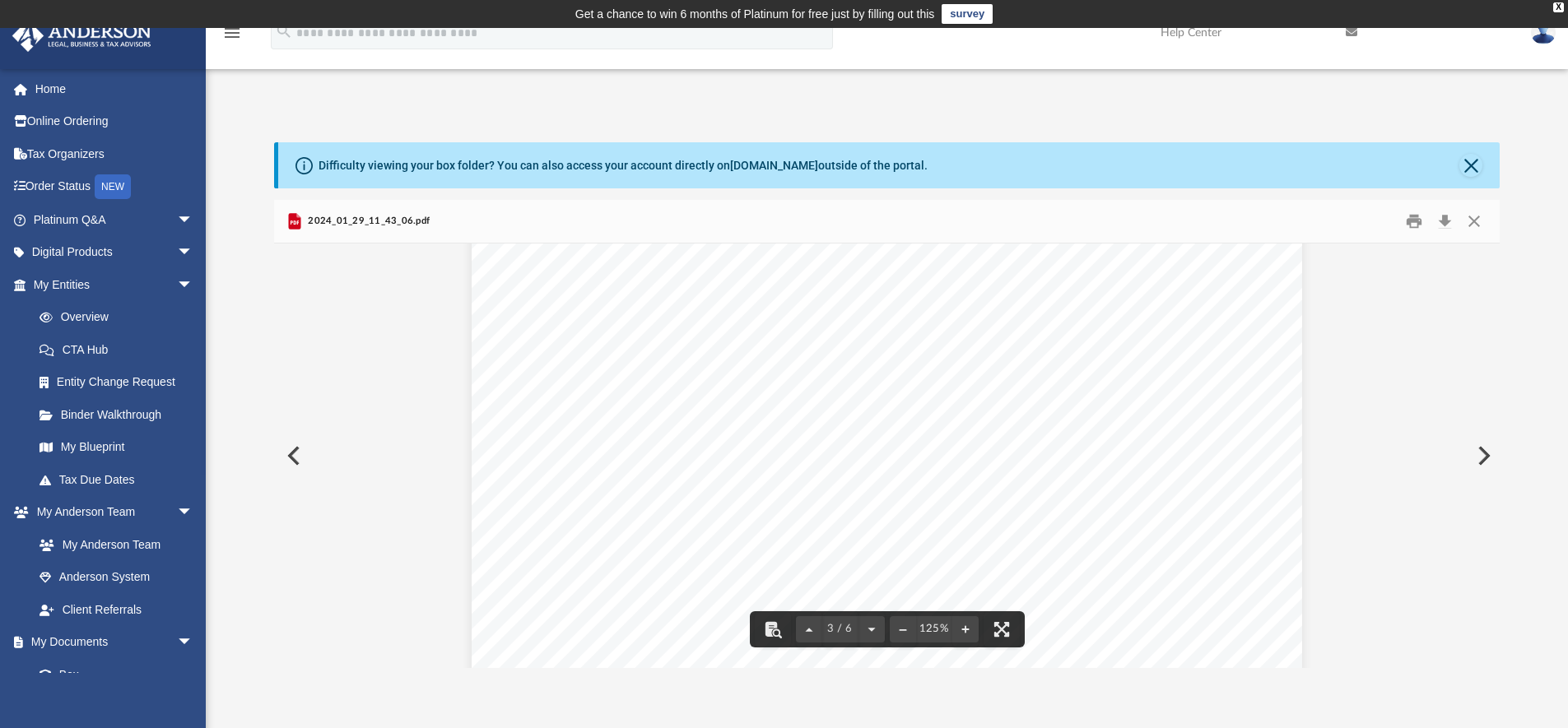
scroll to position [2589, 0]
click at [1481, 456] on button "Preview" at bounding box center [1482, 456] width 36 height 46
click at [1487, 455] on button "Preview" at bounding box center [1482, 456] width 36 height 46
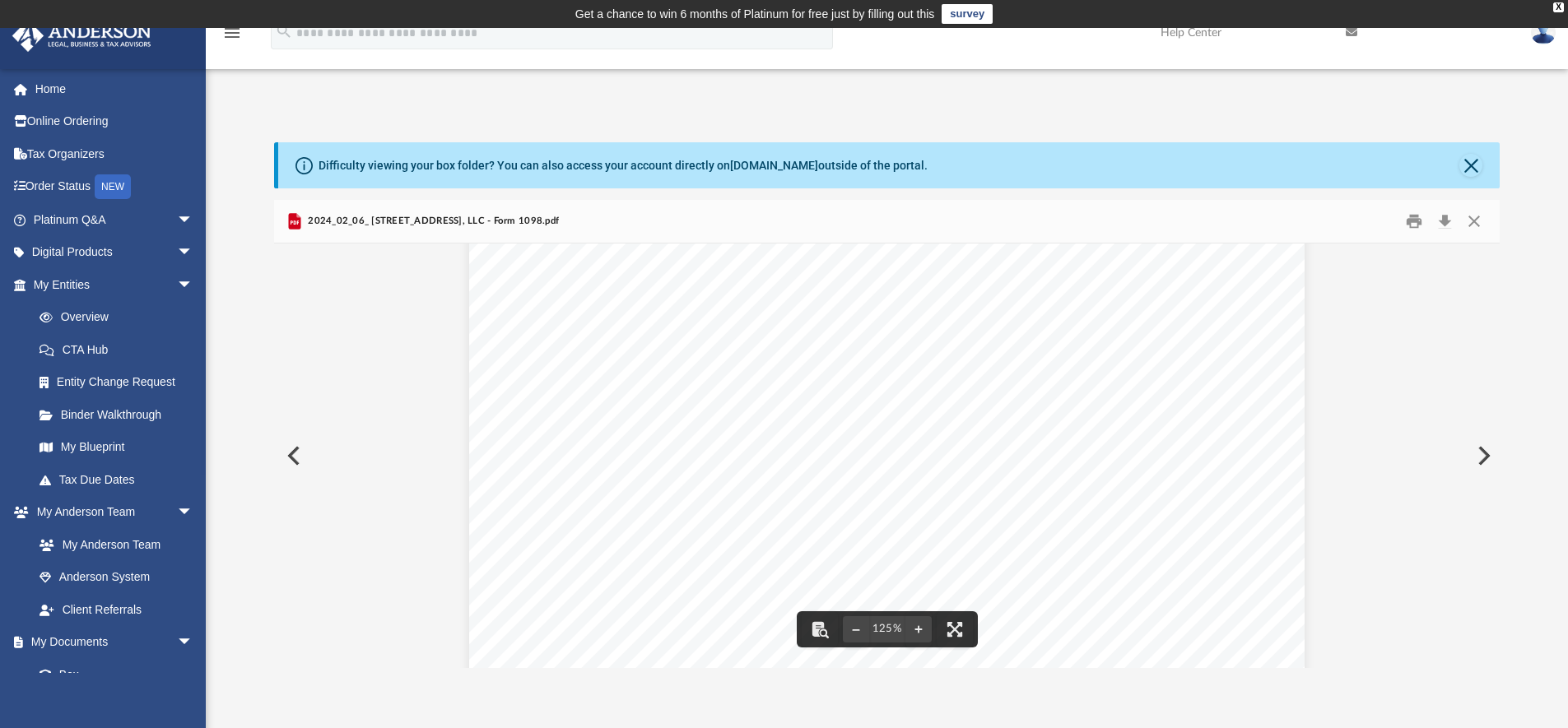
click at [1481, 460] on button "Preview" at bounding box center [1482, 456] width 36 height 46
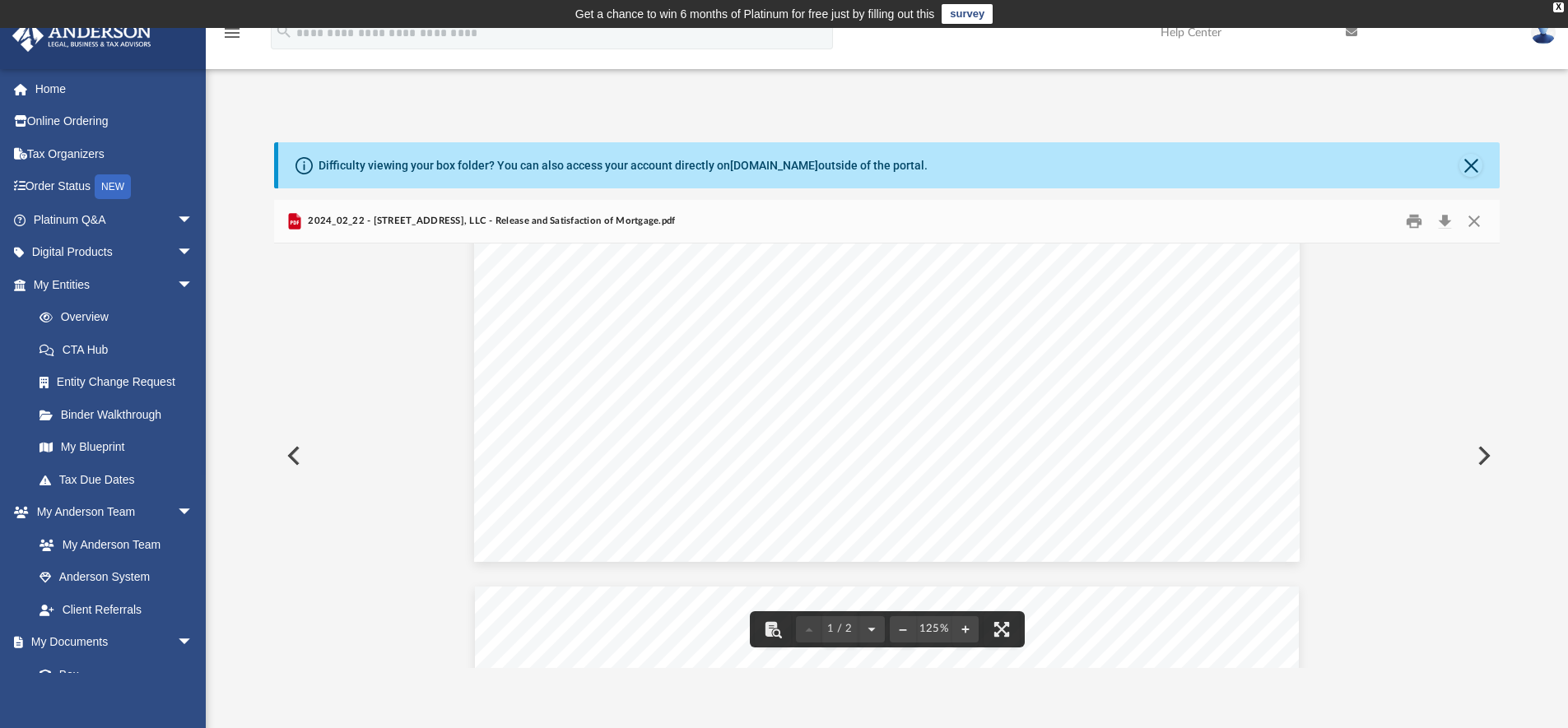
scroll to position [797, 0]
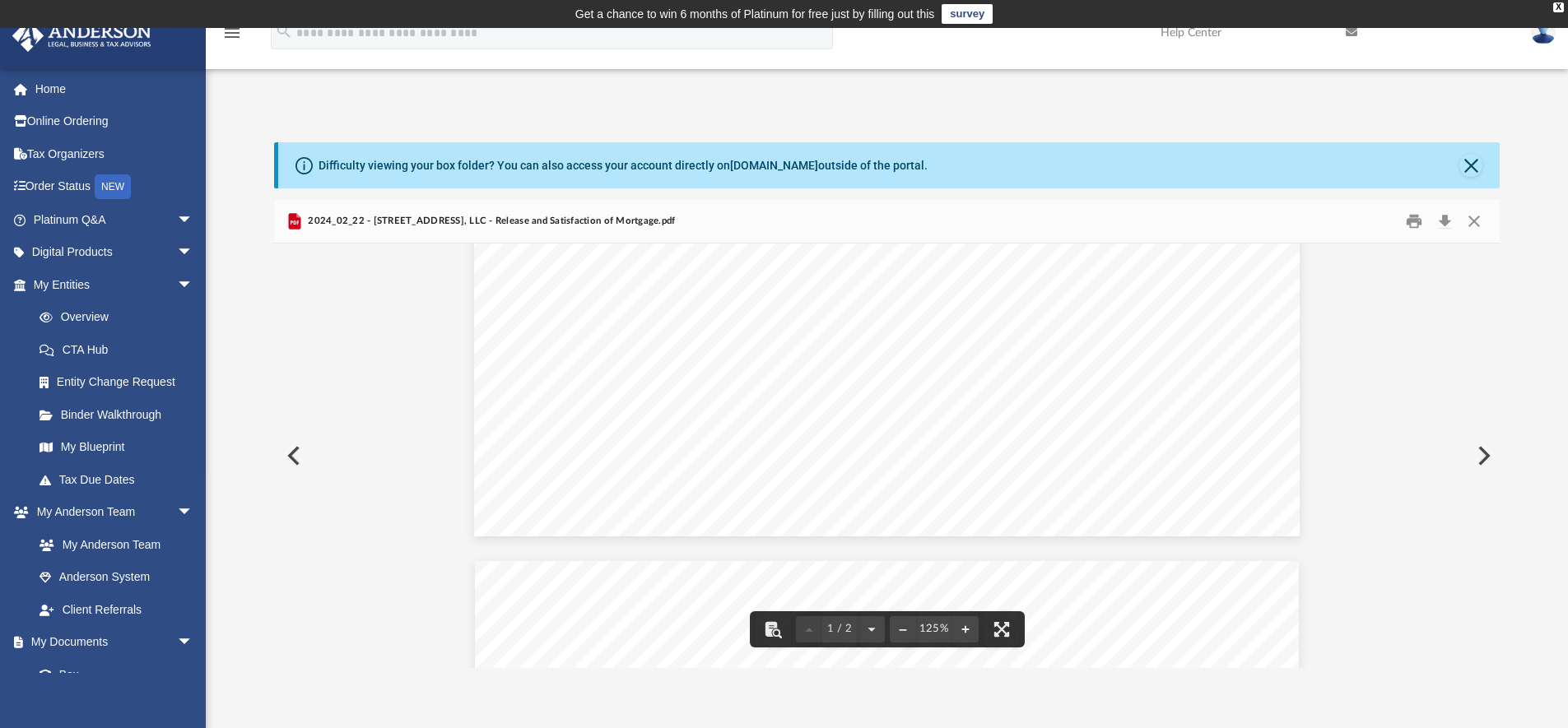
click at [1480, 462] on button "Preview" at bounding box center [1482, 456] width 36 height 46
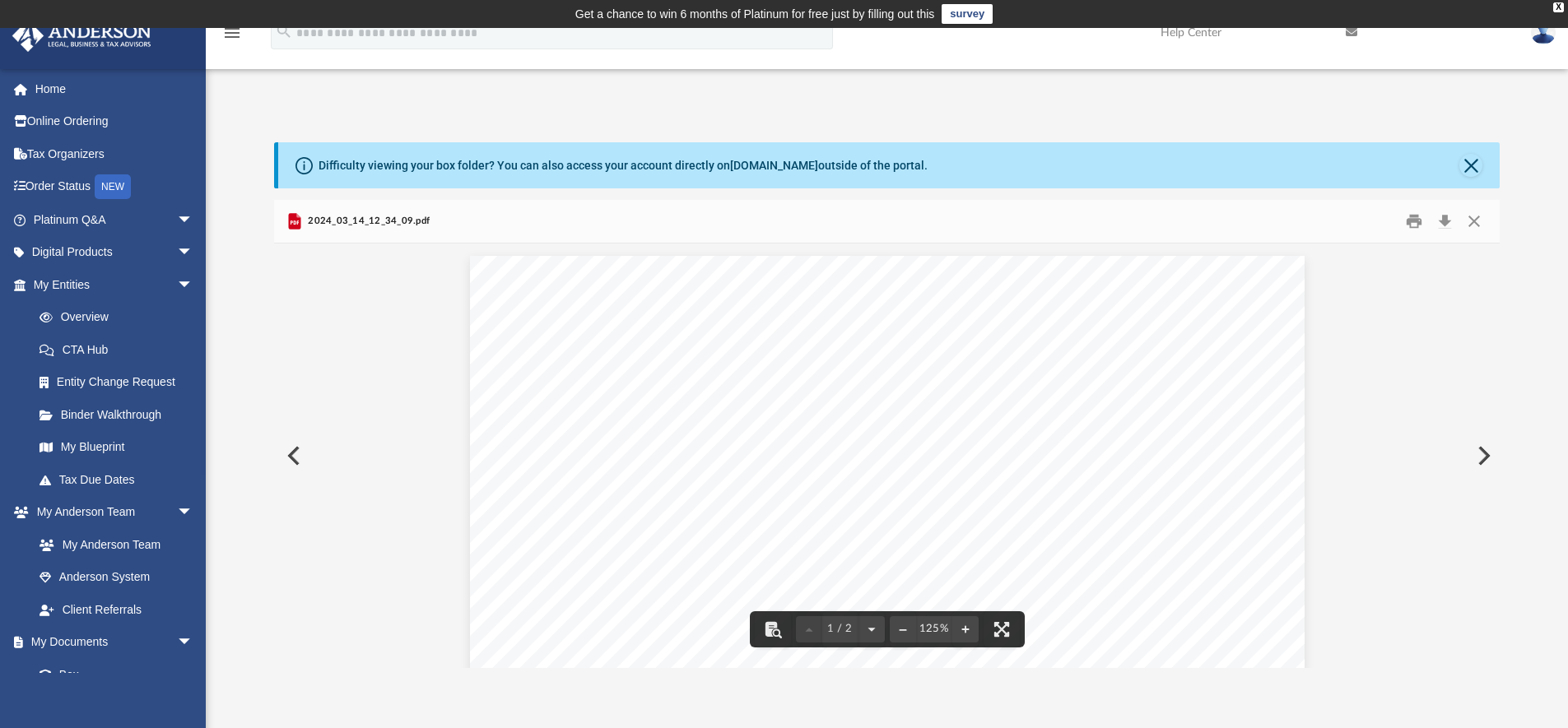
scroll to position [0, 0]
click at [1417, 225] on button "Print" at bounding box center [1414, 222] width 33 height 26
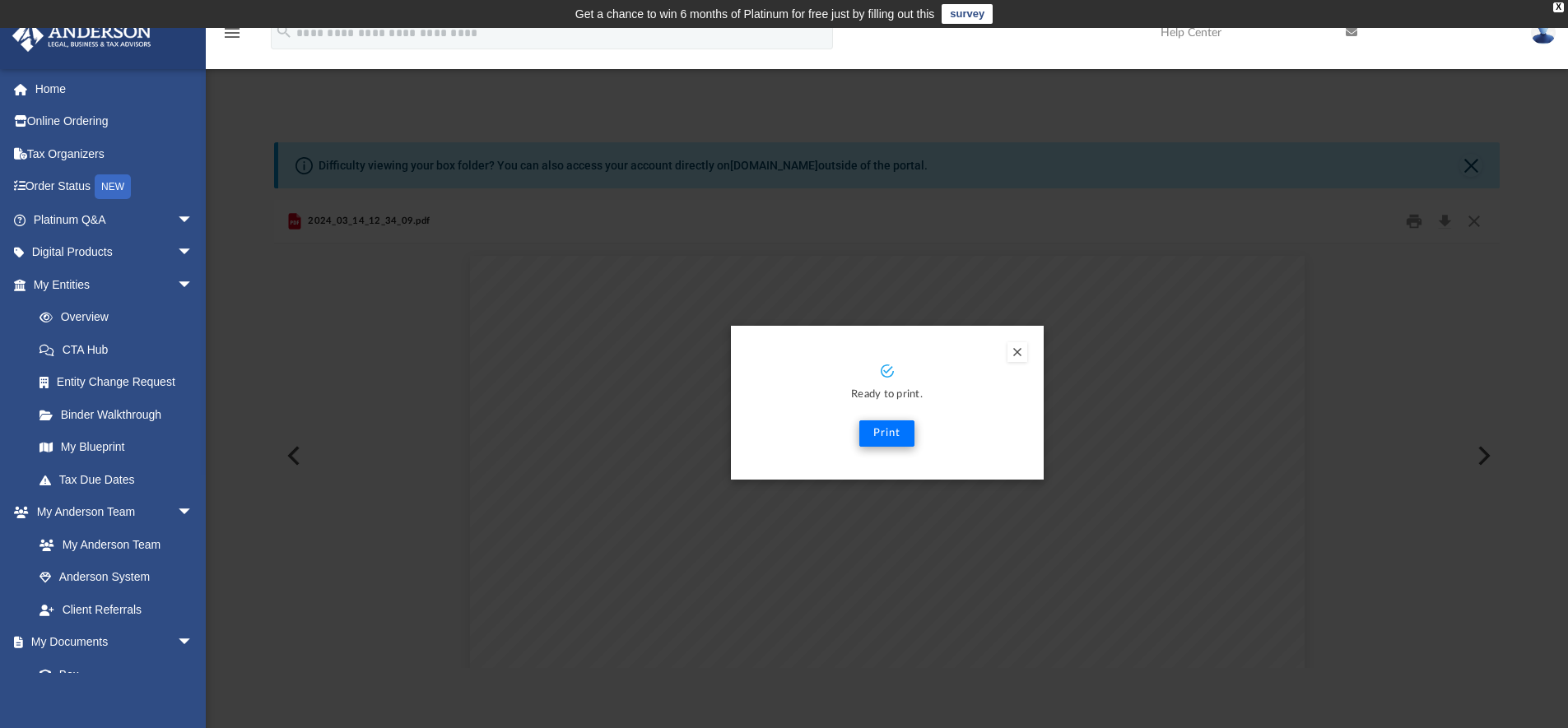
click at [891, 434] on button "Print" at bounding box center [887, 433] width 55 height 27
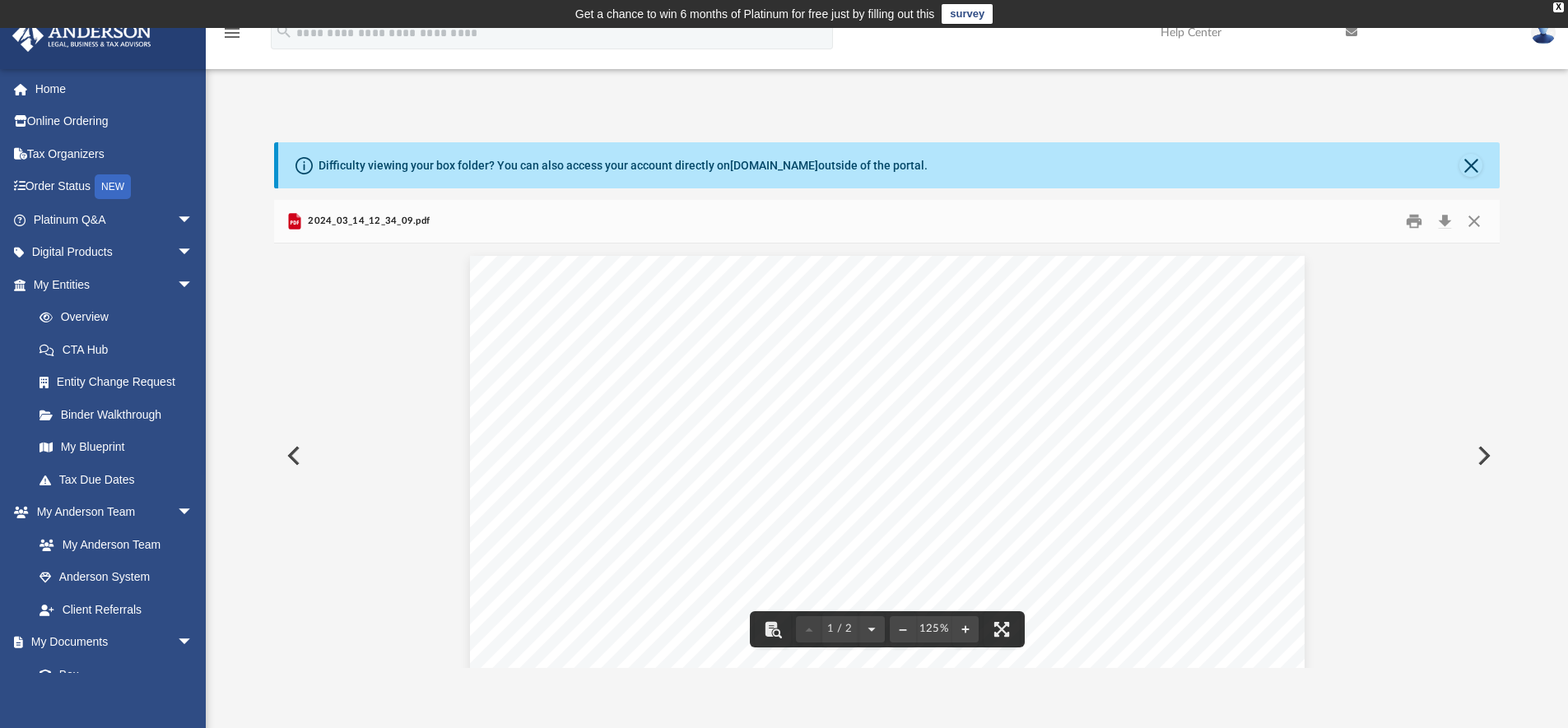
click at [1485, 451] on button "Preview" at bounding box center [1482, 456] width 36 height 46
click at [1476, 457] on button "Preview" at bounding box center [1482, 455] width 36 height 46
click at [1481, 451] on button "Preview" at bounding box center [1482, 456] width 36 height 46
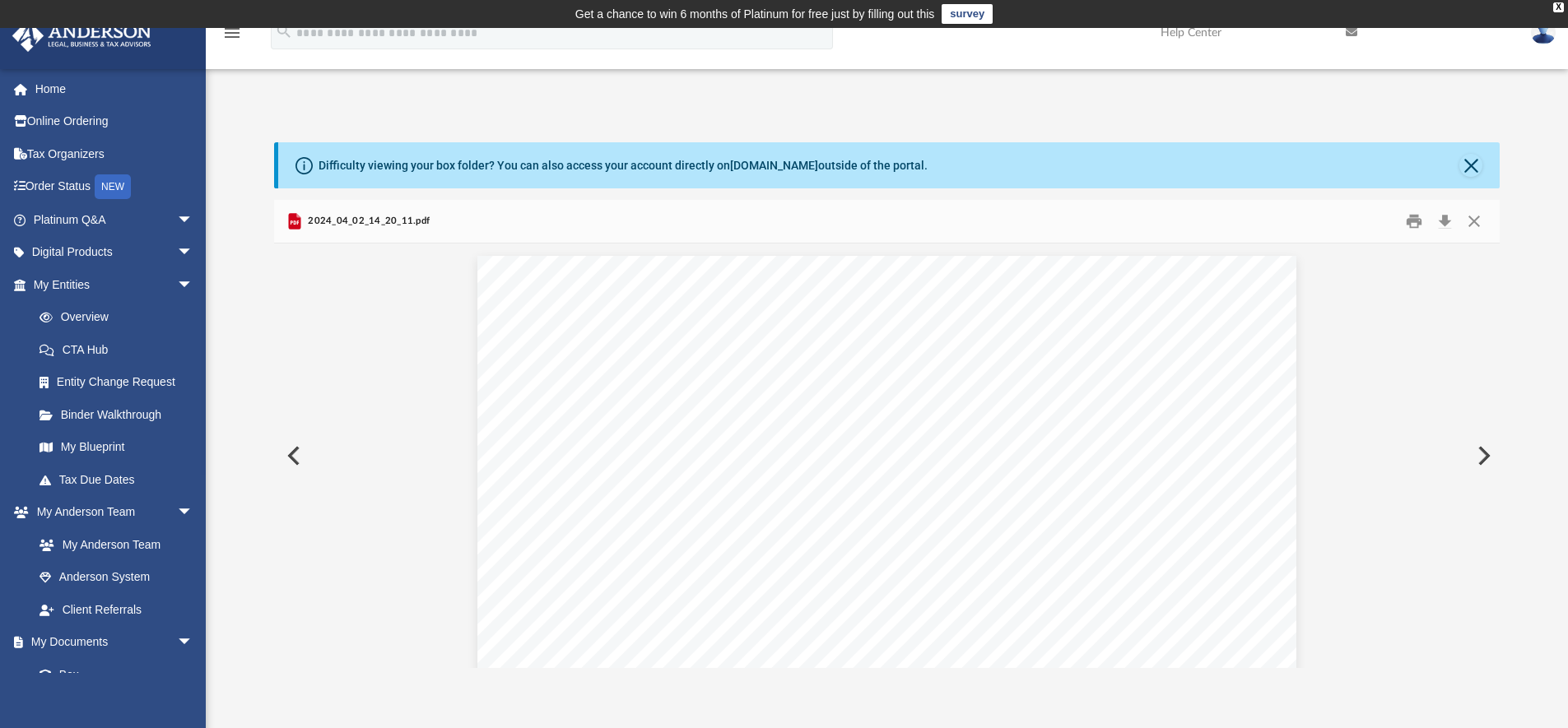
click at [1475, 451] on button "Preview" at bounding box center [1482, 456] width 36 height 46
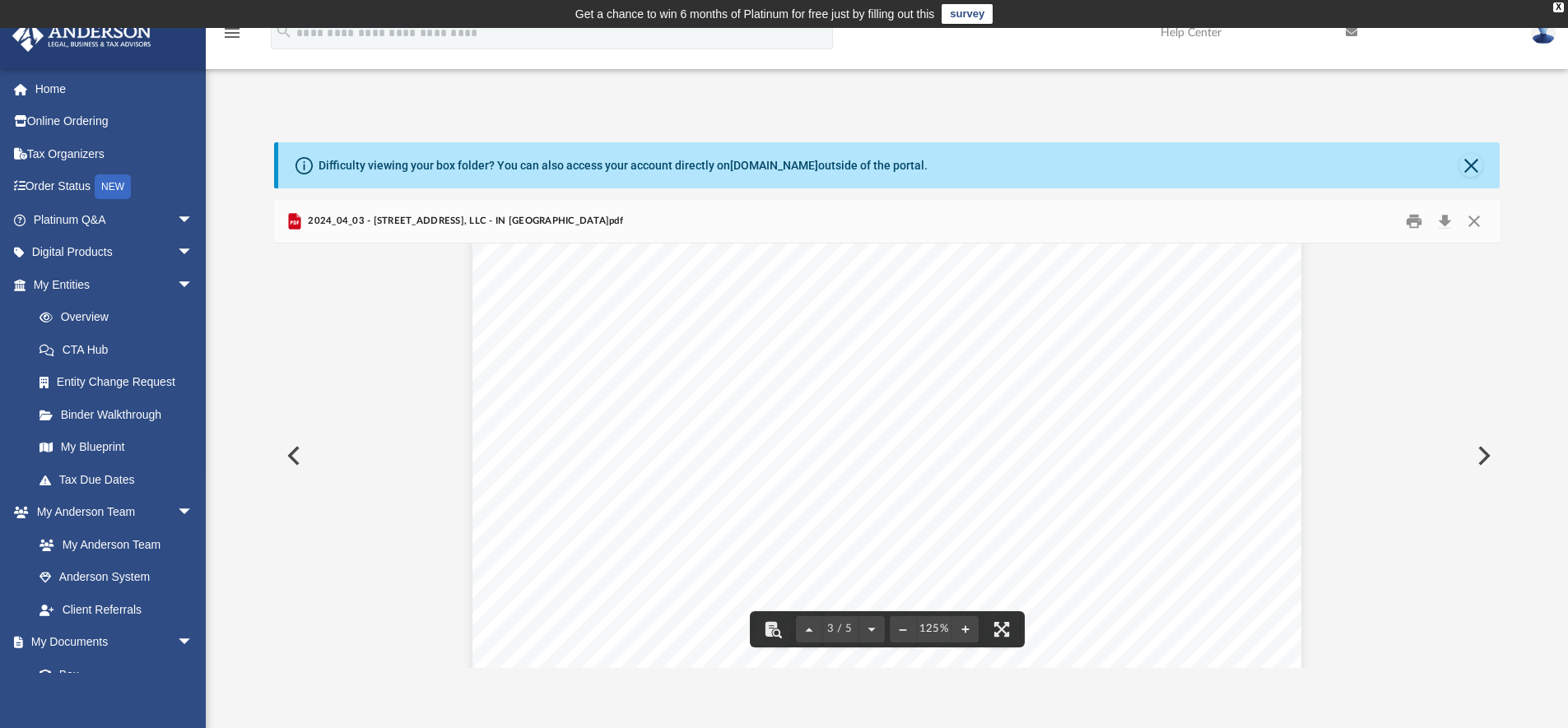
scroll to position [2276, 0]
click at [1478, 453] on button "Preview" at bounding box center [1482, 456] width 36 height 46
click at [1414, 221] on button "Print" at bounding box center [1414, 222] width 33 height 26
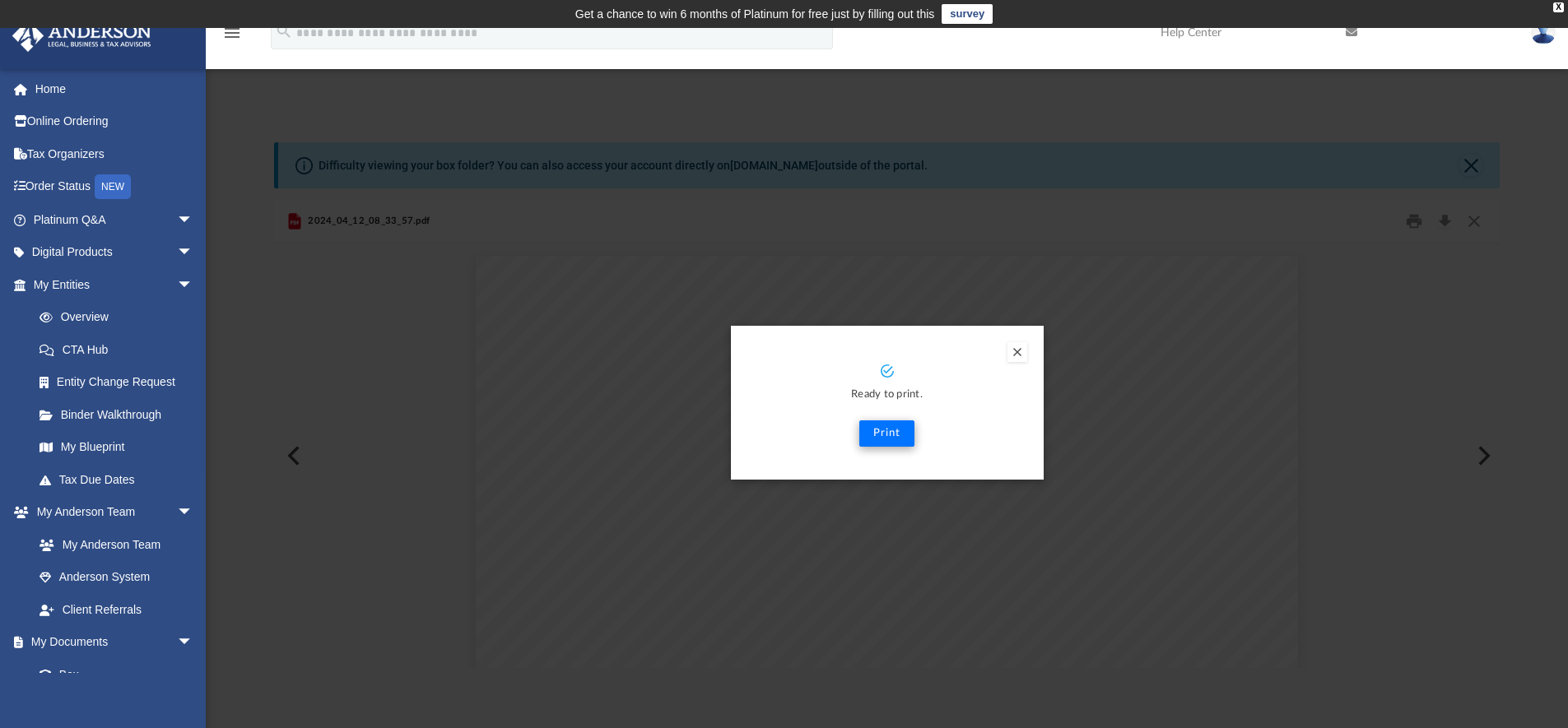
click at [884, 438] on button "Print" at bounding box center [887, 433] width 55 height 27
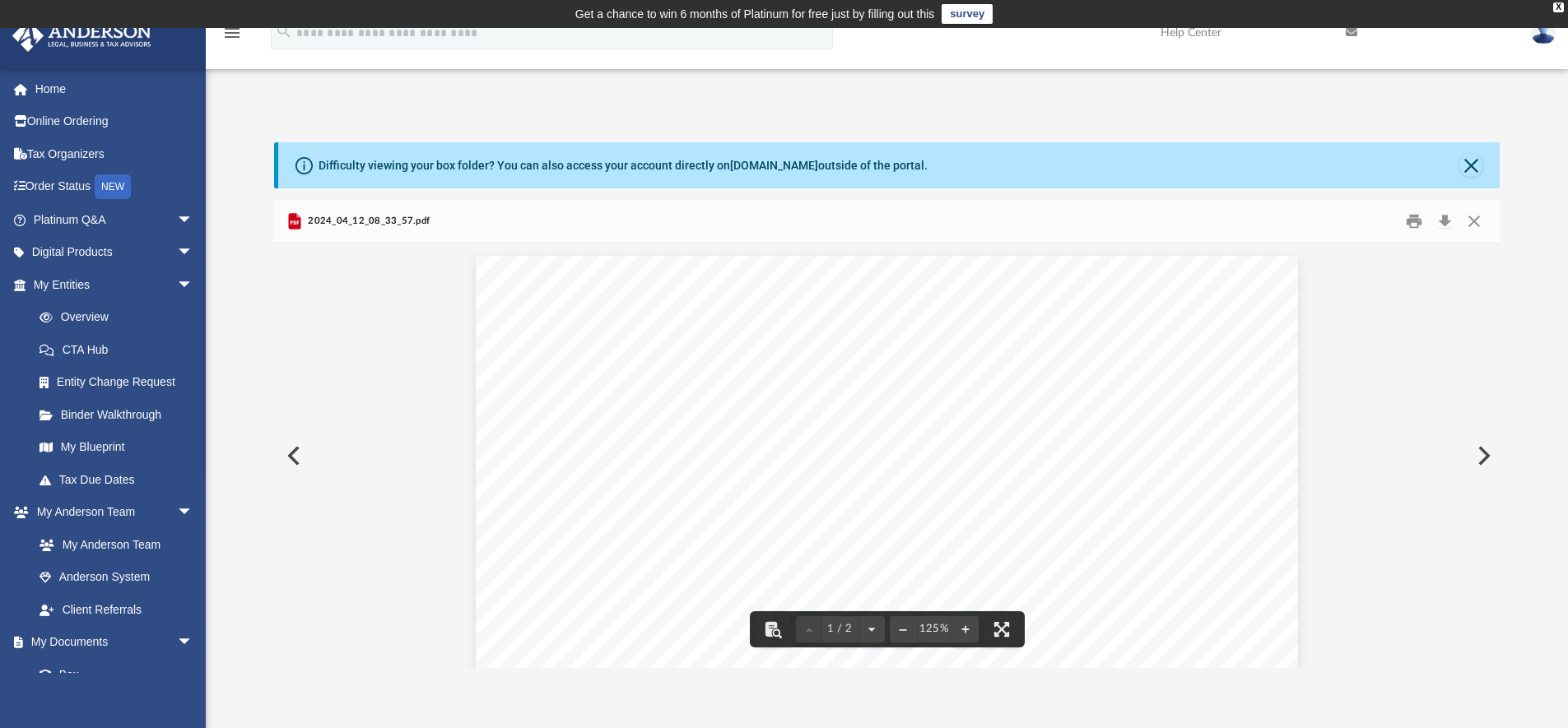
click at [1484, 459] on button "Preview" at bounding box center [1482, 456] width 36 height 46
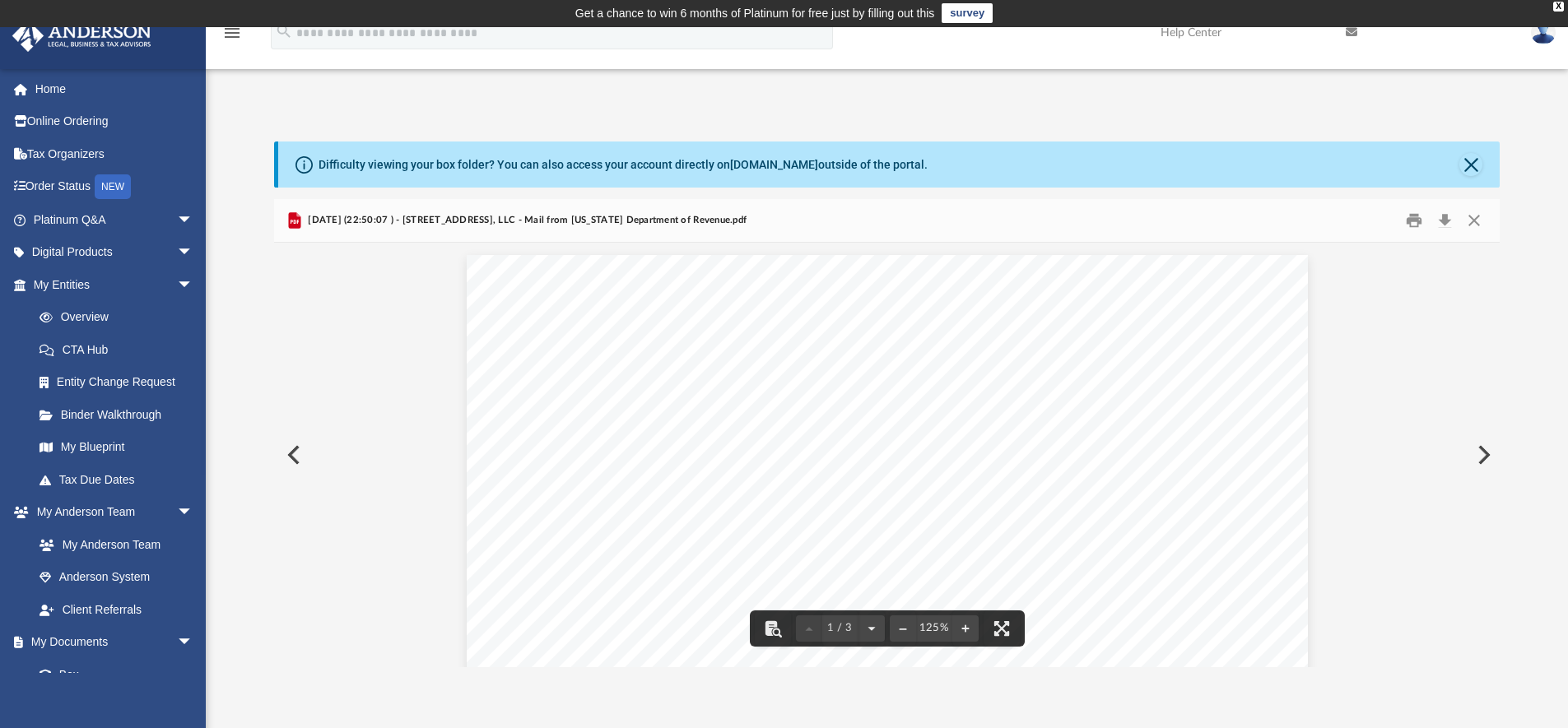
click at [1478, 454] on button "Preview" at bounding box center [1482, 455] width 36 height 46
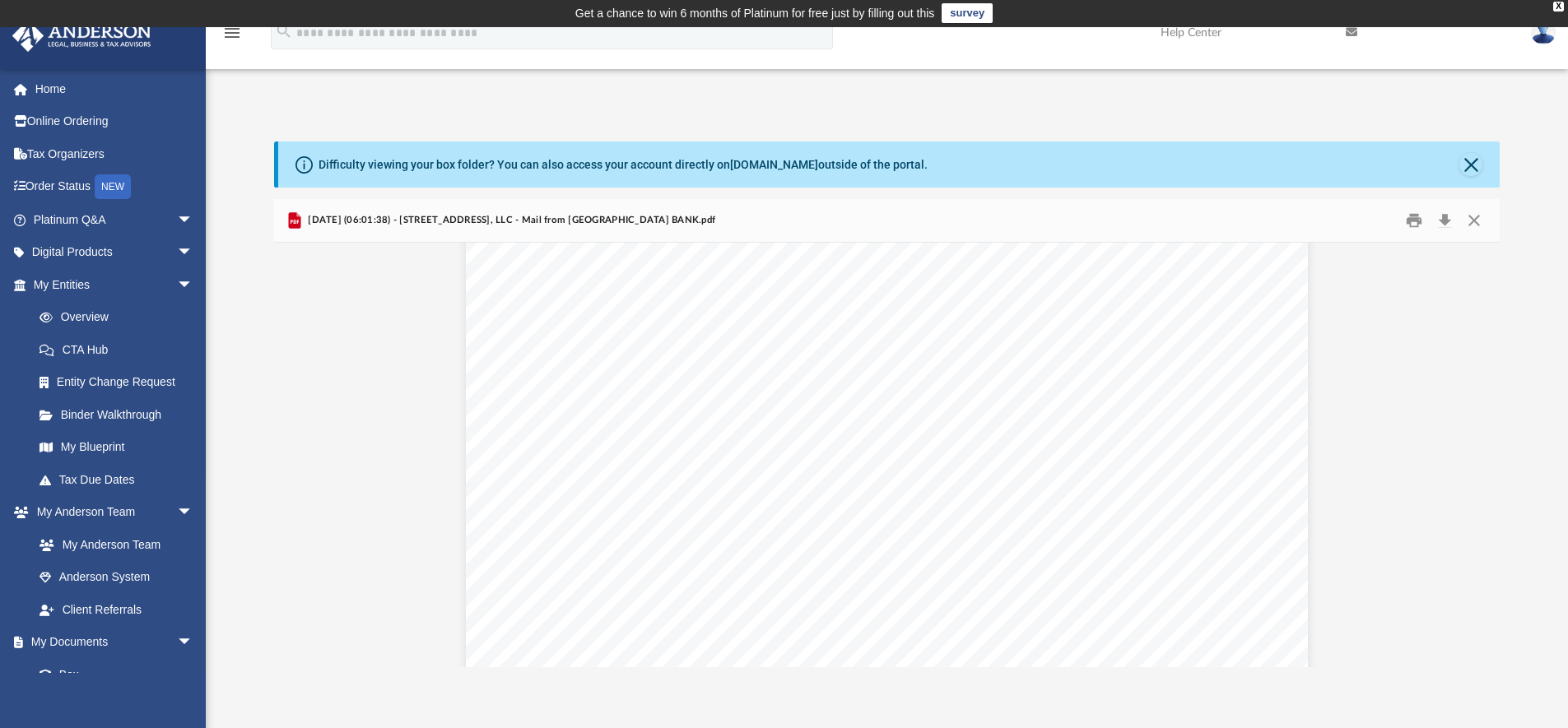
scroll to position [507, 0]
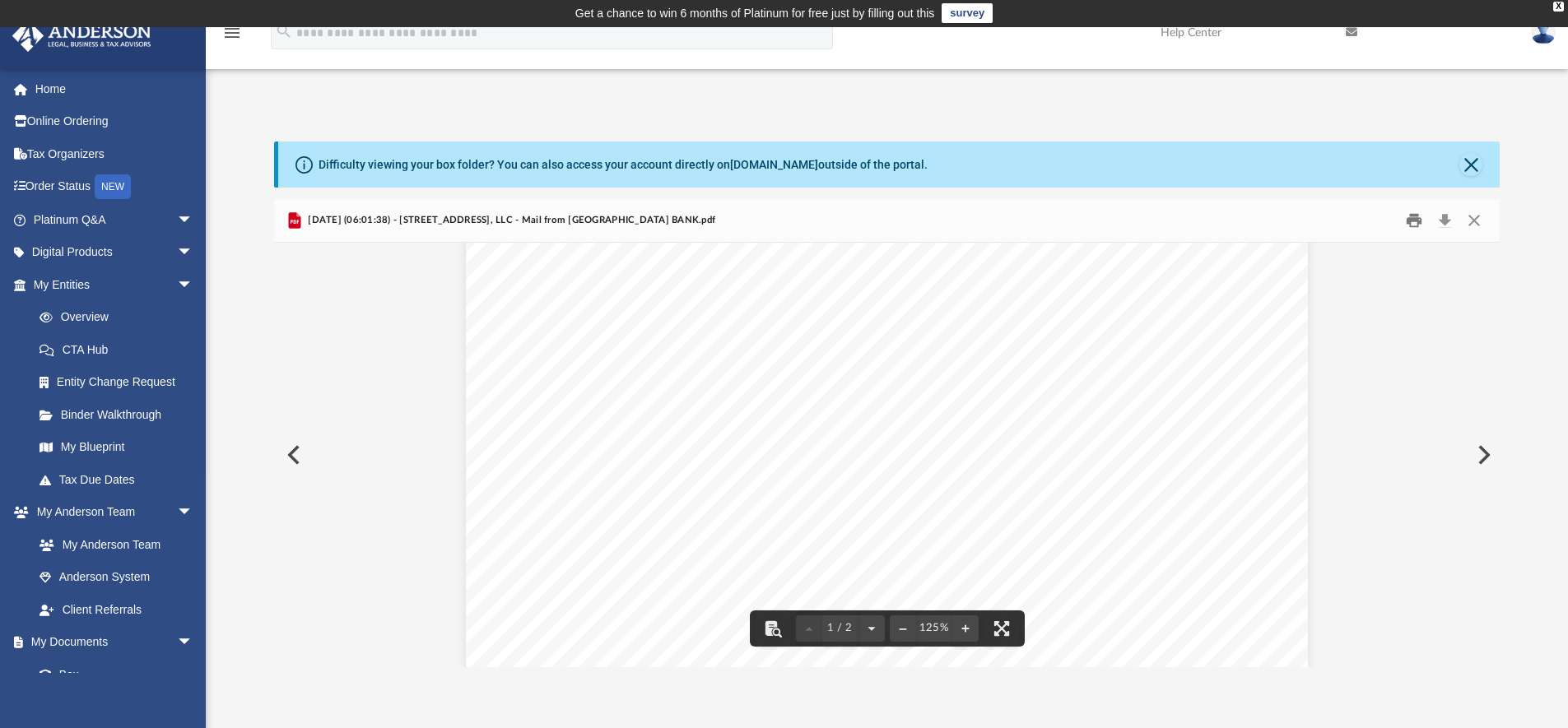
click at [1411, 220] on button "Print" at bounding box center [1414, 221] width 33 height 26
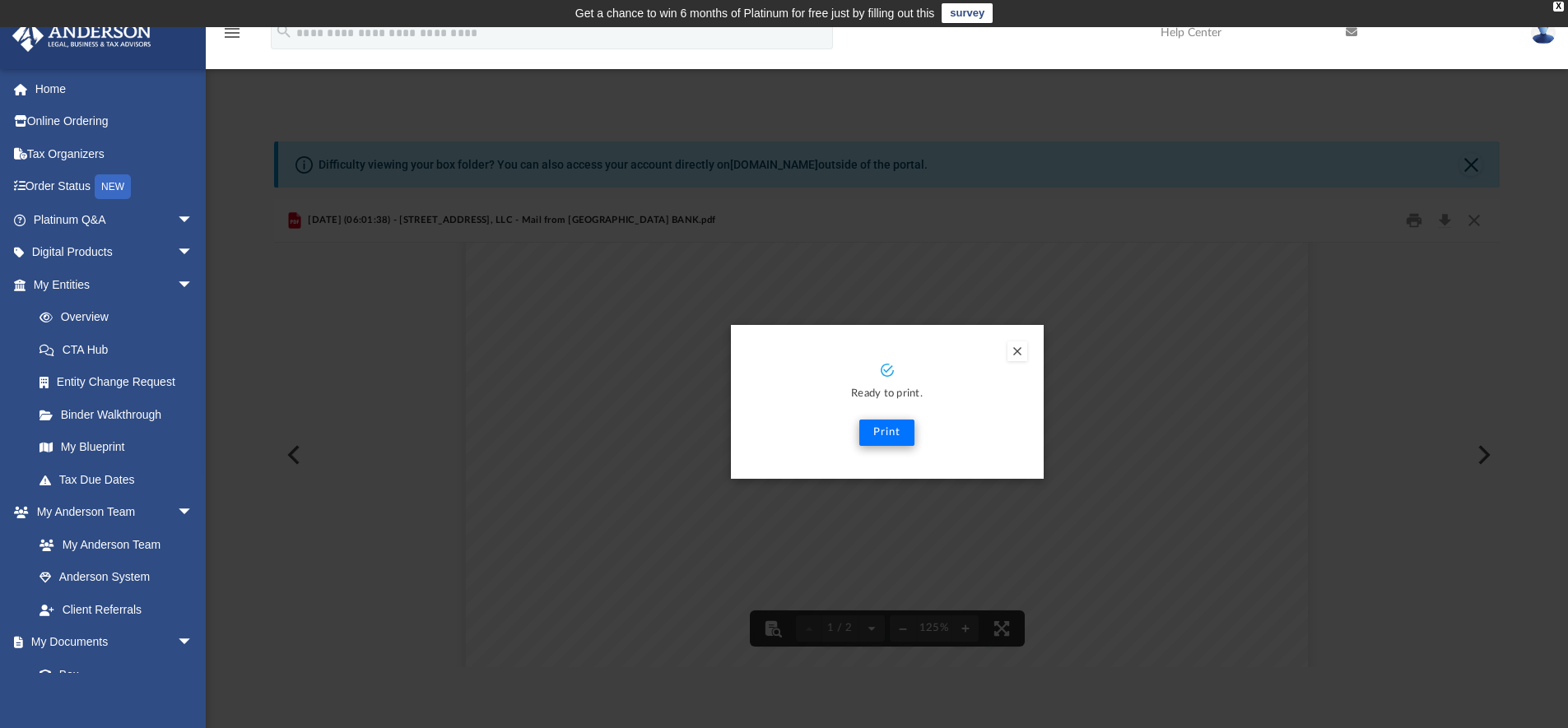
click at [879, 435] on button "Print" at bounding box center [887, 432] width 55 height 27
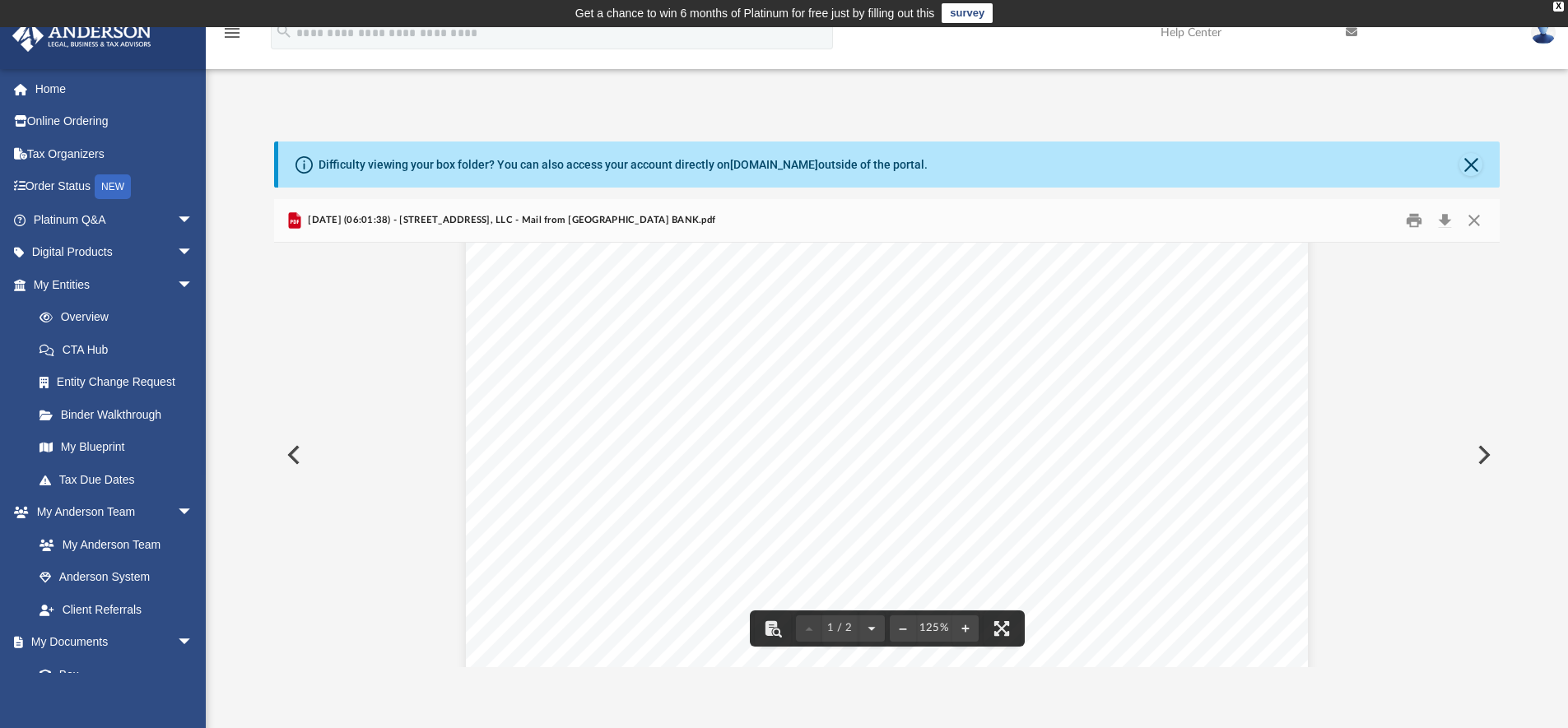
click at [1481, 458] on button "Preview" at bounding box center [1482, 455] width 36 height 46
click at [1411, 223] on button "Print" at bounding box center [1414, 221] width 33 height 26
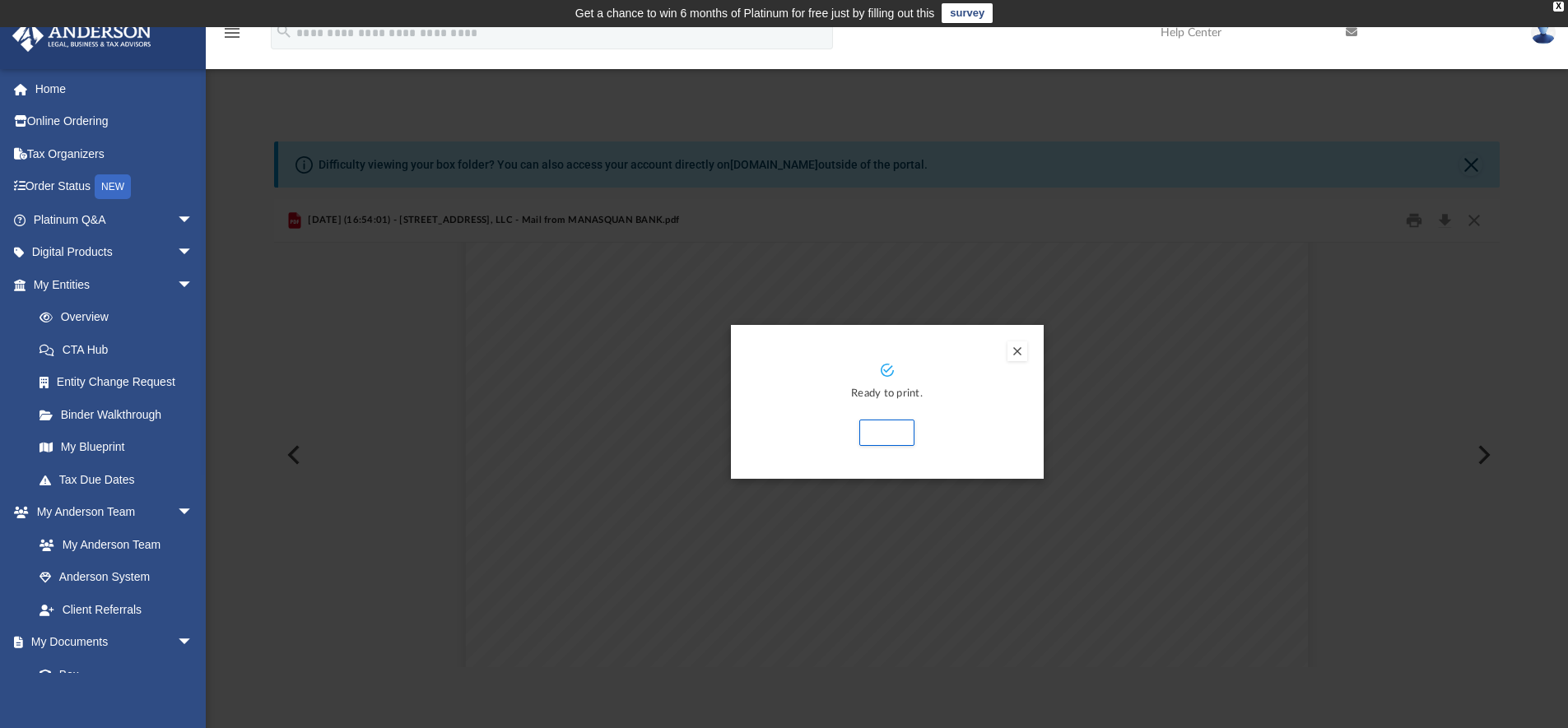
click at [897, 430] on button "Print" at bounding box center [887, 432] width 55 height 27
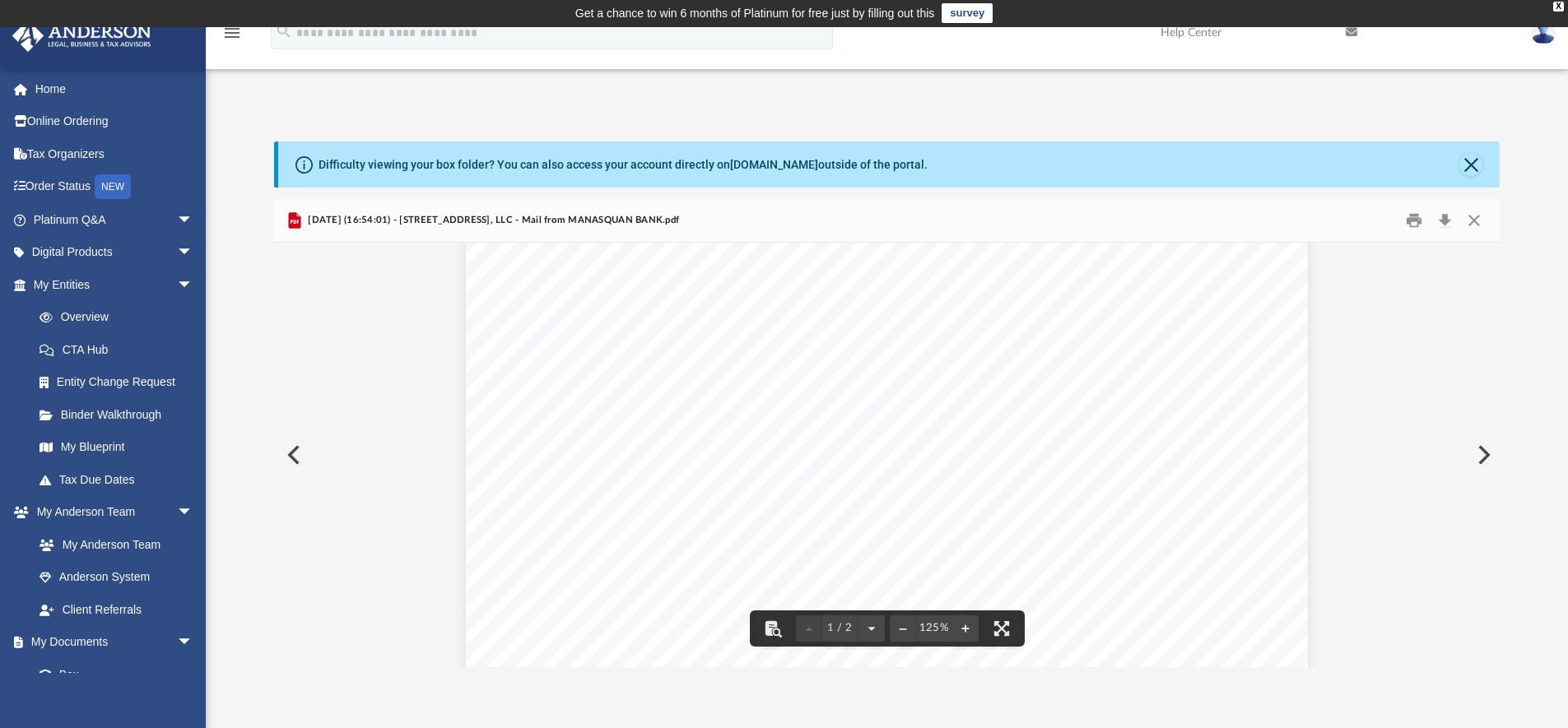
click at [1484, 454] on button "Preview" at bounding box center [1482, 455] width 36 height 46
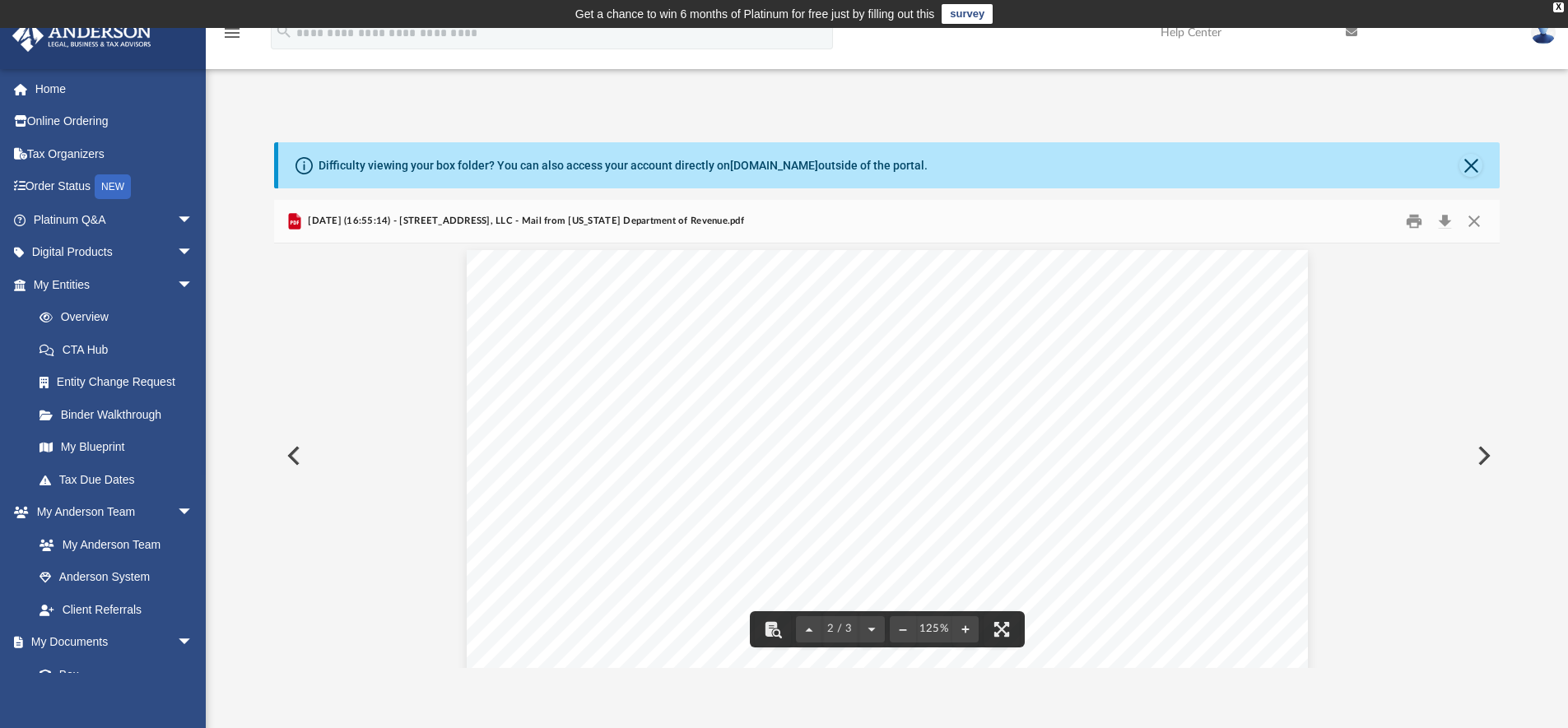
scroll to position [1116, 0]
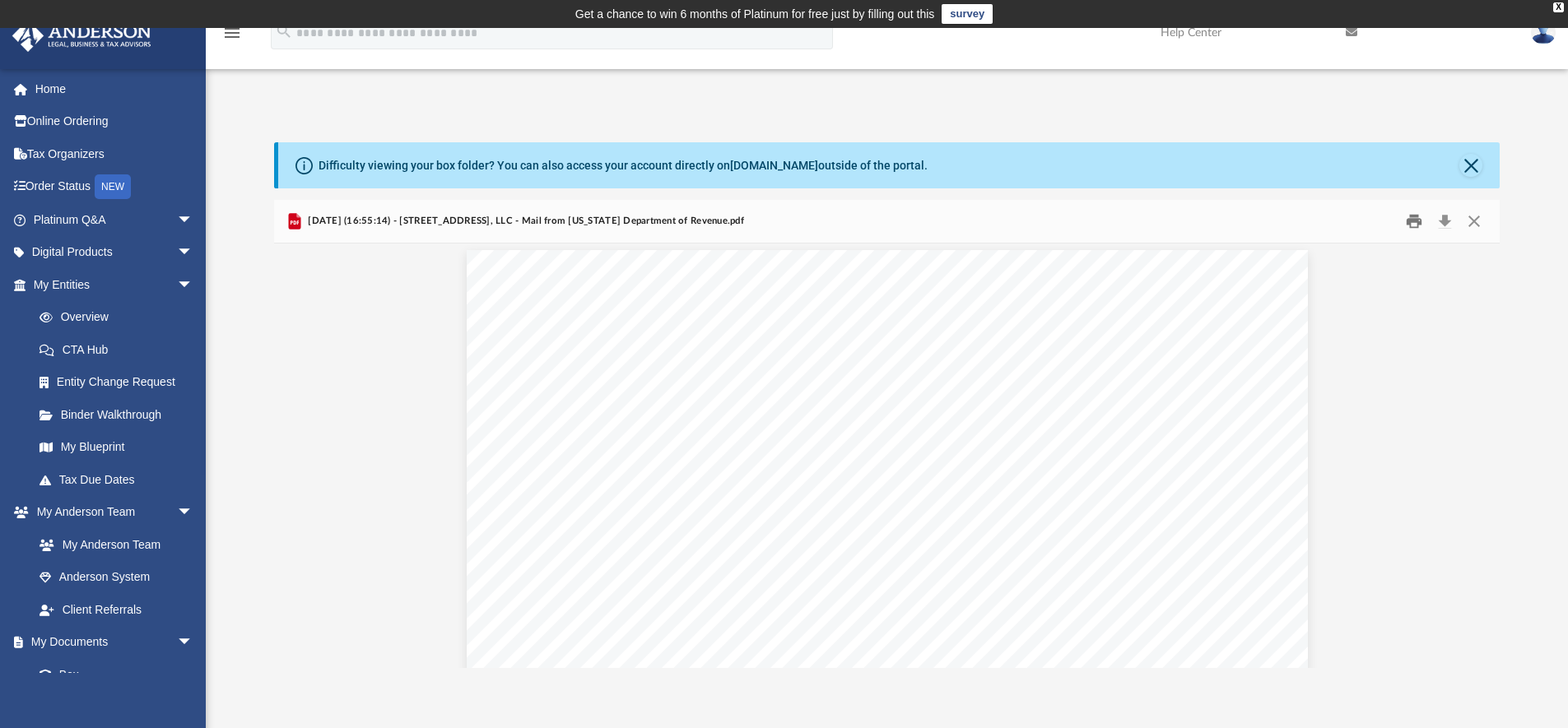
click at [1417, 222] on button "Print" at bounding box center [1414, 222] width 33 height 26
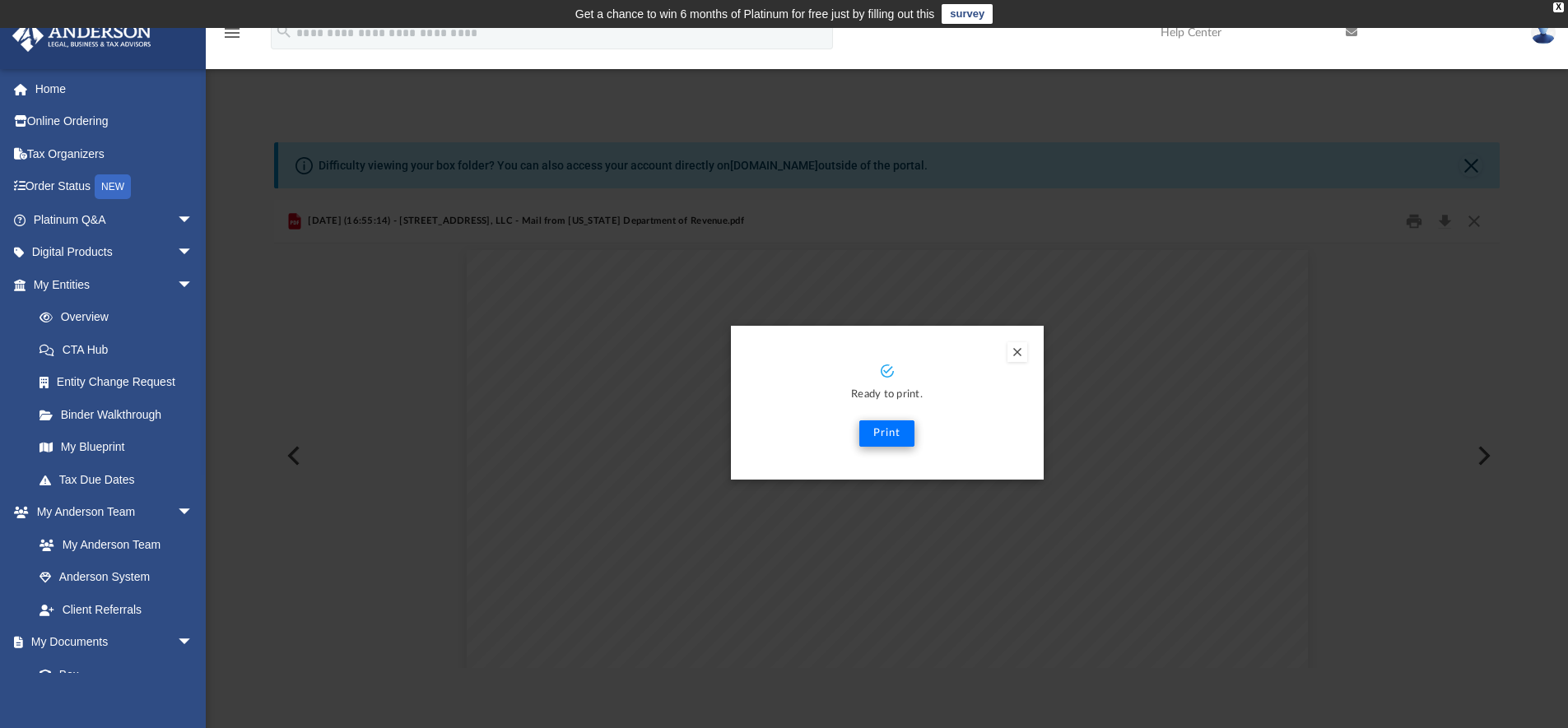
click at [893, 439] on button "Print" at bounding box center [887, 433] width 55 height 27
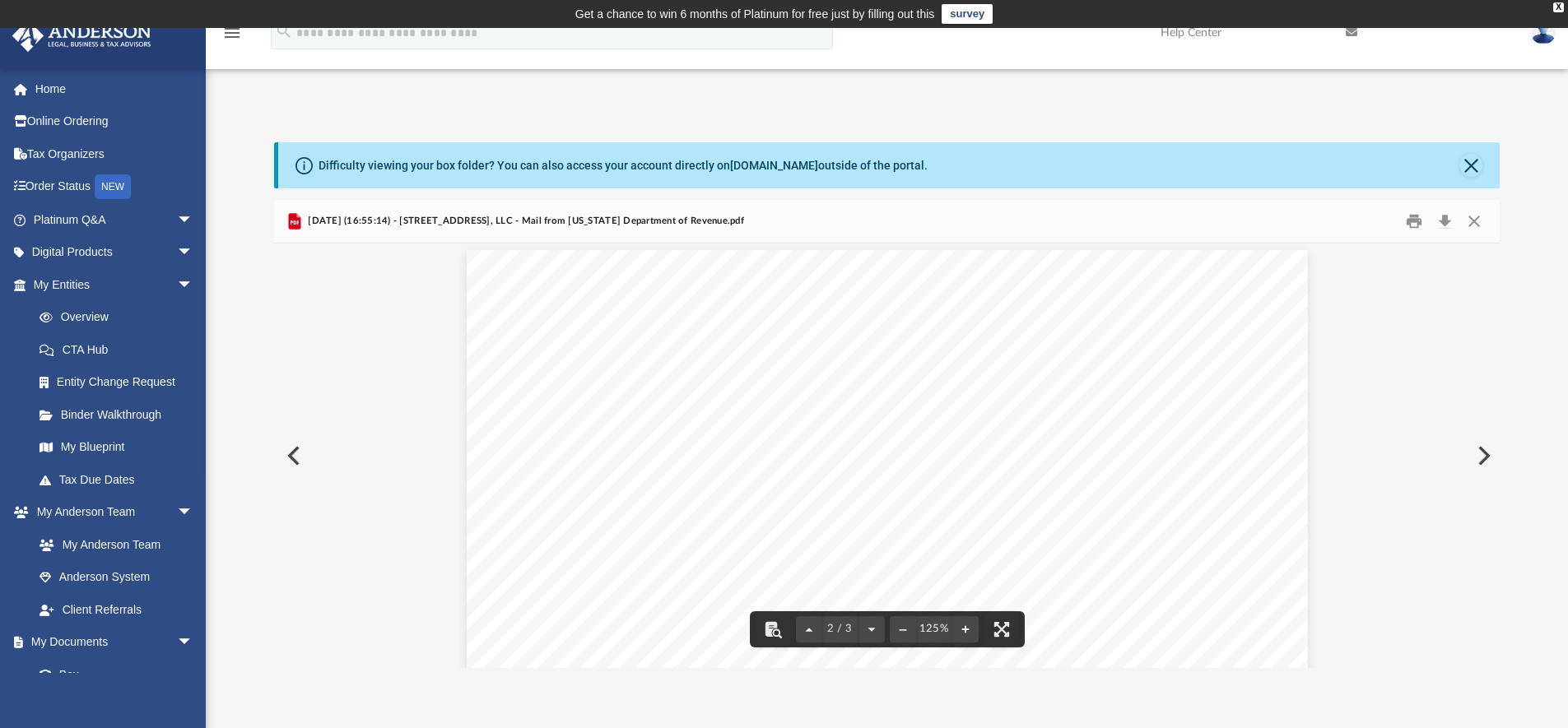
click at [1475, 455] on button "Preview" at bounding box center [1482, 456] width 36 height 46
click at [1484, 462] on button "Preview" at bounding box center [1482, 456] width 36 height 46
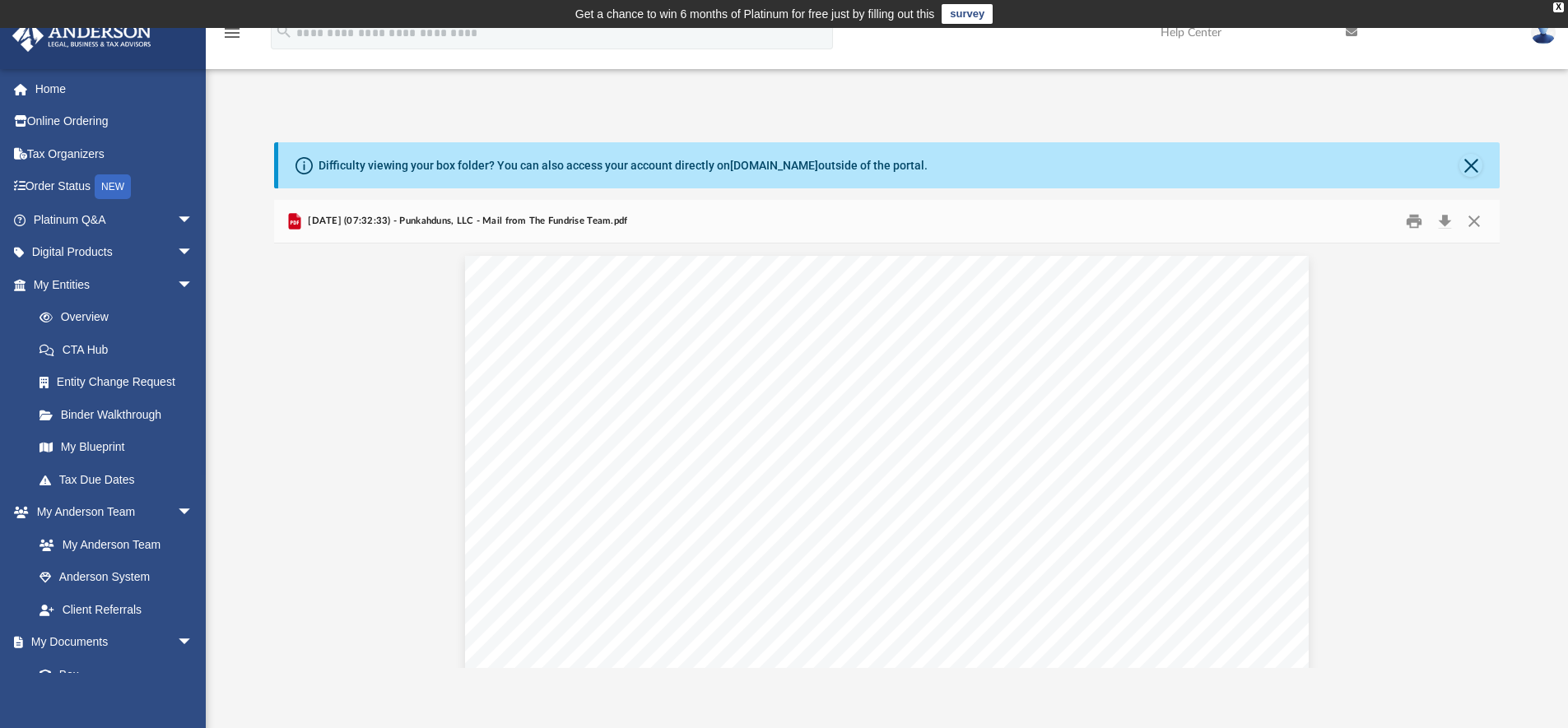
scroll to position [1098, 0]
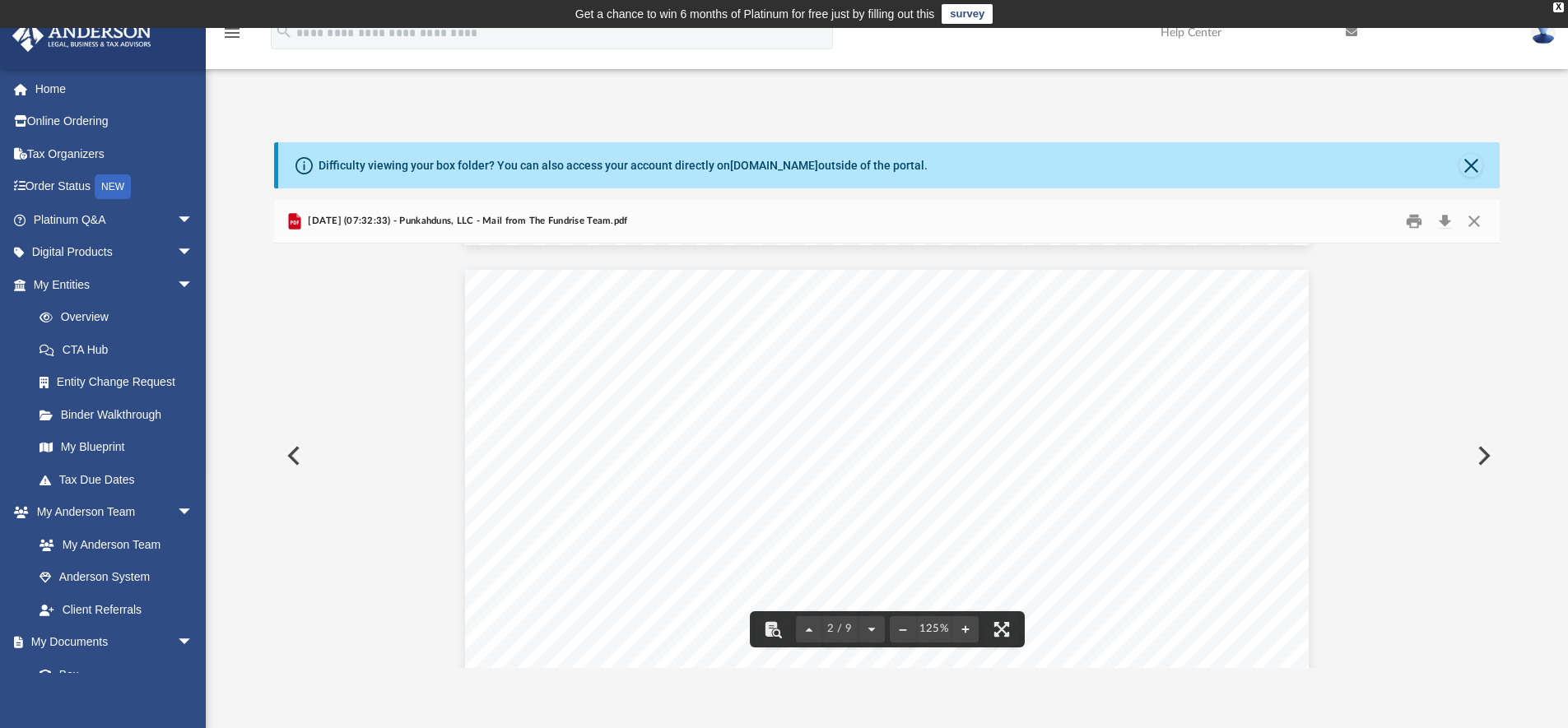
click at [1486, 456] on button "Preview" at bounding box center [1482, 456] width 36 height 46
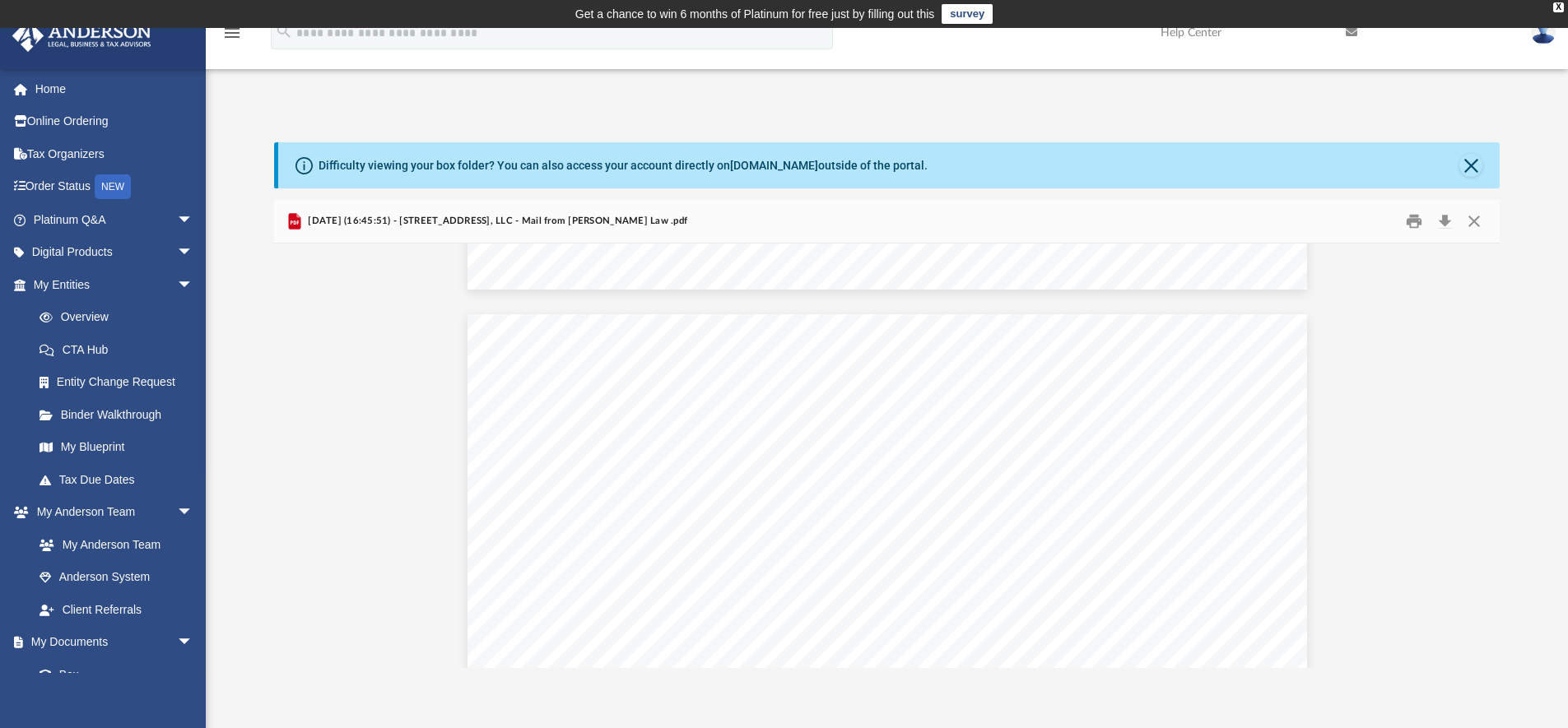
scroll to position [2209, 0]
click at [1480, 220] on button "Close" at bounding box center [1474, 222] width 30 height 26
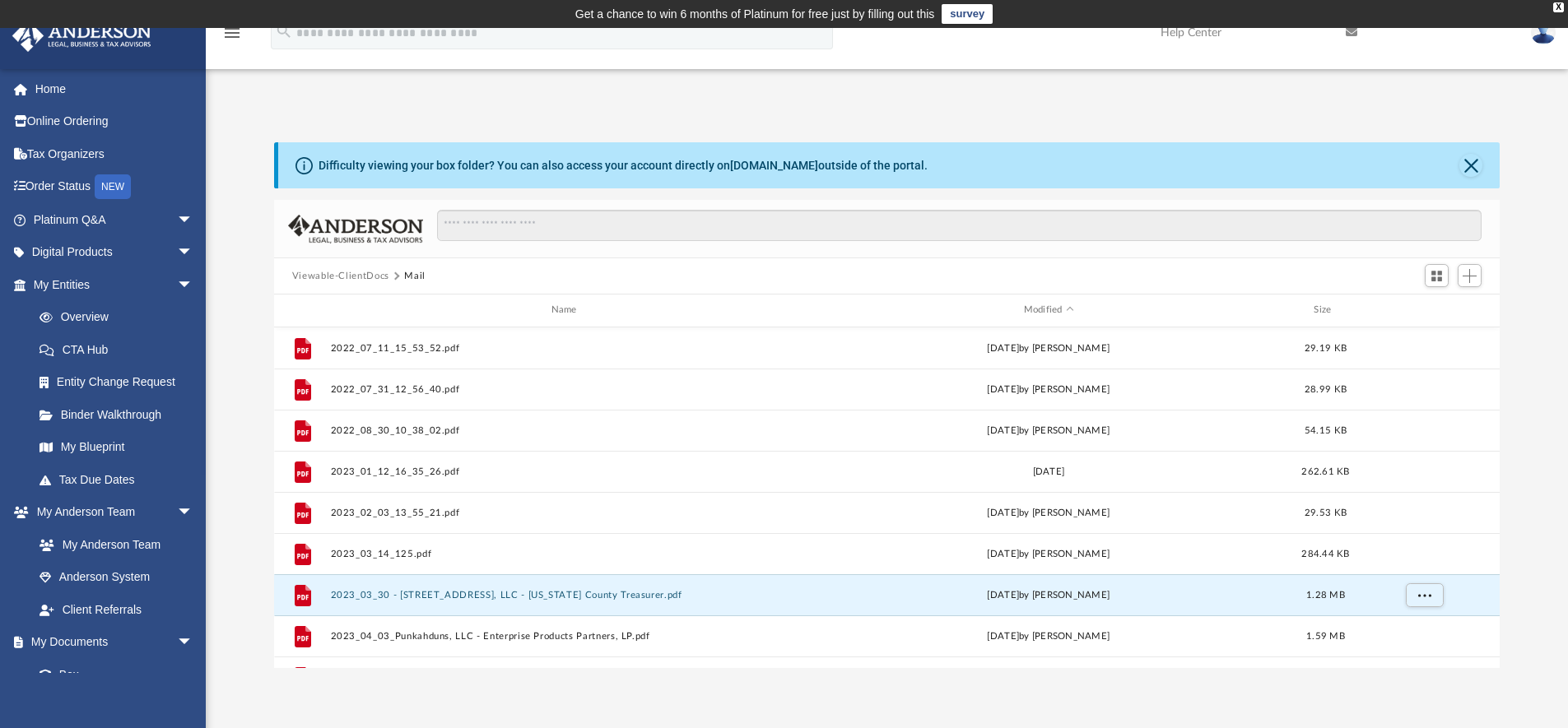
scroll to position [0, 0]
click at [353, 274] on button "Viewable-ClientDocs" at bounding box center [341, 276] width 97 height 15
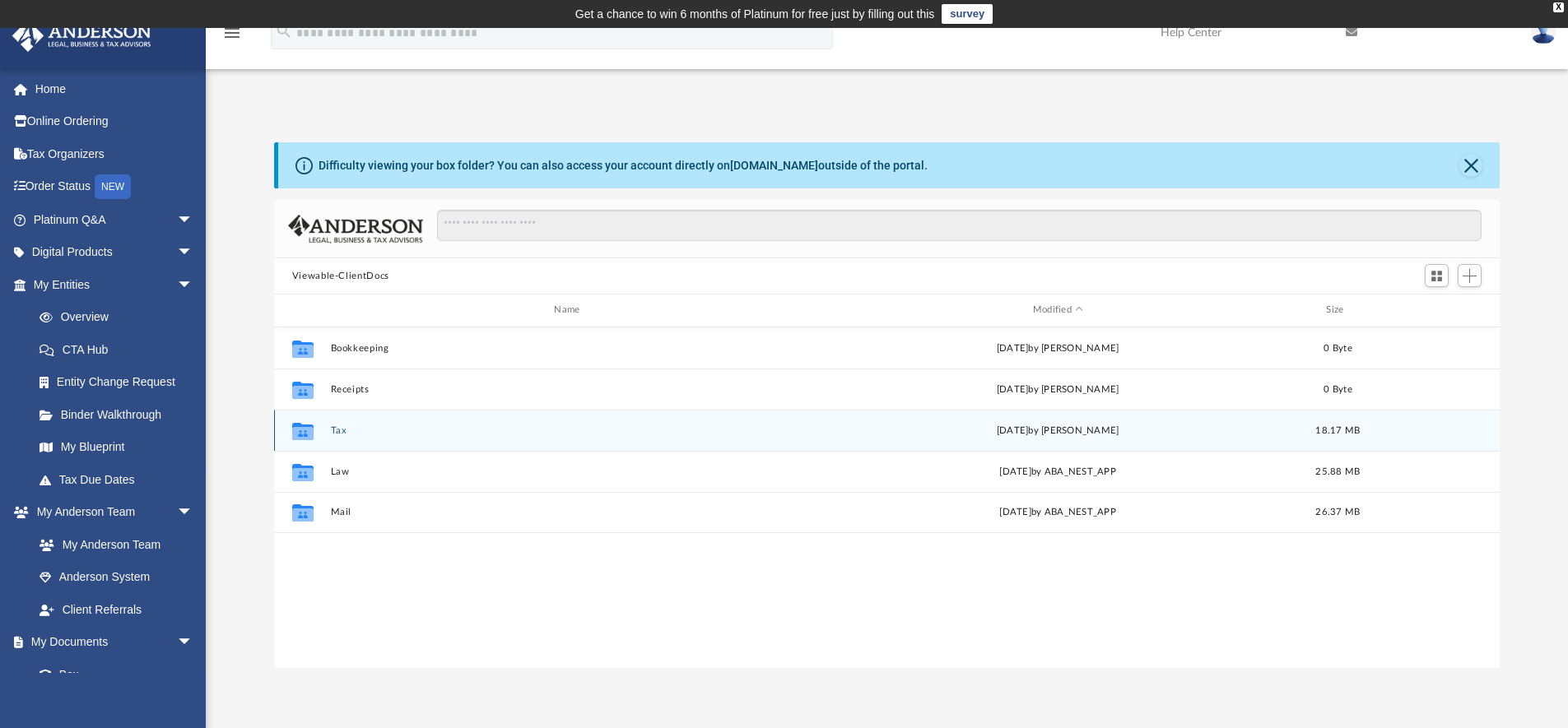
click at [336, 430] on button "Tax" at bounding box center [570, 430] width 479 height 10
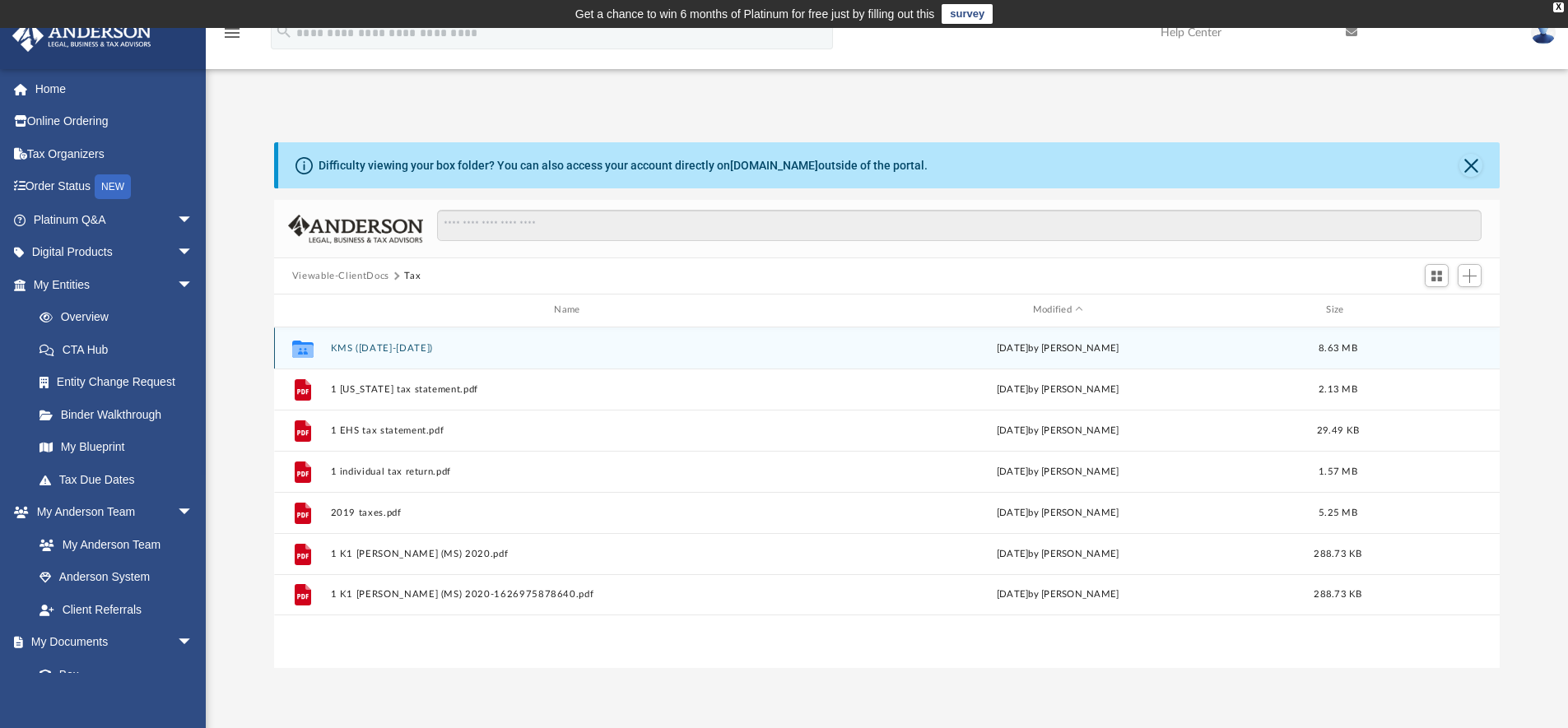
click at [352, 347] on button "KMS (2019-2020)" at bounding box center [570, 348] width 479 height 10
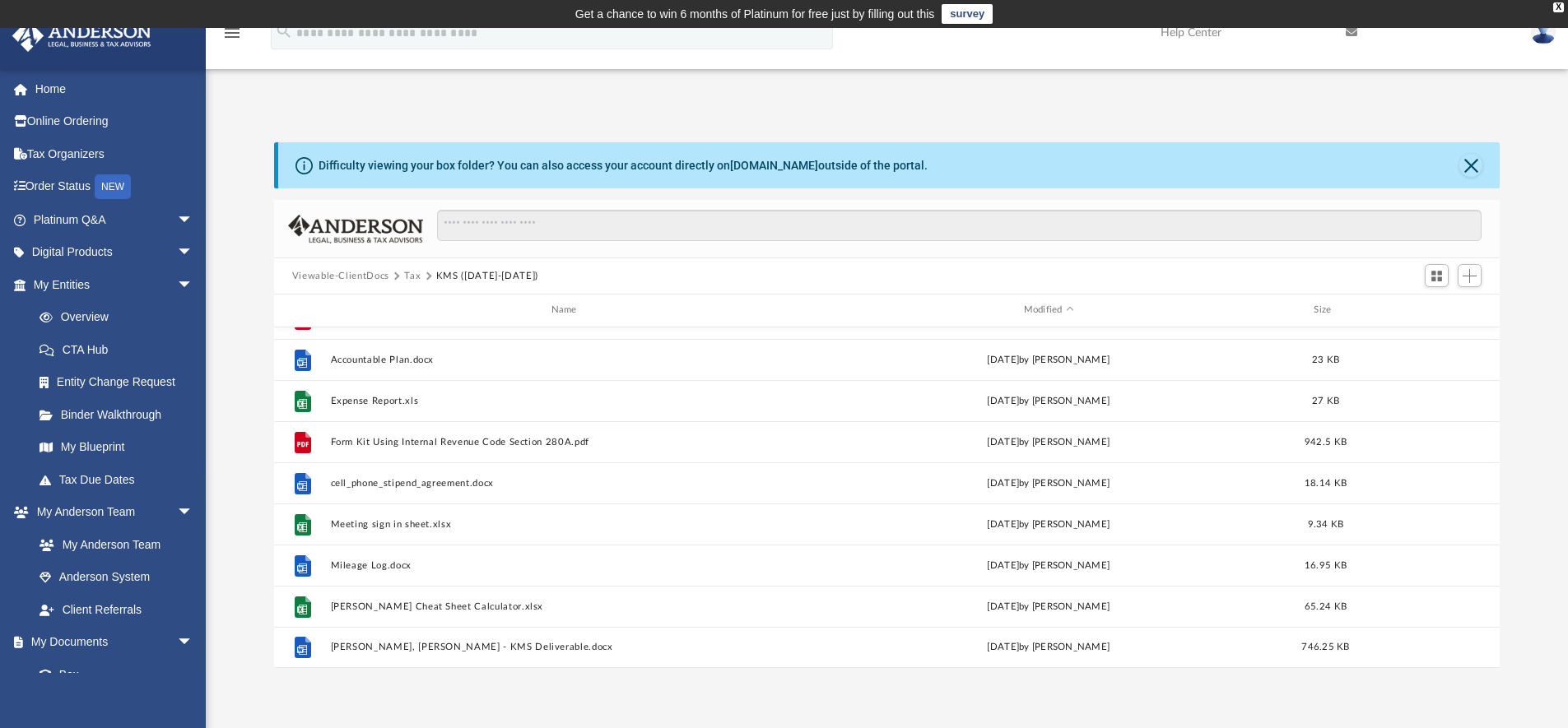
scroll to position [71, 0]
click at [413, 273] on button "Tax" at bounding box center [412, 276] width 16 height 15
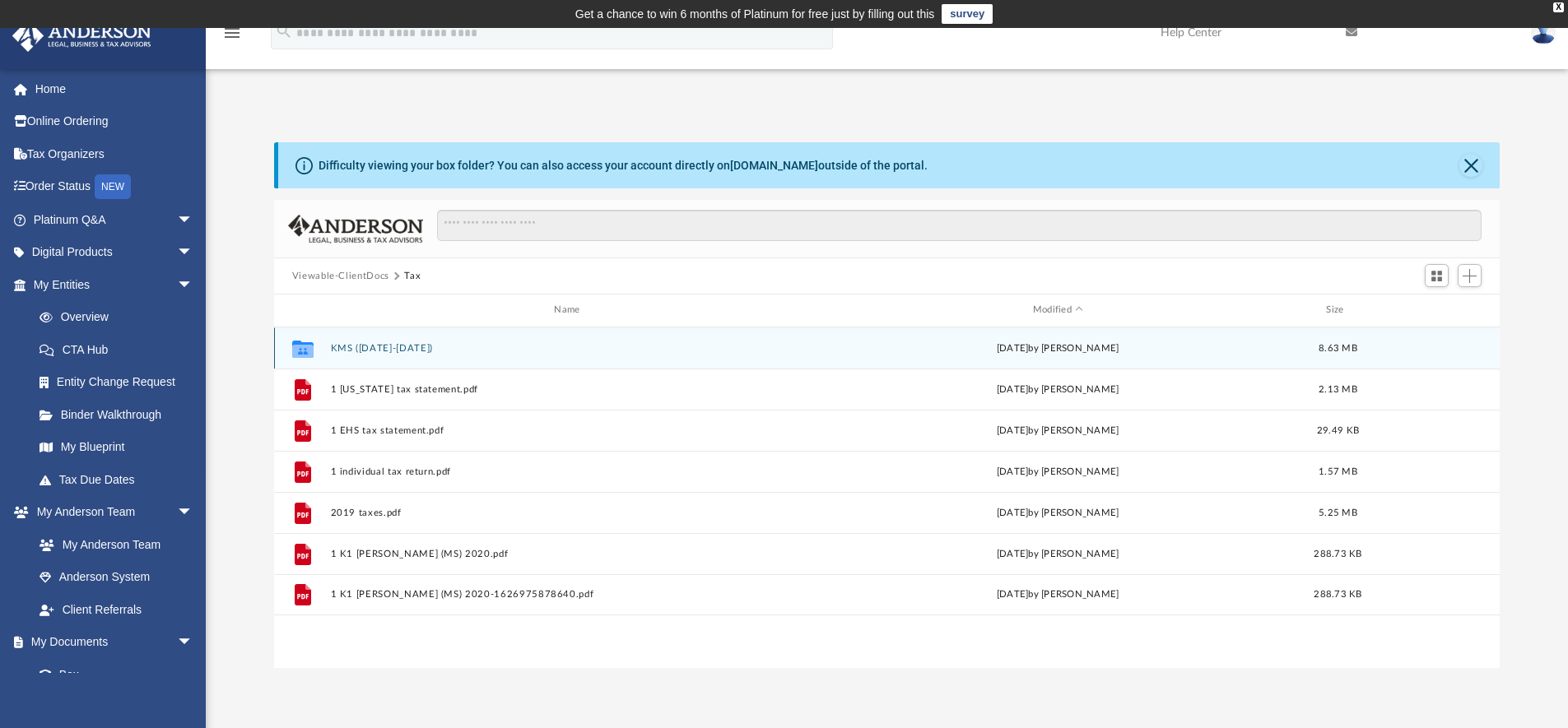
scroll to position [0, 0]
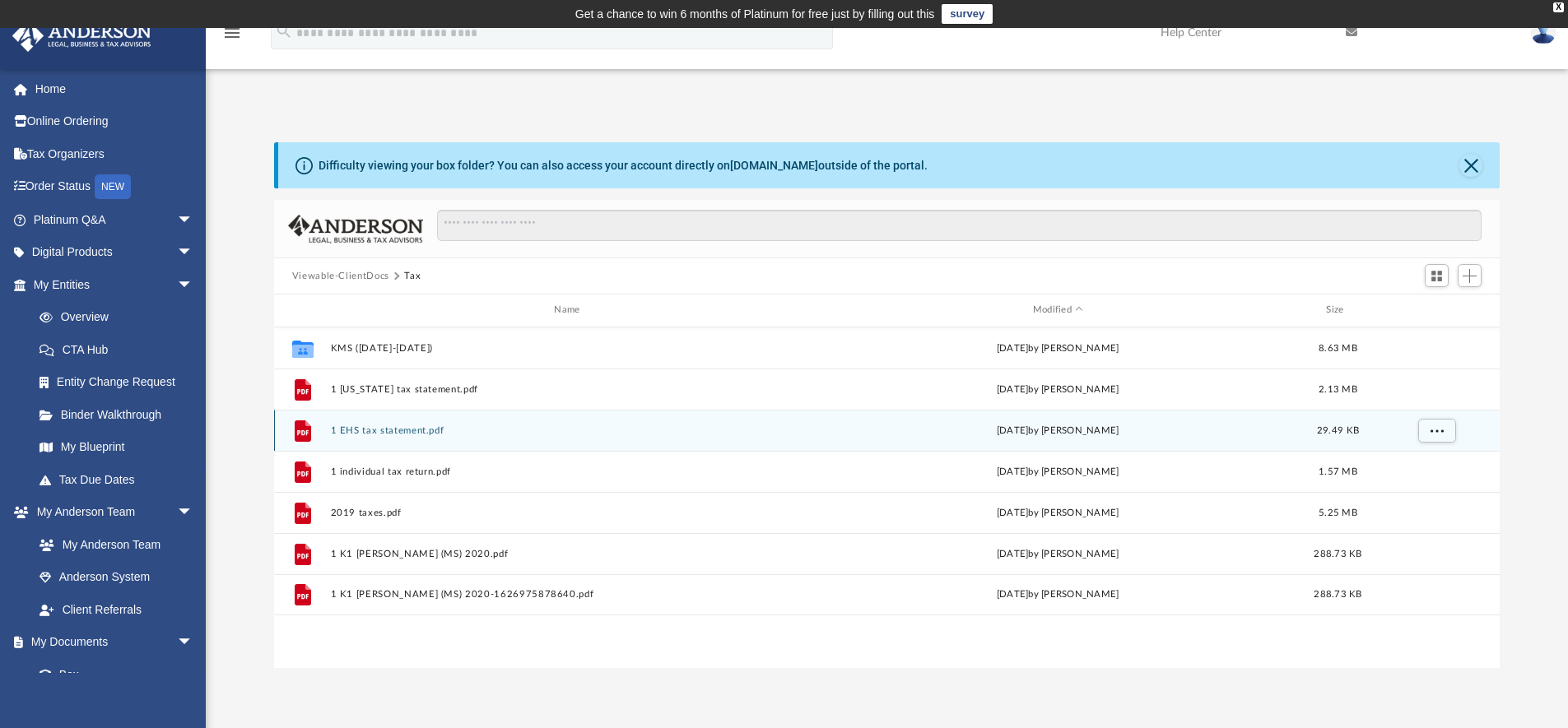
click at [398, 430] on button "1 EHS tax statement.pdf" at bounding box center [570, 430] width 479 height 10
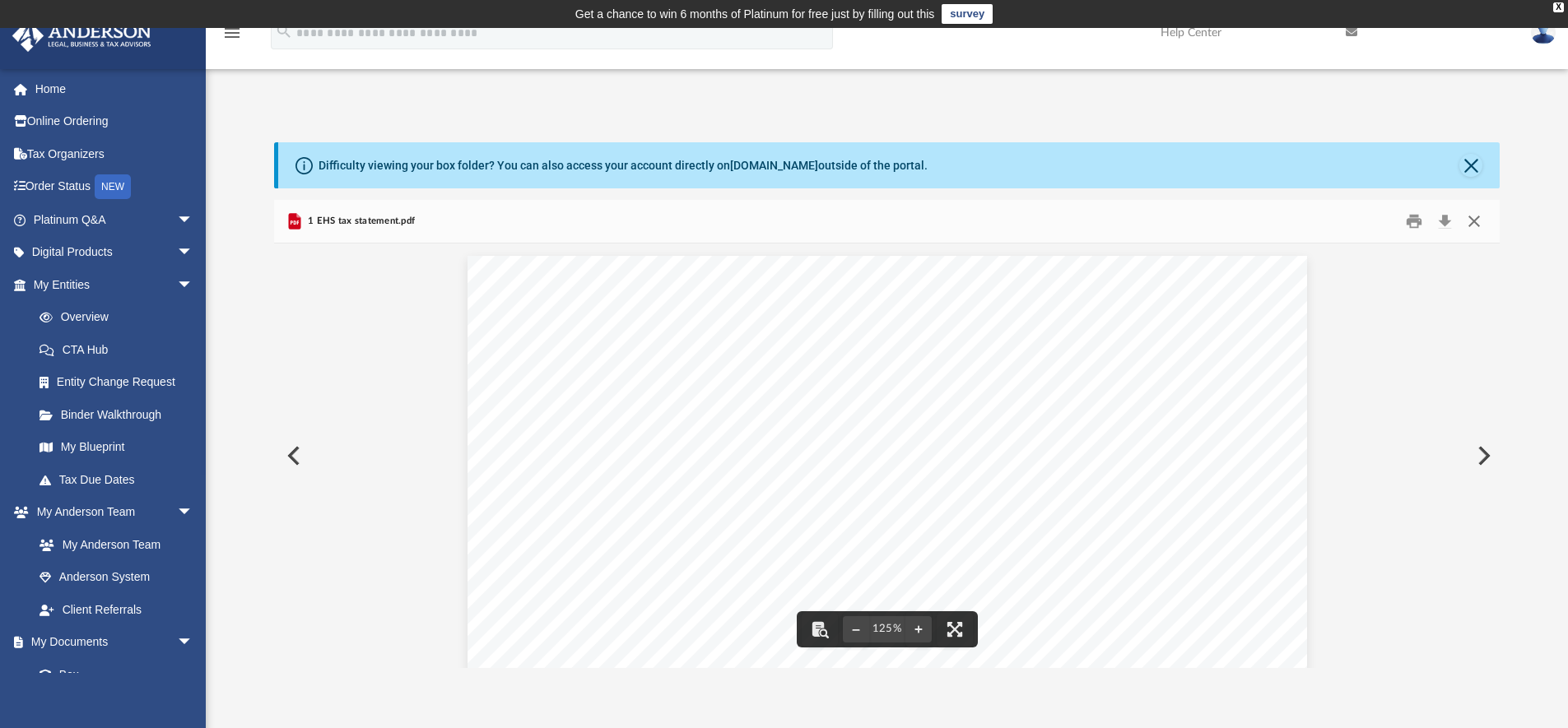
click at [1477, 222] on button "Close" at bounding box center [1474, 222] width 30 height 26
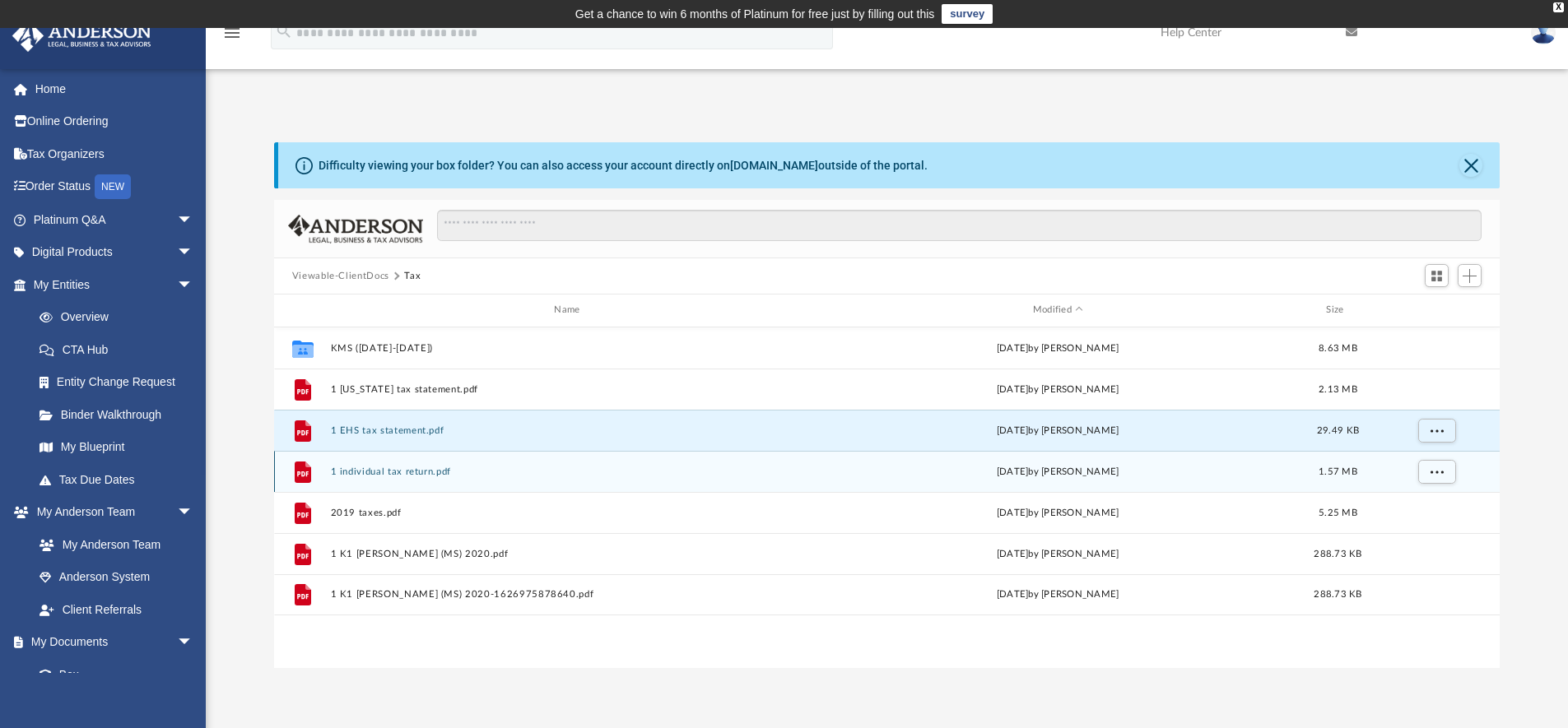
click at [407, 470] on button "1 individual tax return.pdf" at bounding box center [570, 472] width 479 height 10
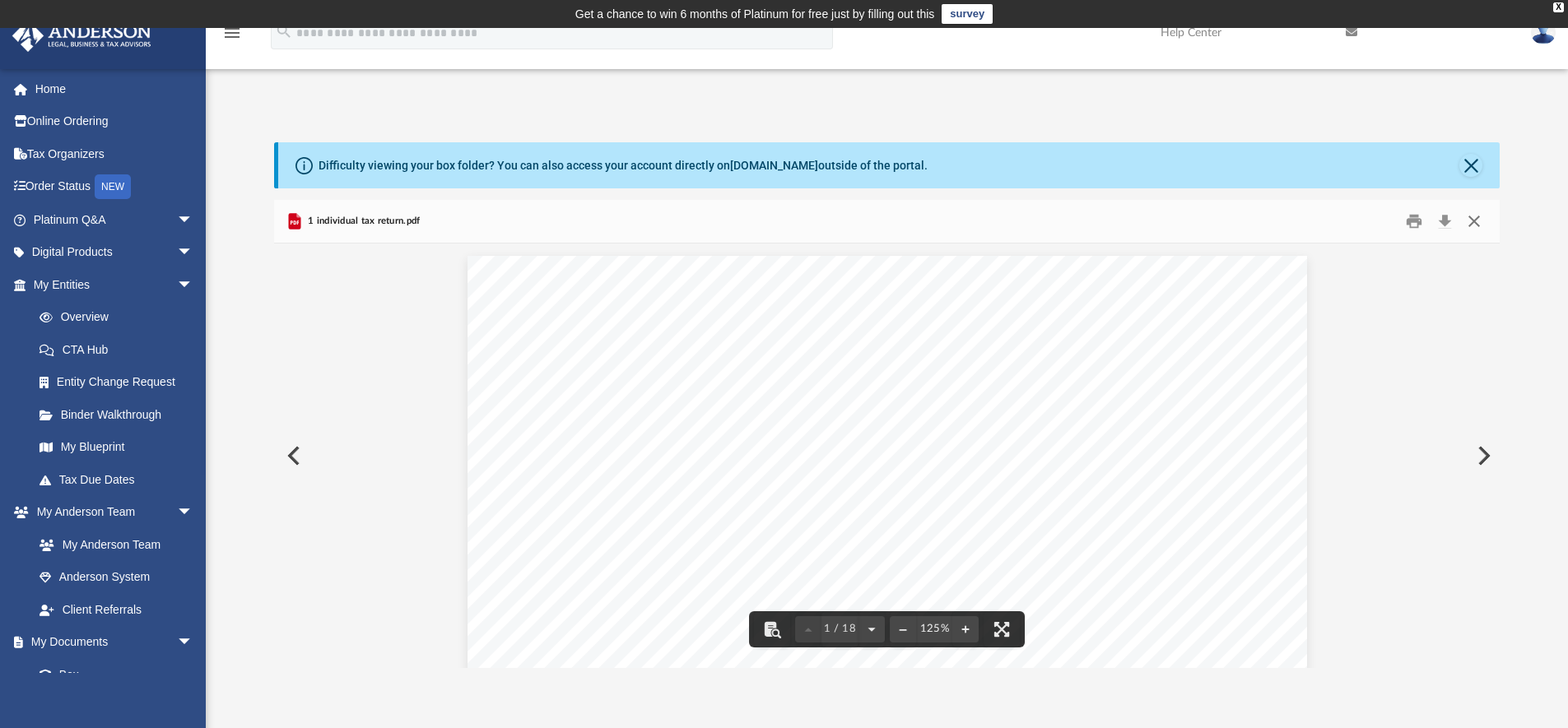
click at [1478, 222] on button "Close" at bounding box center [1474, 222] width 30 height 26
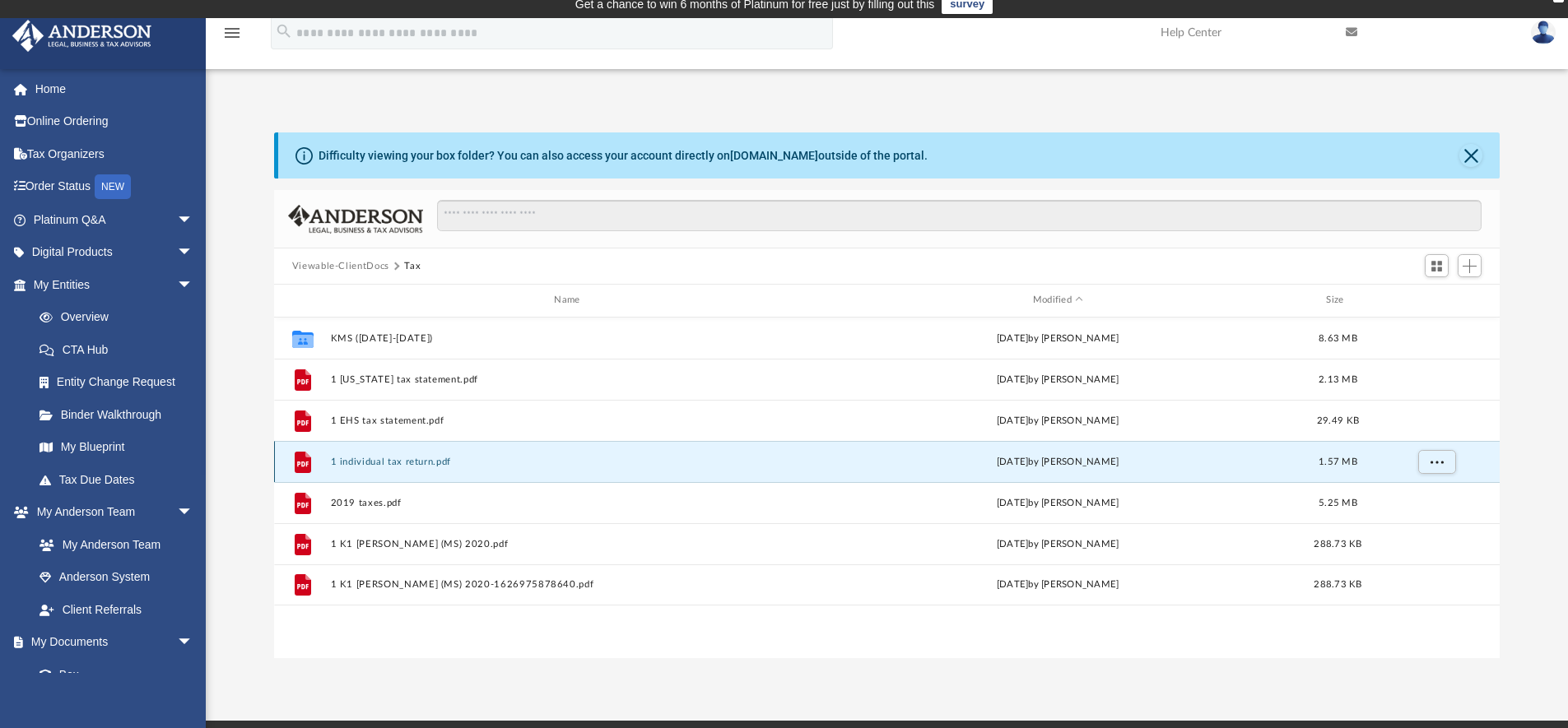
scroll to position [22, 0]
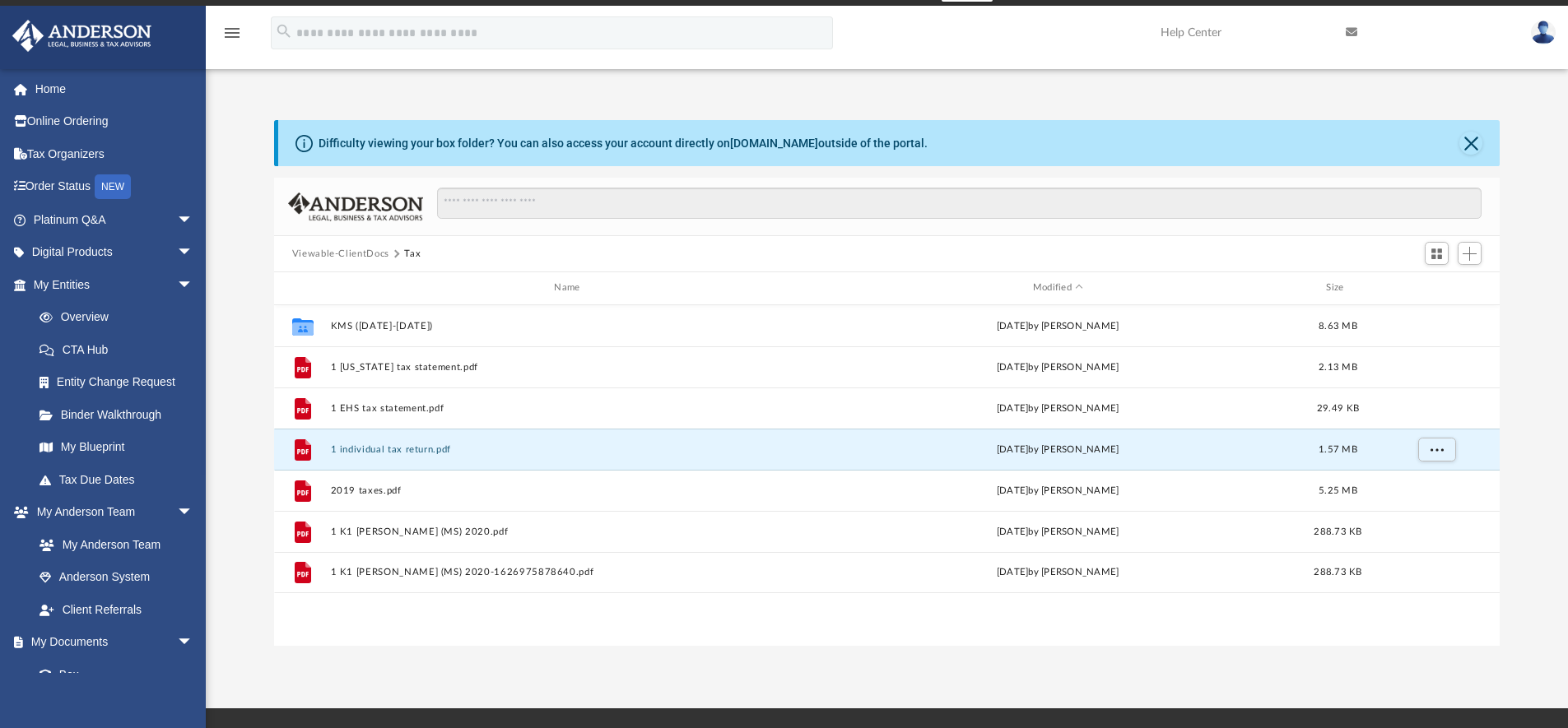
click at [1562, 30] on link at bounding box center [1543, 32] width 50 height 72
click at [1245, 141] on link "Logout" at bounding box center [1276, 143] width 165 height 33
